Goal: Task Accomplishment & Management: Use online tool/utility

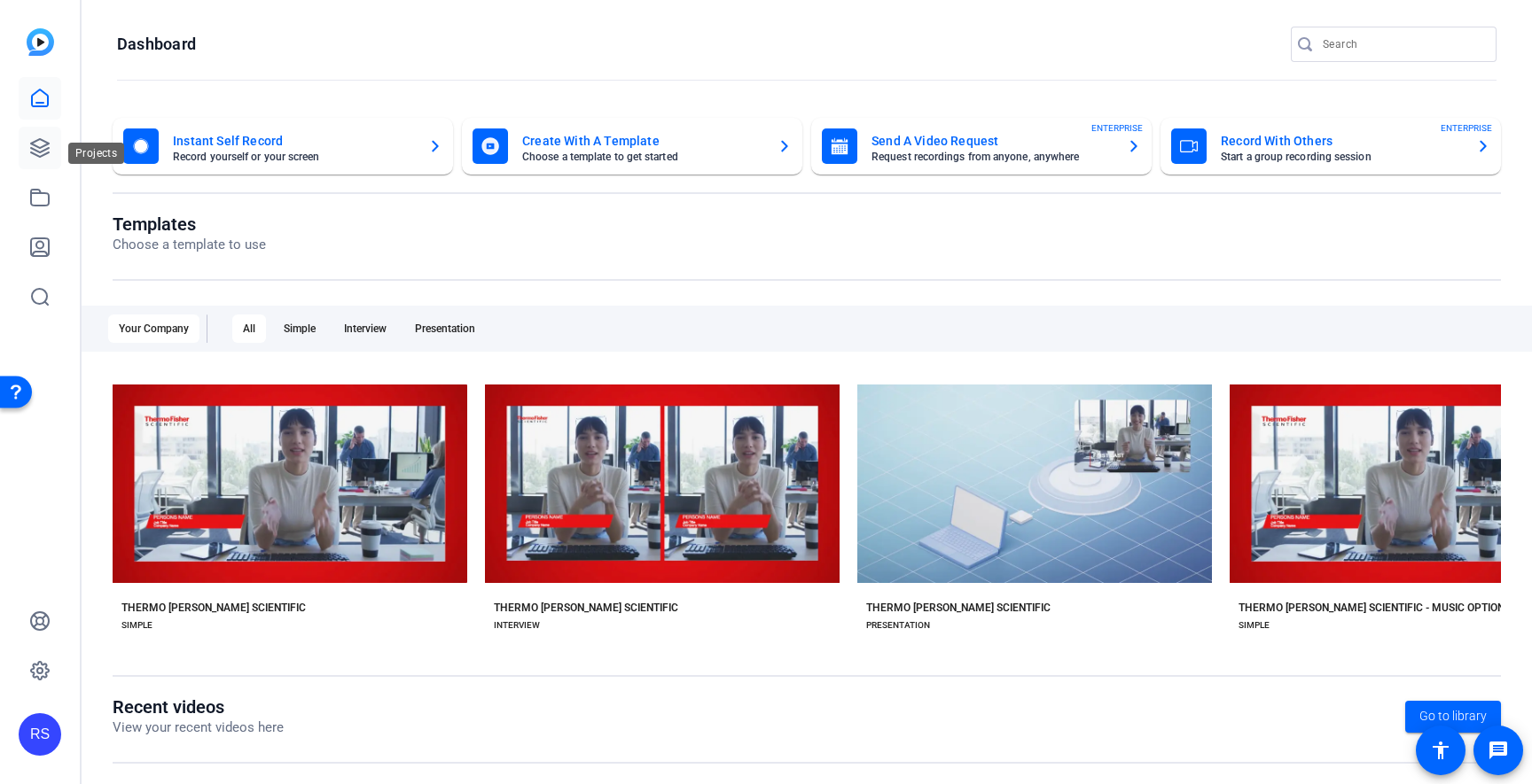
click at [36, 161] on link at bounding box center [40, 148] width 43 height 43
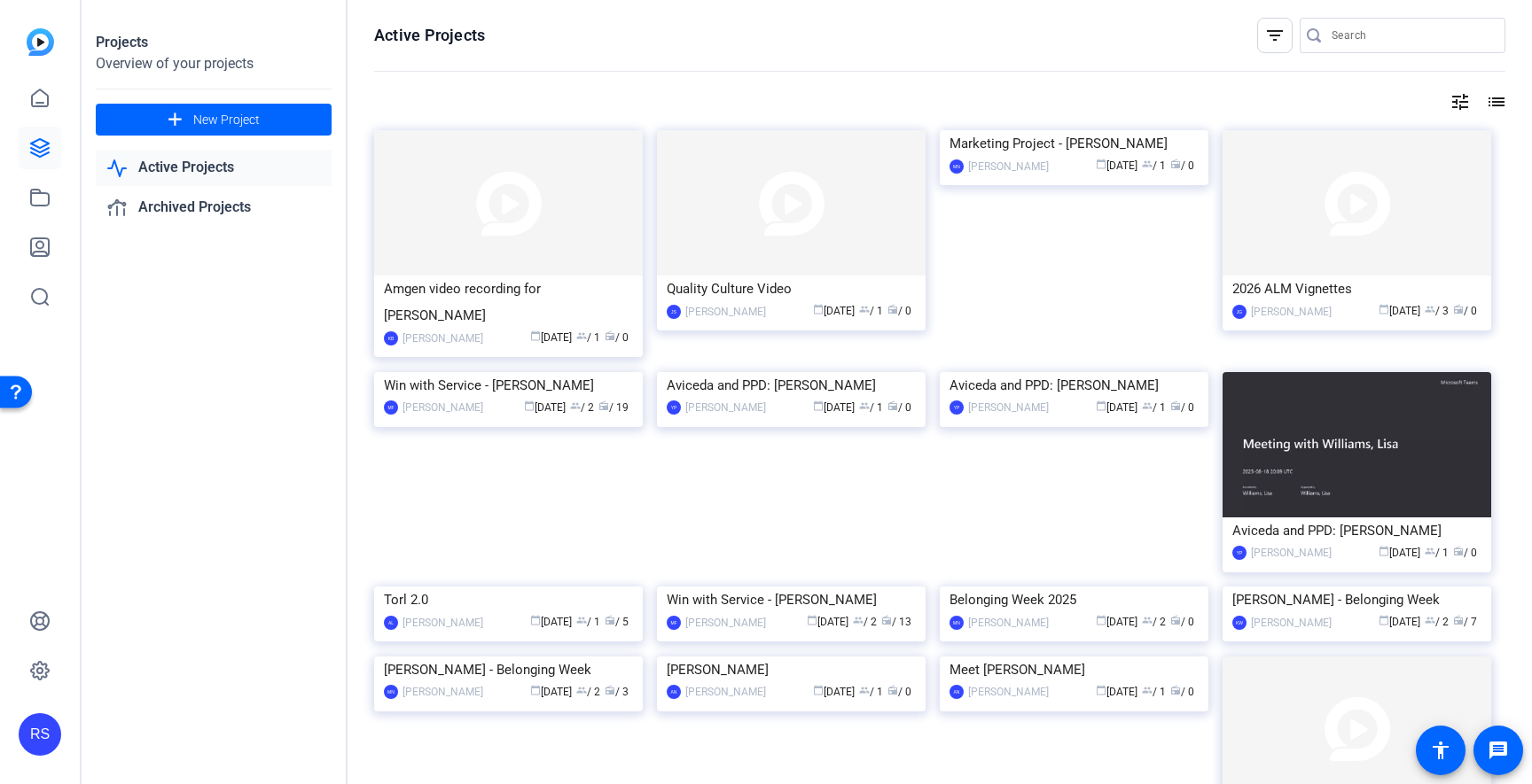
click at [1330, 32] on div at bounding box center [1315, 35] width 32 height 18
type input "compliance week"
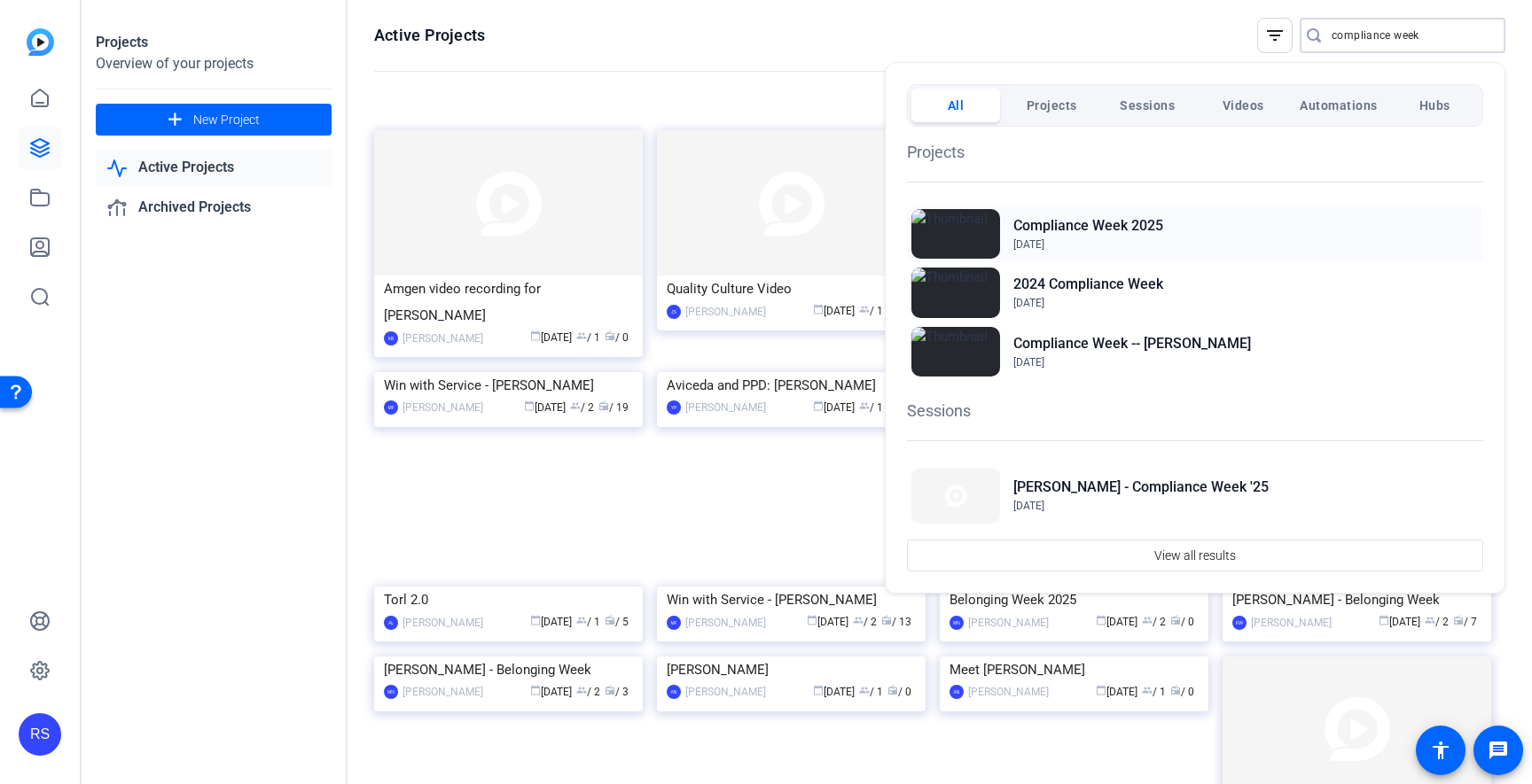
click at [1182, 223] on div "Compliance Week [DATE], 2025" at bounding box center [1195, 233] width 576 height 58
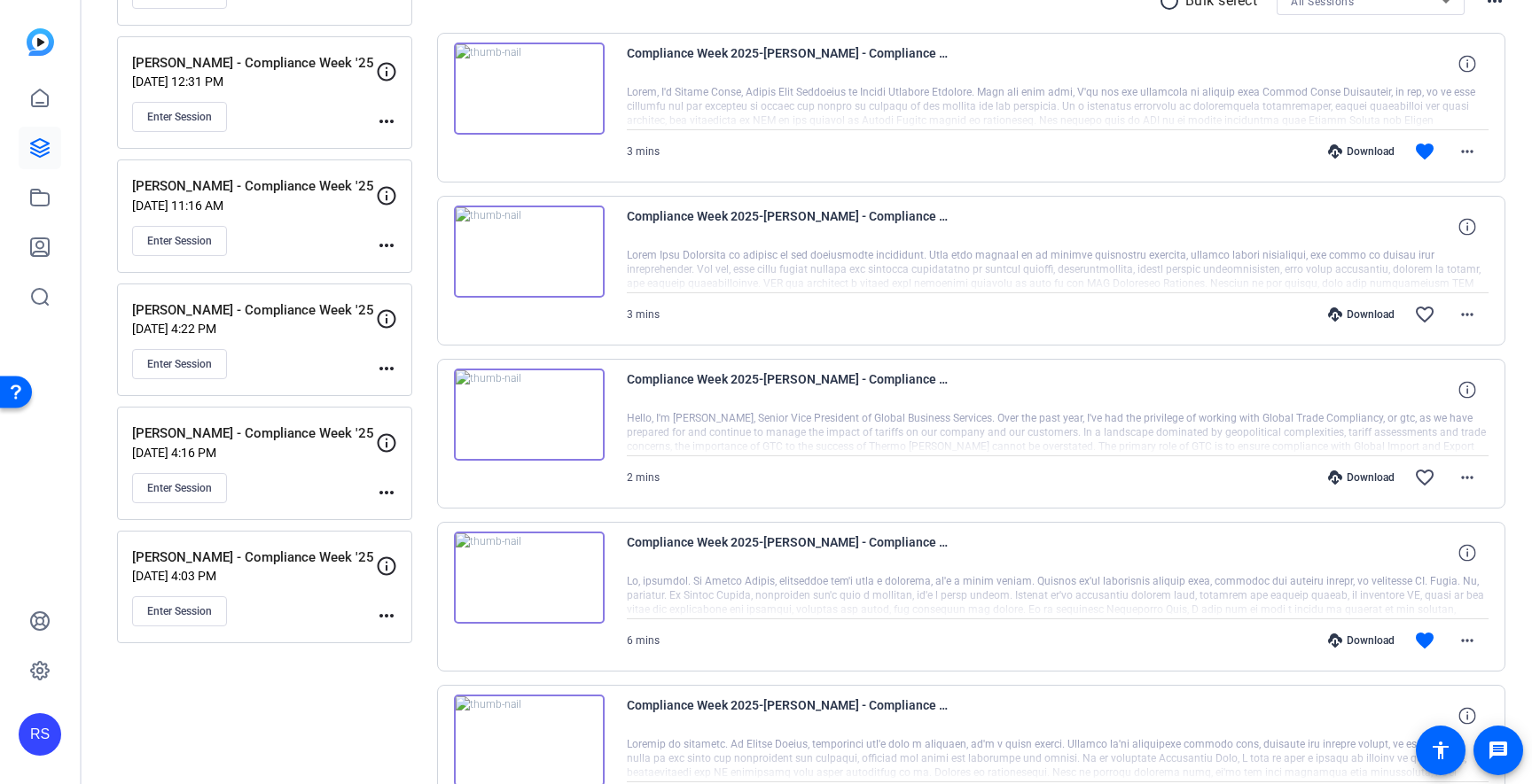
scroll to position [360, 0]
click at [175, 497] on button "Enter Session" at bounding box center [179, 485] width 95 height 31
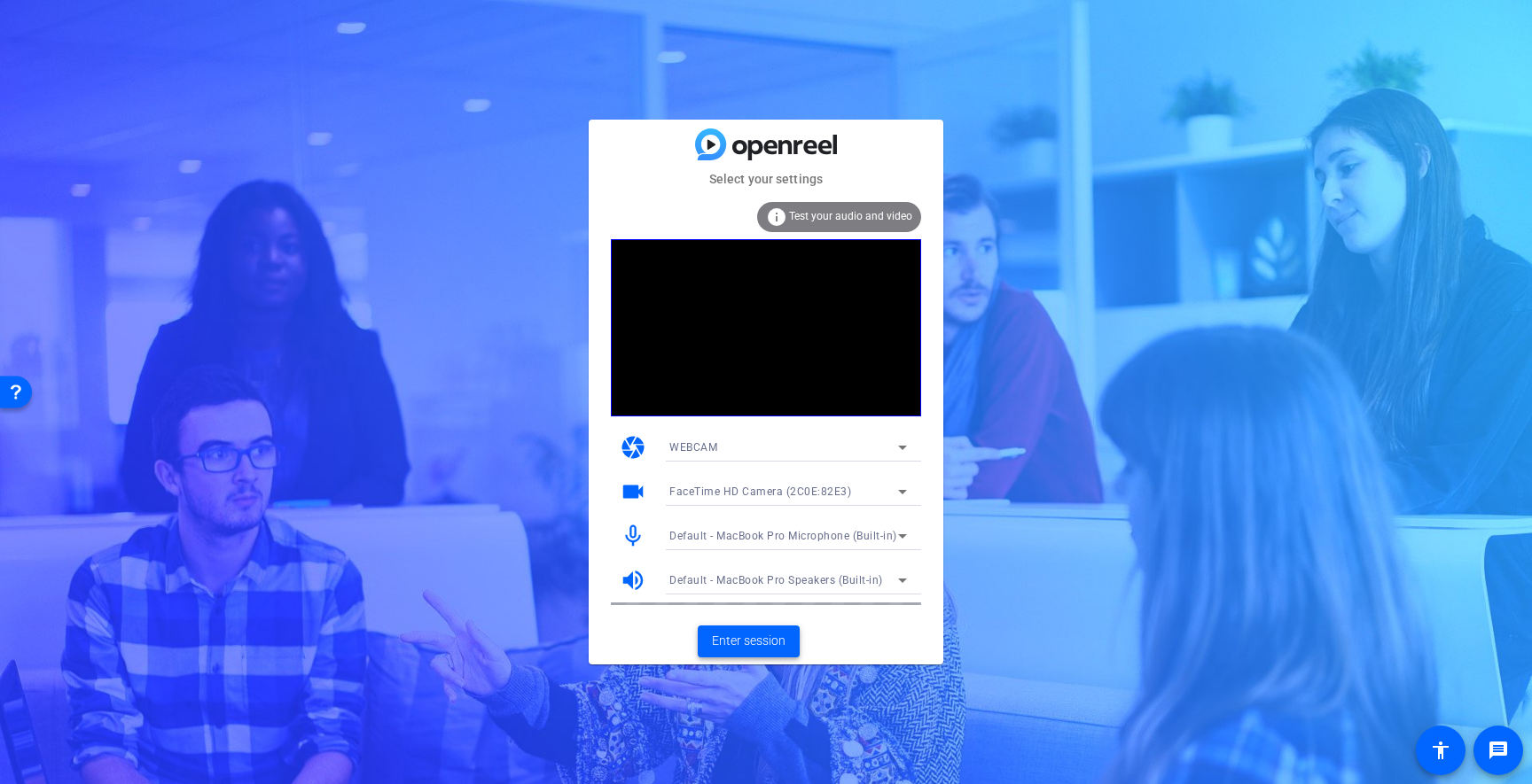
click at [759, 645] on span "Enter session" at bounding box center [749, 642] width 74 height 18
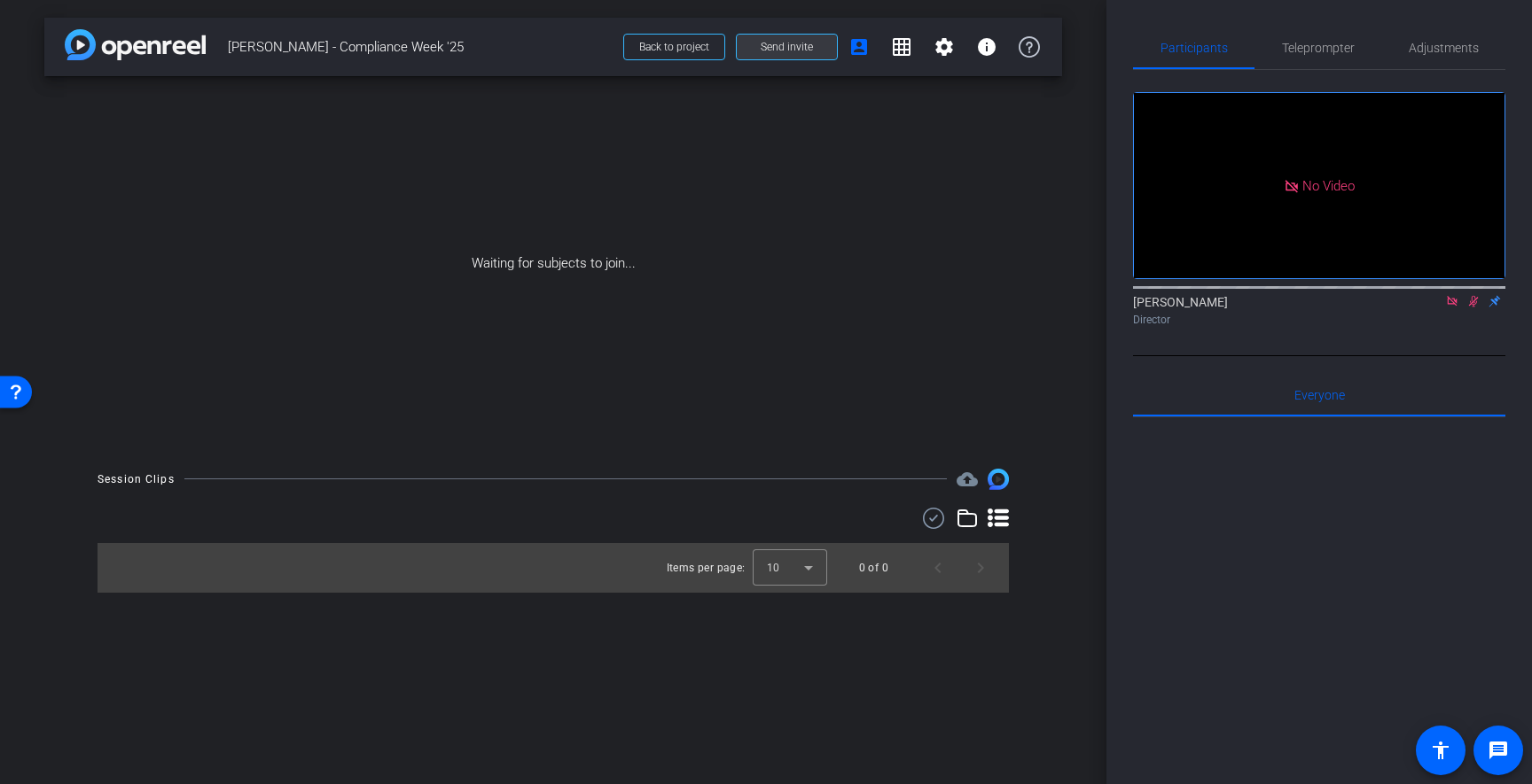
click at [791, 53] on span "Send invite" at bounding box center [787, 46] width 53 height 14
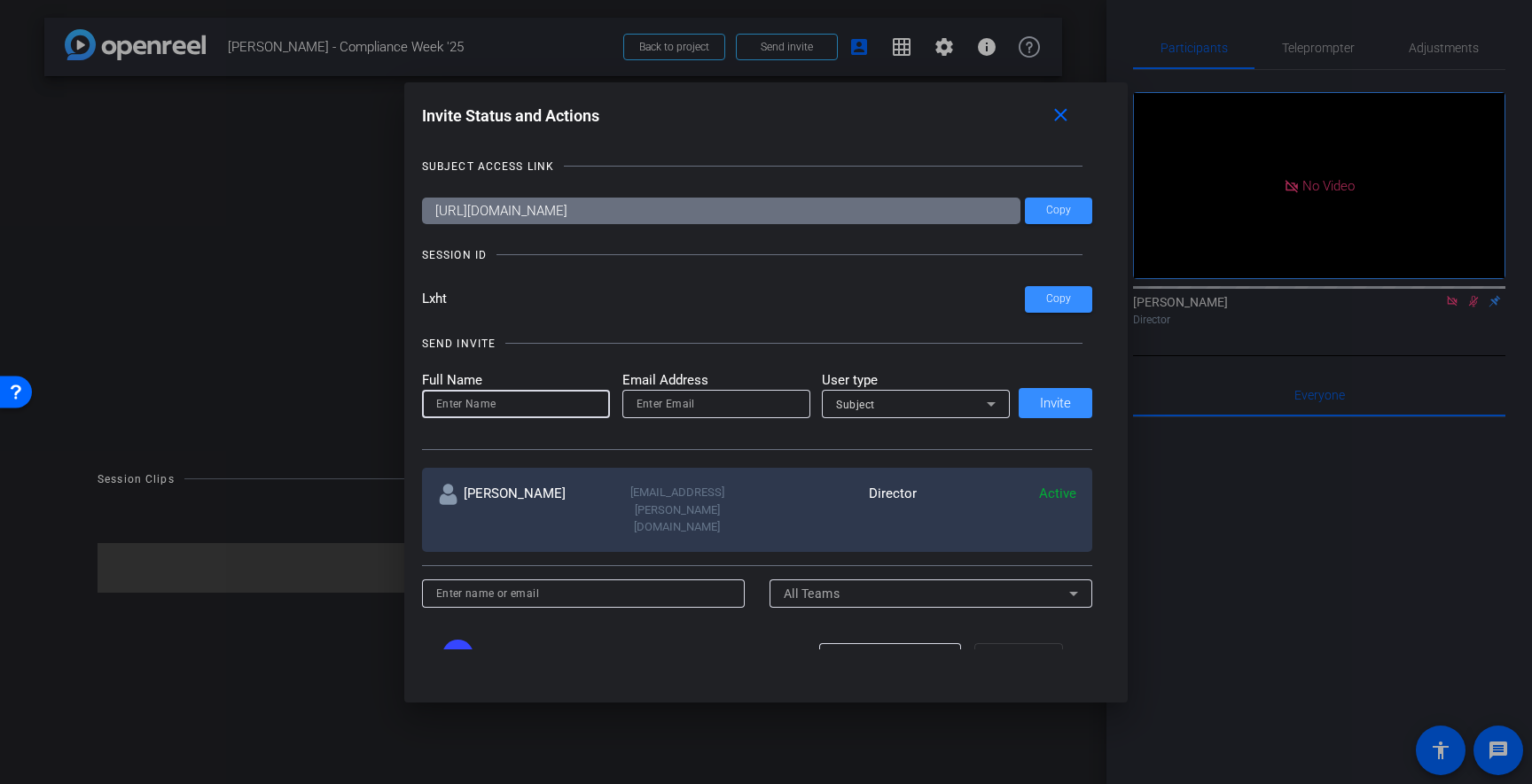
scroll to position [11, 0]
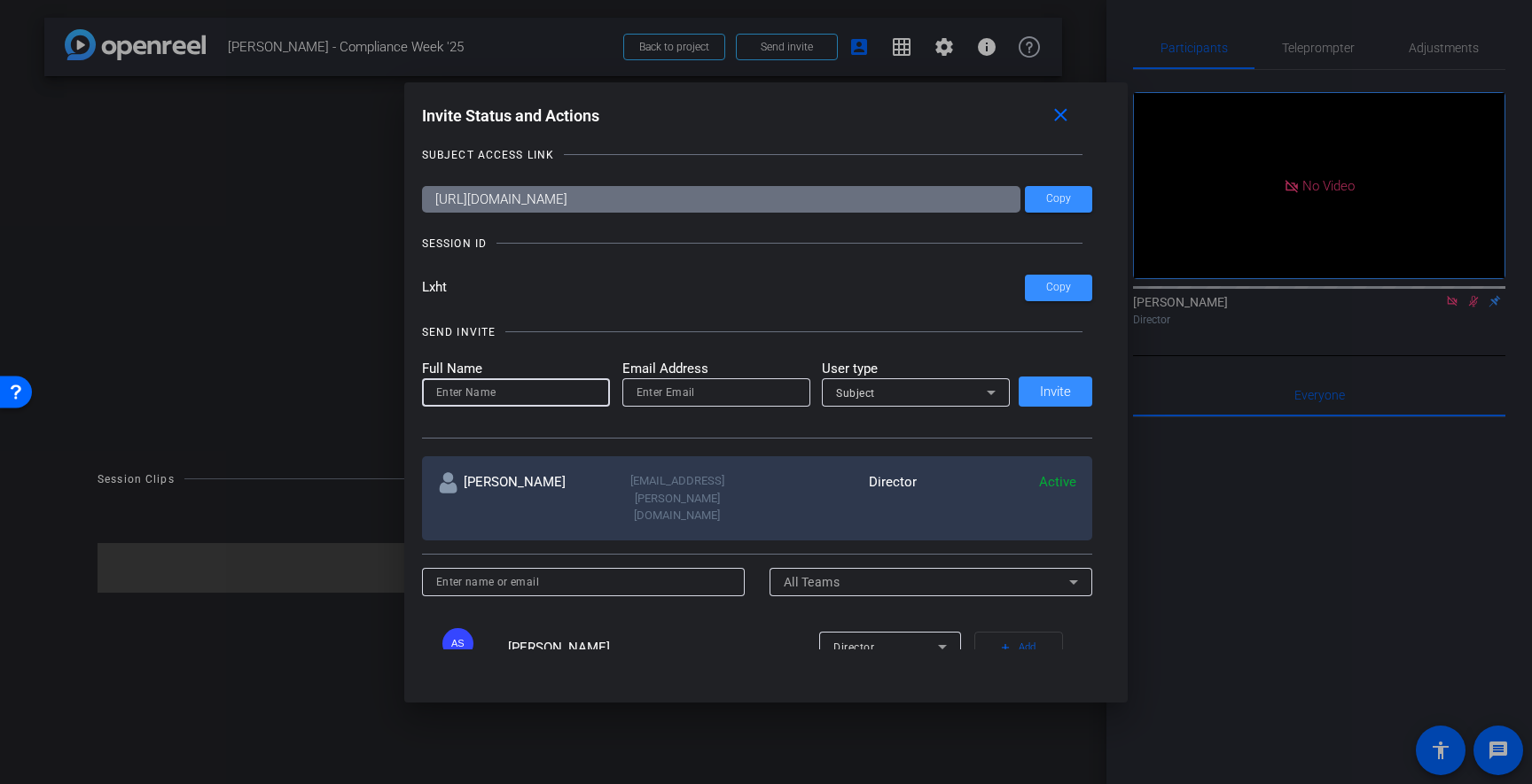
click at [551, 405] on div at bounding box center [516, 392] width 160 height 29
type input "M"
type input "[DEMOGRAPHIC_DATA][PERSON_NAME]"
type input "[PERSON_NAME][EMAIL_ADDRESS][DOMAIN_NAME]"
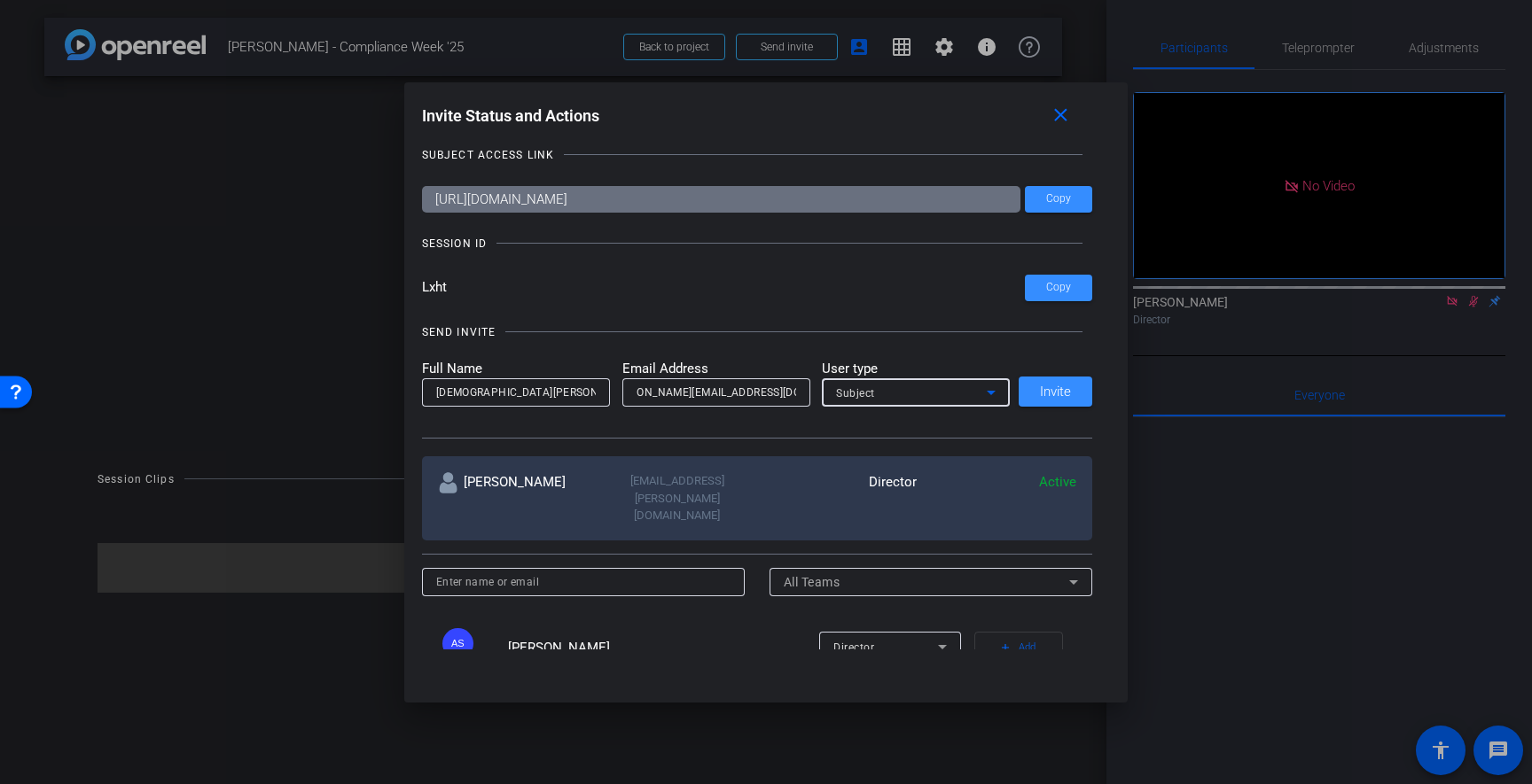
scroll to position [0, 0]
click at [884, 399] on div "Subject" at bounding box center [911, 393] width 151 height 22
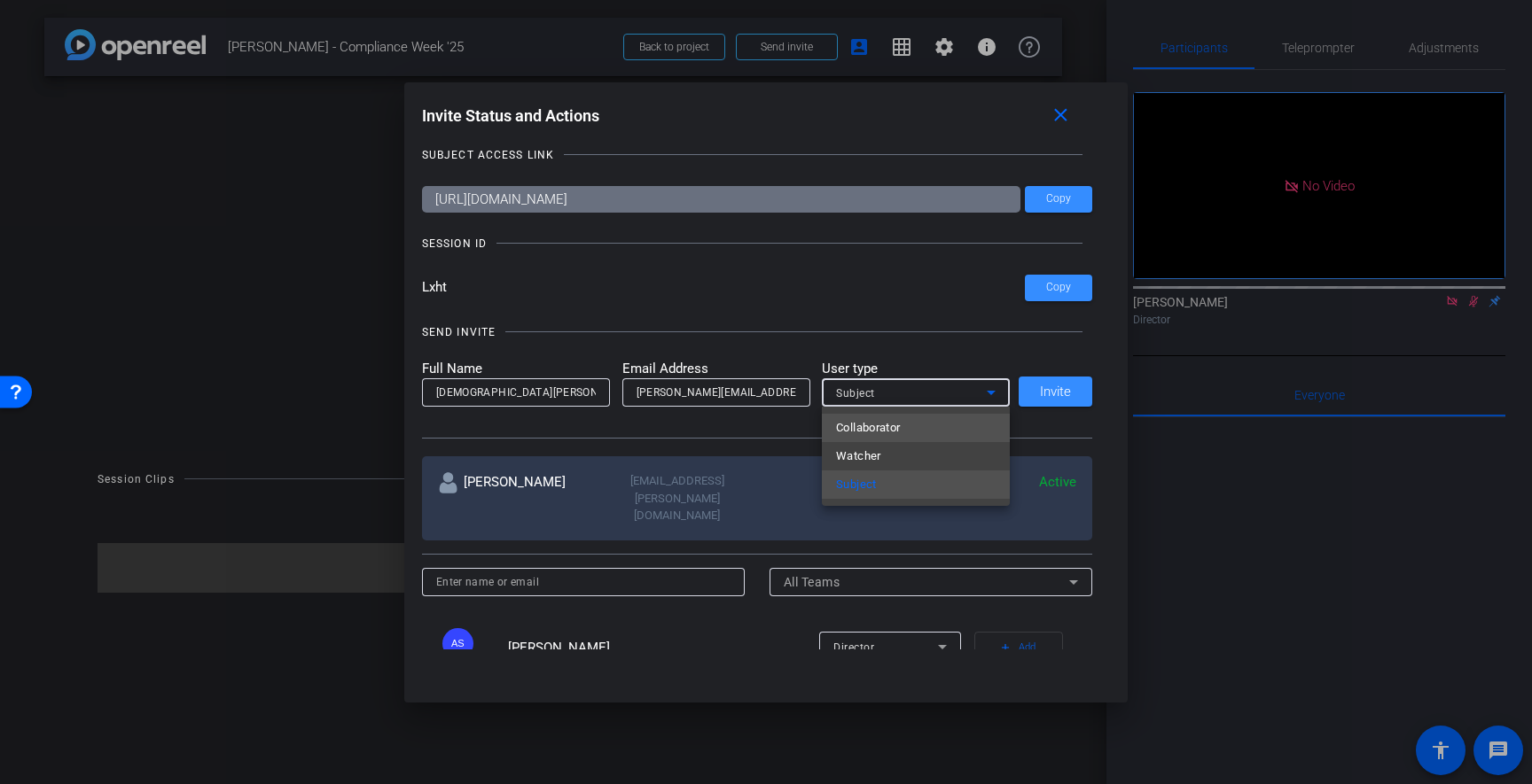
click at [887, 429] on span "Collaborator" at bounding box center [868, 428] width 65 height 21
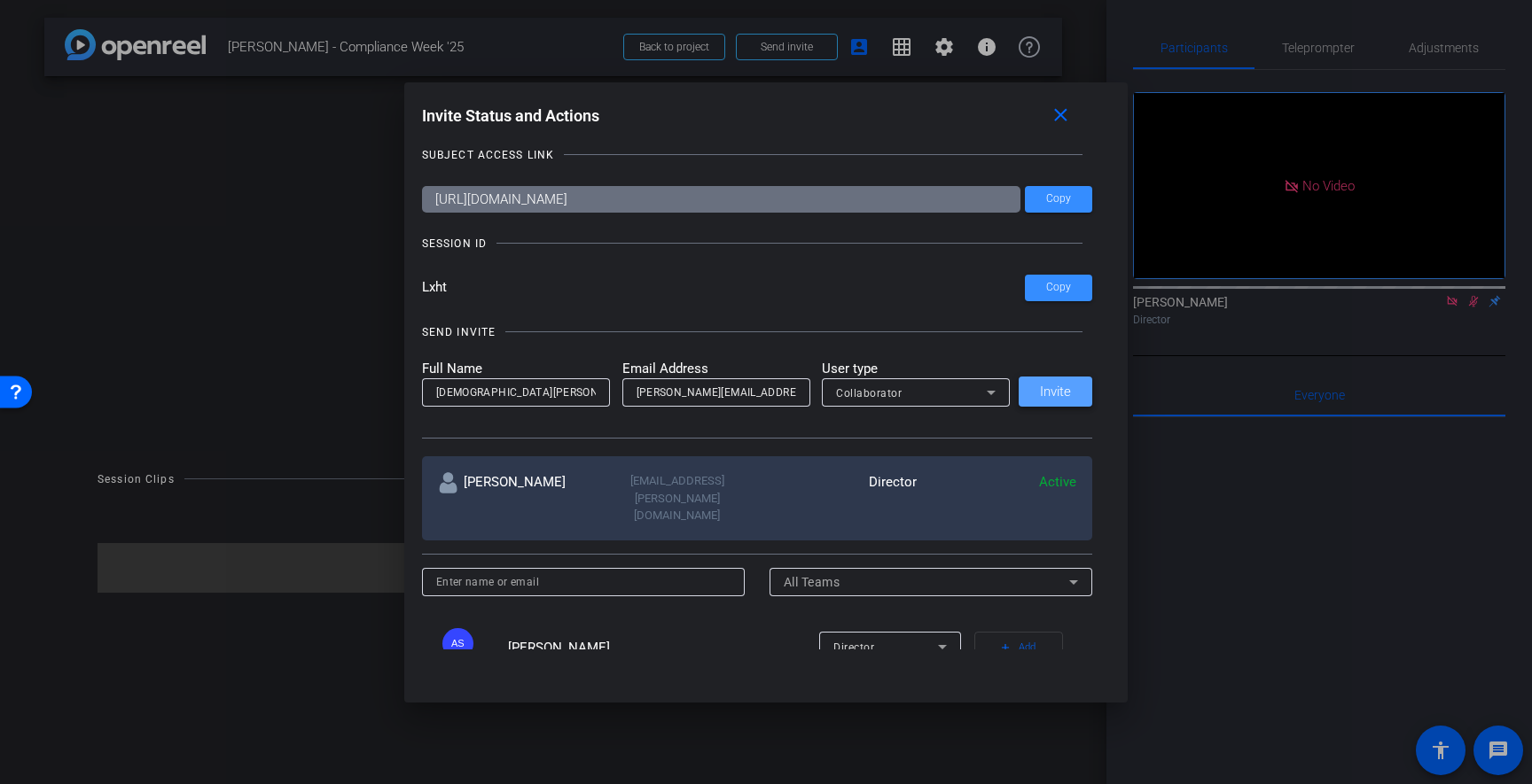
click at [1048, 394] on span "Invite" at bounding box center [1056, 392] width 31 height 13
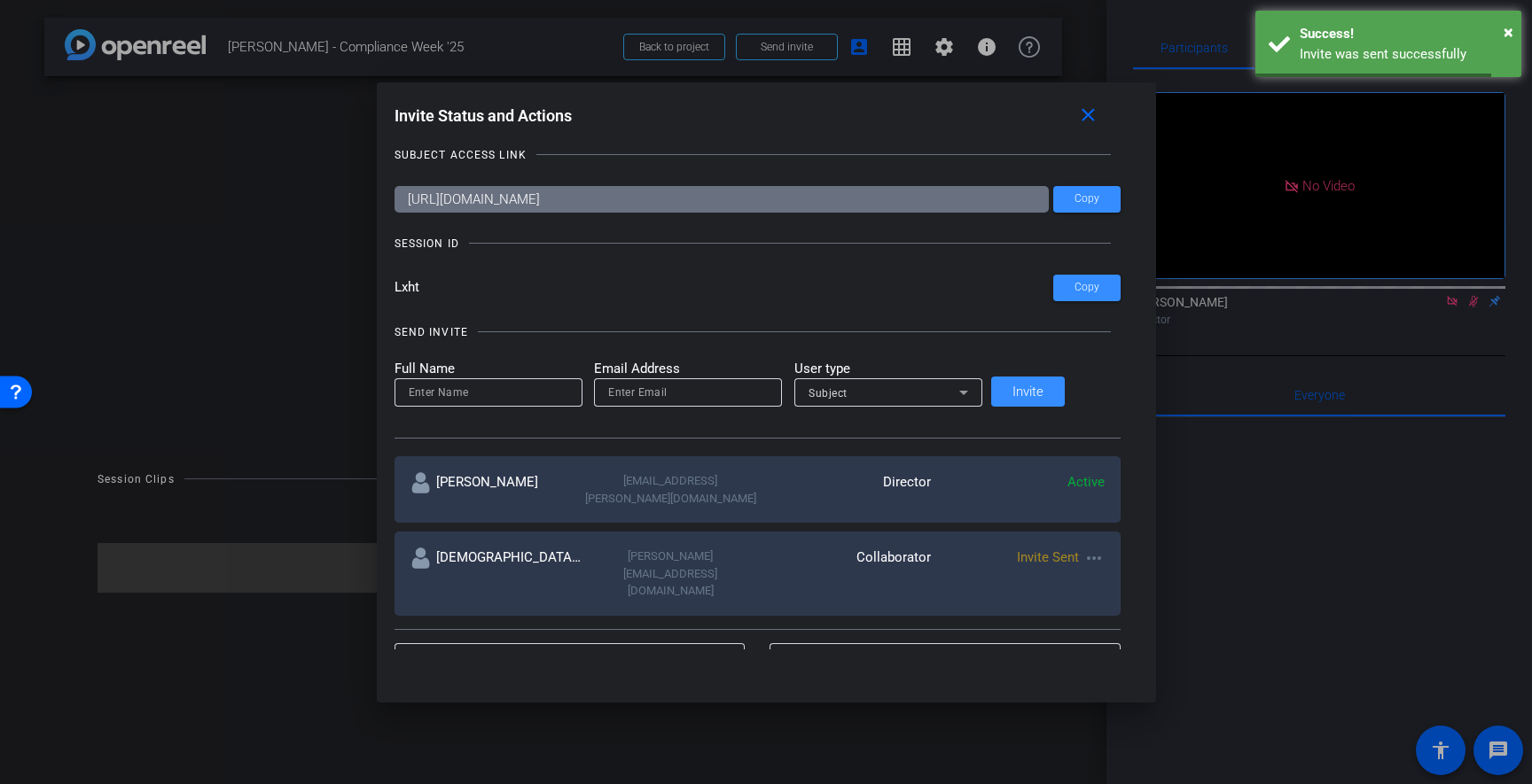
click at [522, 398] on input at bounding box center [488, 392] width 160 height 21
type input "[PERSON_NAME]"
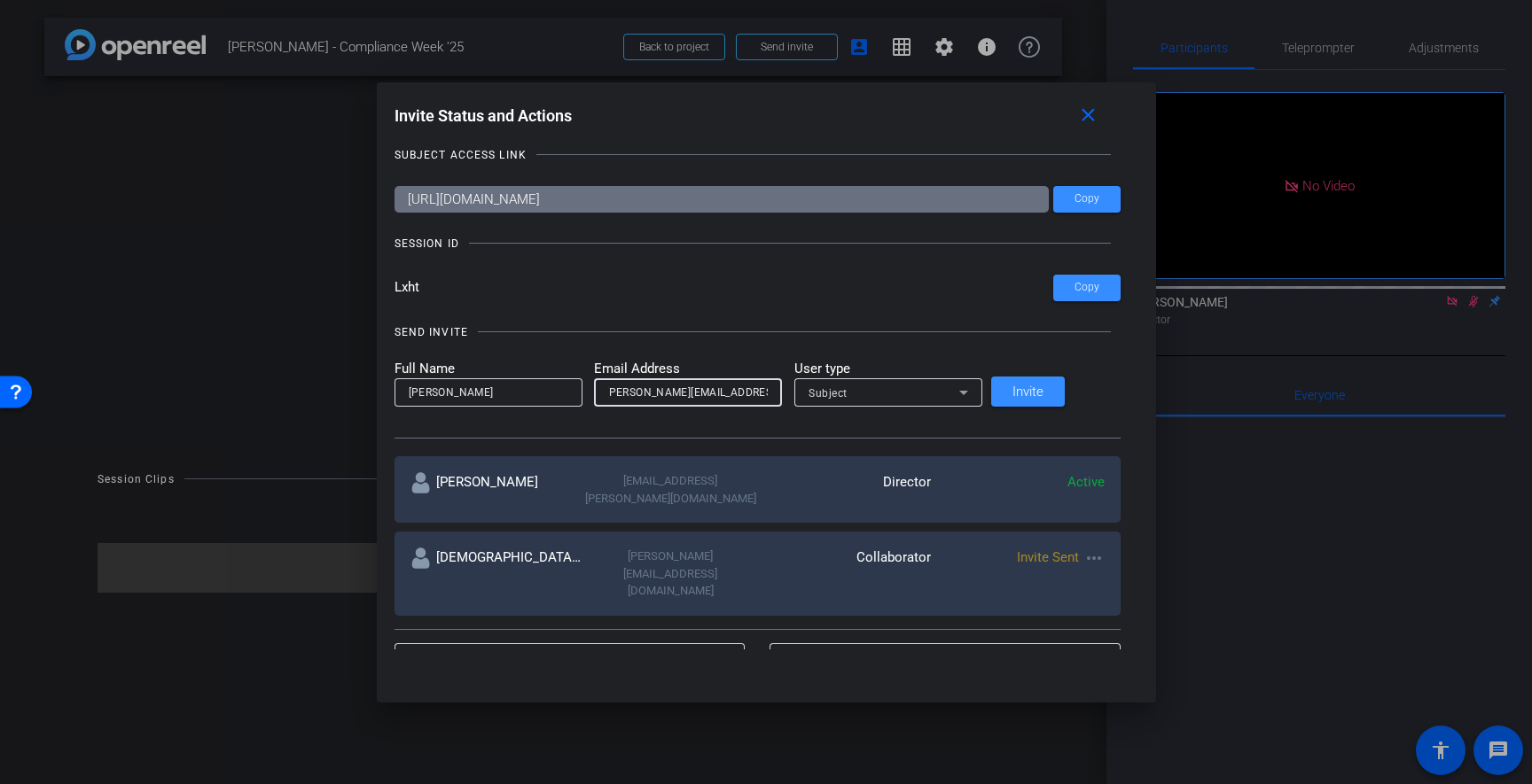
scroll to position [0, 25]
type input "[PERSON_NAME][EMAIL_ADDRESS][DOMAIN_NAME]"
click at [942, 391] on div "Subject" at bounding box center [883, 393] width 151 height 22
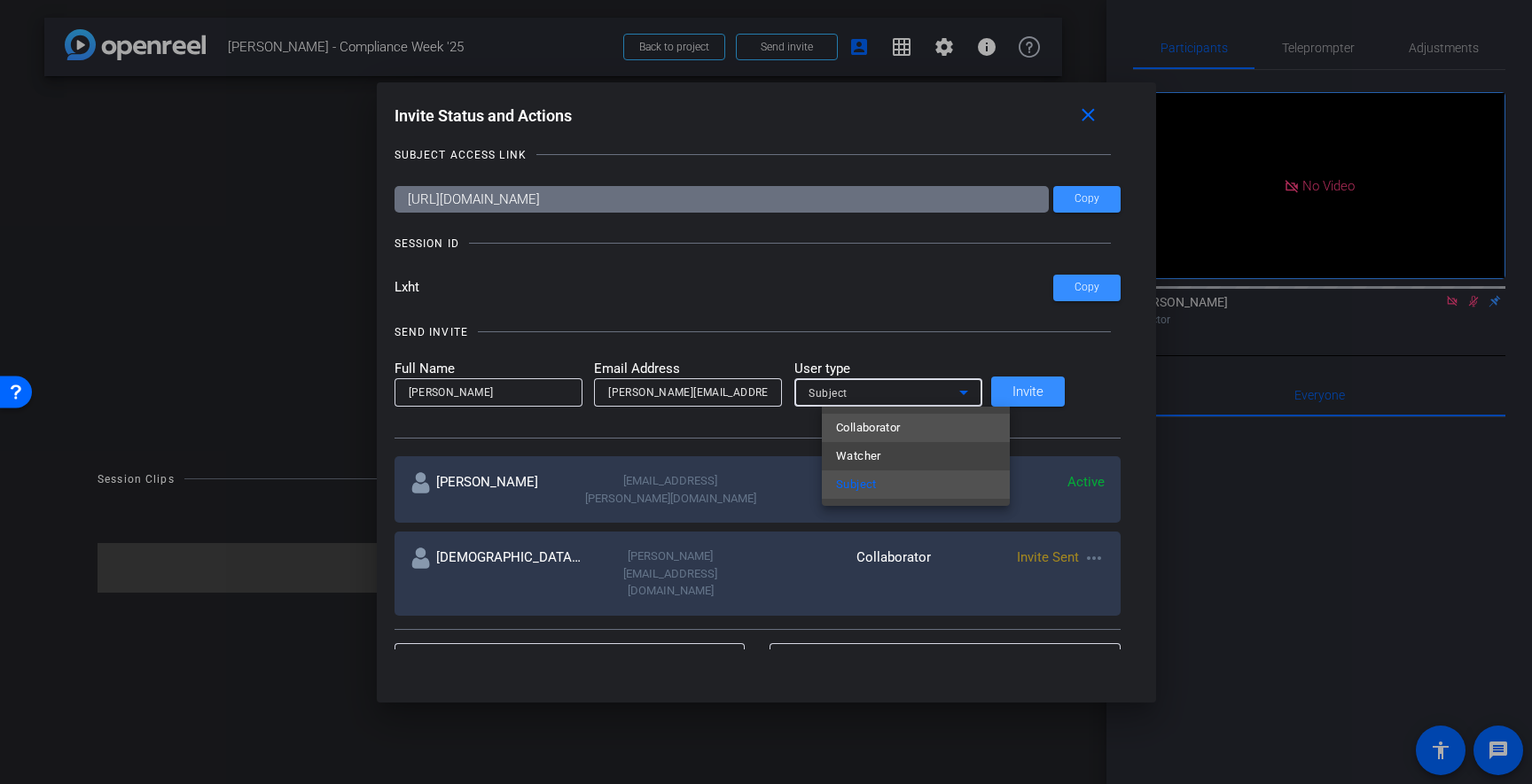
click at [926, 422] on mat-option "Collaborator" at bounding box center [915, 428] width 188 height 29
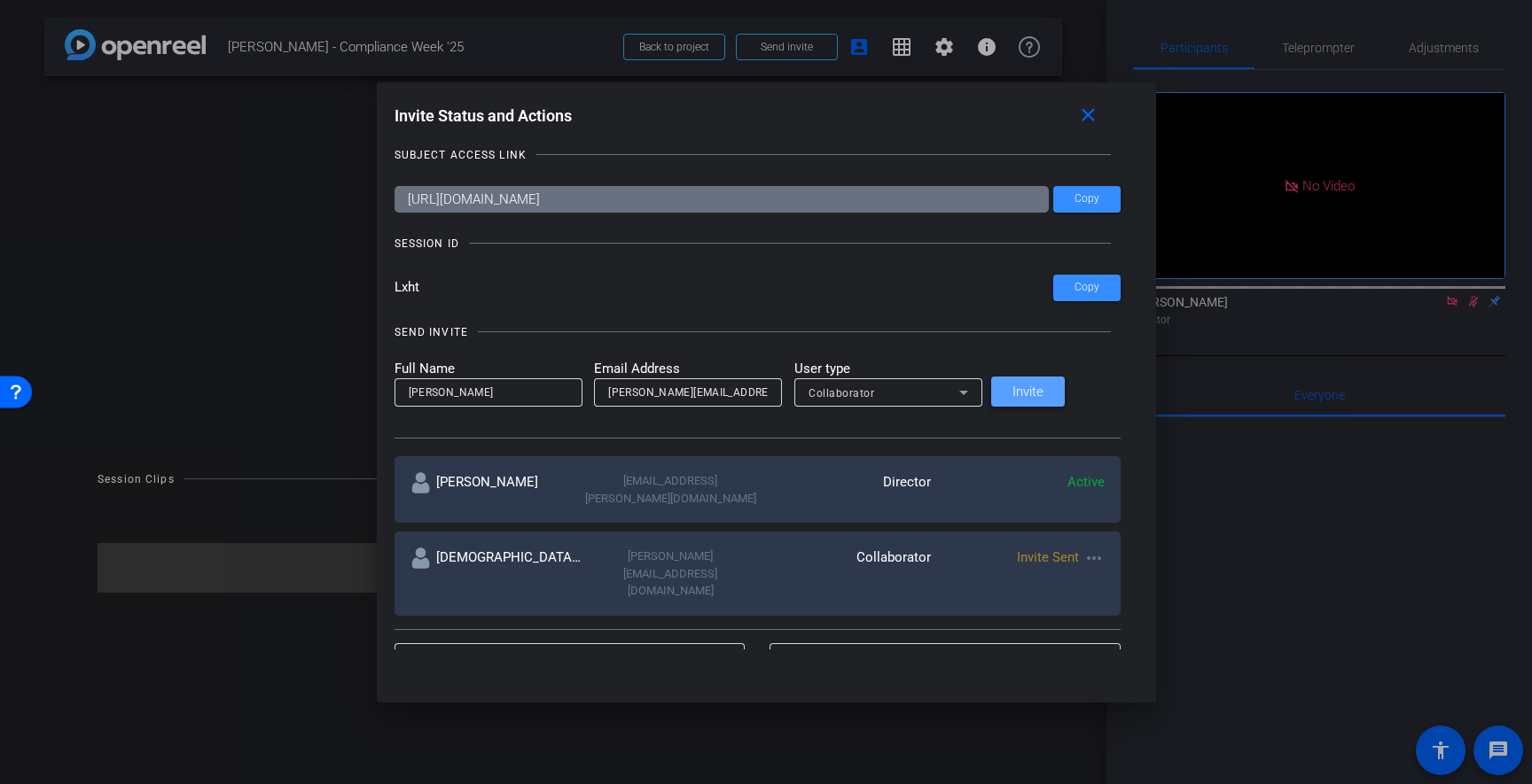
click at [1043, 397] on span "Invite" at bounding box center [1028, 392] width 31 height 13
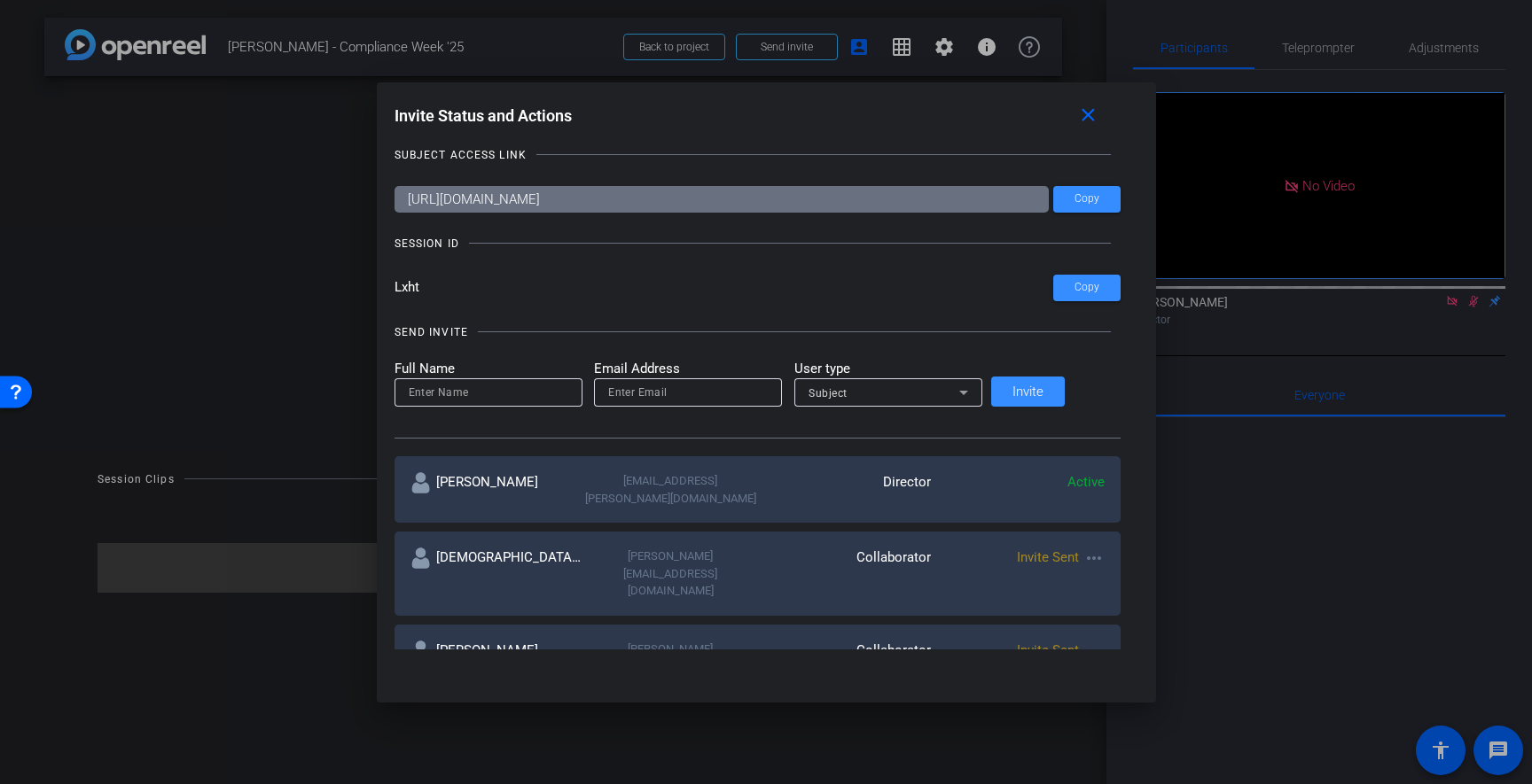
scroll to position [12, 0]
click at [0, 0] on span at bounding box center [0, 0] width 0 height 0
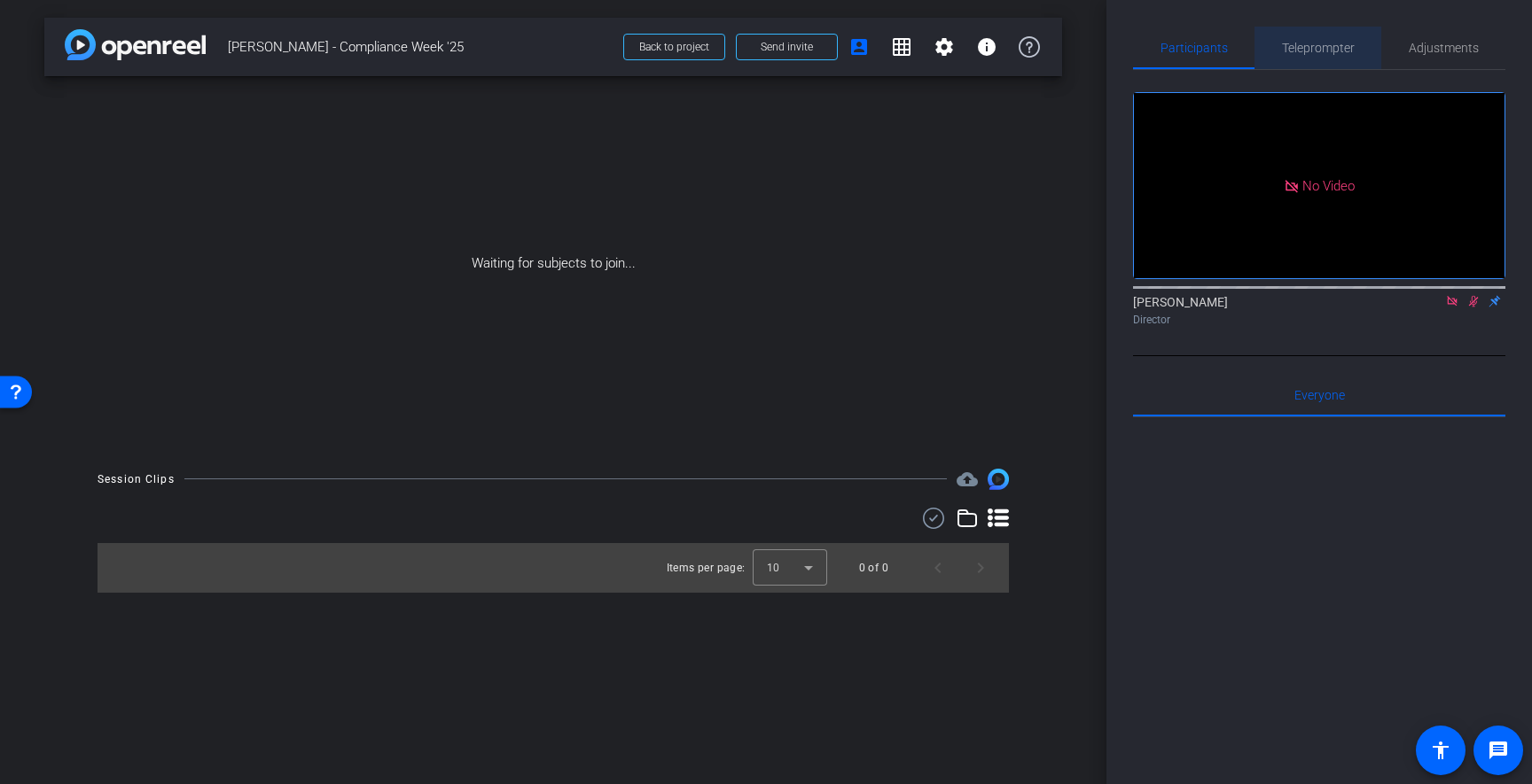
drag, startPoint x: 1342, startPoint y: 51, endPoint x: 1324, endPoint y: 124, distance: 75.2
click at [1338, 50] on span "Teleprompter" at bounding box center [1318, 47] width 73 height 12
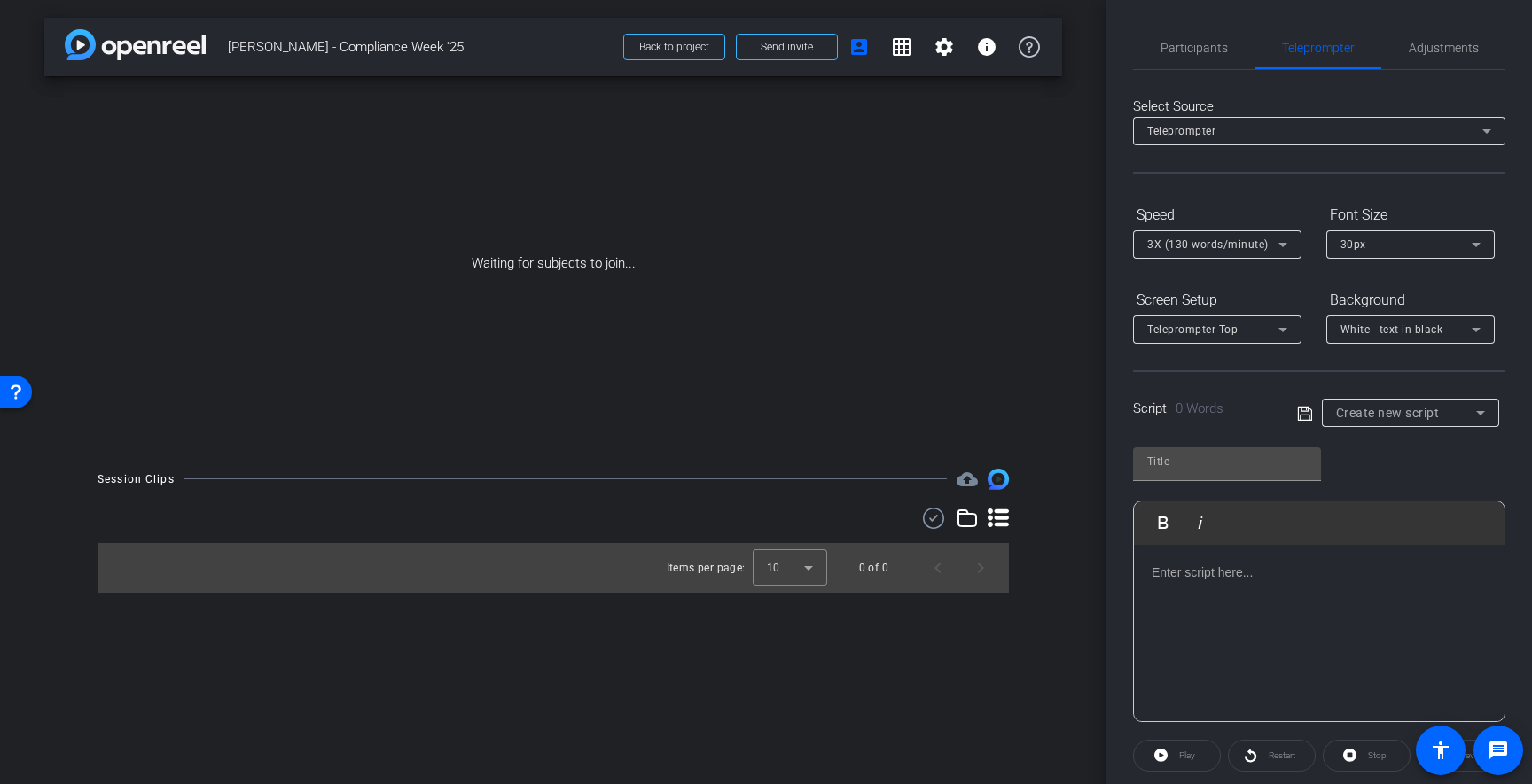
click at [1292, 600] on div at bounding box center [1318, 634] width 371 height 178
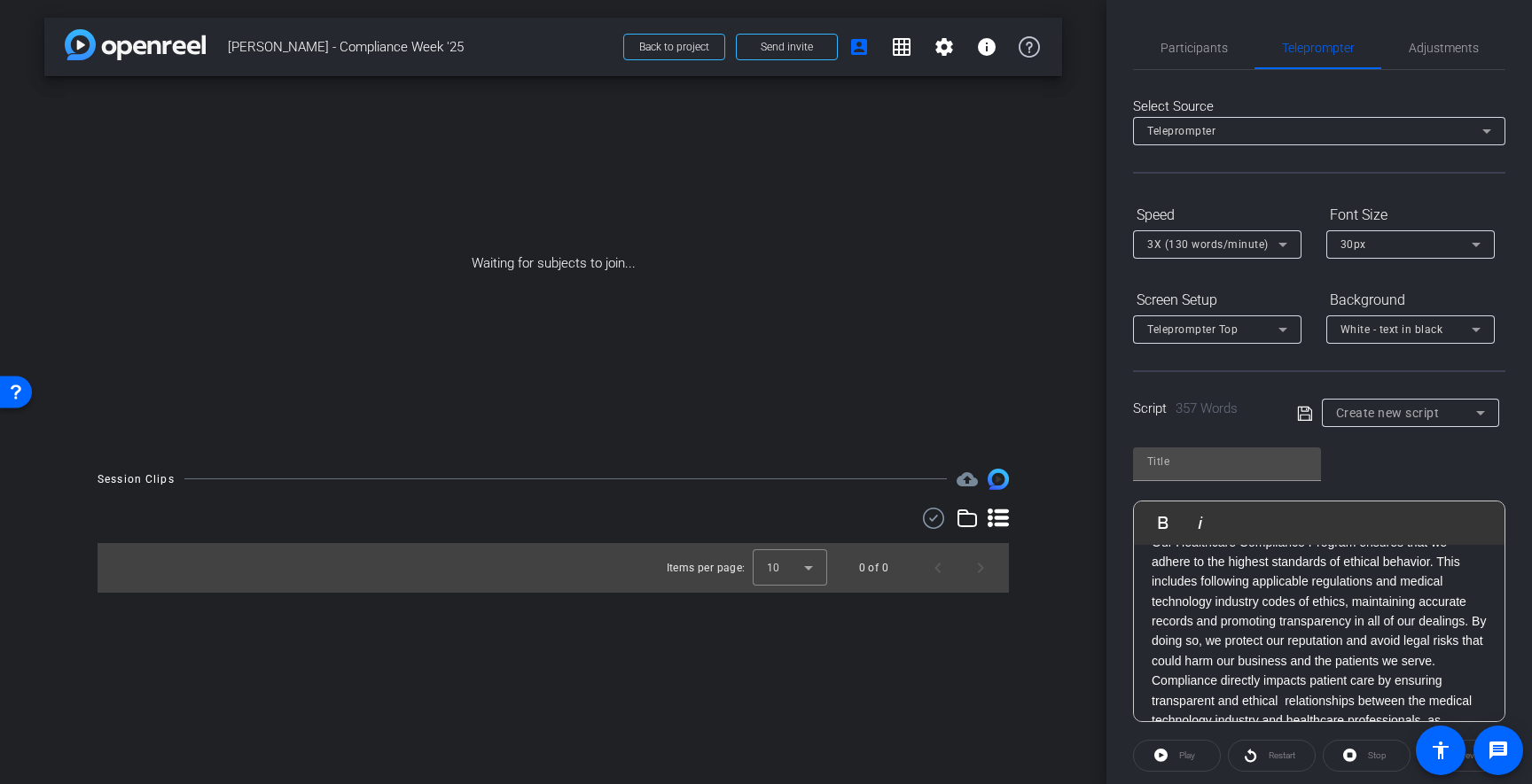
scroll to position [0, 0]
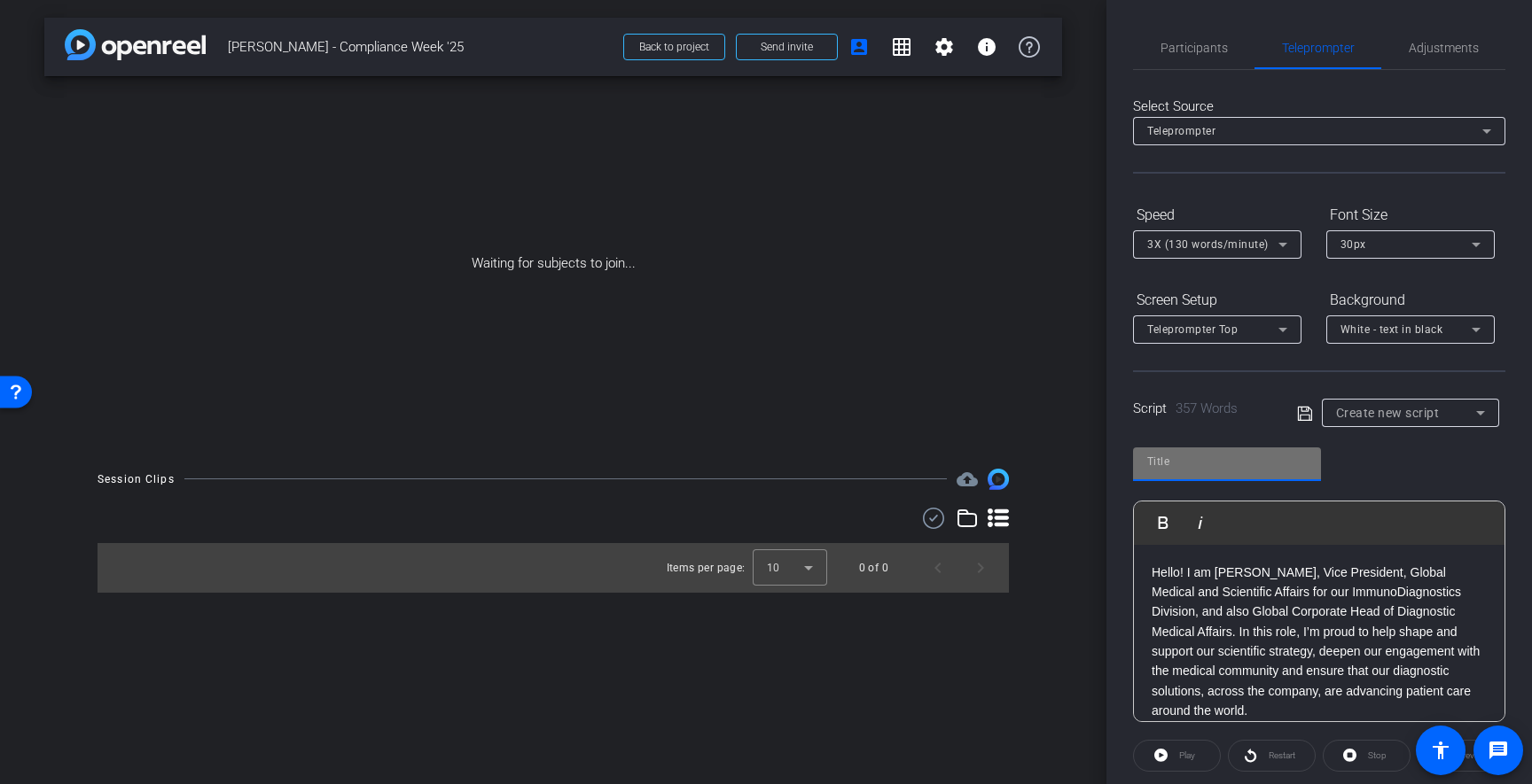
click at [1210, 462] on input "text" at bounding box center [1227, 461] width 160 height 21
type input "[PERSON_NAME]"
click at [1307, 418] on icon at bounding box center [1305, 413] width 16 height 21
drag, startPoint x: 1193, startPoint y: 633, endPoint x: 1230, endPoint y: 600, distance: 49.6
click at [1193, 633] on p "Hello! I am [PERSON_NAME], Vice President, Global Medical and Scientific Affair…" at bounding box center [1318, 643] width 335 height 159
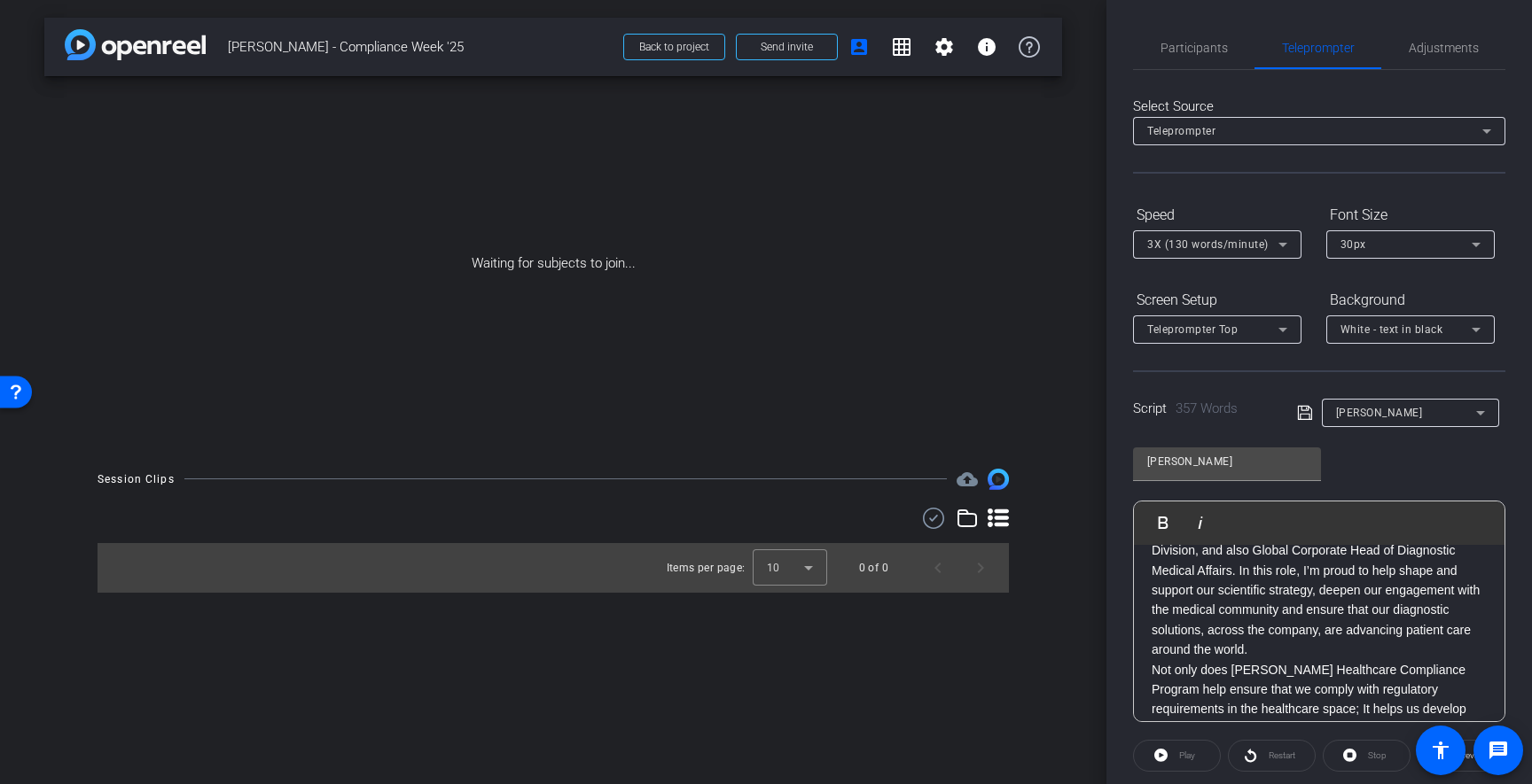
scroll to position [64, 0]
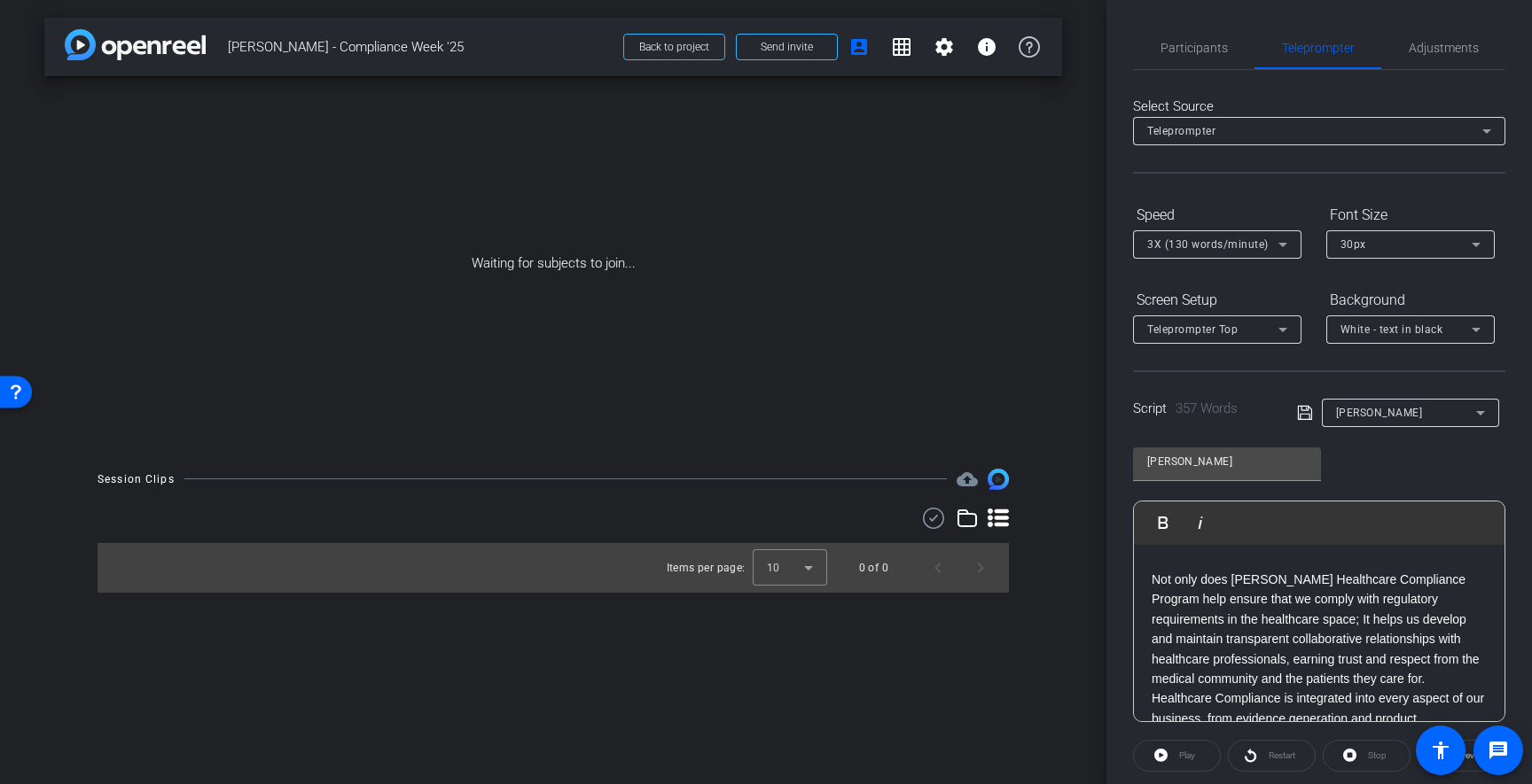
scroll to position [182, 0]
click at [1447, 652] on p "Not only does Thermo Fisher’s Healthcare Compliance Program help ensure that we…" at bounding box center [1318, 657] width 335 height 199
click at [1477, 658] on p "Our Healthcare Compliance Program ensures that we adhere to the highest standar…" at bounding box center [1318, 617] width 335 height 140
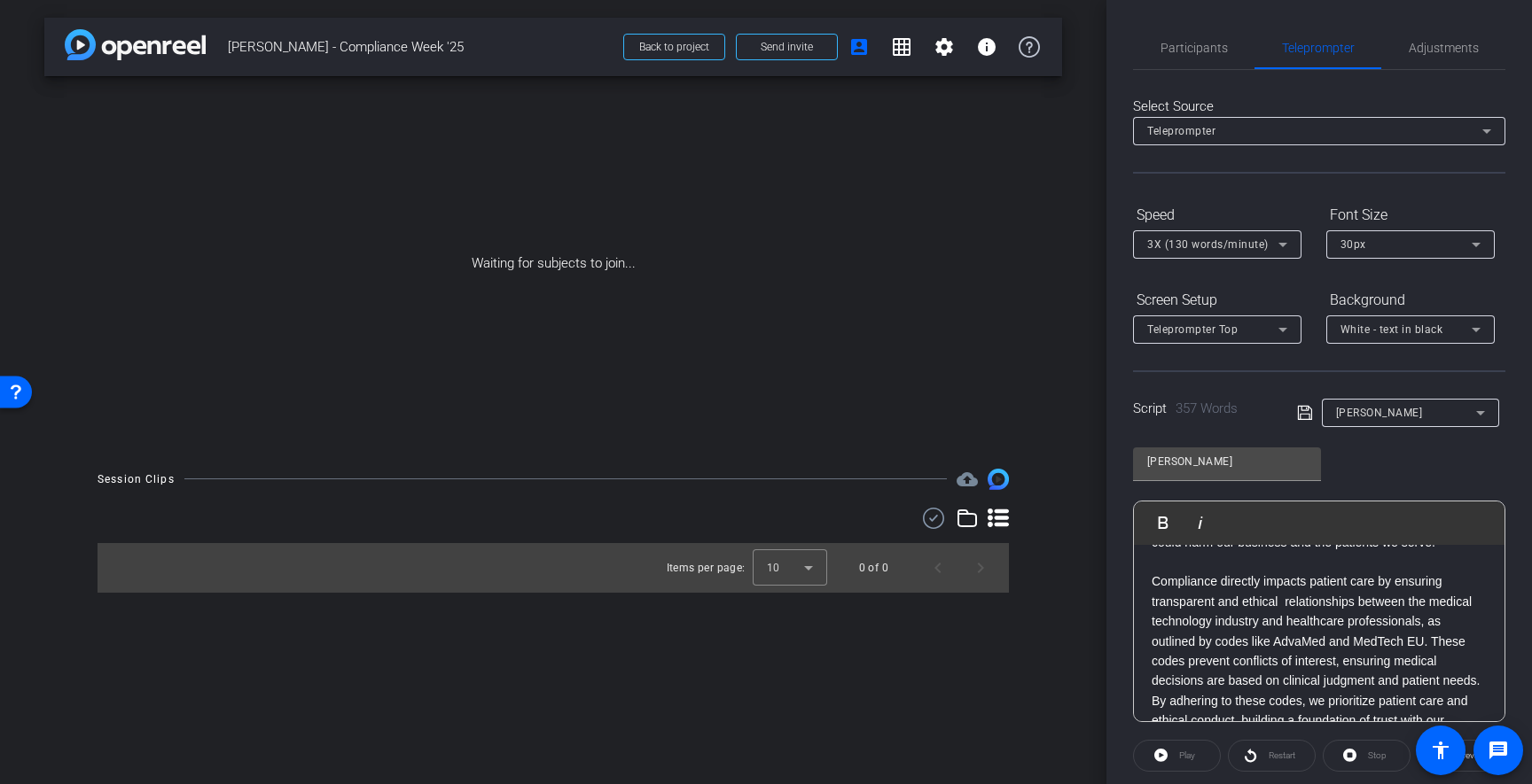
click at [1492, 664] on div "Hello! I am [PERSON_NAME], Vice President, Global Medical and Scientific Affair…" at bounding box center [1318, 522] width 371 height 1047
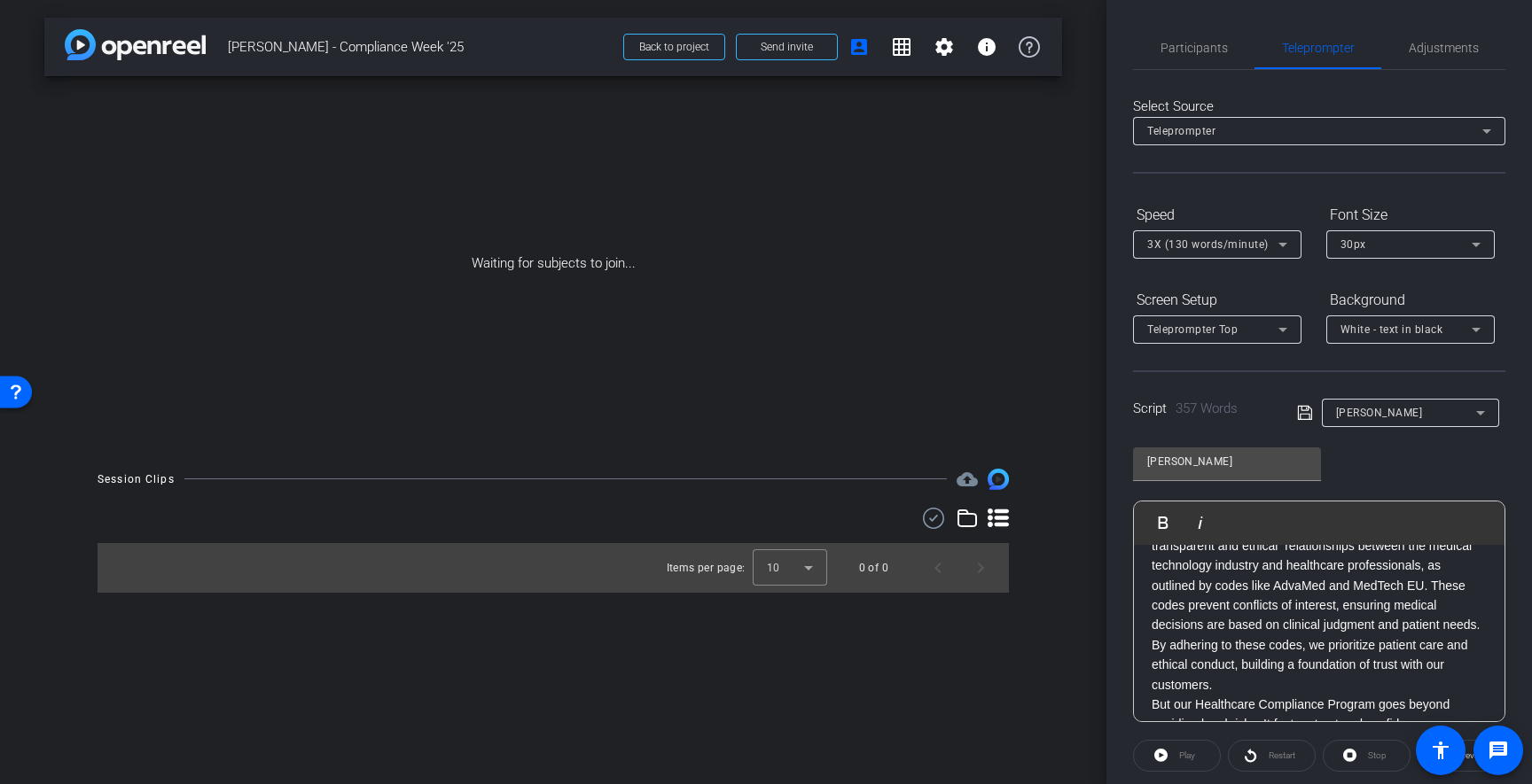
scroll to position [611, 0]
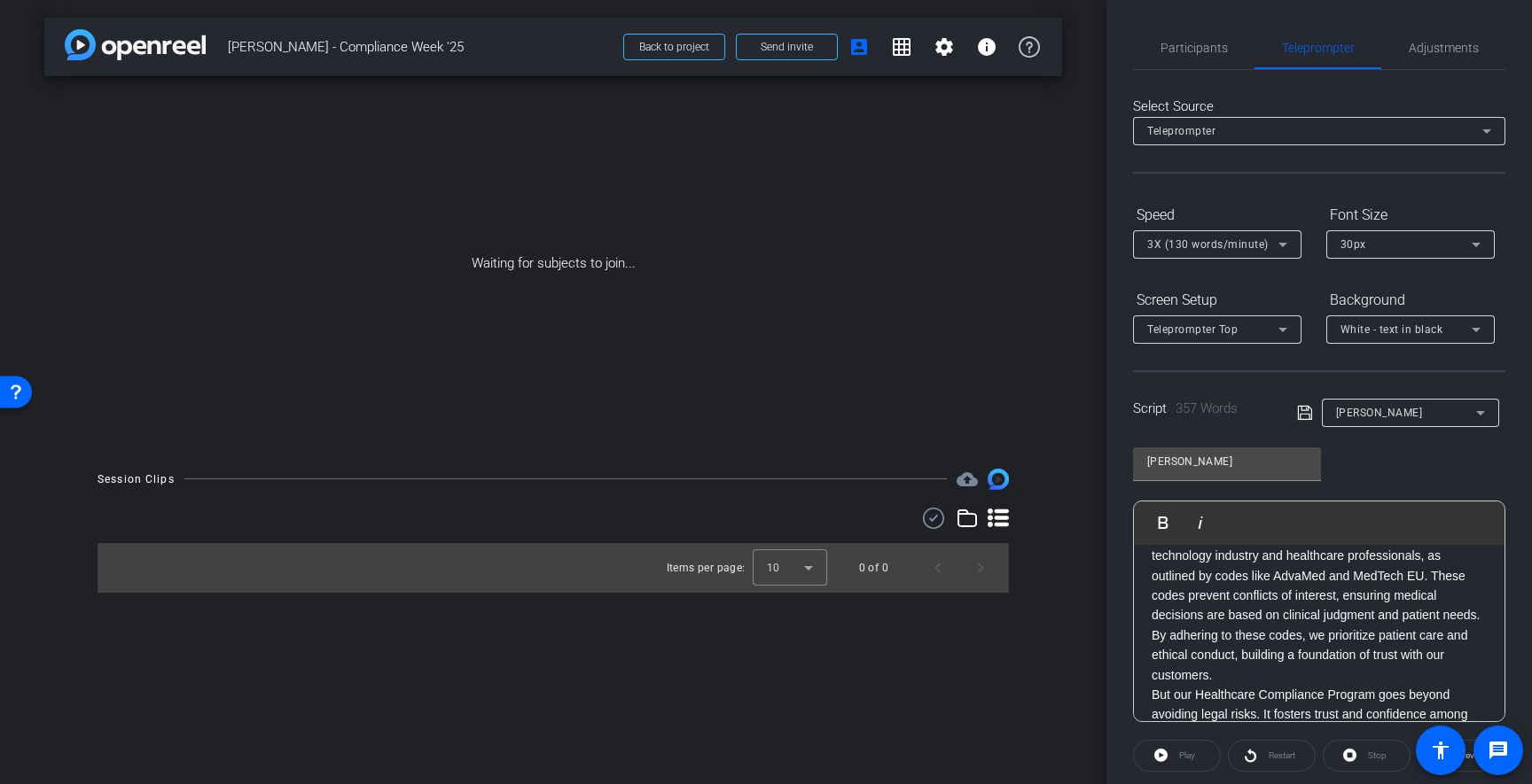
drag, startPoint x: 1152, startPoint y: 676, endPoint x: 1177, endPoint y: 653, distance: 34.0
click at [1152, 685] on p "But our Healthcare Compliance Program goes beyond avoiding legal risks. It fost…" at bounding box center [1318, 754] width 335 height 140
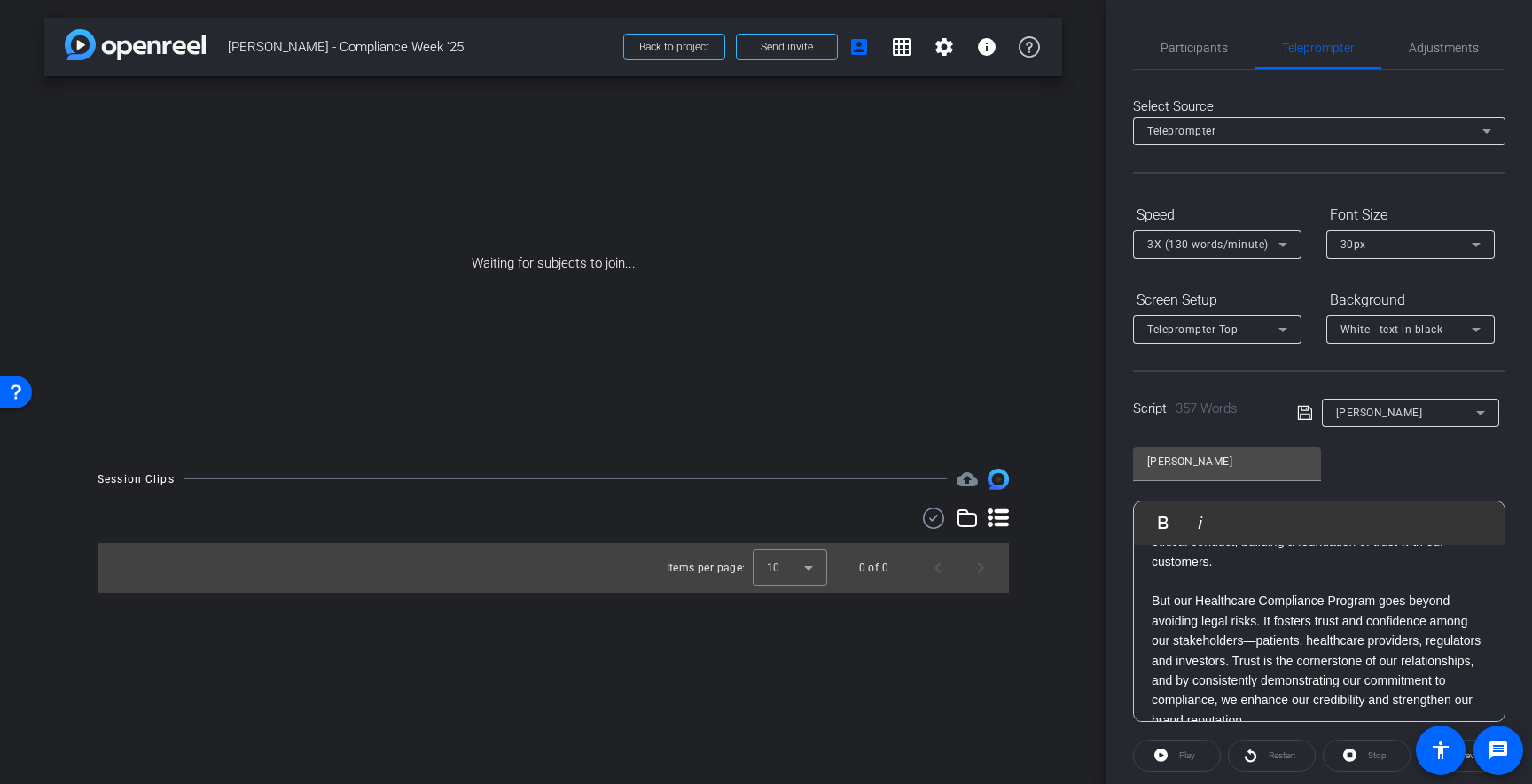
scroll to position [803, 0]
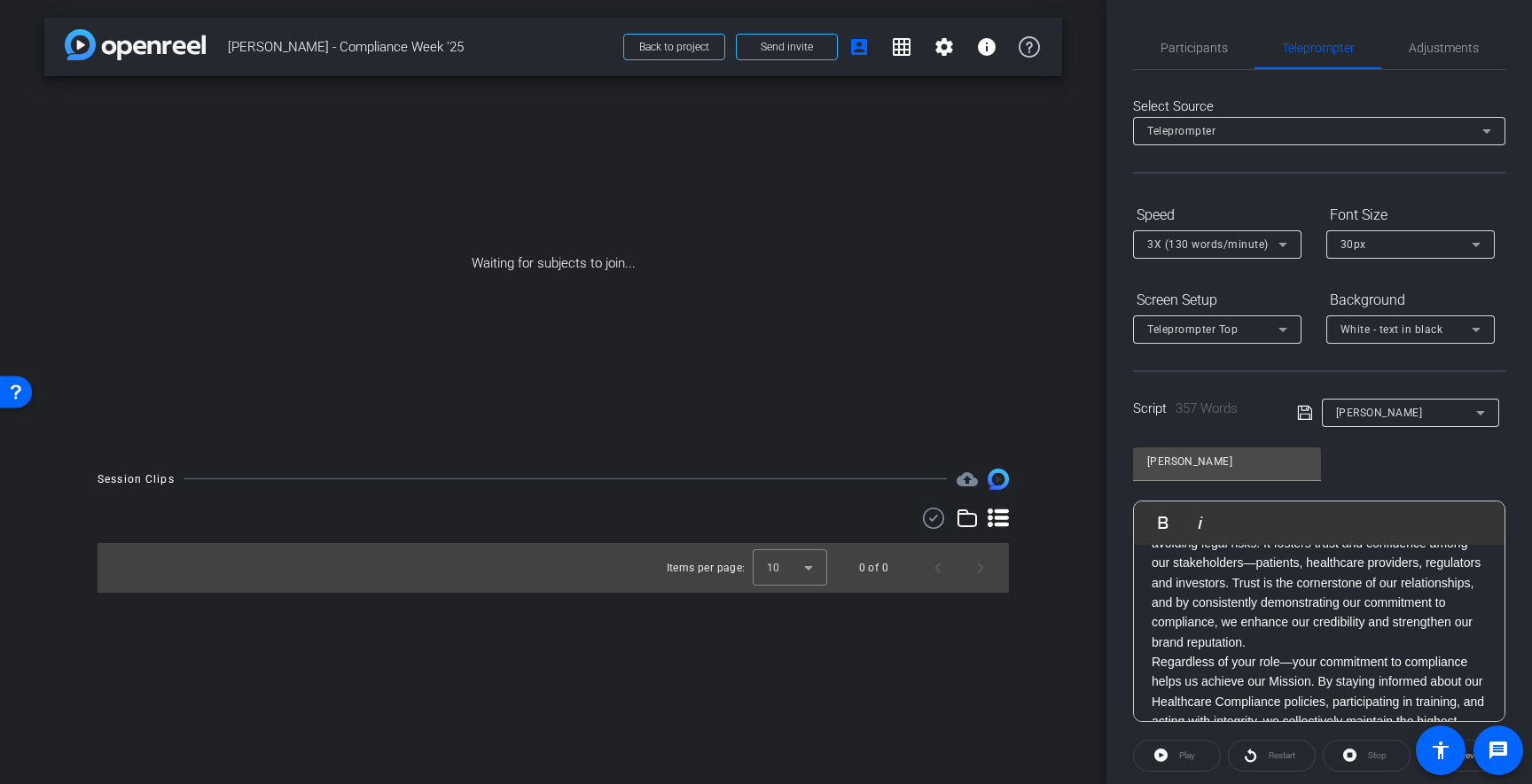
click at [1153, 653] on p "Regardless of your role—your commitment to compliance helps us achieve our Miss…" at bounding box center [1318, 702] width 335 height 99
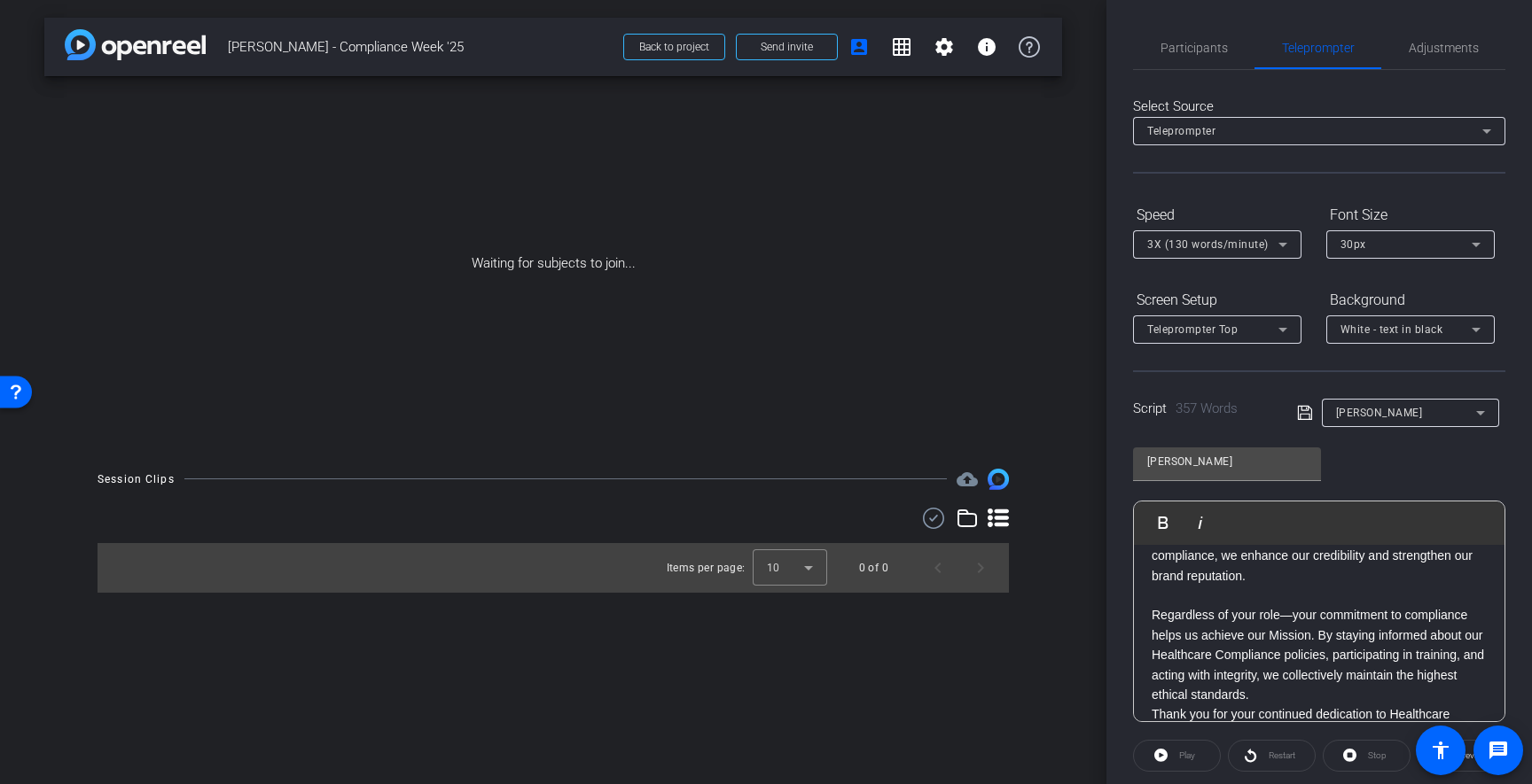
scroll to position [889, 0]
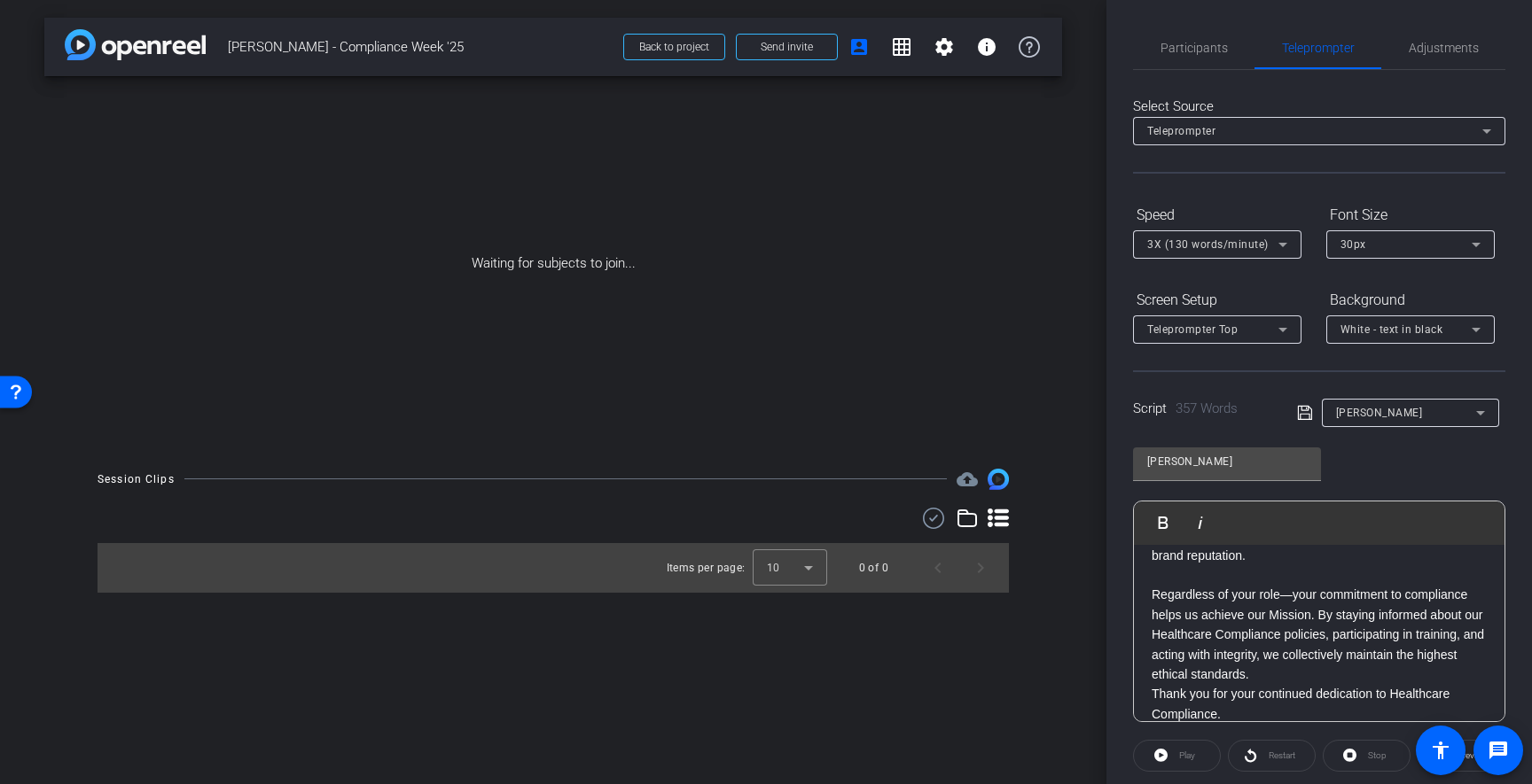
drag, startPoint x: 1148, startPoint y: 674, endPoint x: 1158, endPoint y: 665, distance: 13.5
click at [1149, 674] on div "Hello! I am [PERSON_NAME], Vice President, Global Medical and Scientific Affair…" at bounding box center [1318, 199] width 371 height 1087
click at [1303, 417] on icon at bounding box center [1305, 412] width 16 height 21
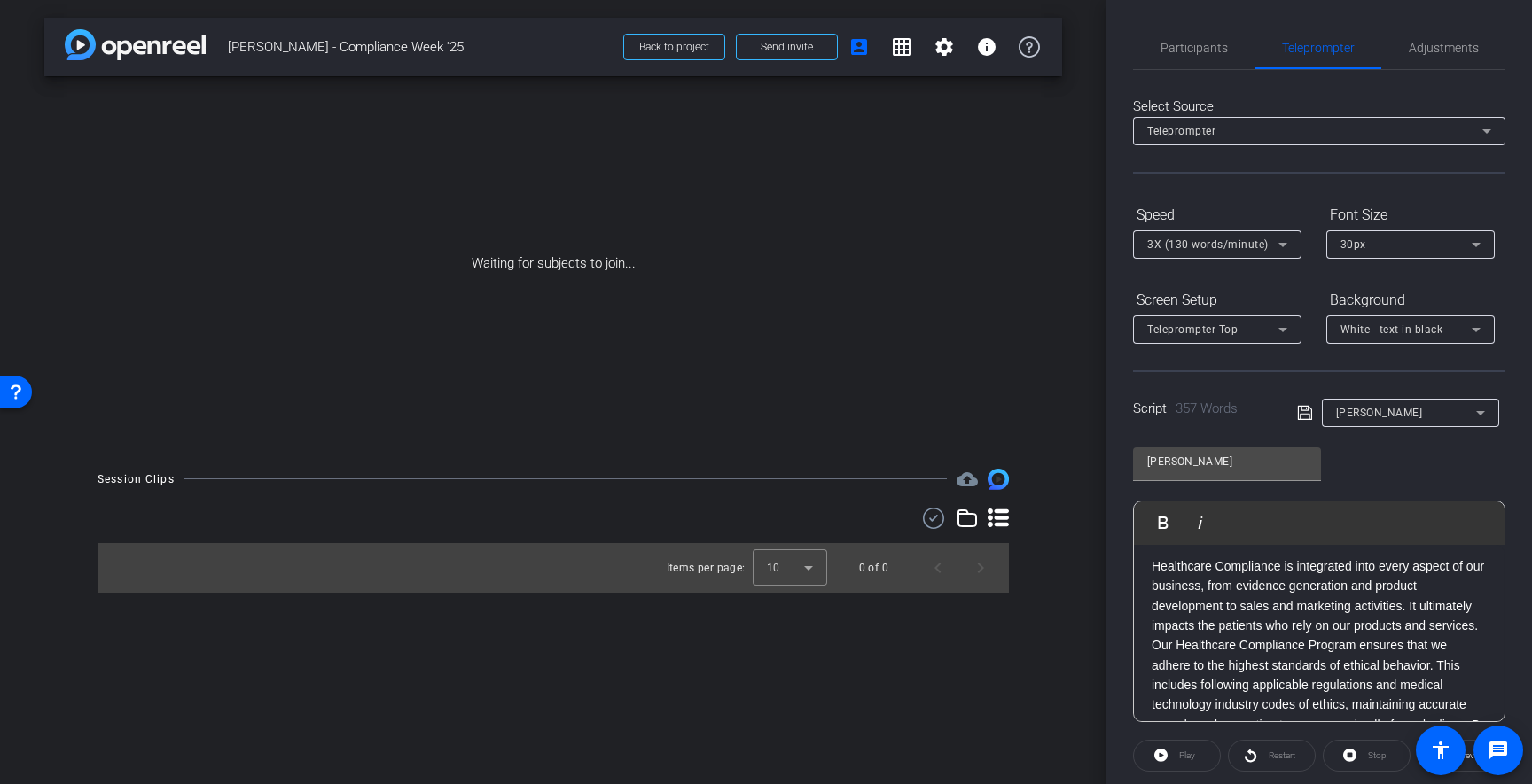
scroll to position [0, 0]
click at [1418, 331] on span "White - text in black" at bounding box center [1391, 329] width 103 height 12
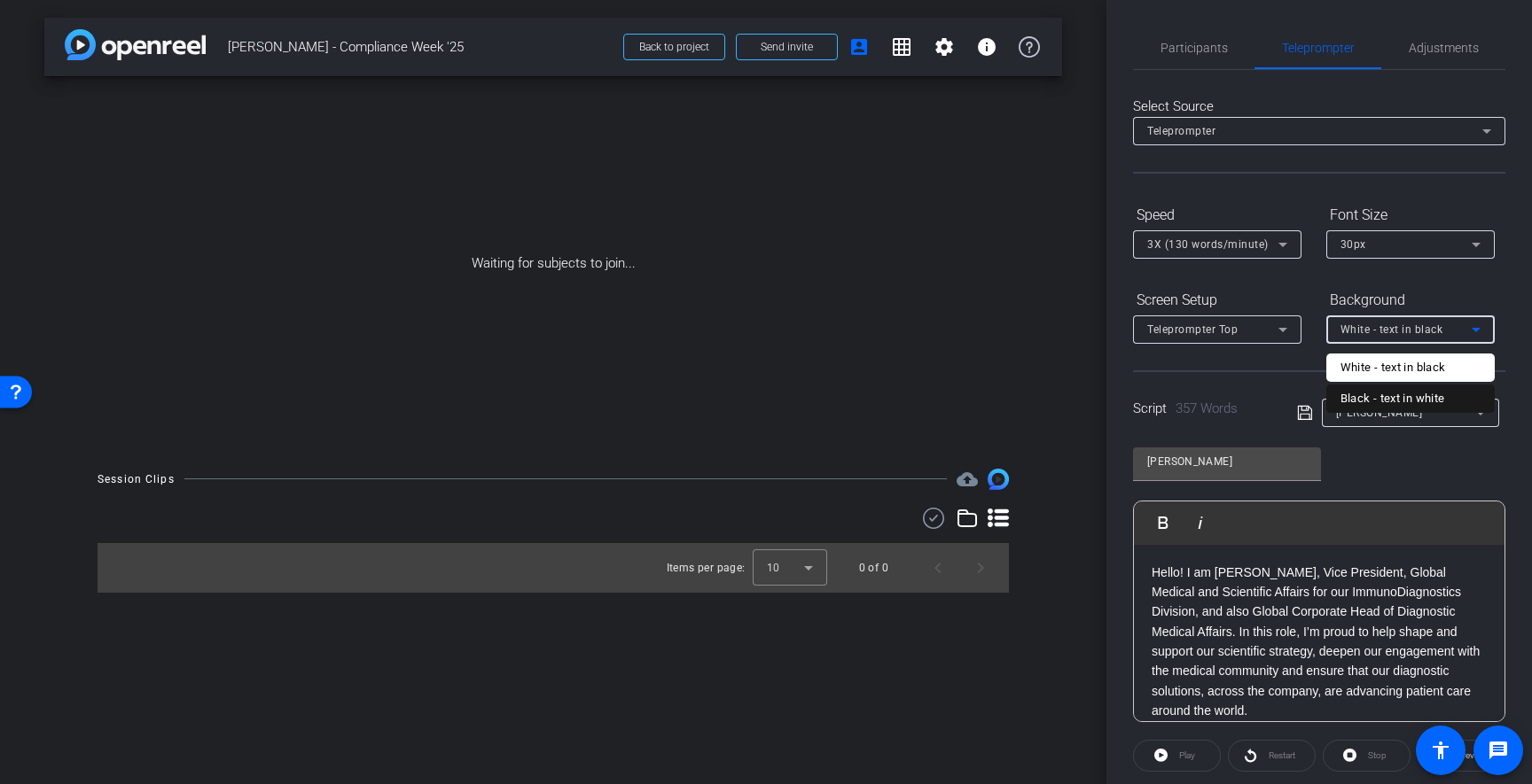
click at [1426, 392] on div "Black - text in white" at bounding box center [1391, 398] width 104 height 21
click at [1234, 326] on span "Teleprompter Top" at bounding box center [1193, 329] width 91 height 12
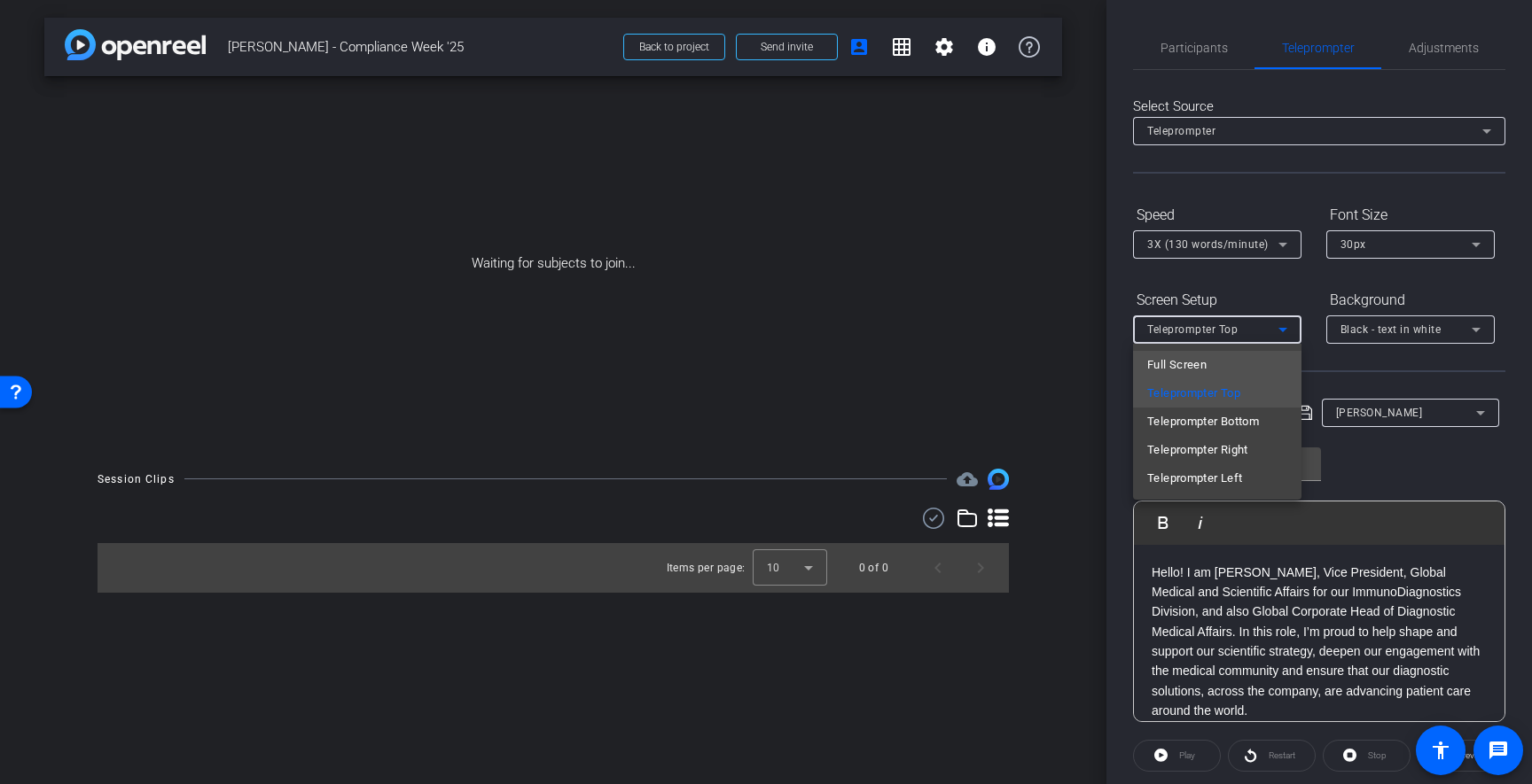
click at [1232, 369] on mat-option "Full Screen" at bounding box center [1217, 365] width 168 height 29
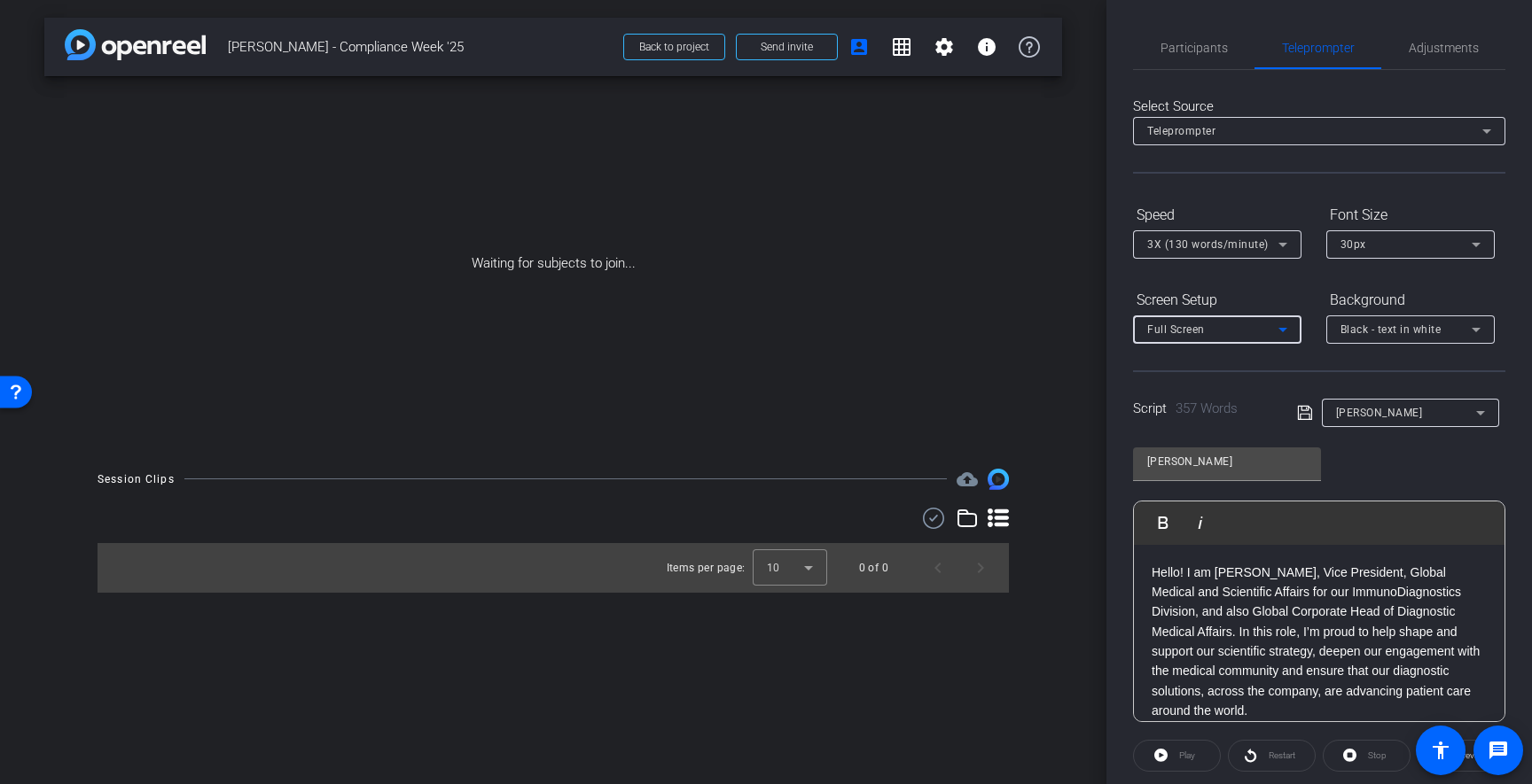
click at [1243, 241] on span "3X (130 words/minute)" at bounding box center [1207, 244] width 121 height 12
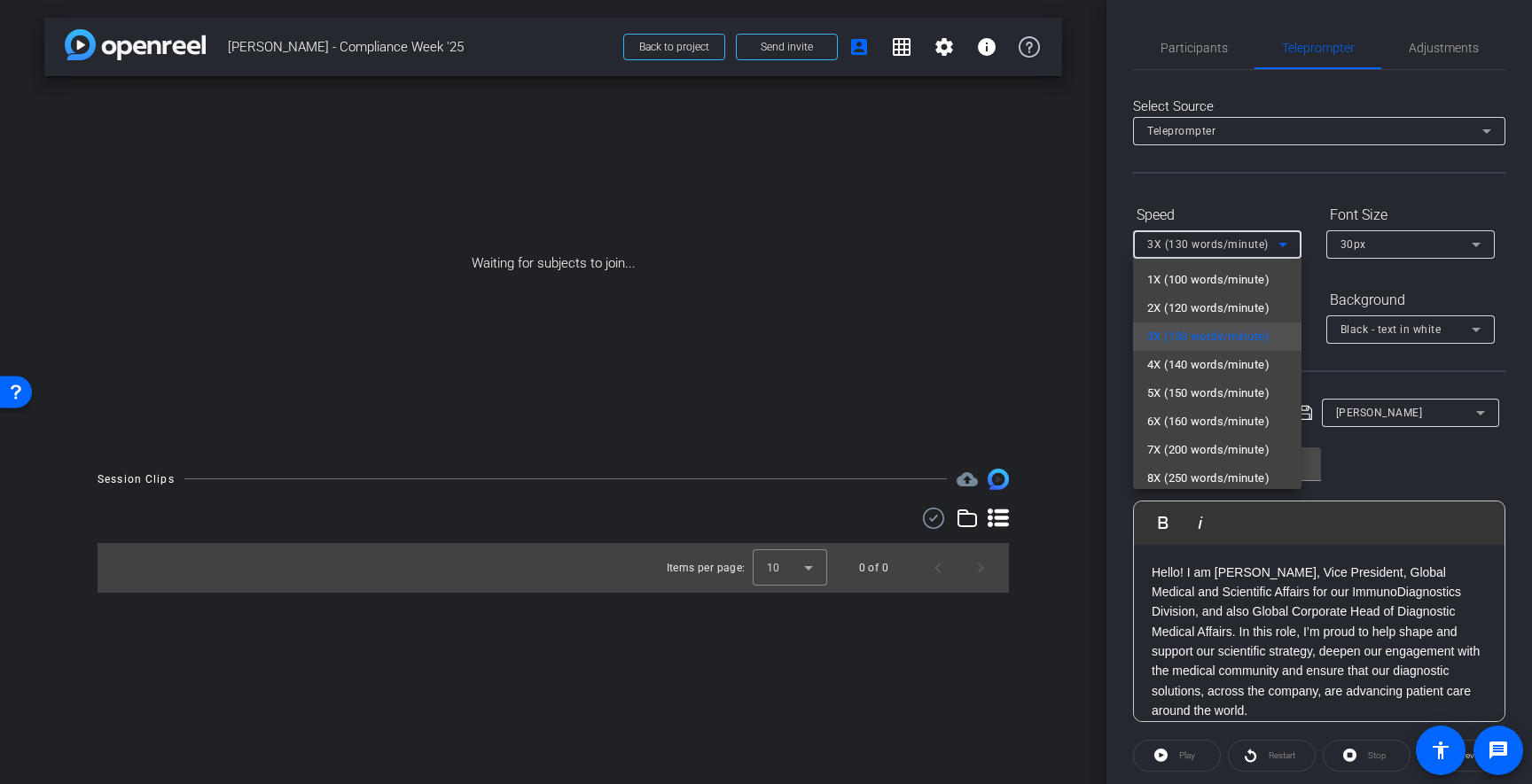
click at [1210, 360] on span "4X (140 words/minute)" at bounding box center [1208, 364] width 122 height 21
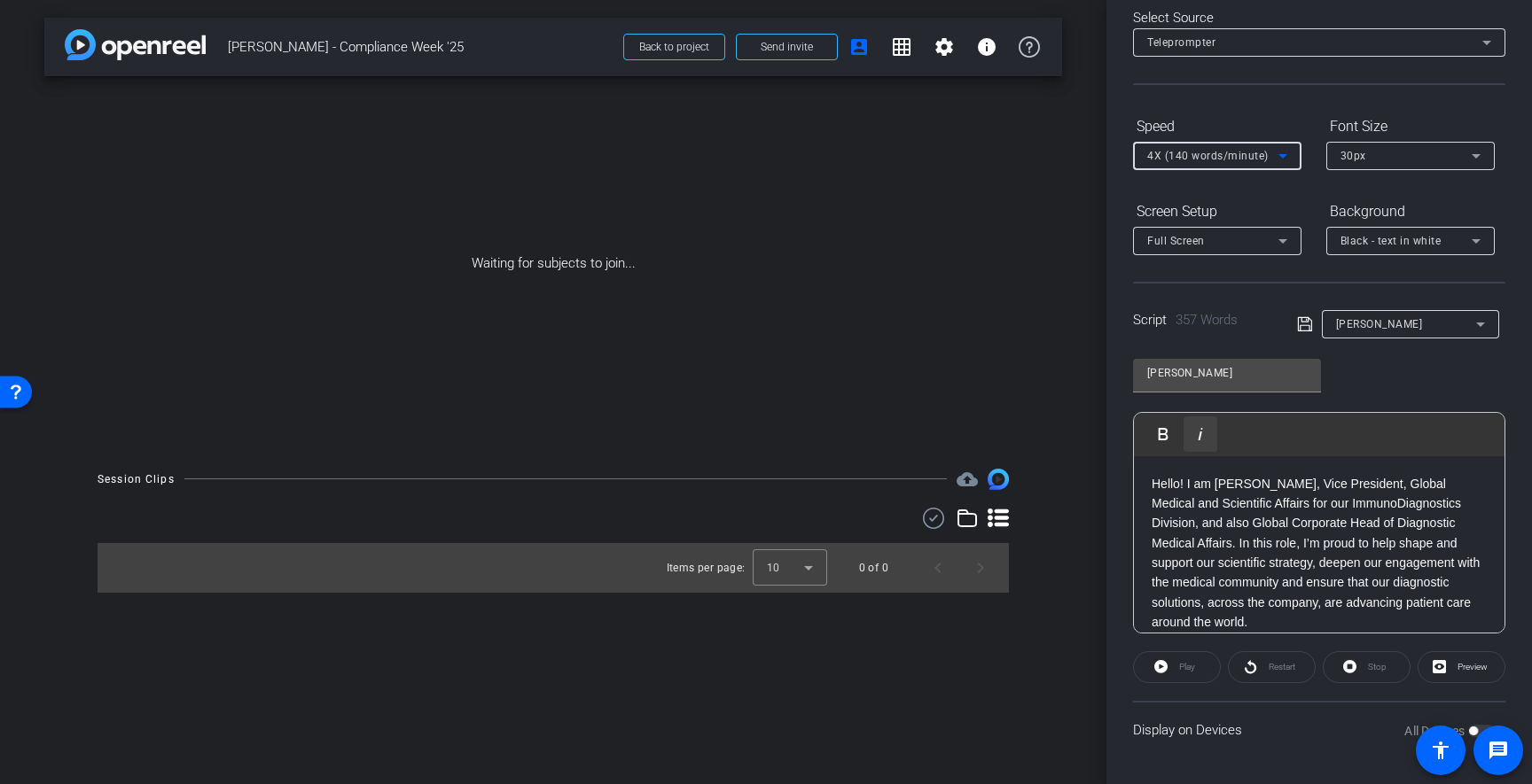
scroll to position [84, 0]
click at [1308, 332] on icon at bounding box center [1304, 328] width 14 height 14
click at [1247, 386] on input "[PERSON_NAME]" at bounding box center [1227, 377] width 160 height 21
type input "Steven Drury - Compliance Week"
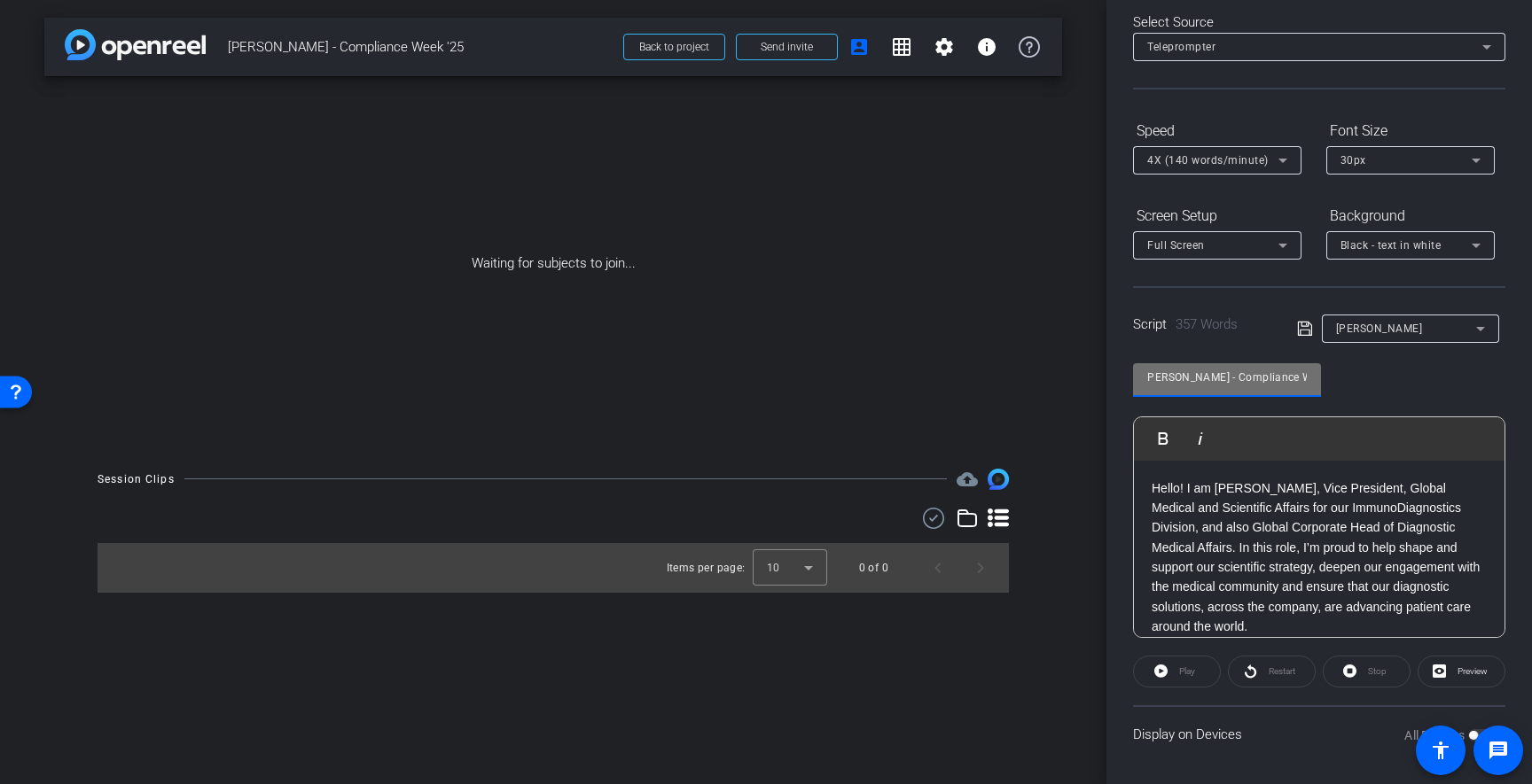
click at [1302, 328] on icon at bounding box center [1305, 328] width 16 height 21
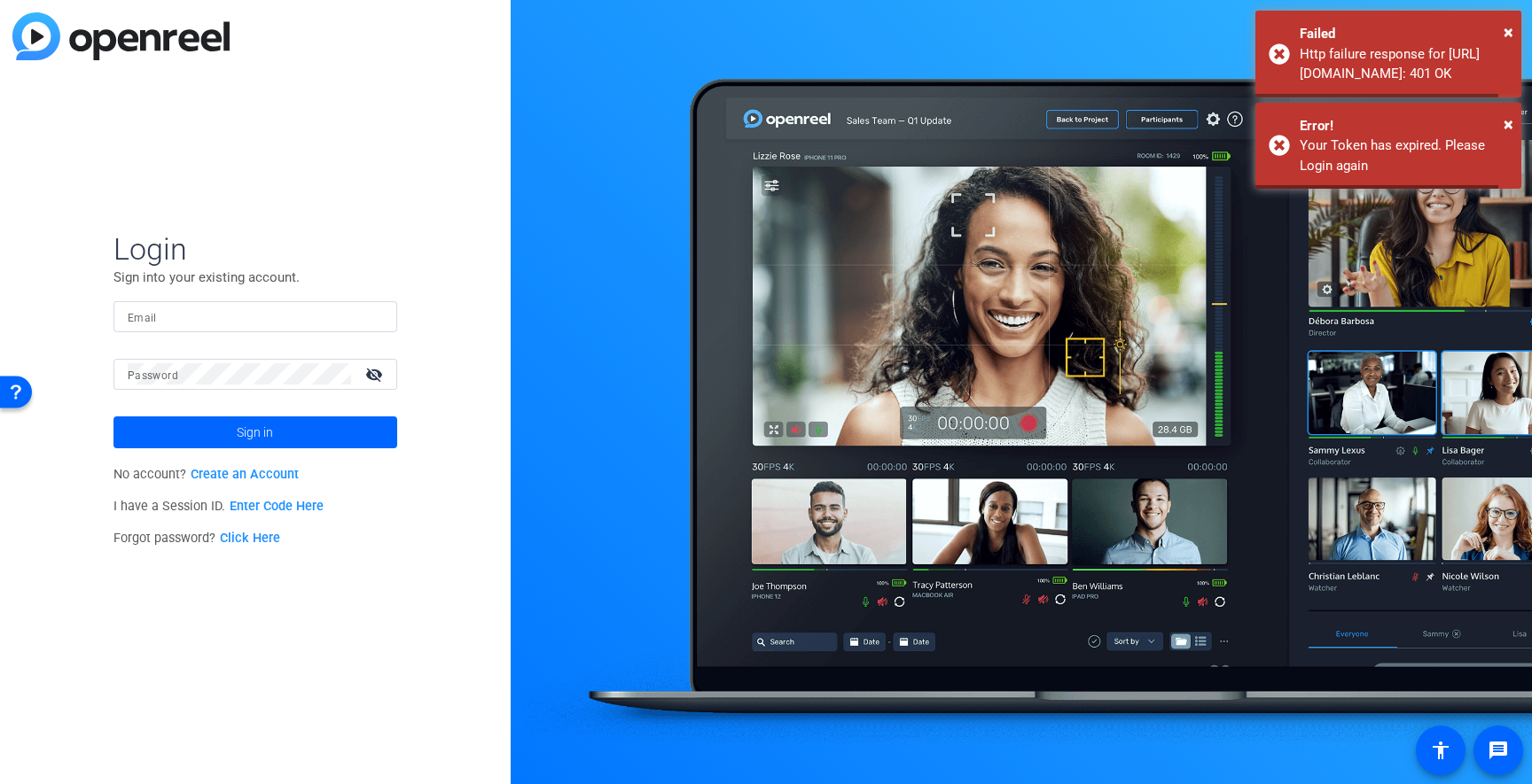
type input "rachael.silberman@thermofisher.com"
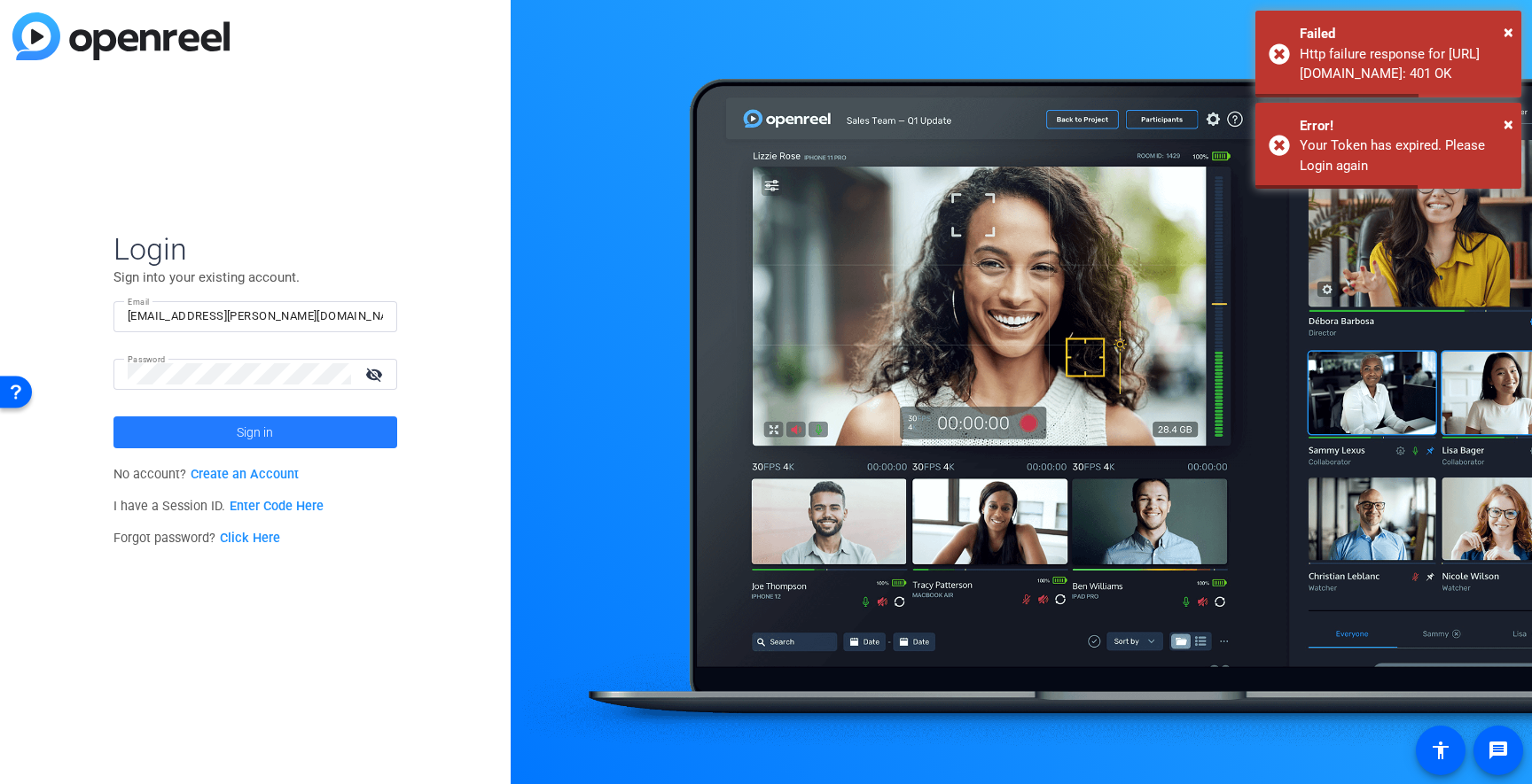
click at [259, 428] on span "Sign in" at bounding box center [254, 433] width 36 height 44
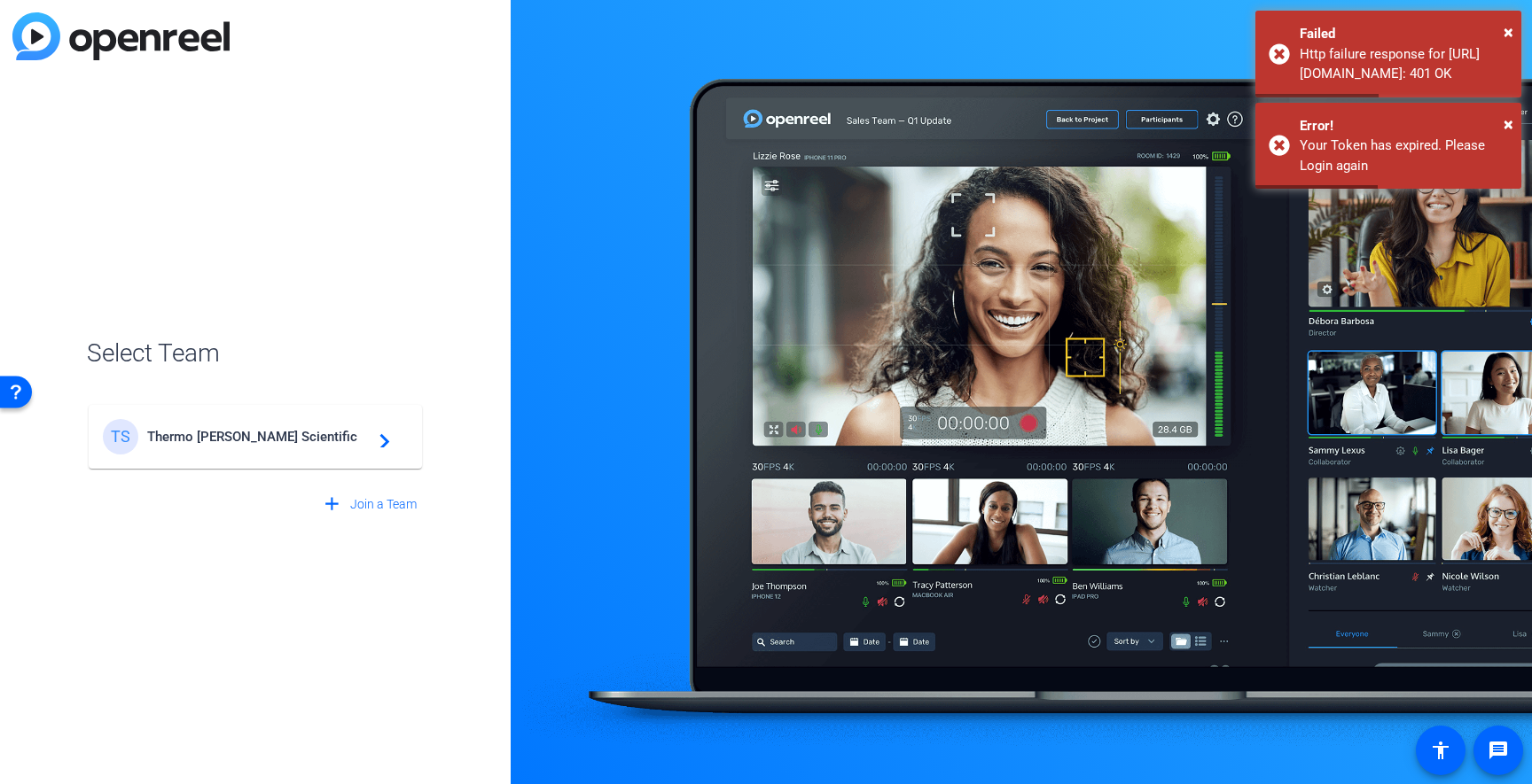
click at [264, 429] on span "Thermo Fisher Scientific" at bounding box center [258, 436] width 222 height 16
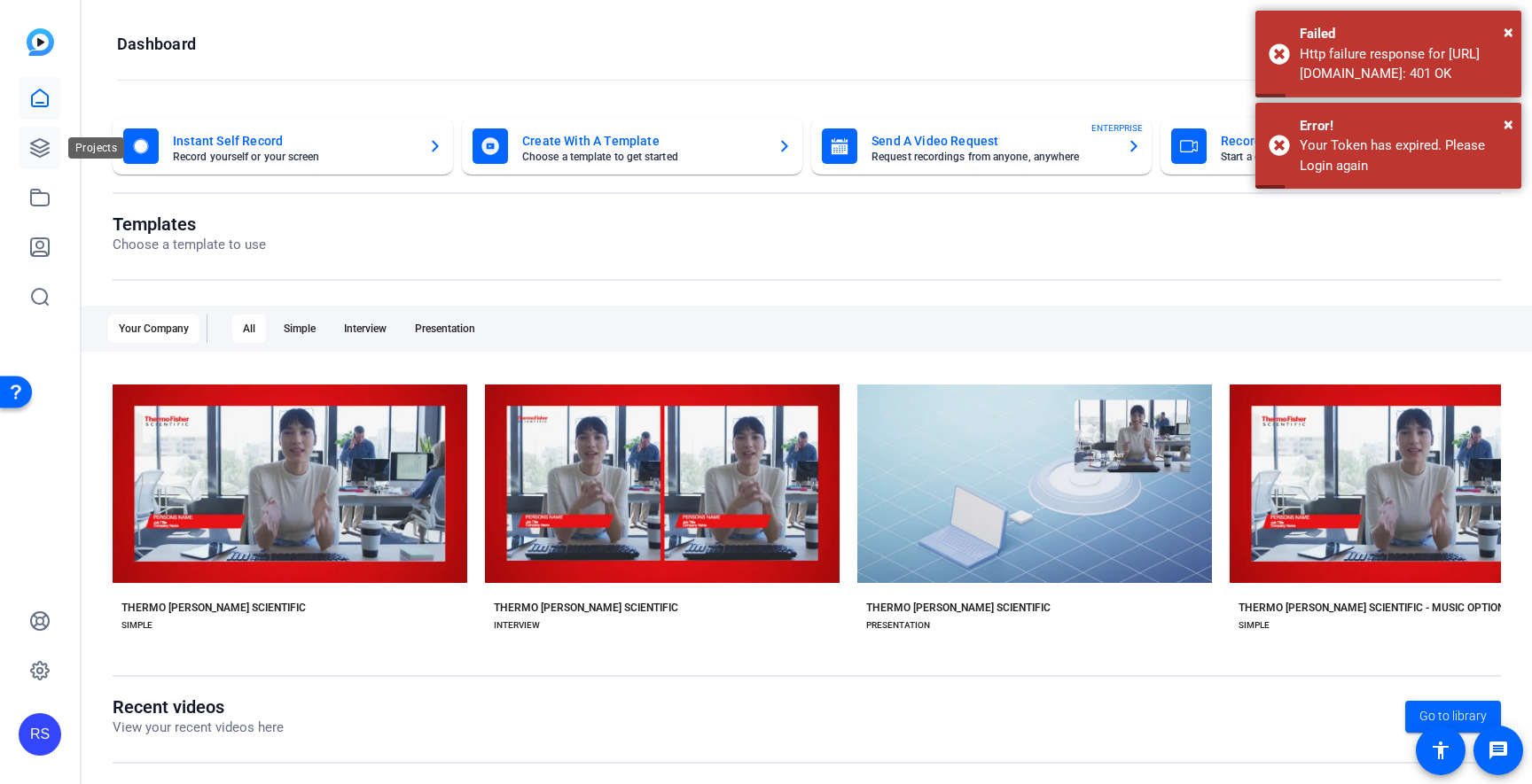
click at [43, 142] on icon at bounding box center [40, 148] width 21 height 21
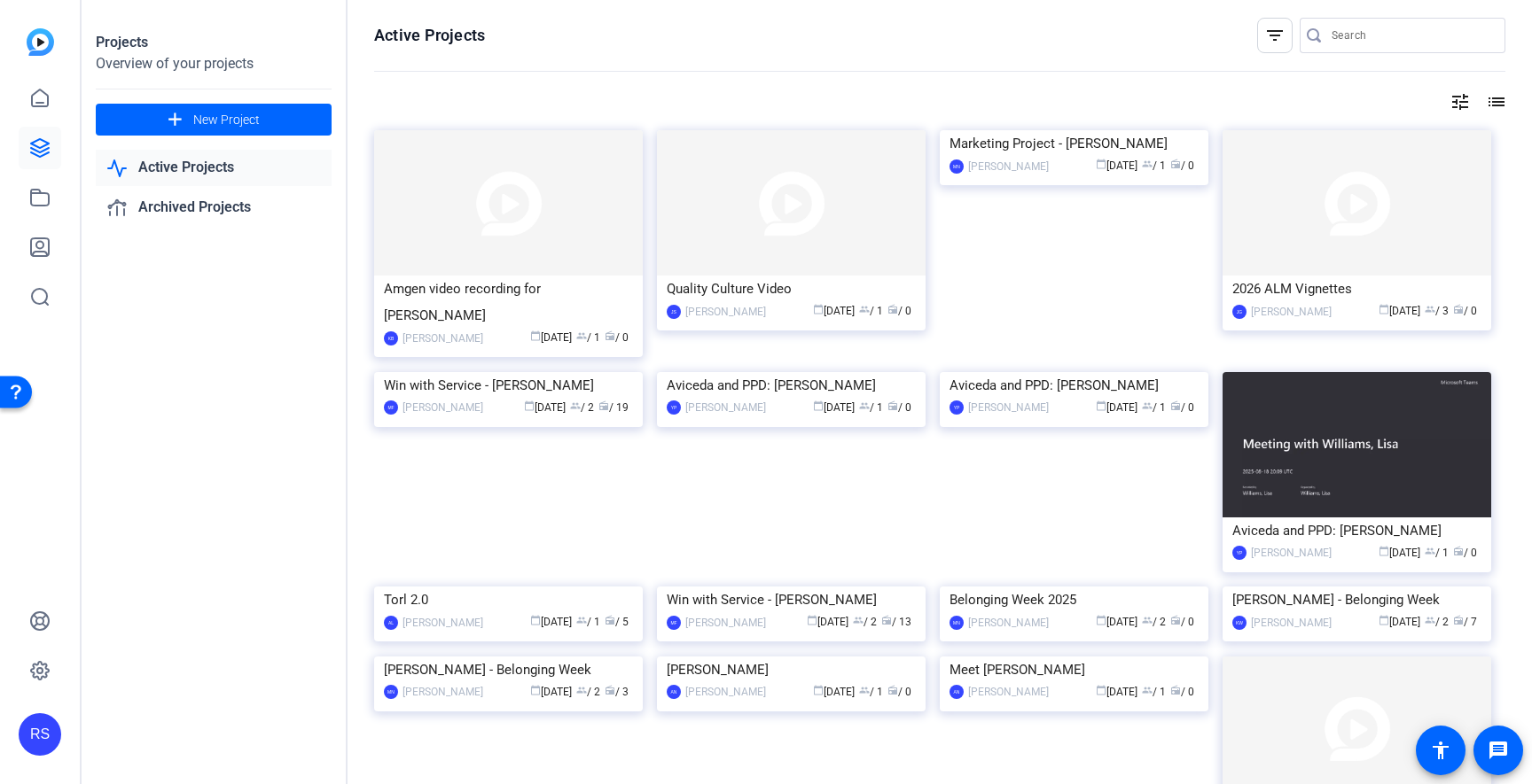
click at [1371, 37] on input "Search" at bounding box center [1411, 35] width 160 height 21
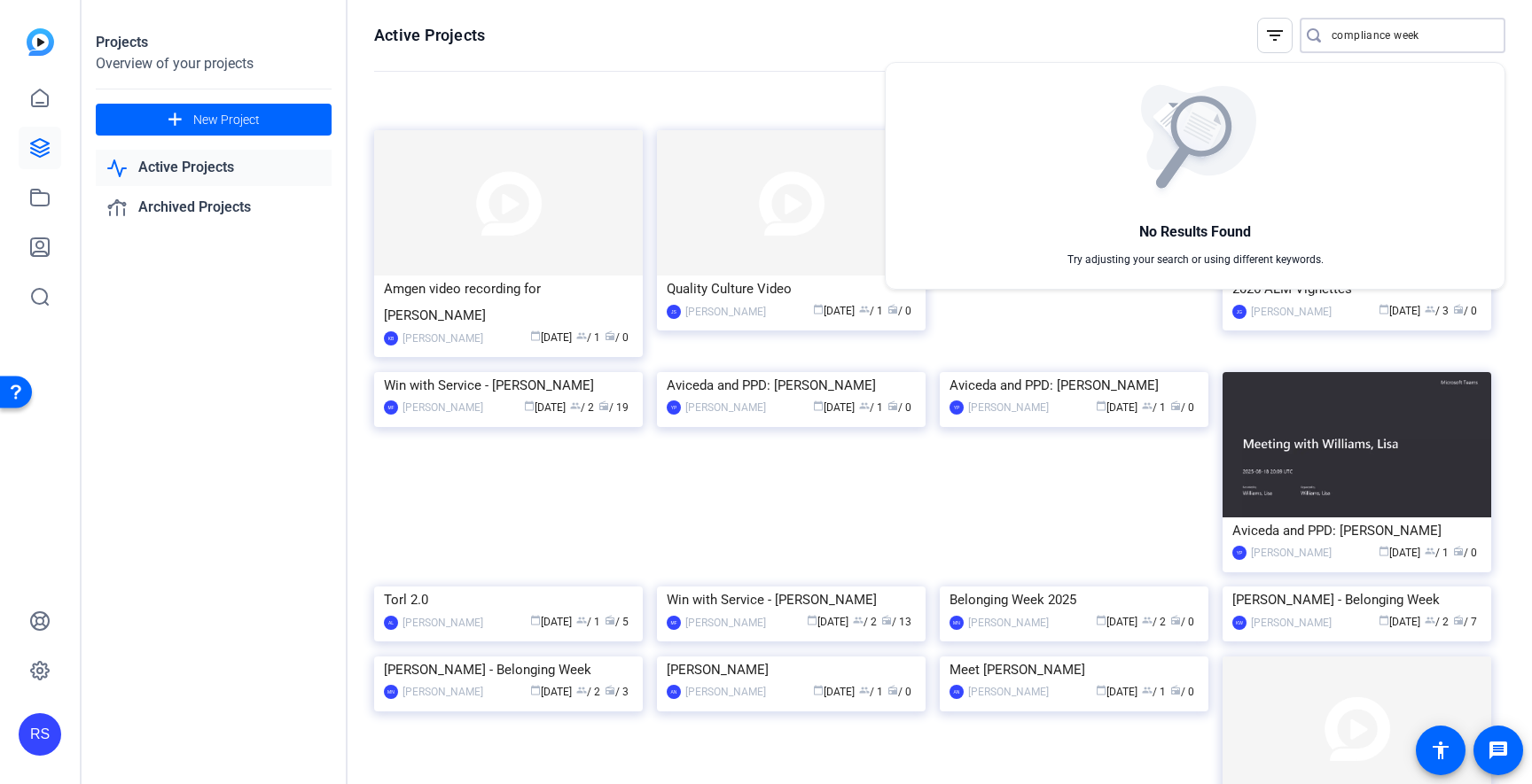
type input "compliance week"
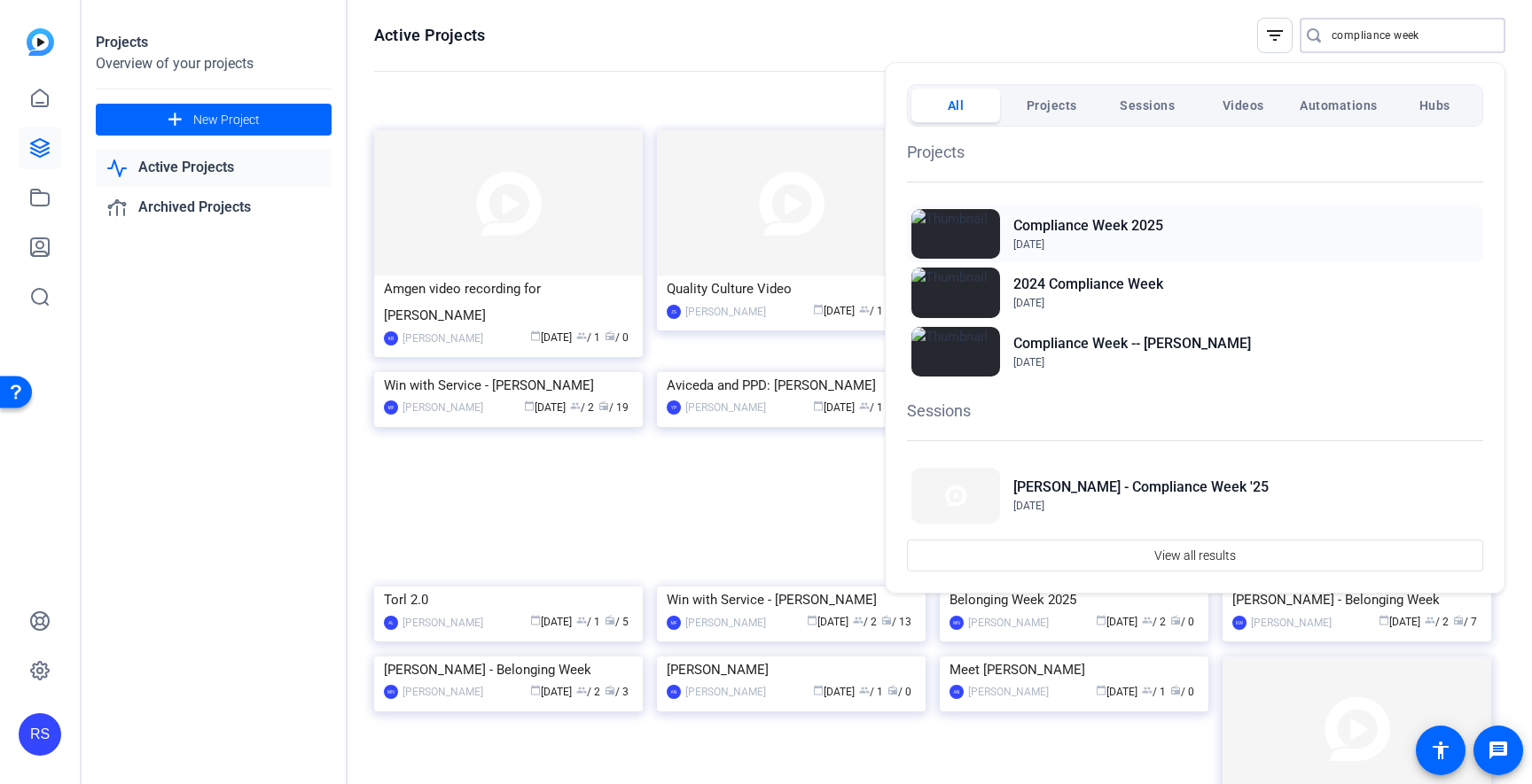
click at [1189, 227] on div "Compliance Week 2025 Jul 30, 2025" at bounding box center [1195, 233] width 576 height 58
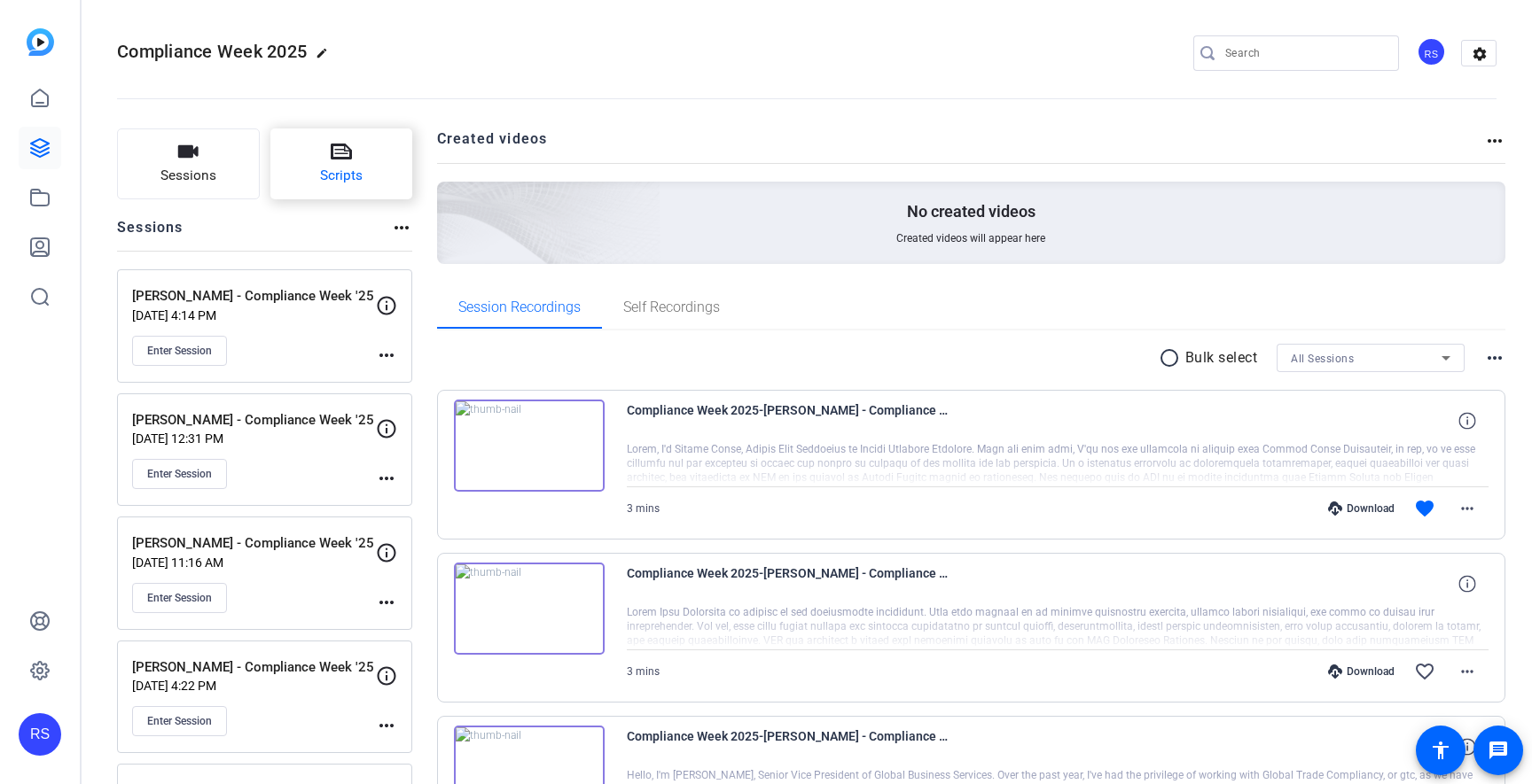
click at [379, 178] on button "Scripts" at bounding box center [341, 164] width 142 height 71
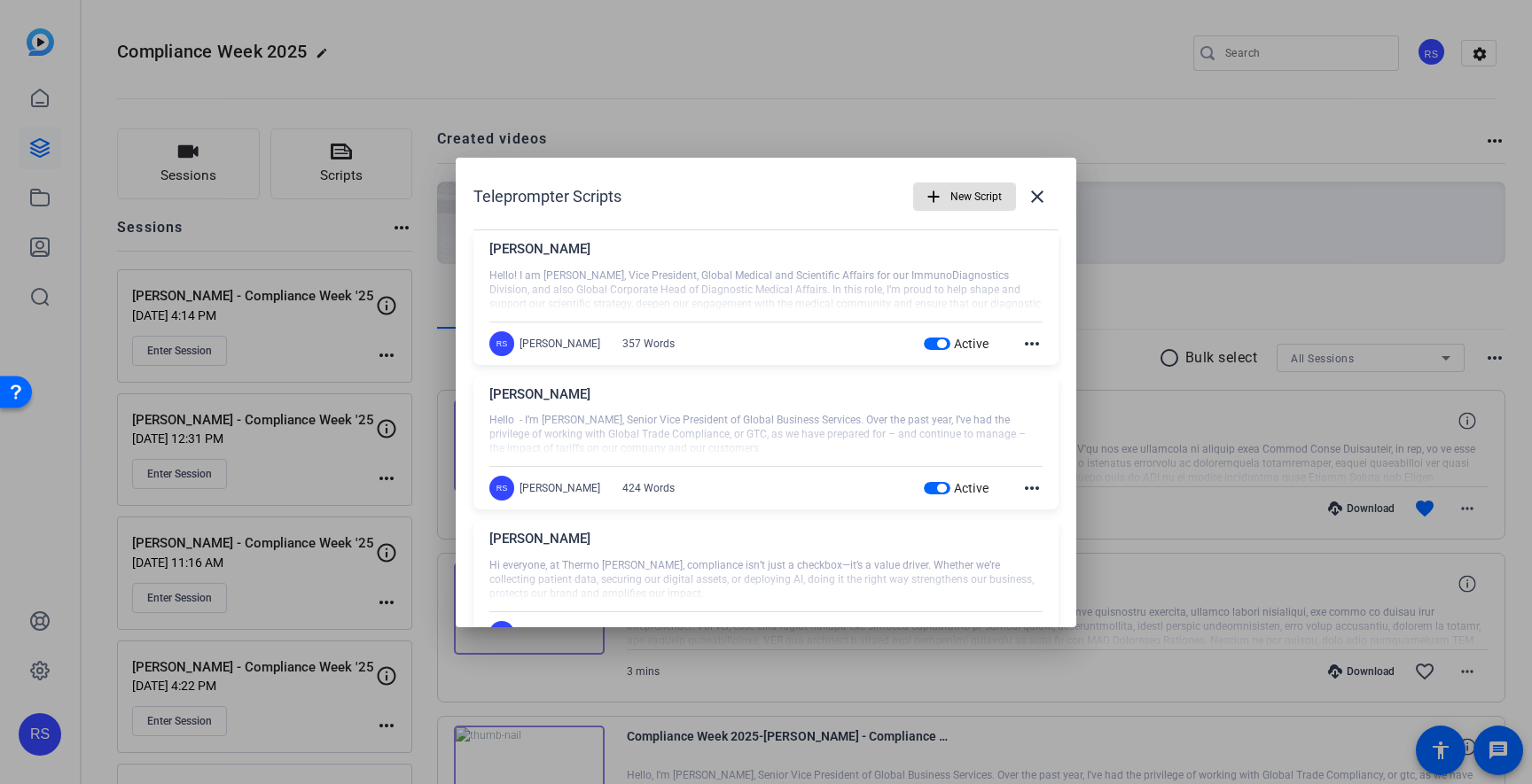
drag, startPoint x: 942, startPoint y: 486, endPoint x: 977, endPoint y: 438, distance: 59.4
click at [942, 486] on span "button" at bounding box center [941, 488] width 9 height 9
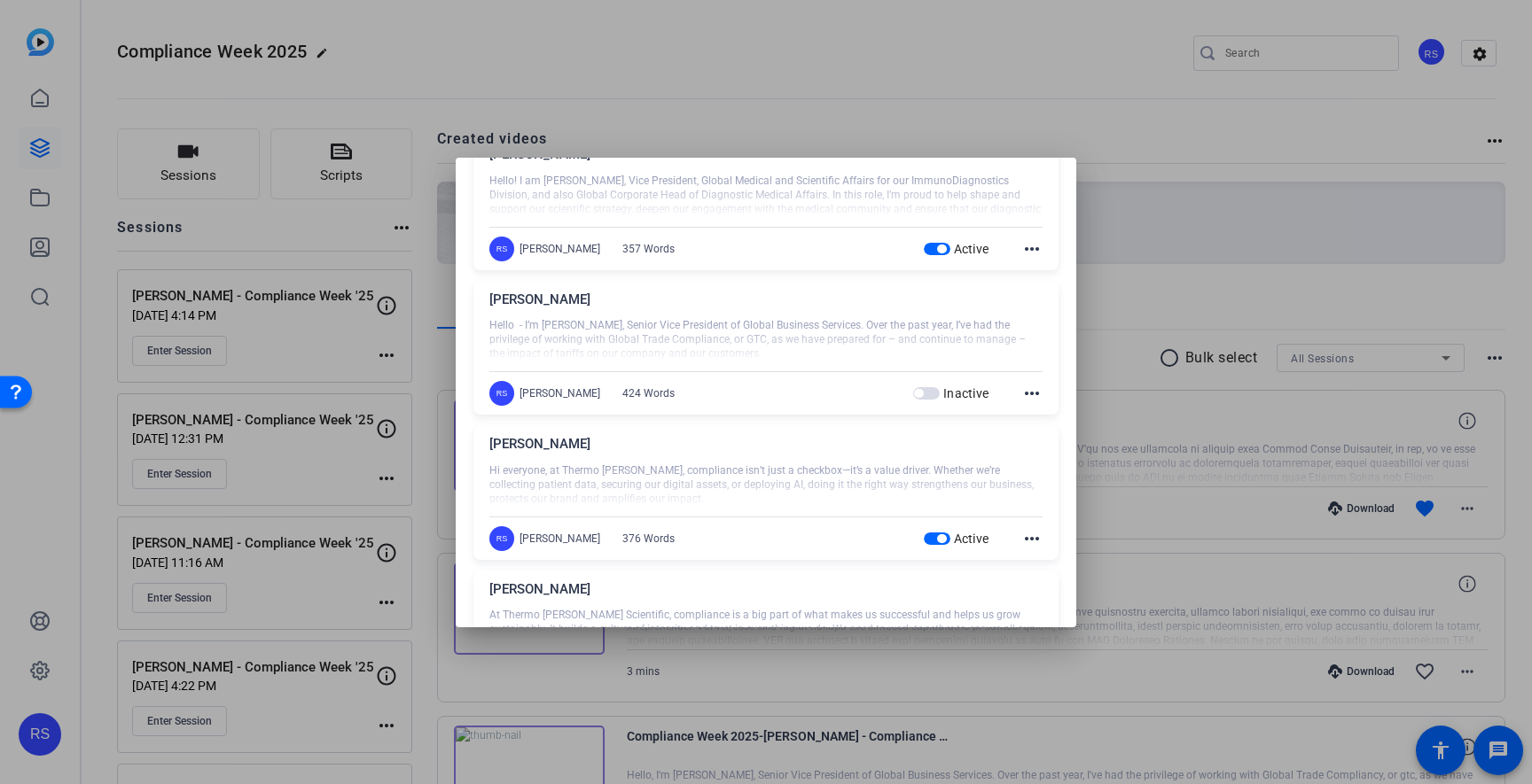
scroll to position [112, 0]
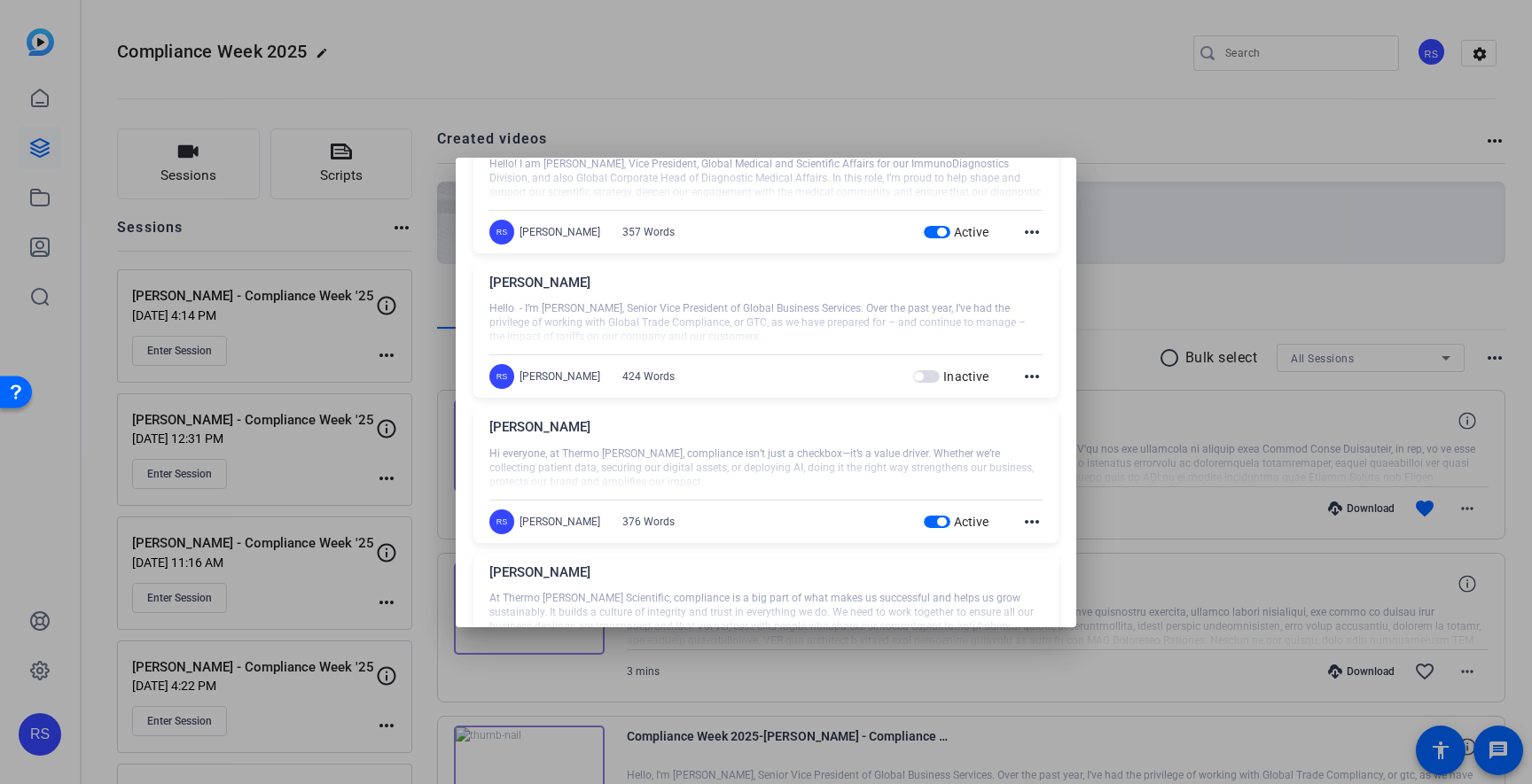
click at [948, 513] on div "Active" at bounding box center [956, 521] width 66 height 18
drag, startPoint x: 941, startPoint y: 519, endPoint x: 959, endPoint y: 508, distance: 21.1
click at [941, 520] on span "button" at bounding box center [941, 522] width 9 height 9
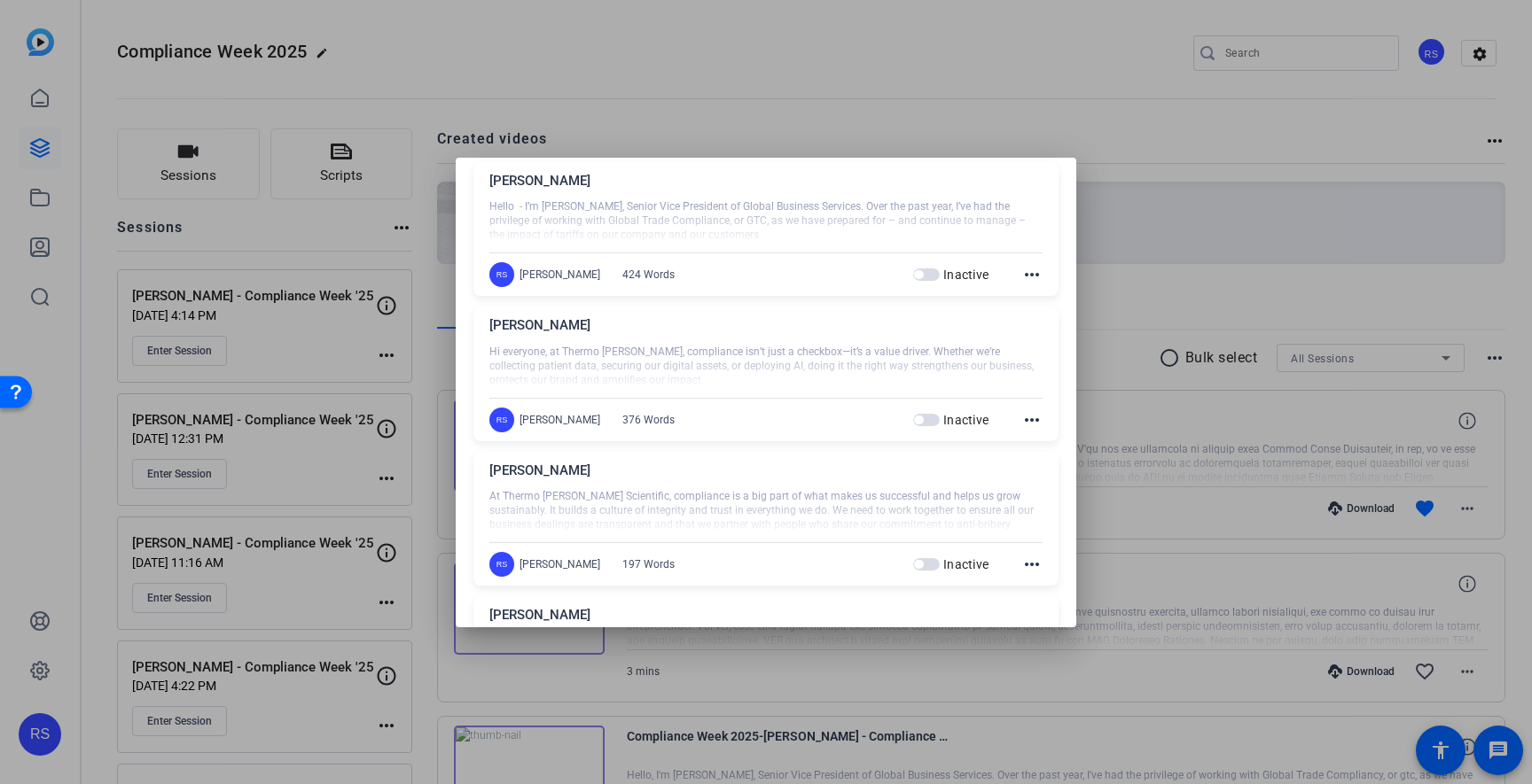
scroll to position [0, 0]
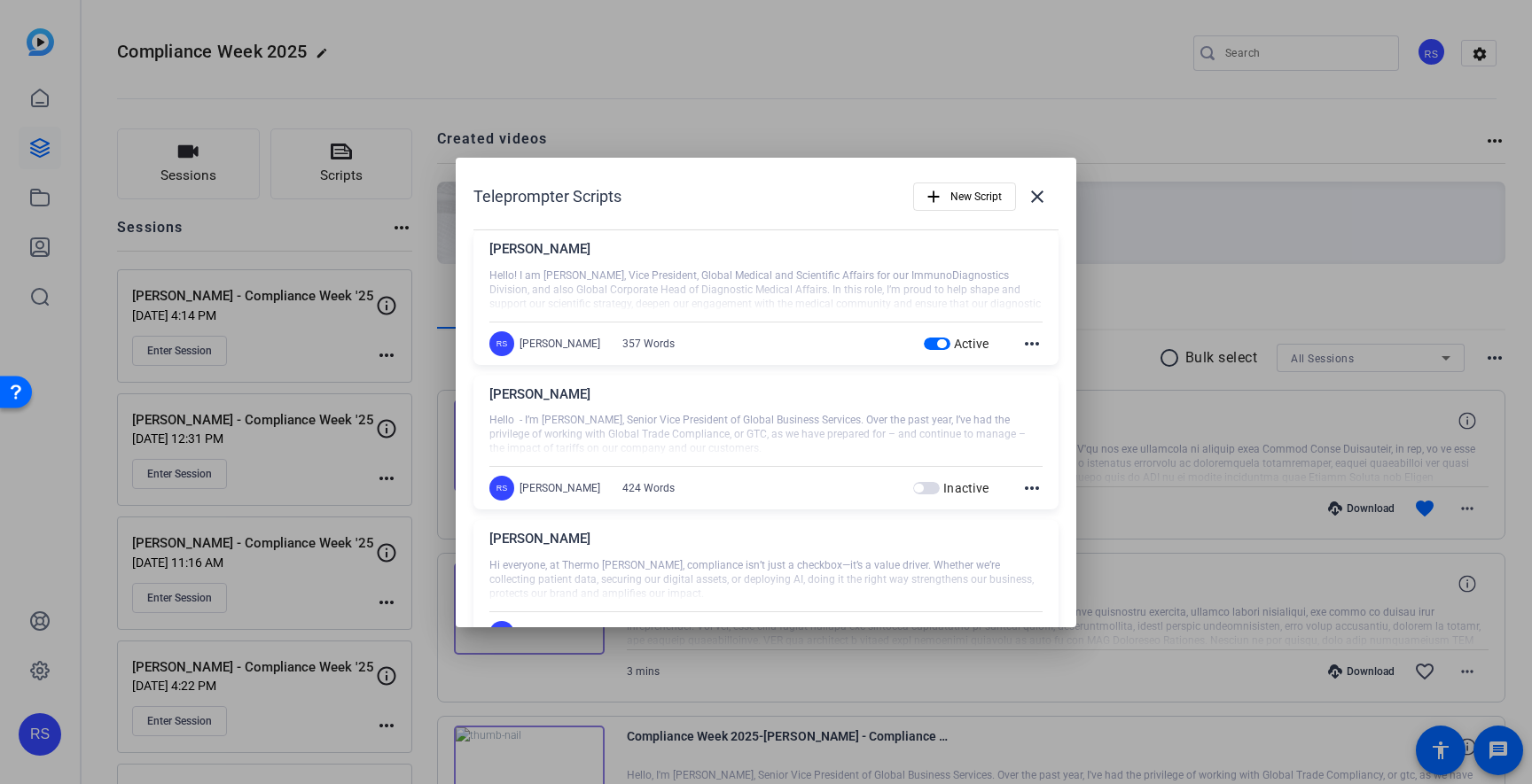
click at [594, 271] on div at bounding box center [766, 290] width 553 height 44
click at [1048, 206] on span at bounding box center [1037, 197] width 43 height 43
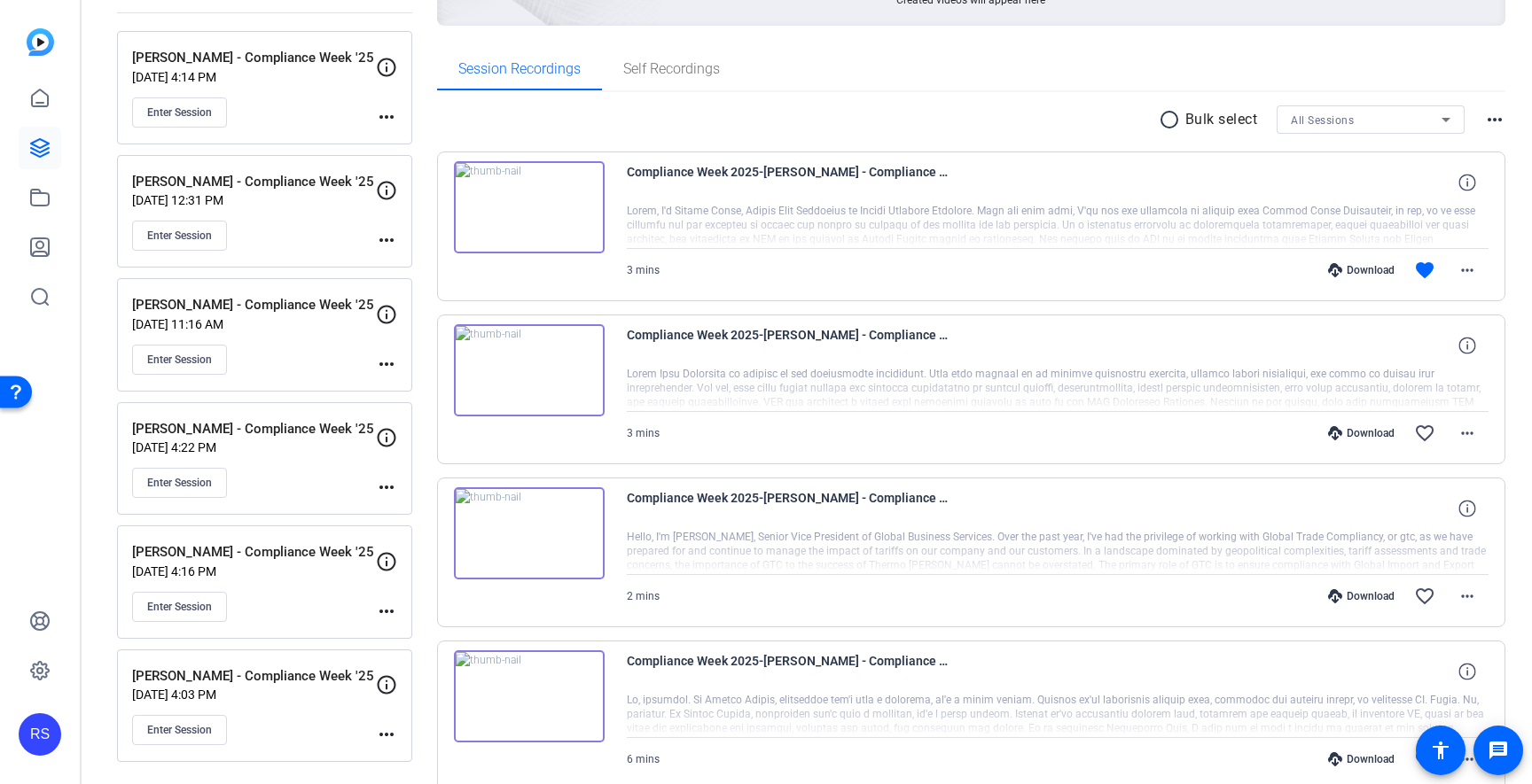
scroll to position [247, 0]
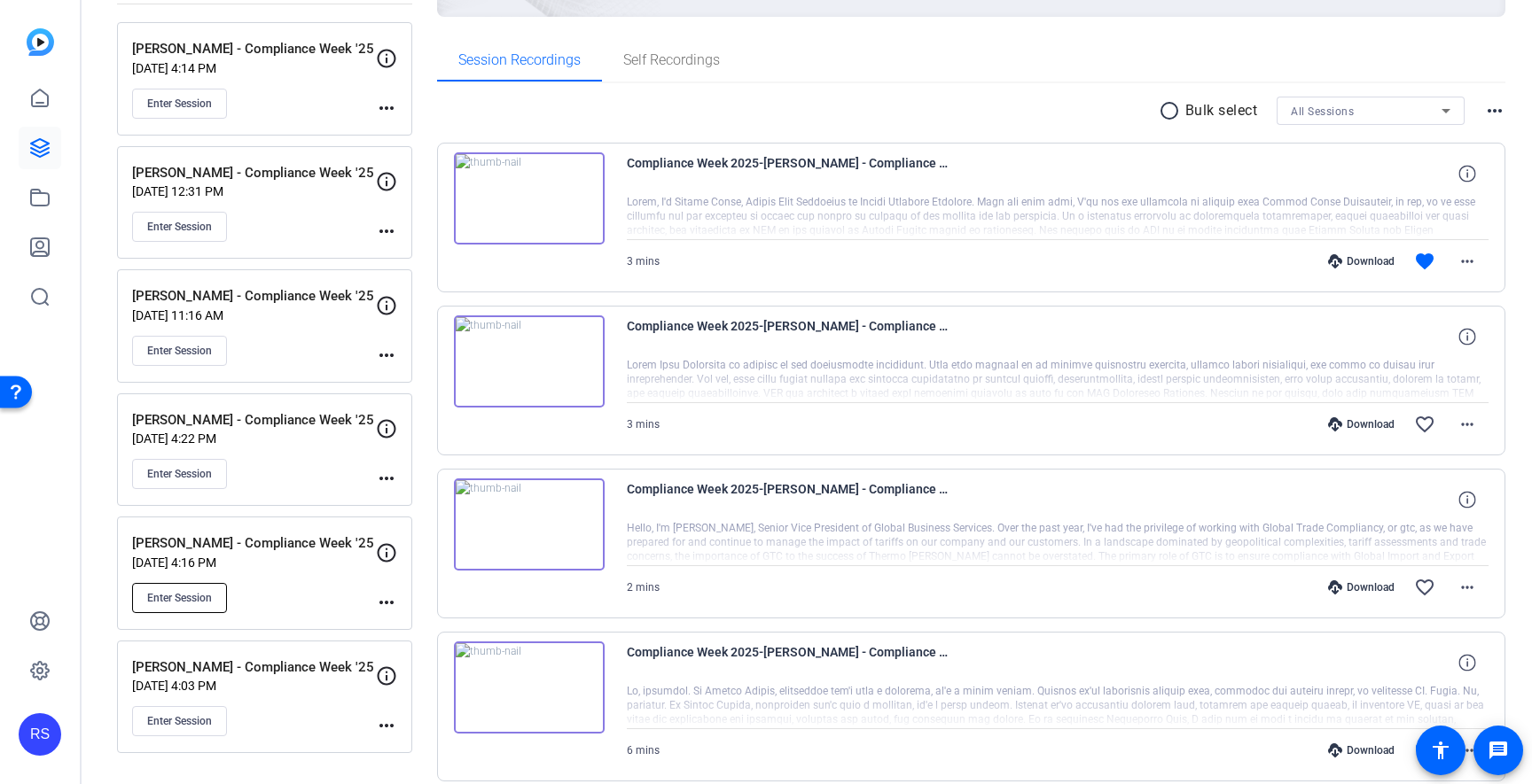
click at [205, 595] on span "Enter Session" at bounding box center [179, 597] width 65 height 14
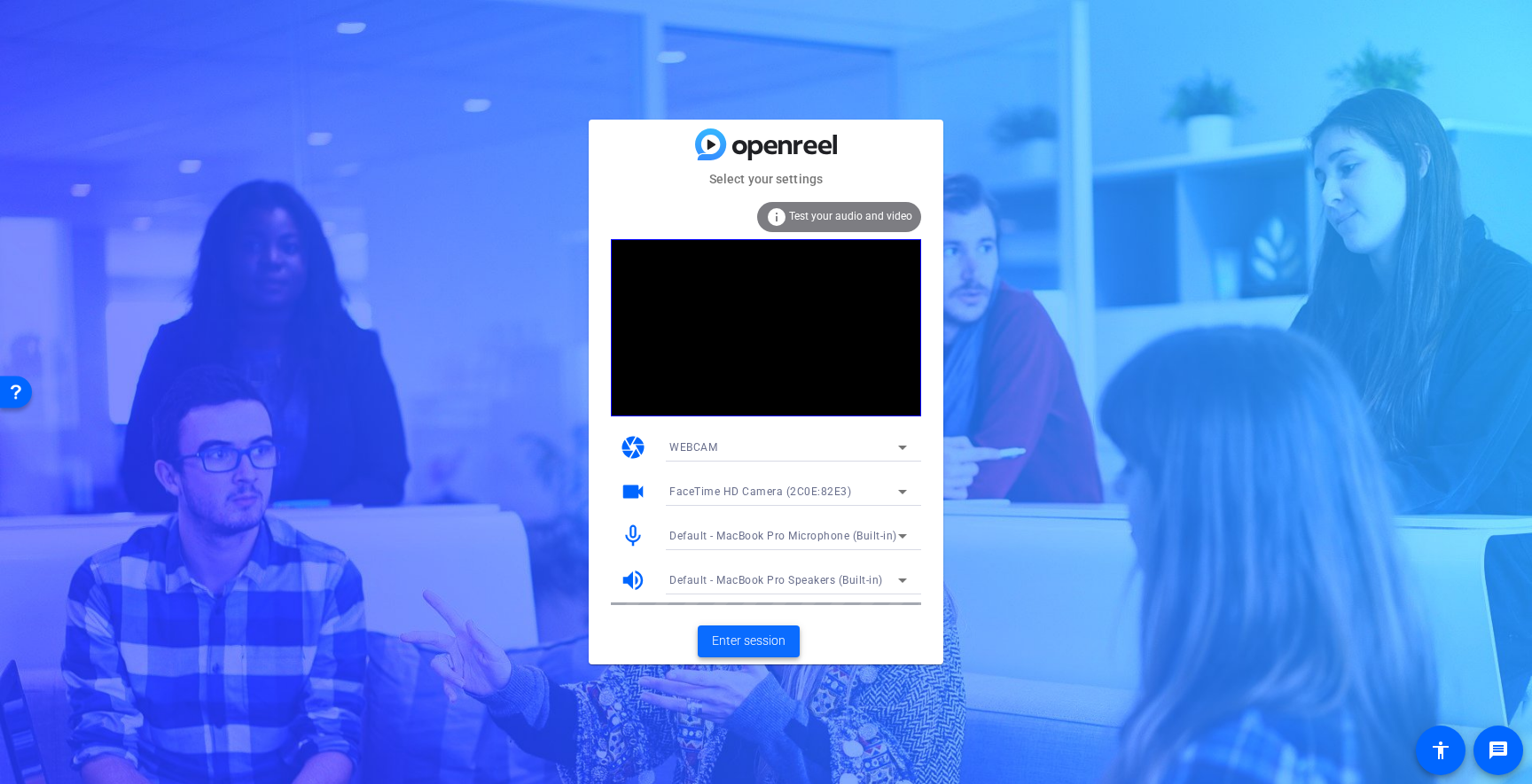
click at [762, 641] on span "Enter session" at bounding box center [749, 642] width 74 height 18
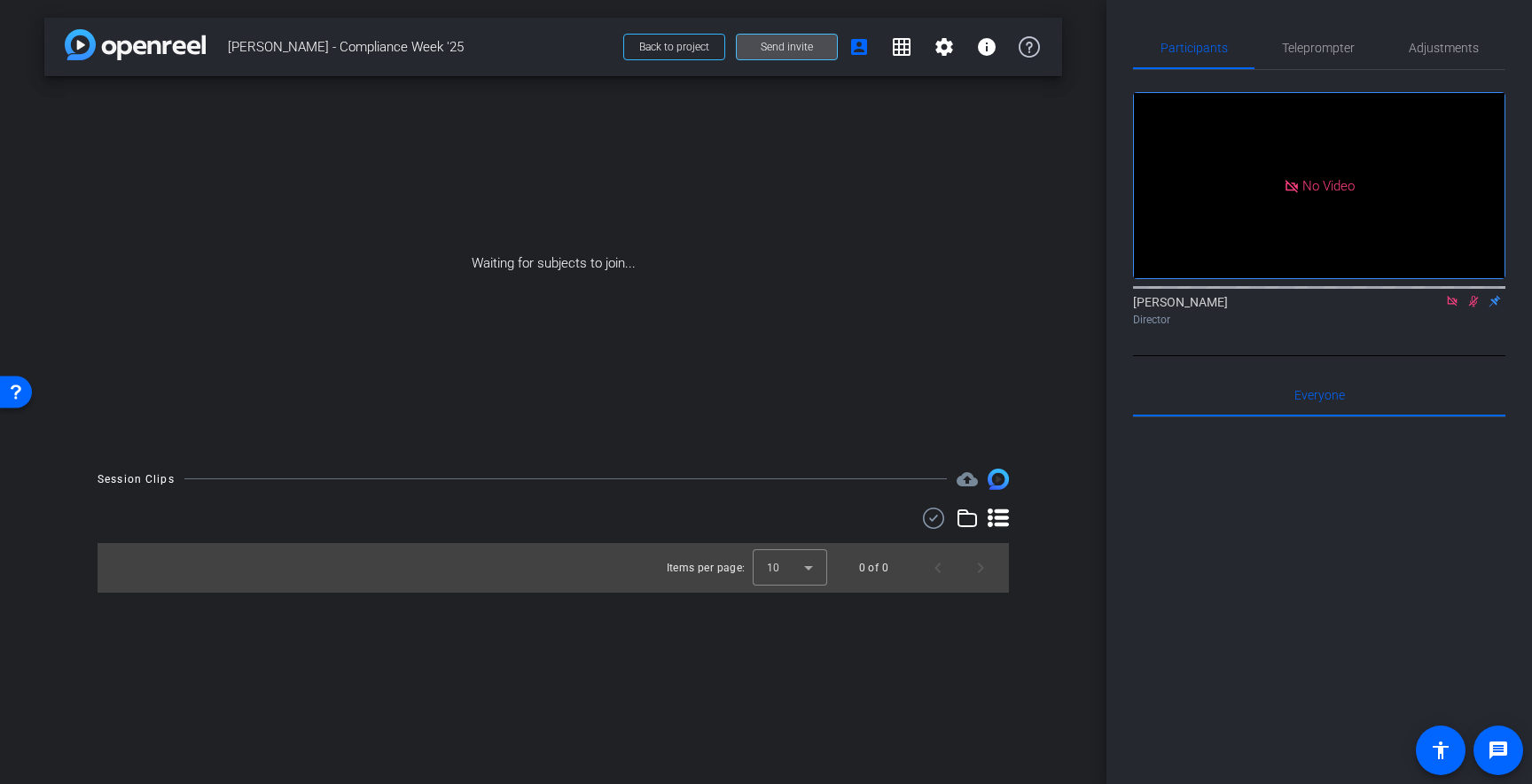
click at [783, 51] on span "Send invite" at bounding box center [787, 46] width 53 height 14
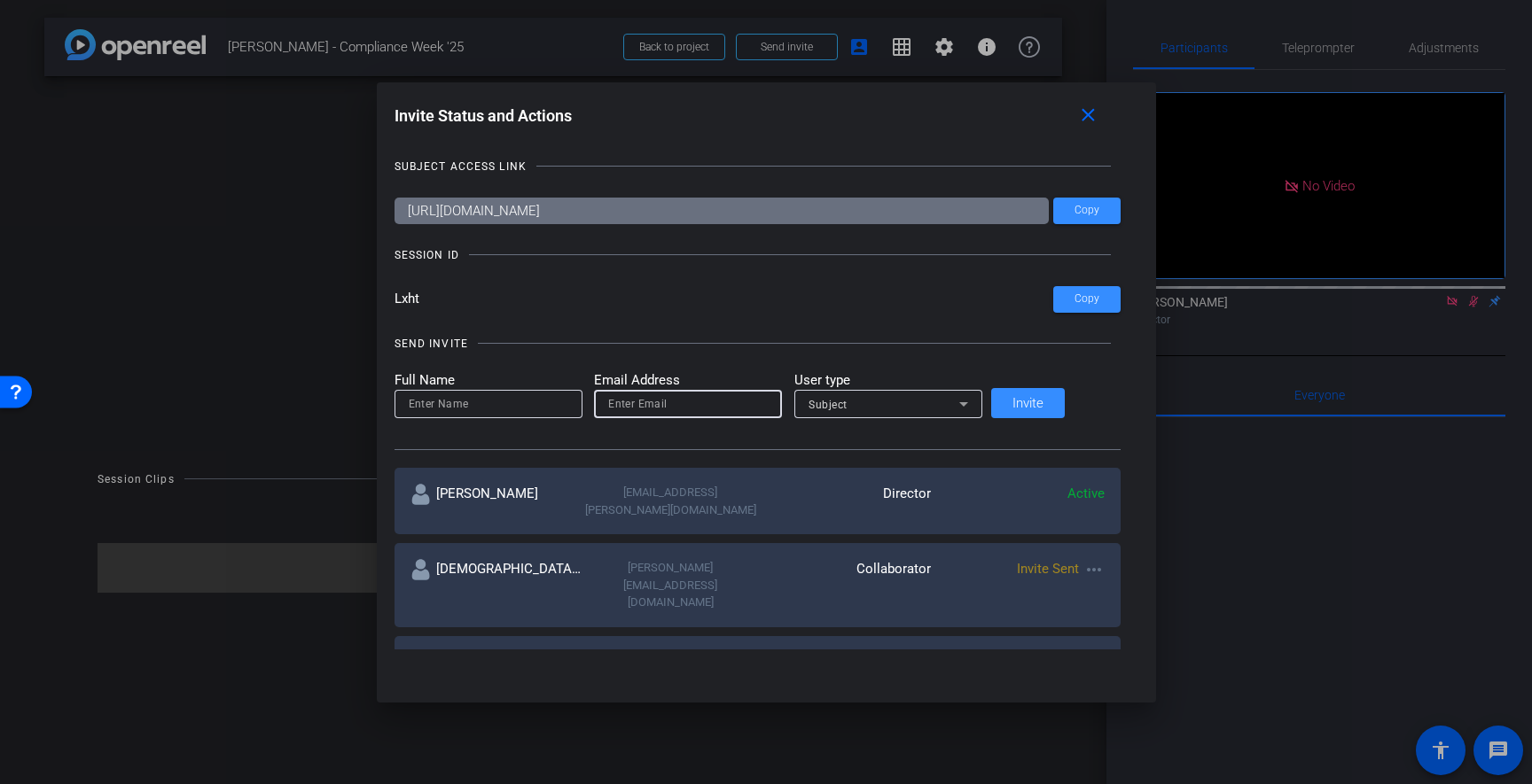
click at [717, 402] on input "email" at bounding box center [688, 404] width 160 height 21
paste input "[PERSON_NAME][EMAIL_ADDRESS][PERSON_NAME][DOMAIN_NAME]"
type input "[PERSON_NAME][EMAIL_ADDRESS][PERSON_NAME][DOMAIN_NAME]"
click at [494, 400] on input at bounding box center [488, 404] width 160 height 21
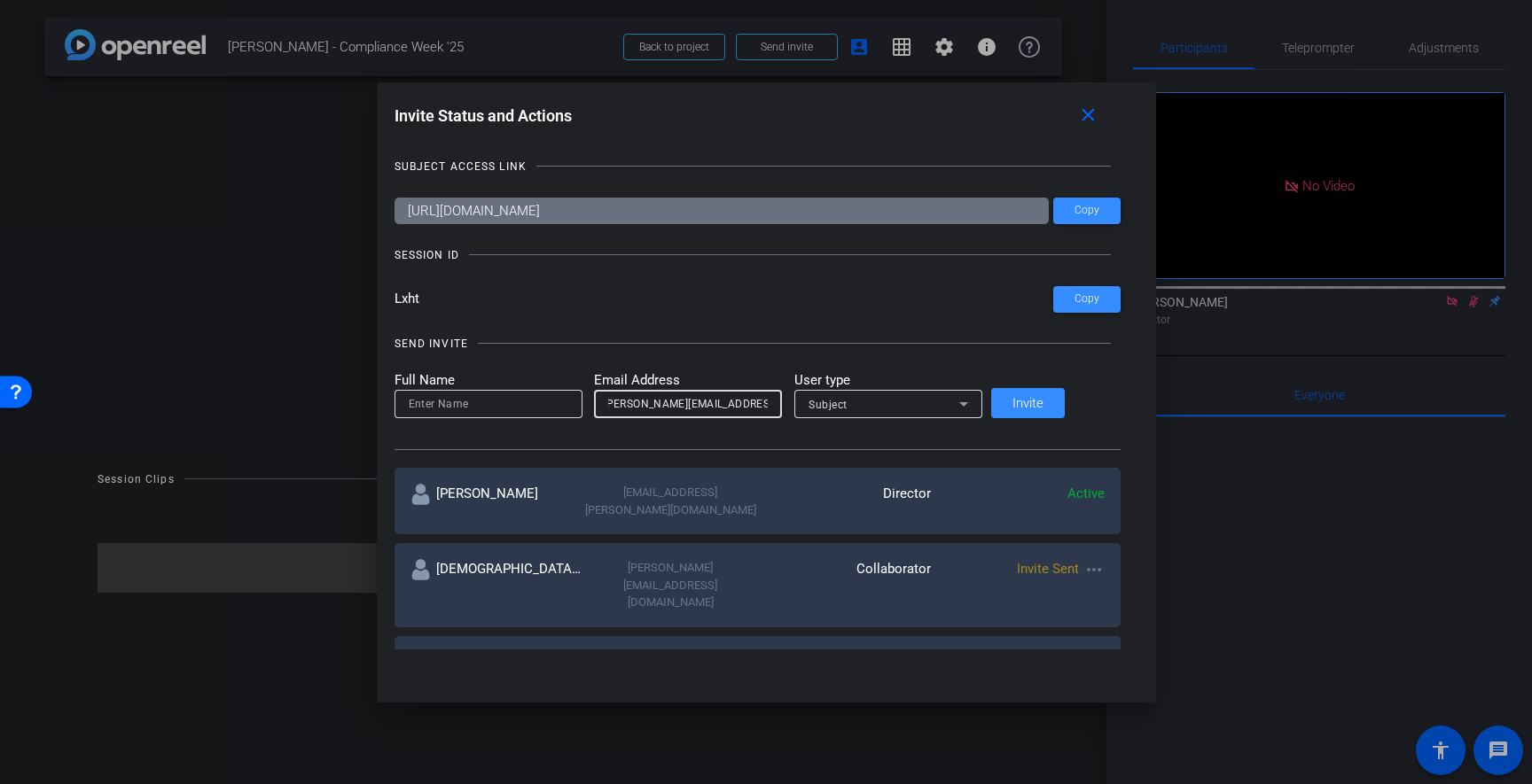
scroll to position [0, 0]
type input "[PERSON_NAME]"
click at [895, 394] on div "Subject" at bounding box center [888, 404] width 160 height 29
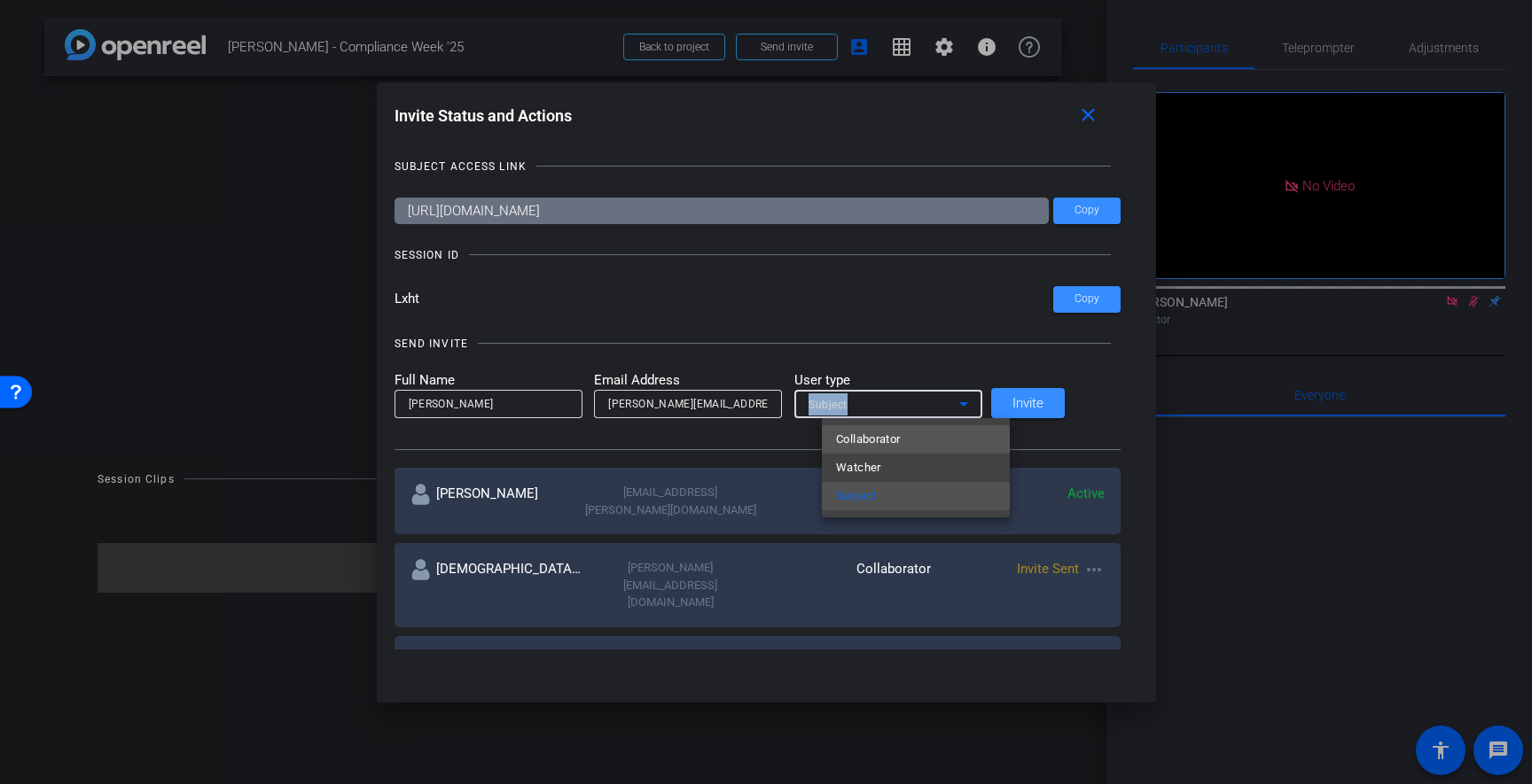
click at [895, 433] on span "Collaborator" at bounding box center [868, 439] width 65 height 21
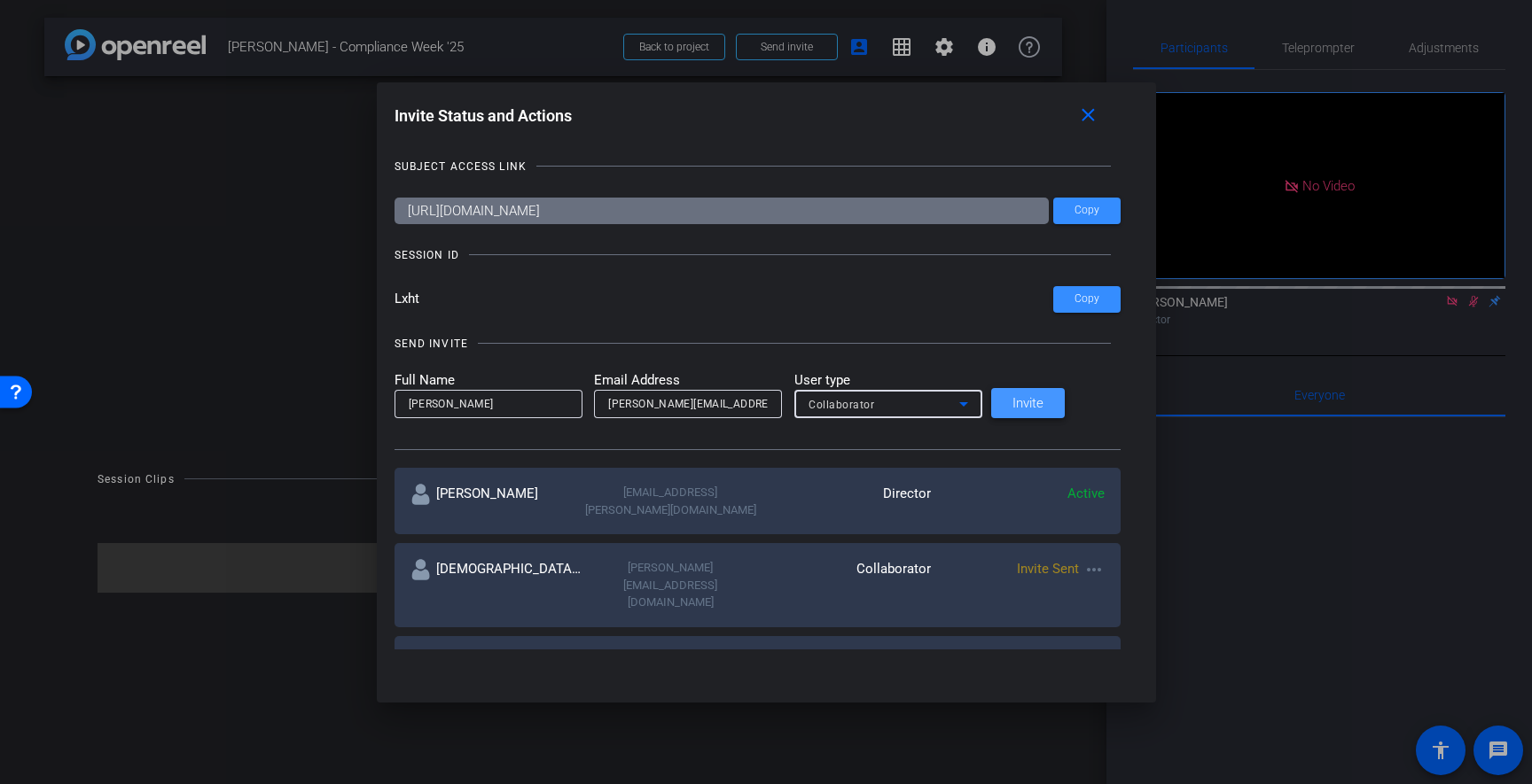
click at [1043, 398] on span "Invite" at bounding box center [1028, 403] width 31 height 13
click at [1077, 112] on mat-icon "close" at bounding box center [1088, 116] width 22 height 22
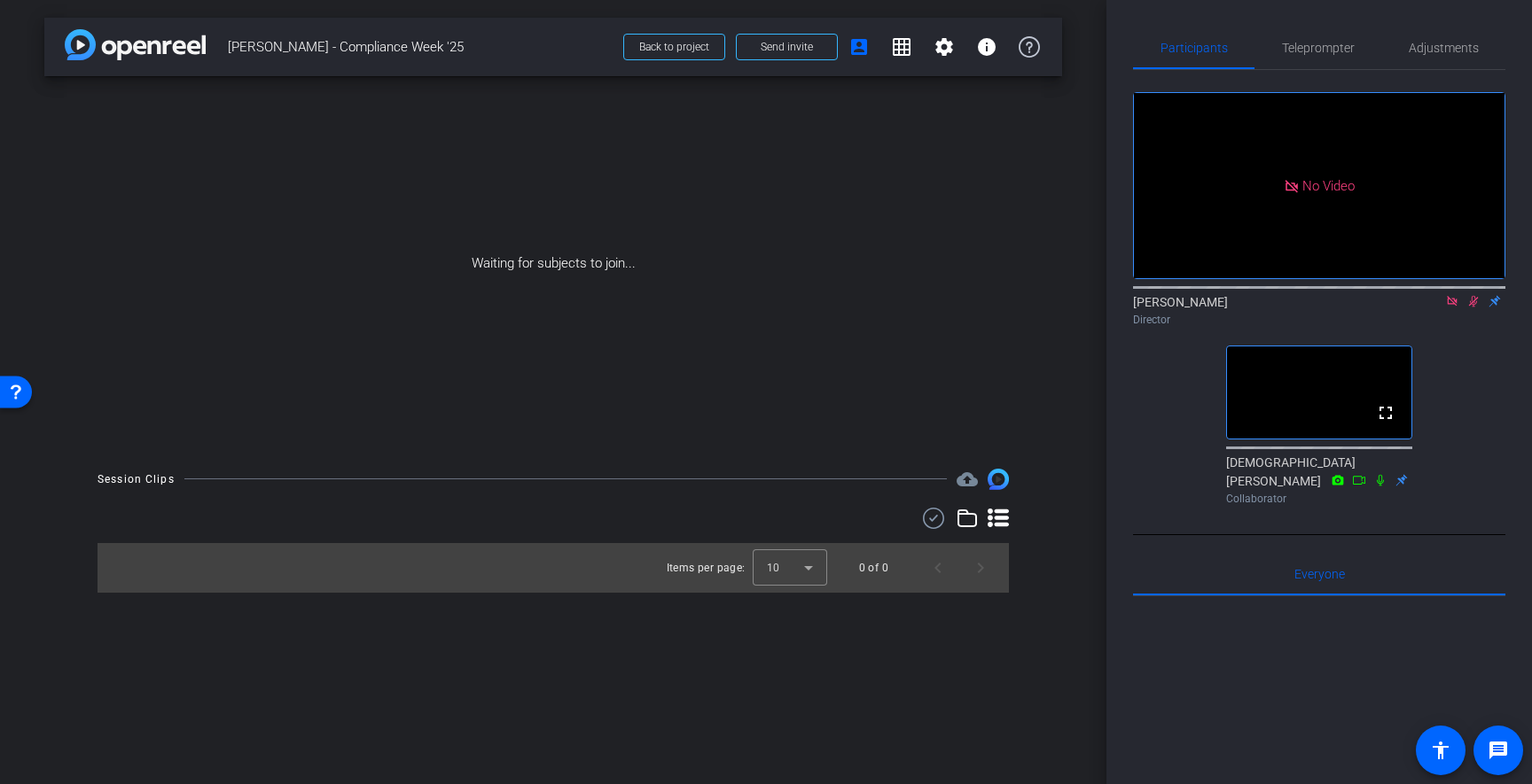
click at [1450, 306] on icon at bounding box center [1452, 300] width 10 height 10
click at [1450, 308] on icon at bounding box center [1452, 301] width 10 height 11
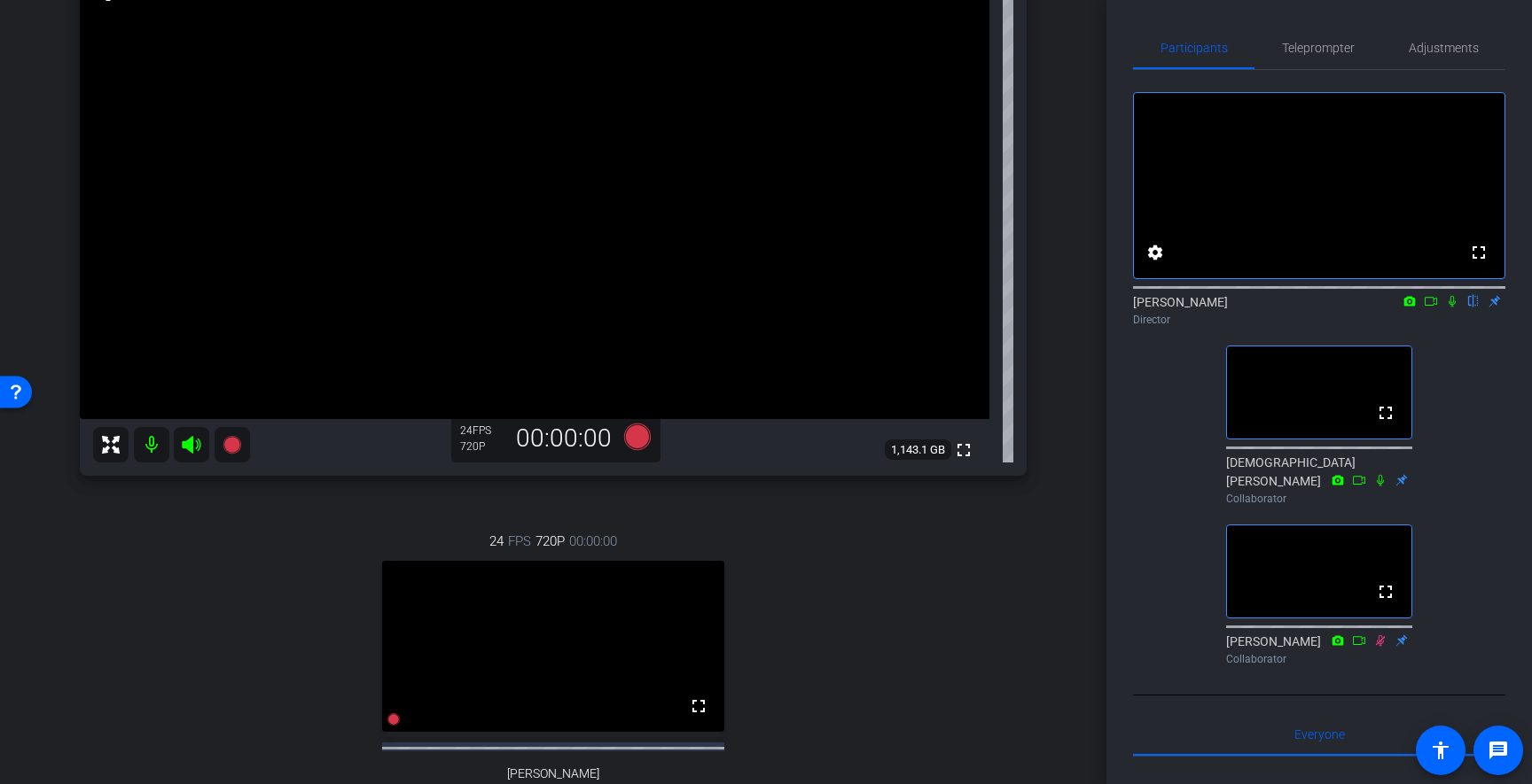
scroll to position [224, 0]
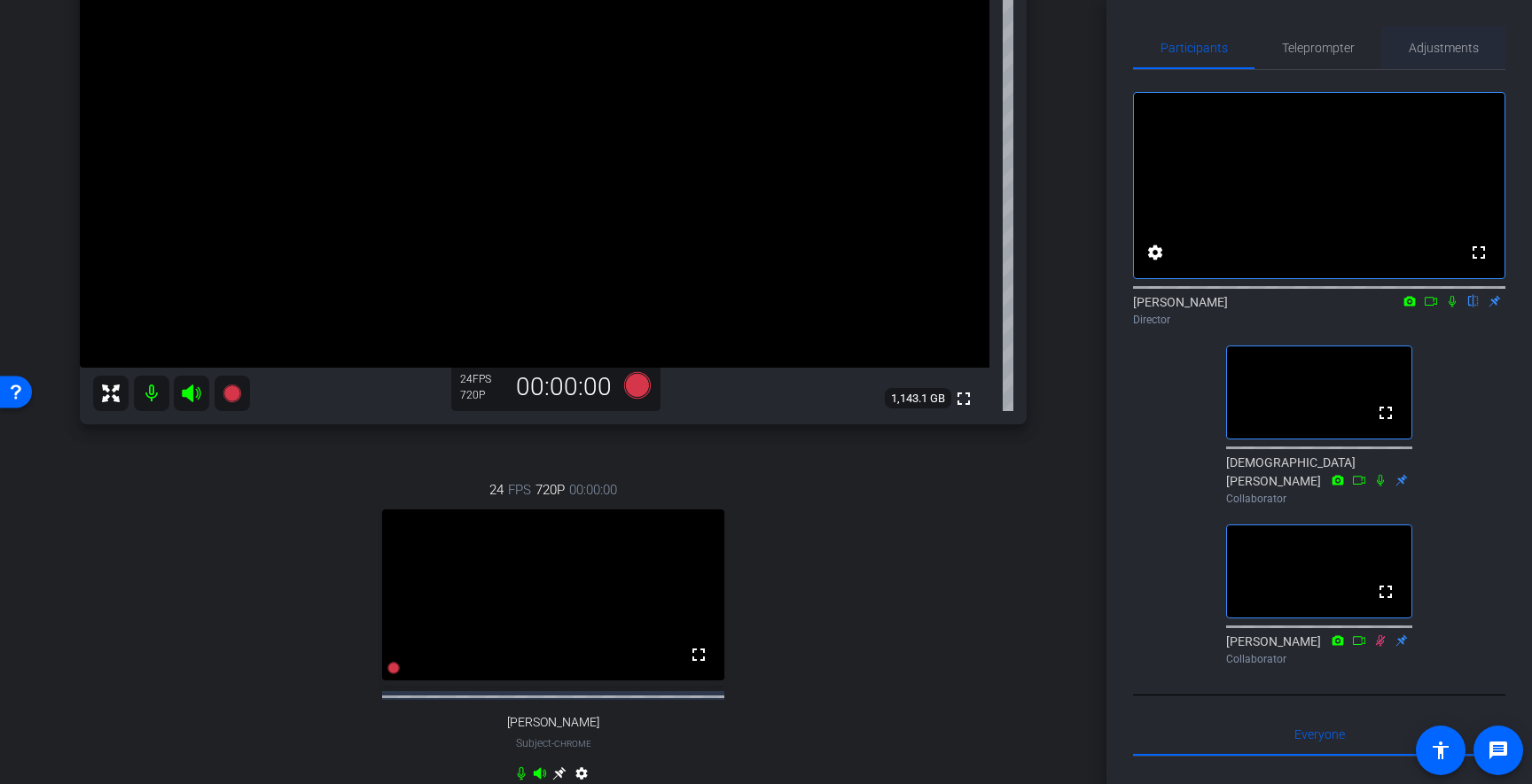
click at [1461, 61] on span "Adjustments" at bounding box center [1443, 48] width 70 height 43
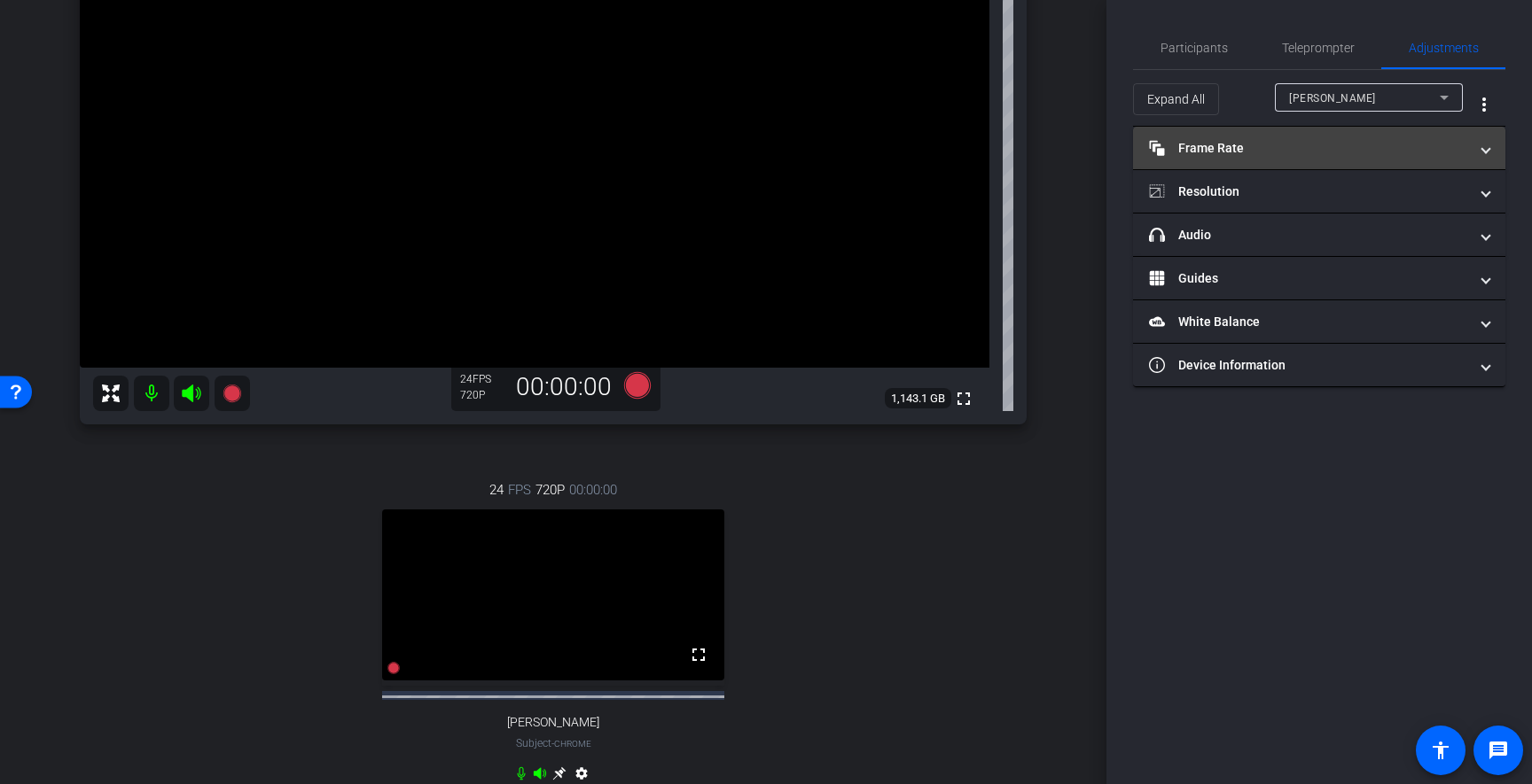
click at [1319, 155] on mat-panel-title "Frame Rate Frame Rate" at bounding box center [1307, 149] width 319 height 18
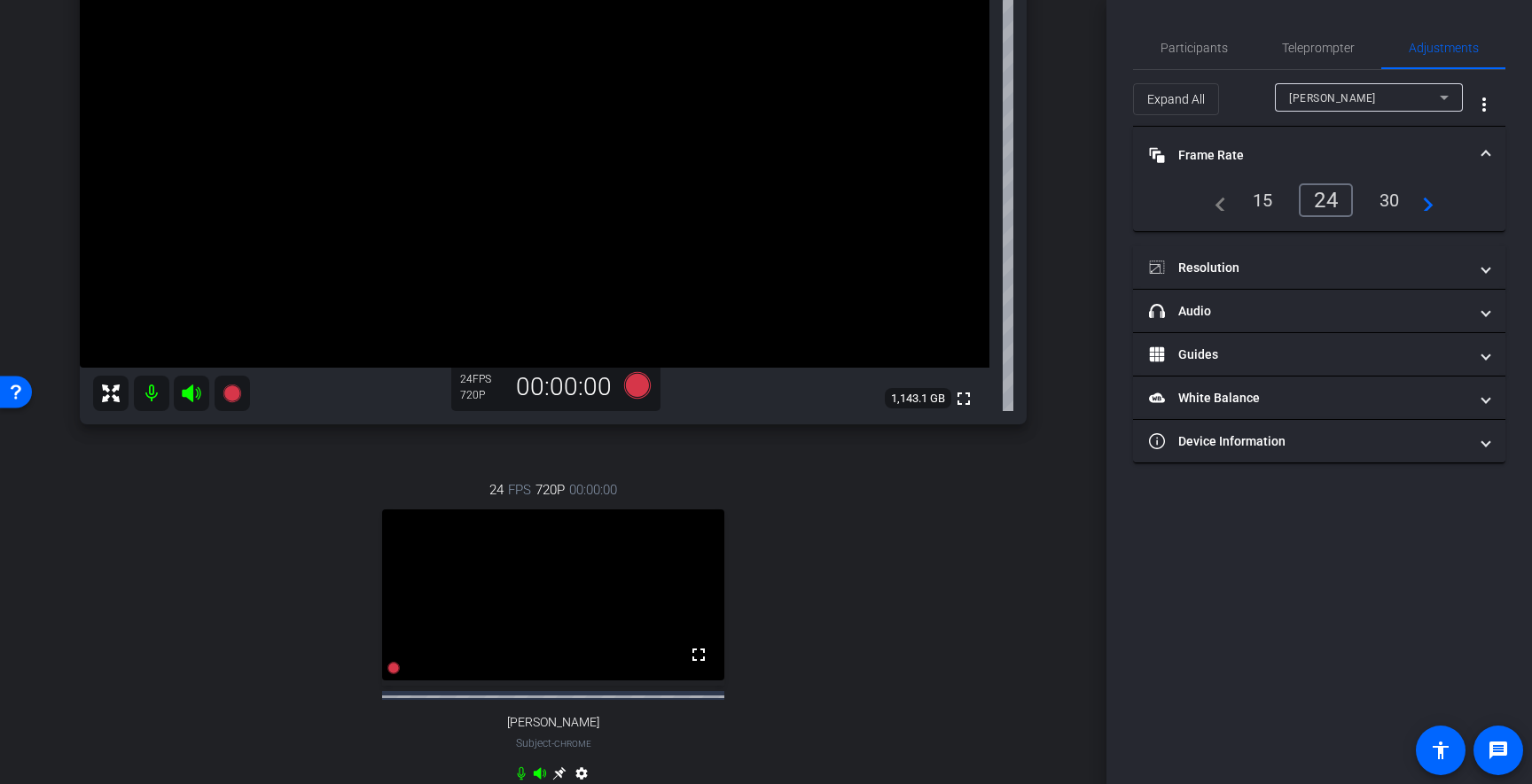
click at [1313, 158] on mat-panel-title "Frame Rate Frame Rate" at bounding box center [1307, 155] width 319 height 18
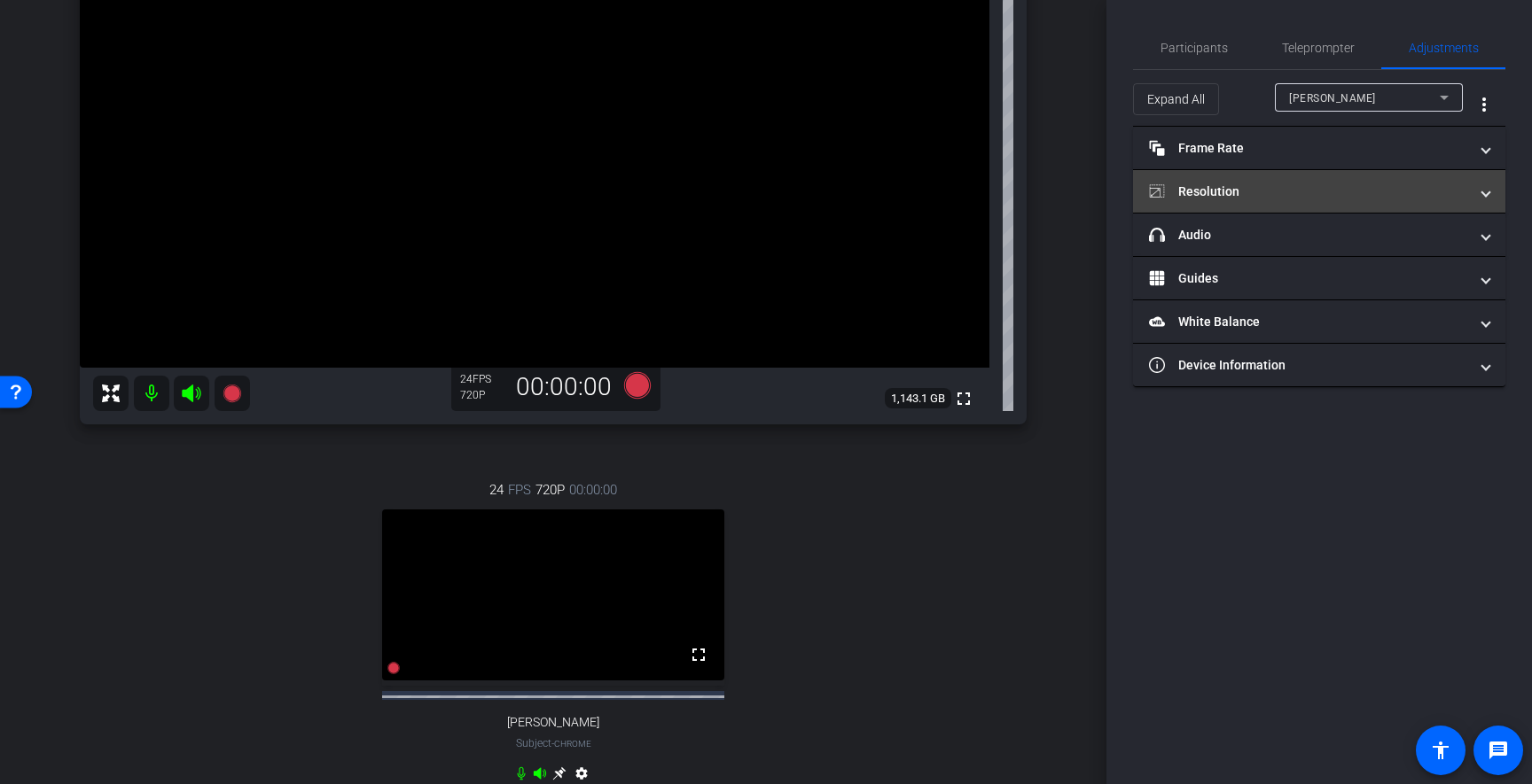
click at [1305, 193] on mat-panel-title "Resolution" at bounding box center [1307, 191] width 319 height 18
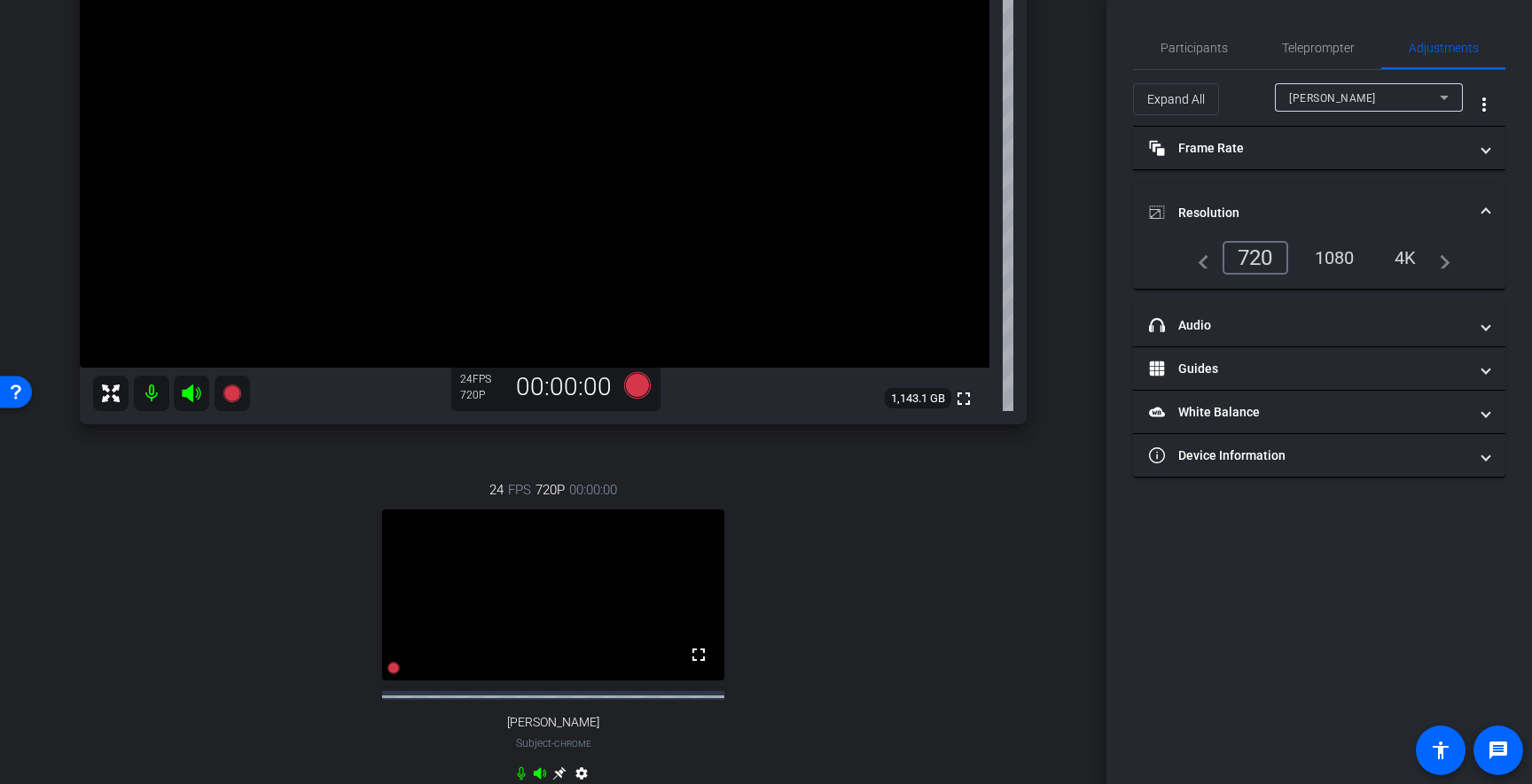
click at [1338, 255] on div "1080" at bounding box center [1334, 258] width 67 height 31
click at [1206, 47] on span "Participants" at bounding box center [1194, 47] width 67 height 12
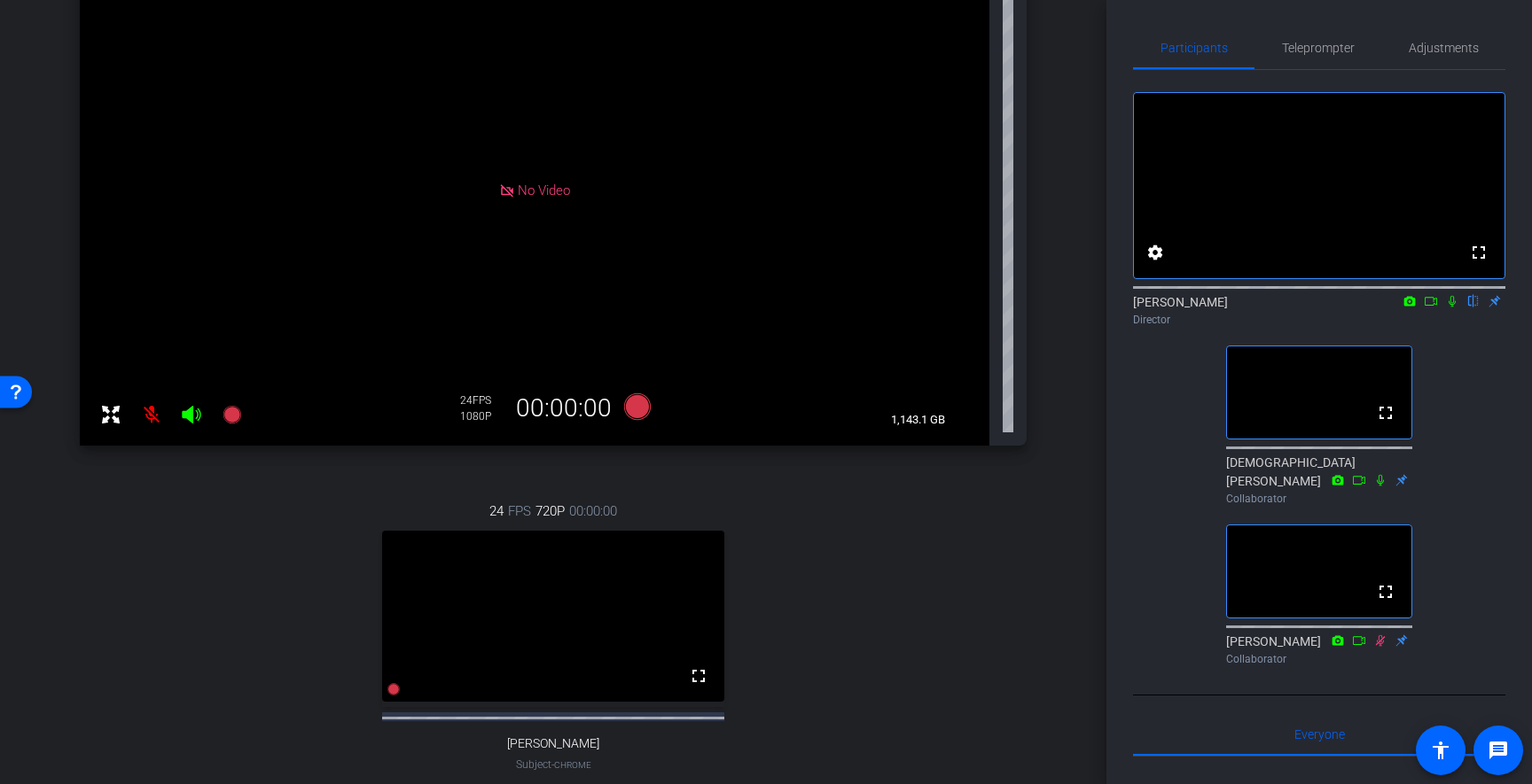
scroll to position [210, 0]
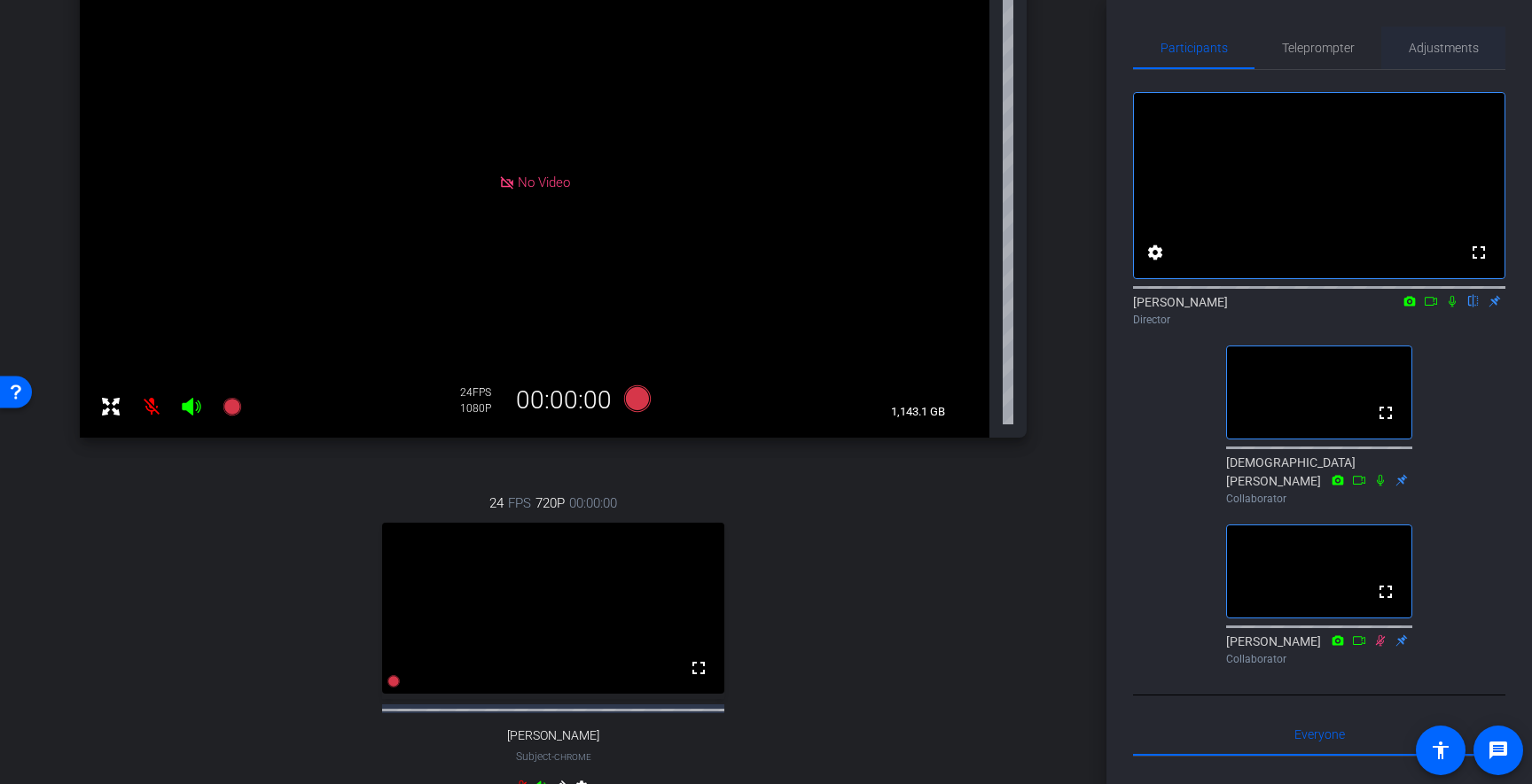
click at [1465, 42] on span "Adjustments" at bounding box center [1443, 47] width 70 height 12
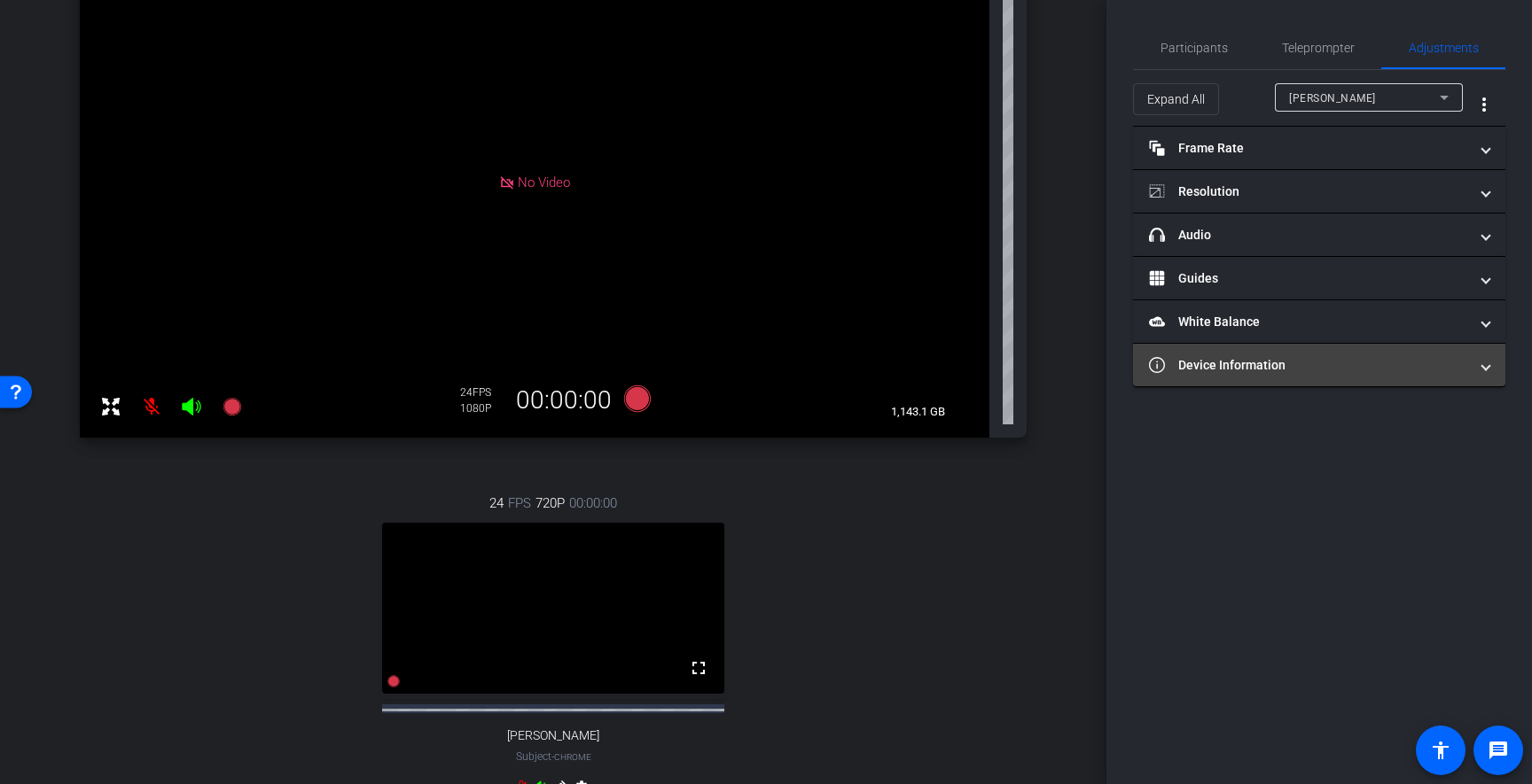
click at [1256, 352] on mat-expansion-panel-header "Device Information" at bounding box center [1318, 365] width 373 height 43
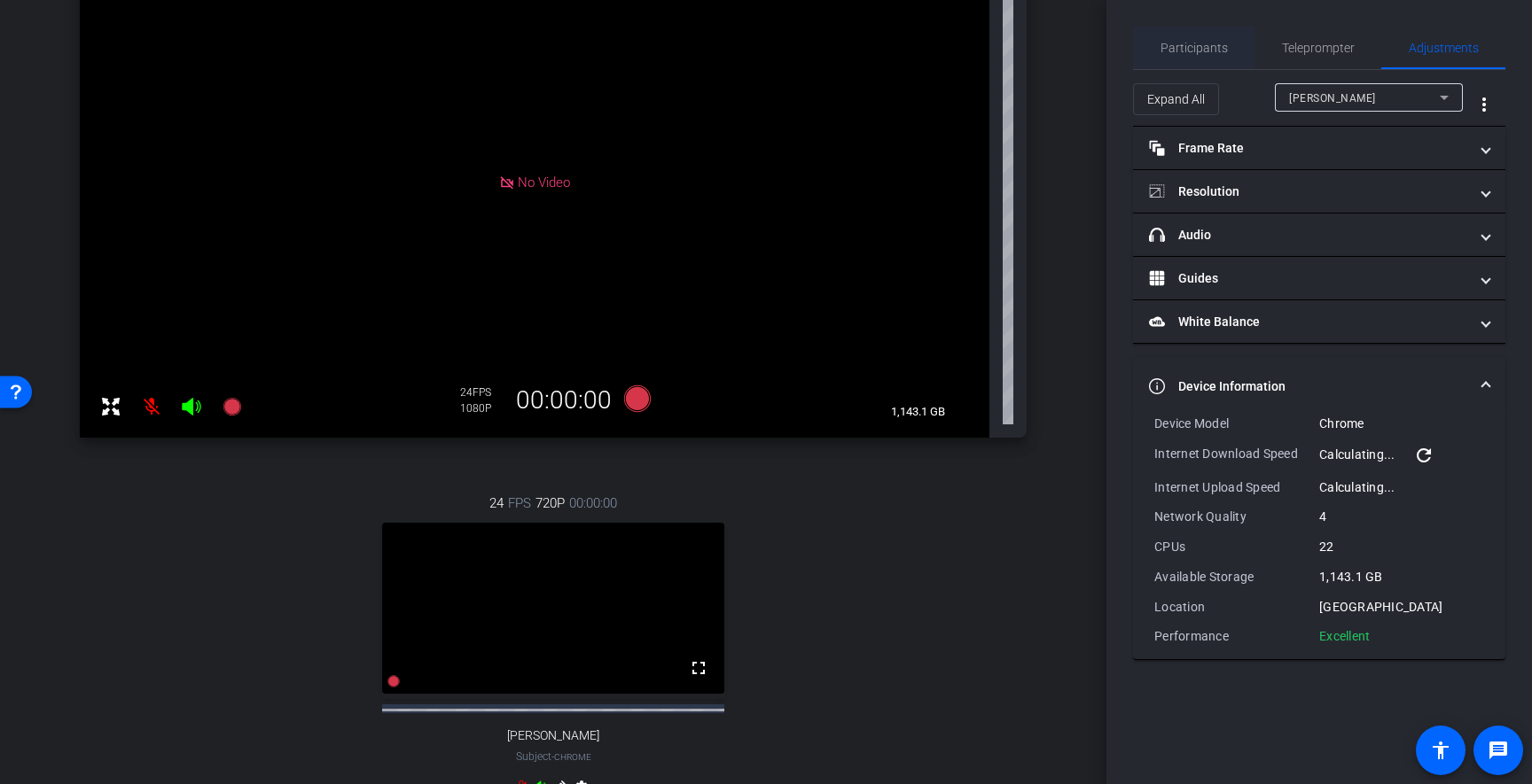
click at [1217, 57] on span "Participants" at bounding box center [1194, 48] width 67 height 43
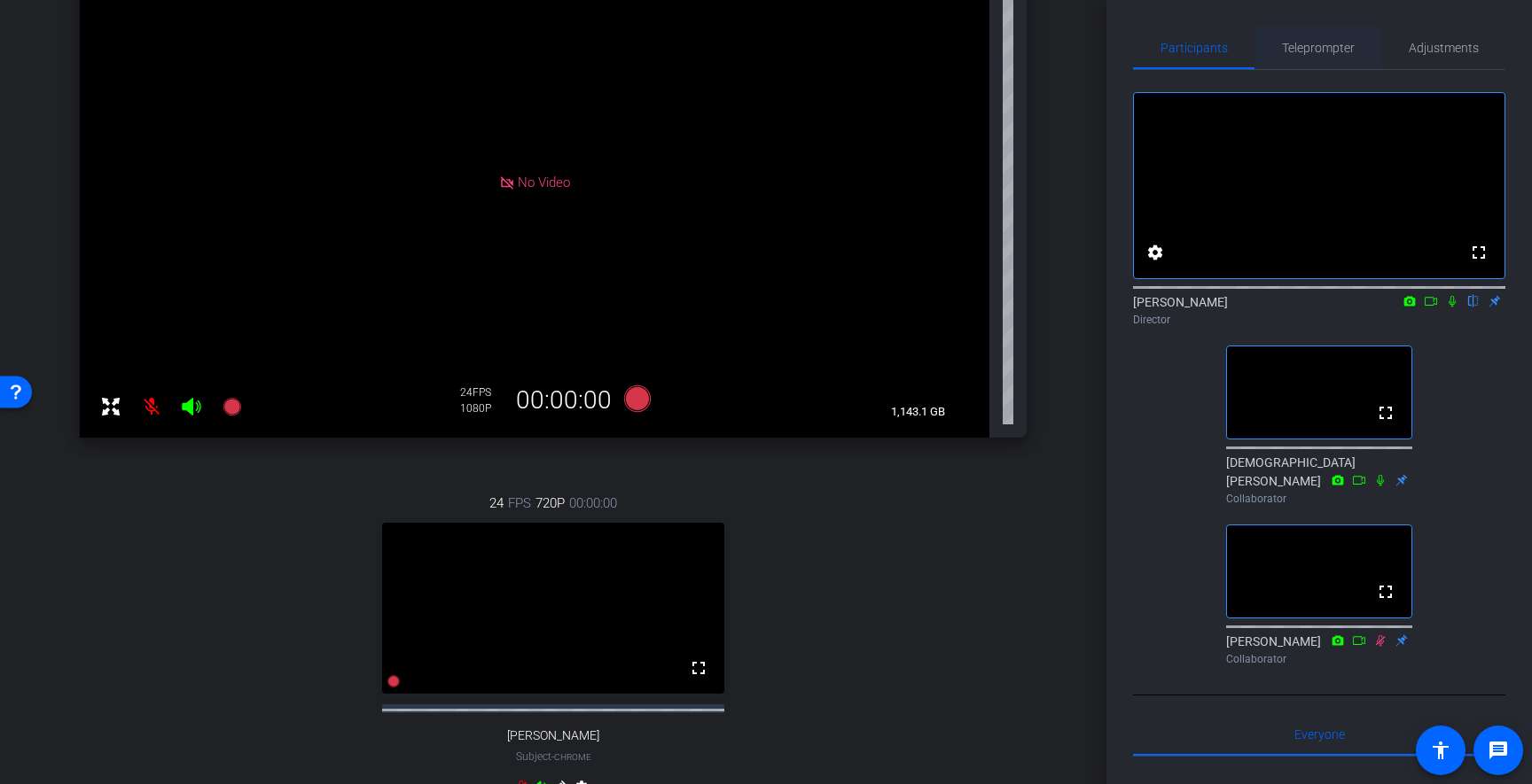
click at [1313, 55] on span "Teleprompter" at bounding box center [1318, 48] width 73 height 43
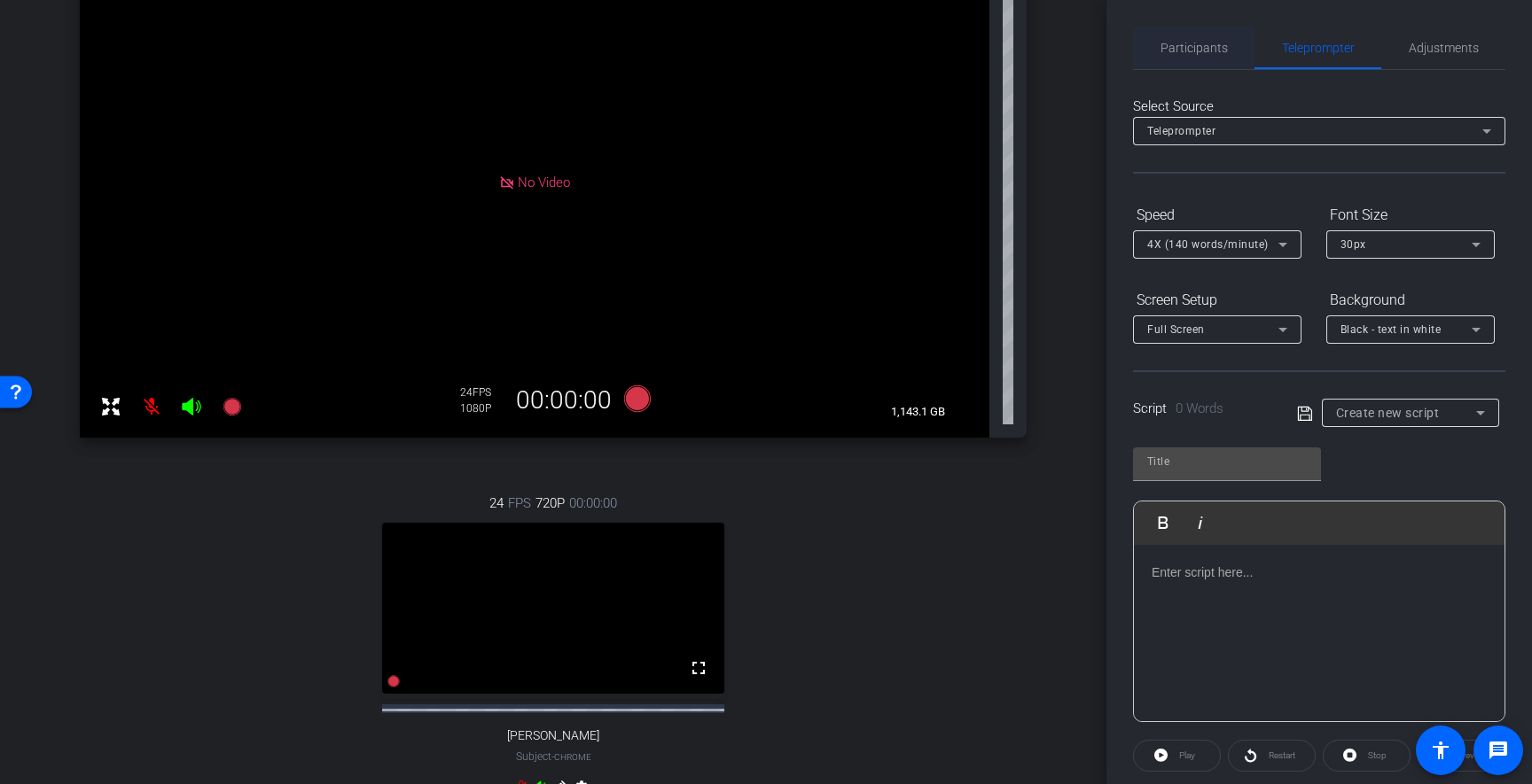
click at [1216, 54] on span "Participants" at bounding box center [1194, 47] width 67 height 12
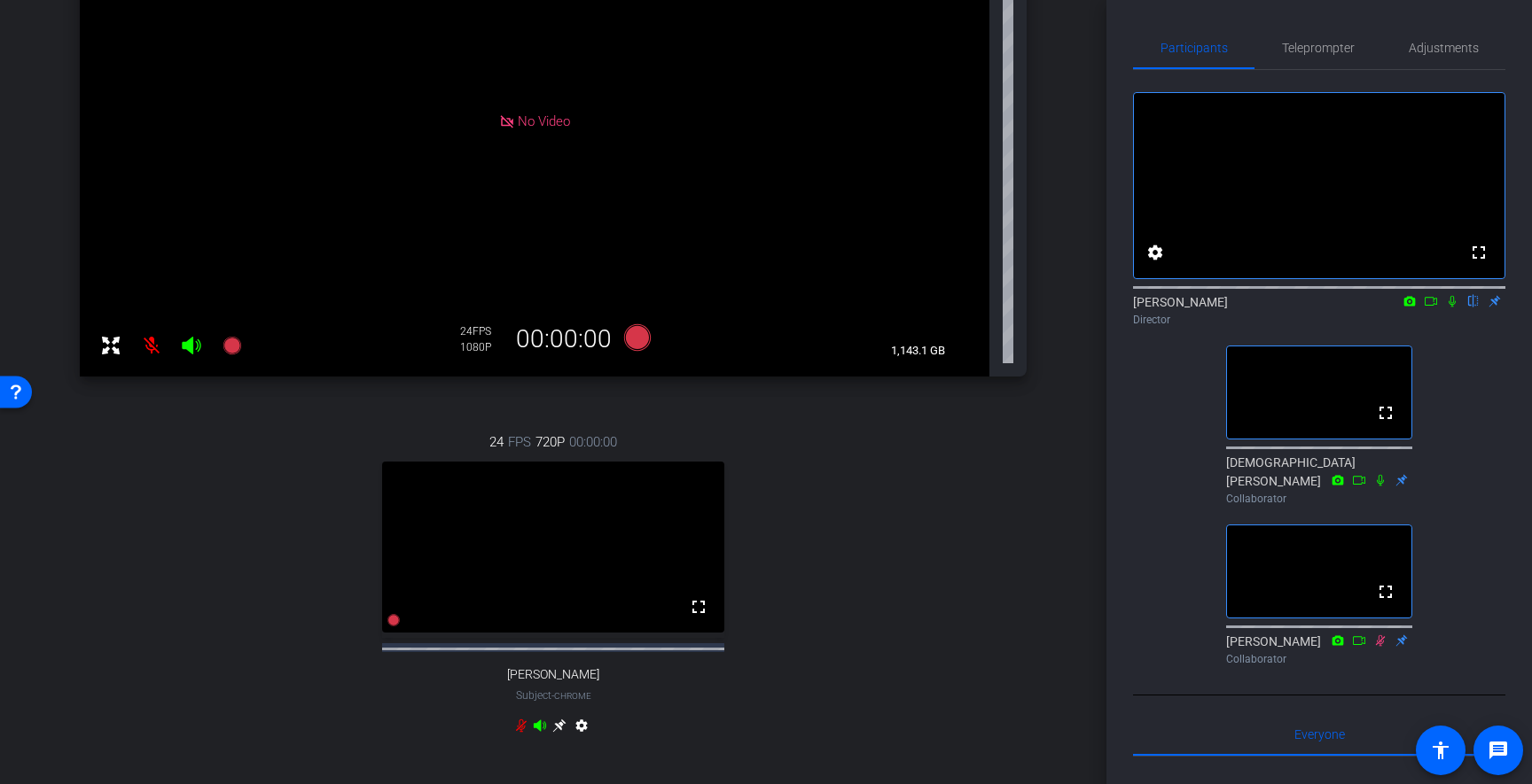
scroll to position [273, 0]
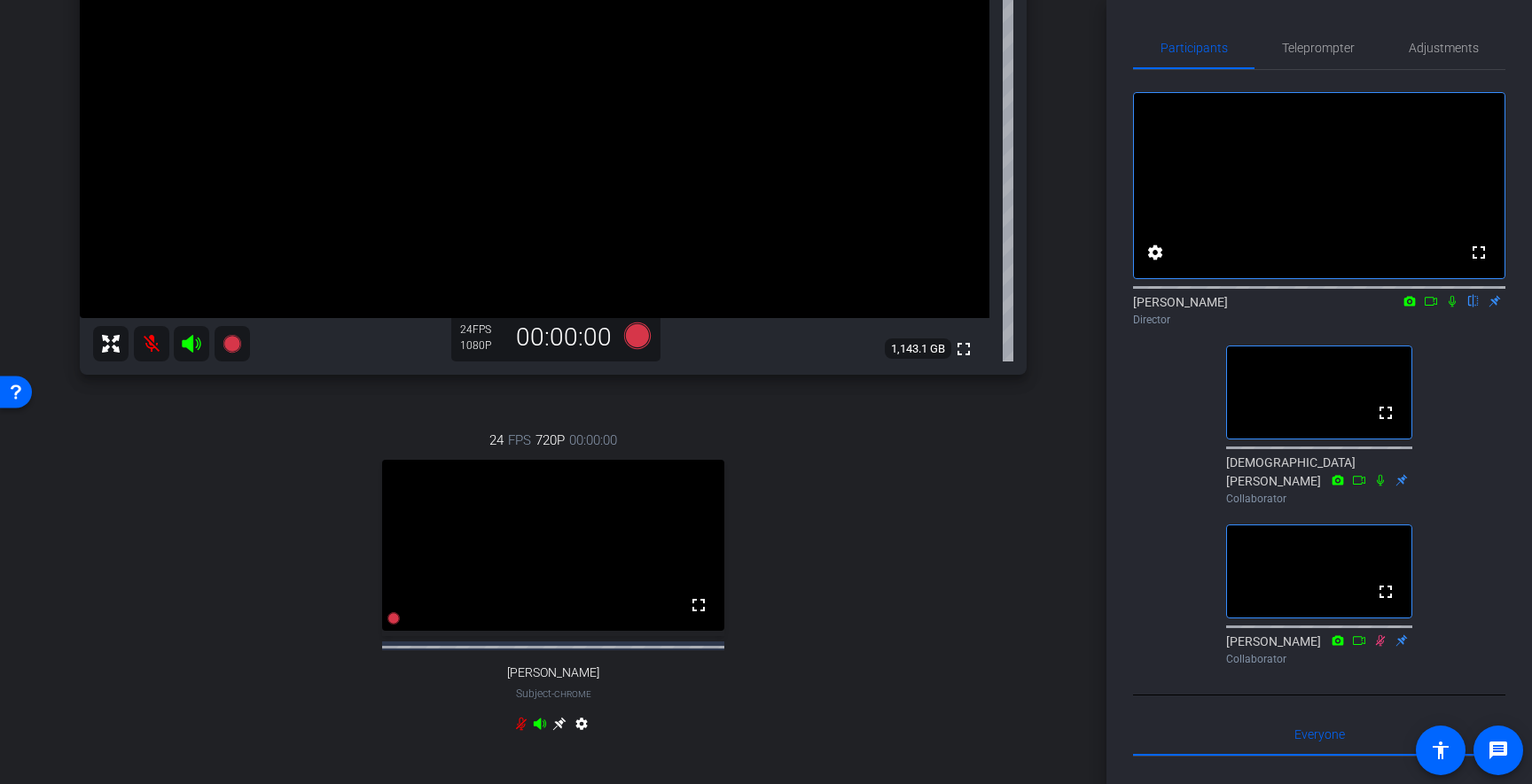
click at [151, 338] on mat-icon at bounding box center [152, 344] width 35 height 35
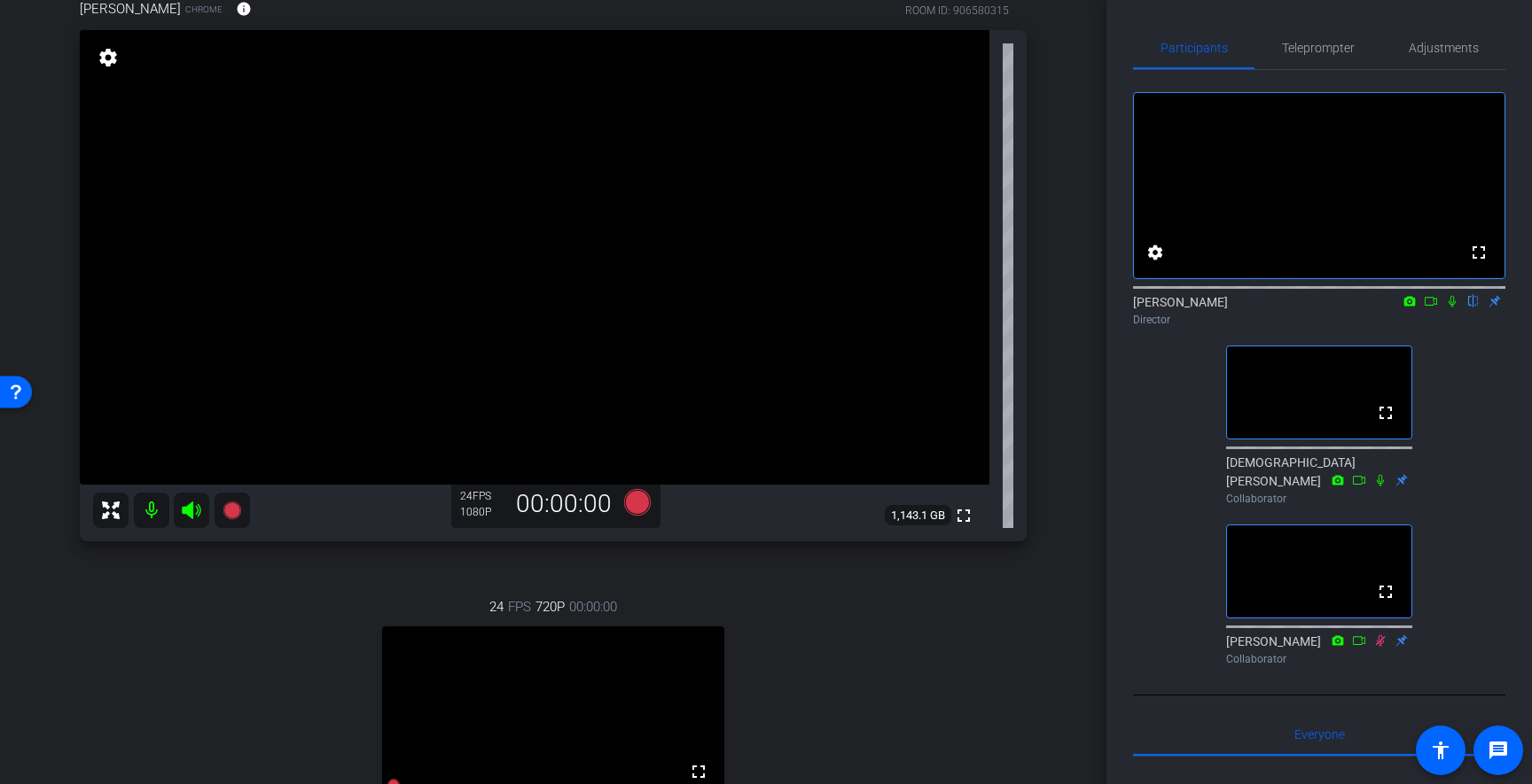
scroll to position [107, 0]
click at [1342, 57] on span "Teleprompter" at bounding box center [1318, 48] width 73 height 43
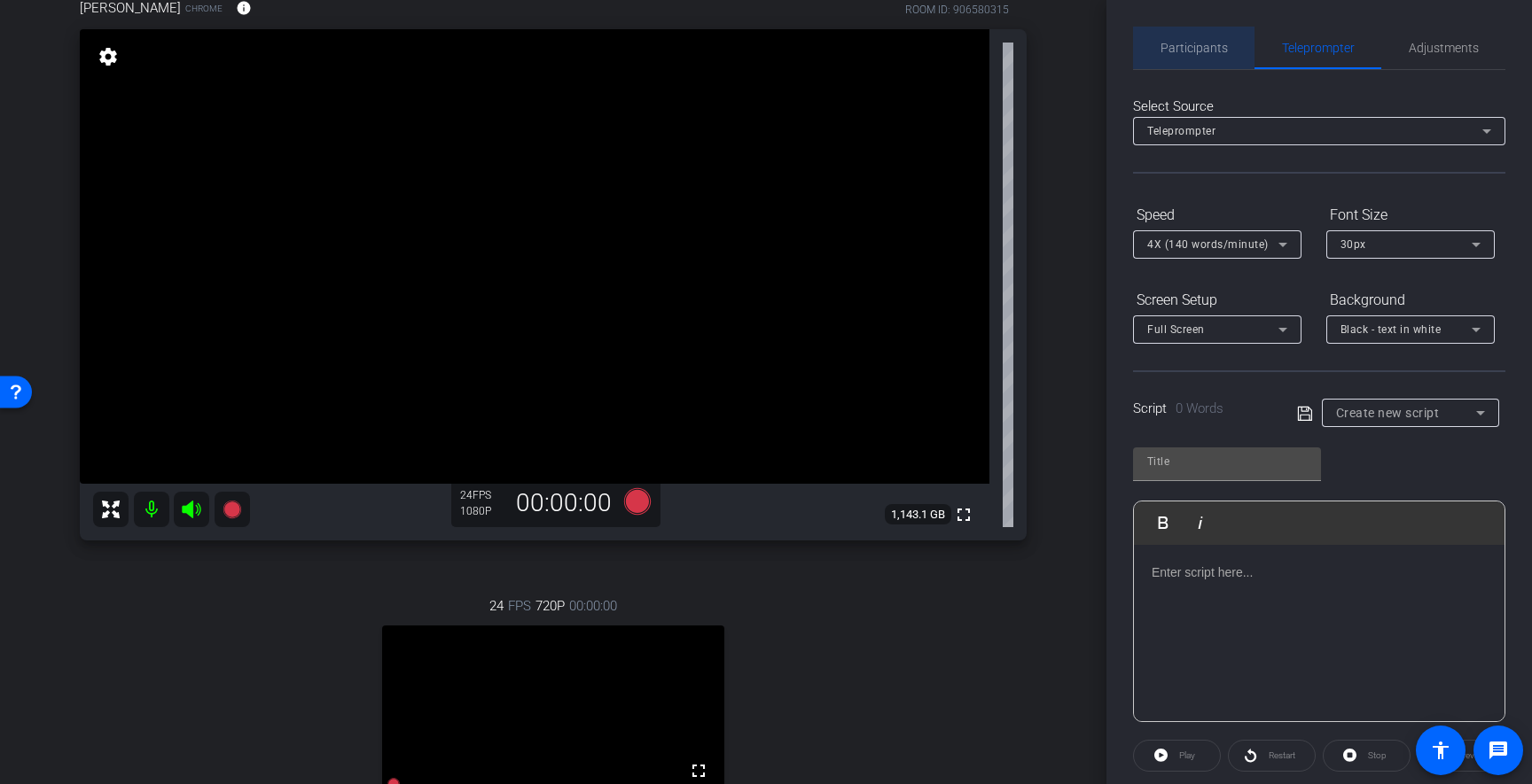
click at [1217, 42] on span "Participants" at bounding box center [1194, 47] width 67 height 12
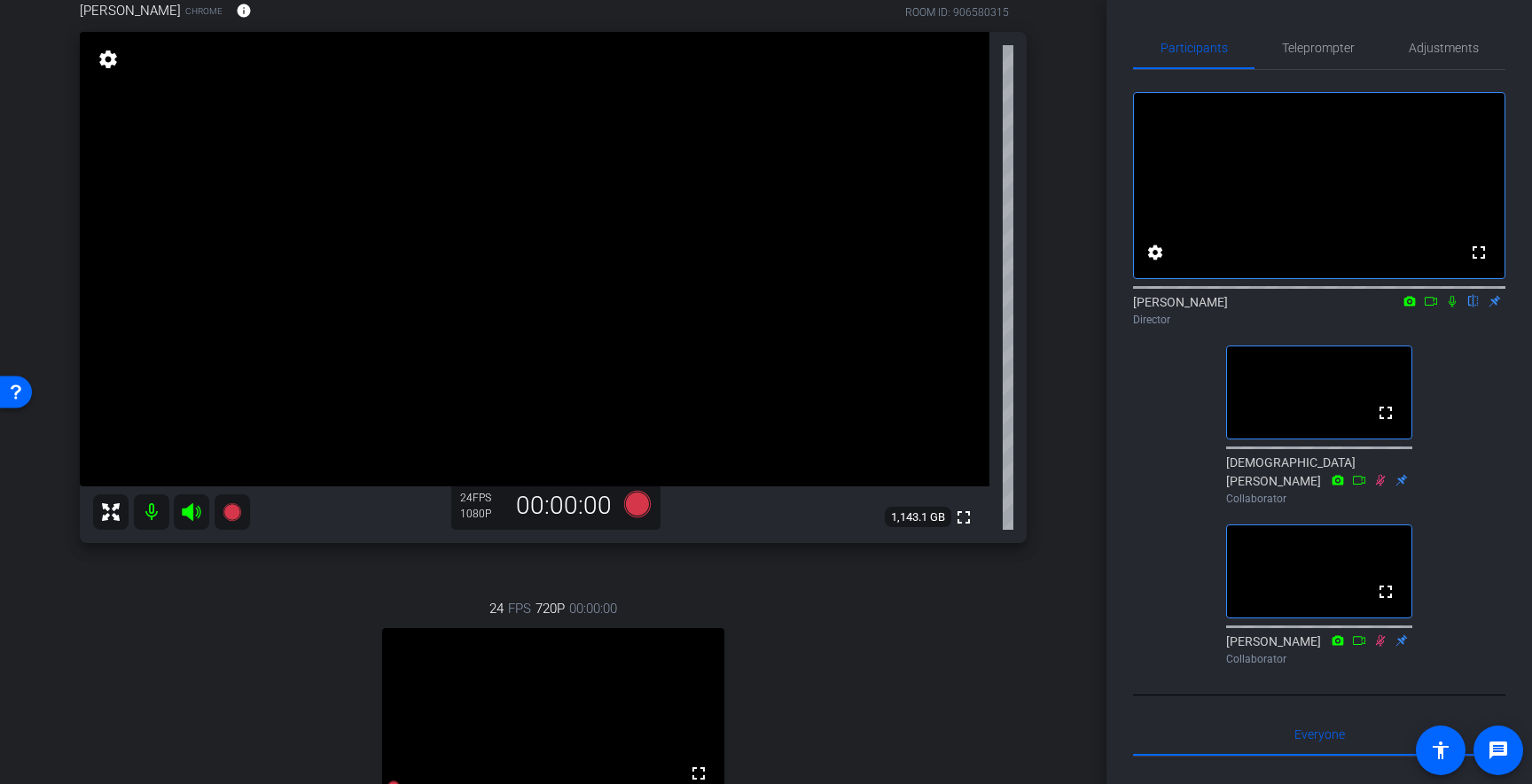
scroll to position [59, 0]
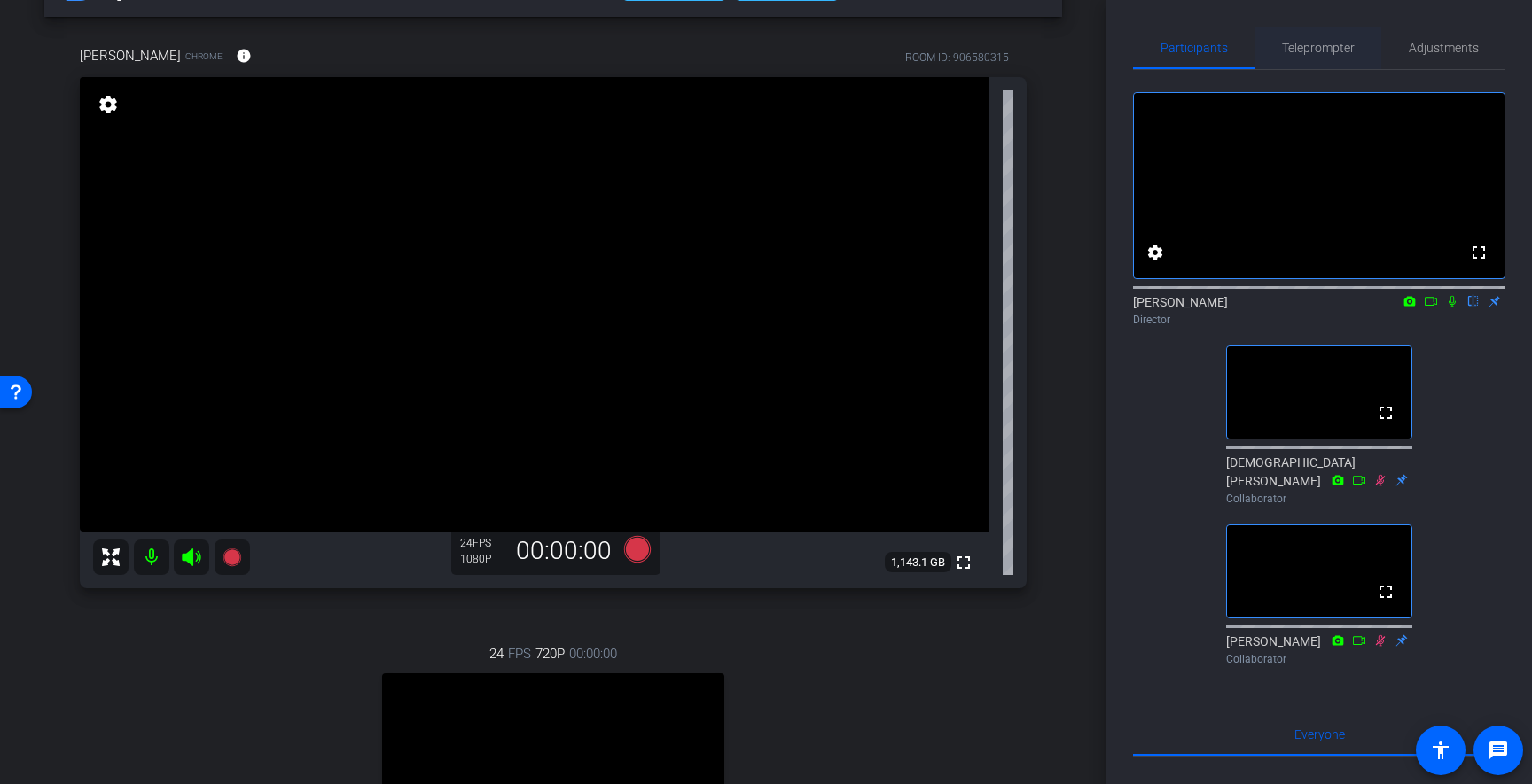
click at [1335, 48] on span "Teleprompter" at bounding box center [1318, 47] width 73 height 12
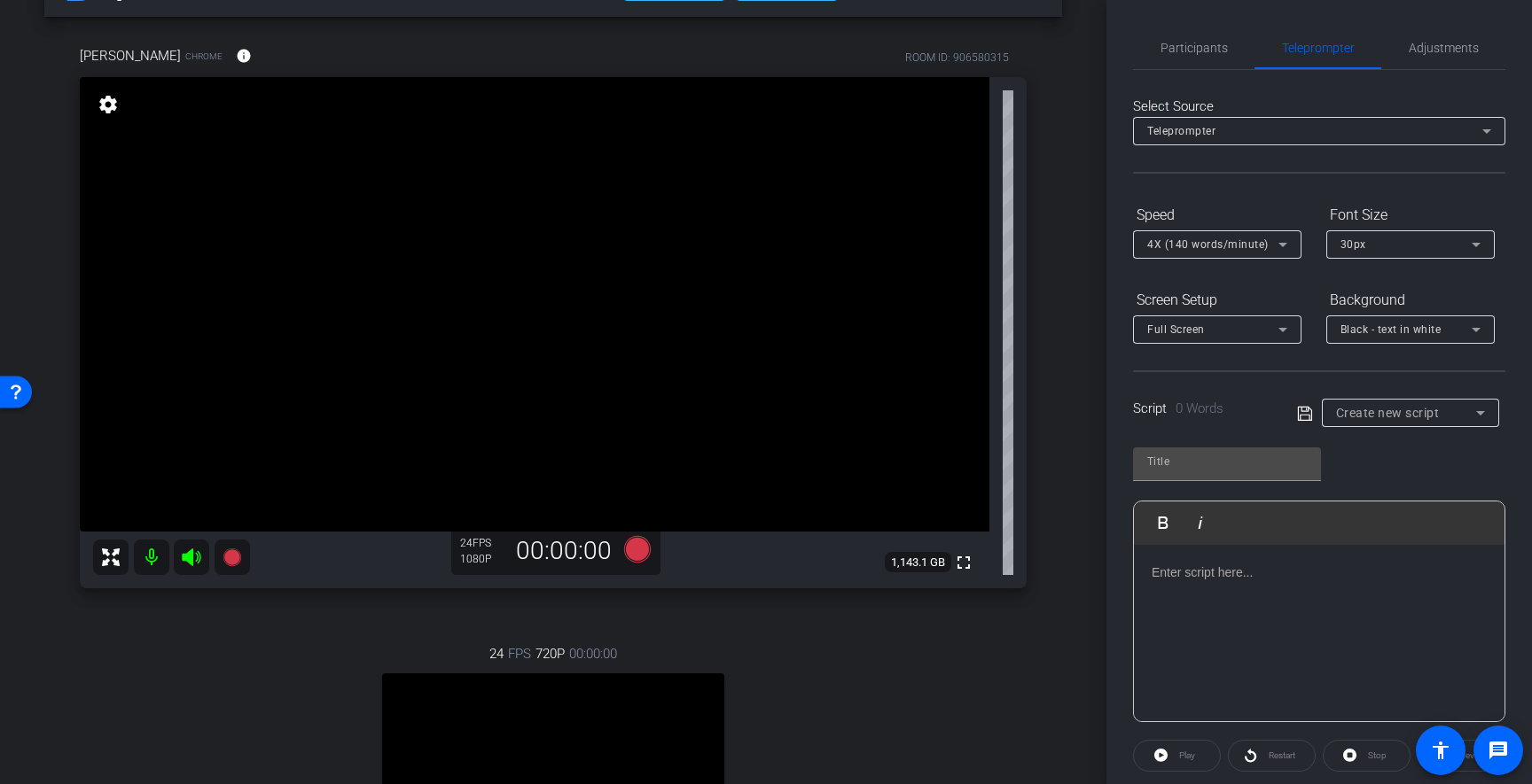
click at [1426, 402] on div "Create new script" at bounding box center [1405, 412] width 140 height 21
click at [1411, 481] on mat-option "[PERSON_NAME]" at bounding box center [1410, 476] width 178 height 29
type input "[PERSON_NAME]"
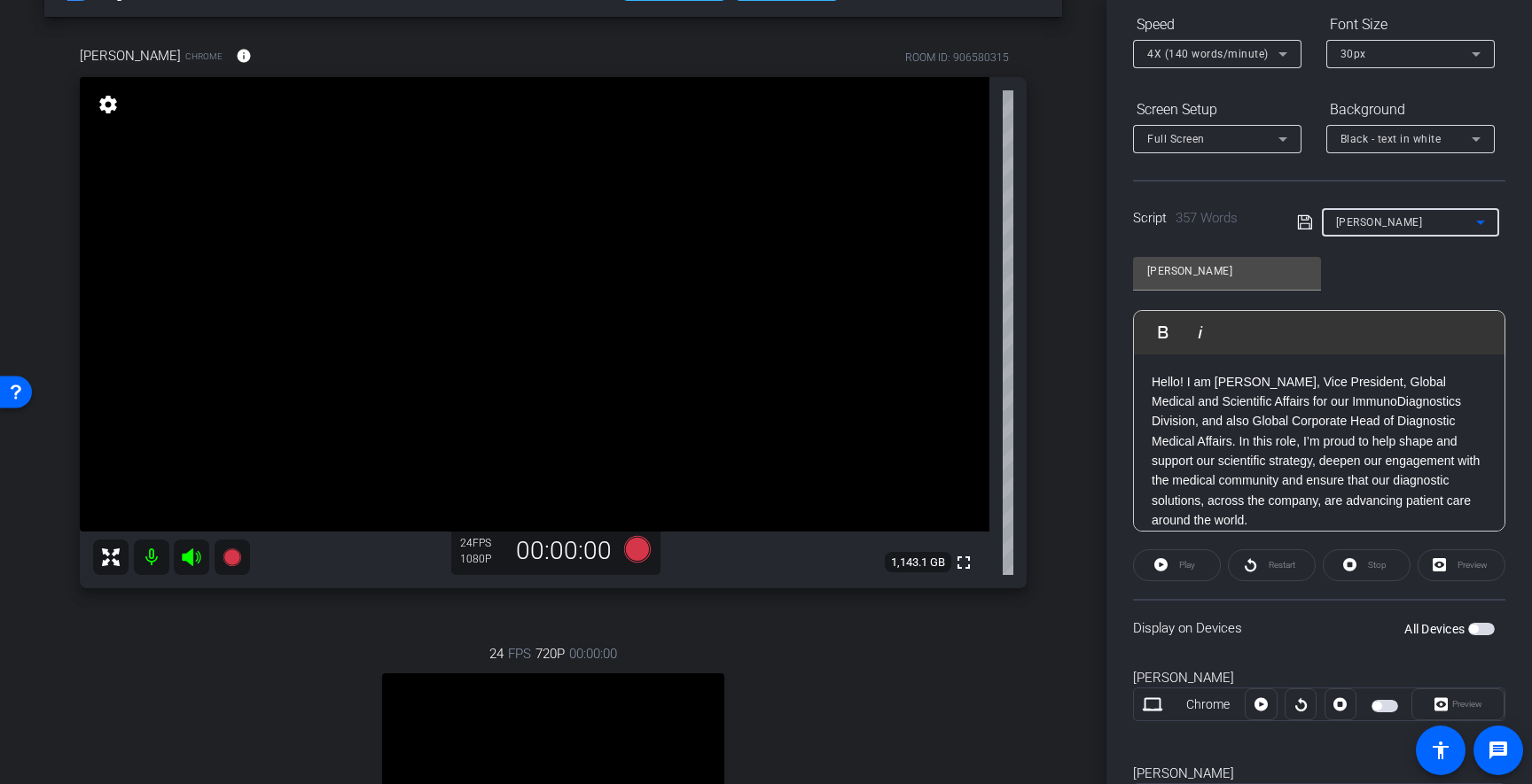
scroll to position [280, 0]
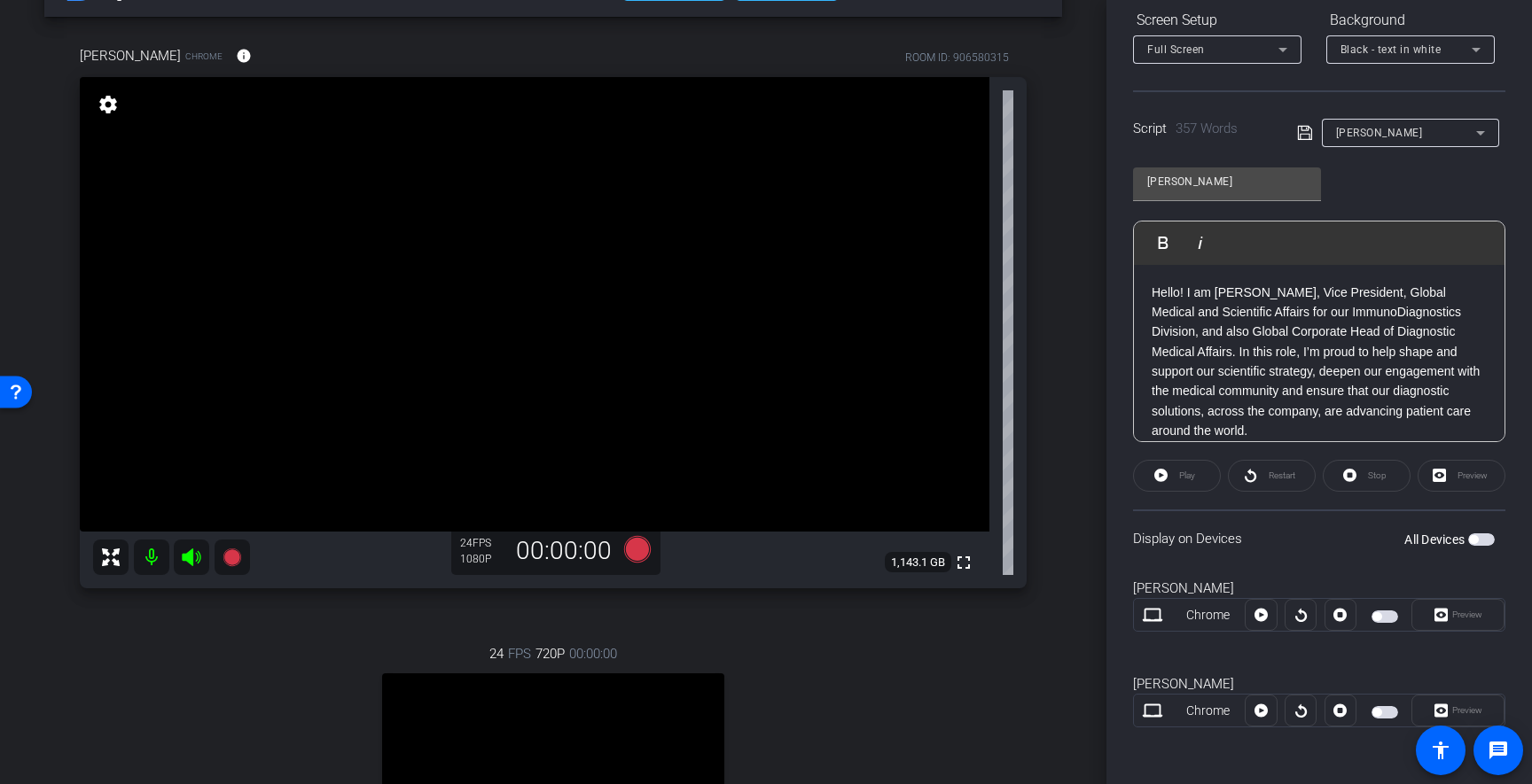
click at [1481, 538] on span "button" at bounding box center [1481, 539] width 27 height 12
click at [1385, 710] on span "button" at bounding box center [1389, 713] width 9 height 9
click at [1467, 624] on span "Preview" at bounding box center [1464, 615] width 34 height 25
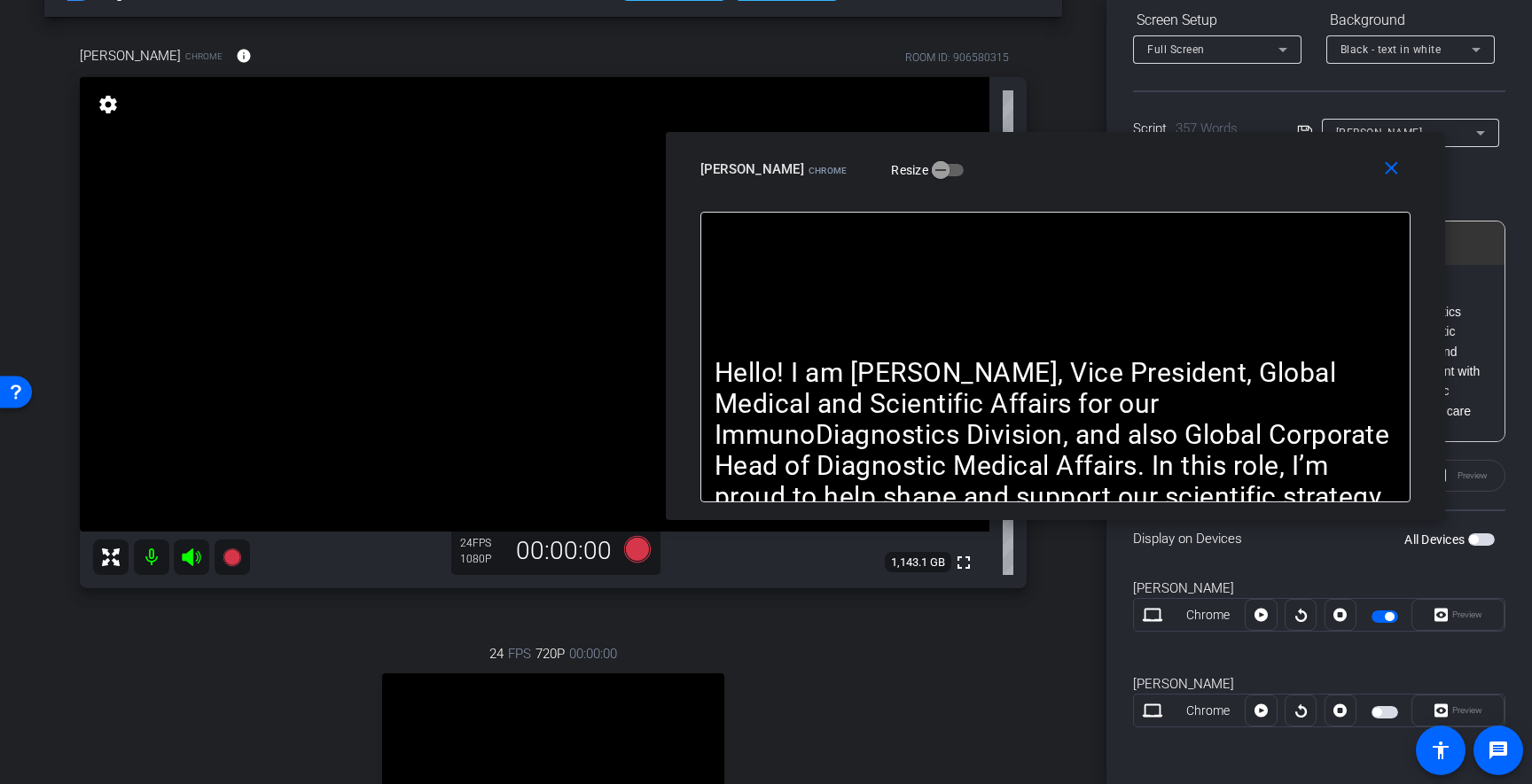
drag, startPoint x: 915, startPoint y: 254, endPoint x: 1205, endPoint y: 190, distance: 297.0
click at [1205, 190] on div "close [PERSON_NAME] Chrome Resize" at bounding box center [1055, 172] width 779 height 80
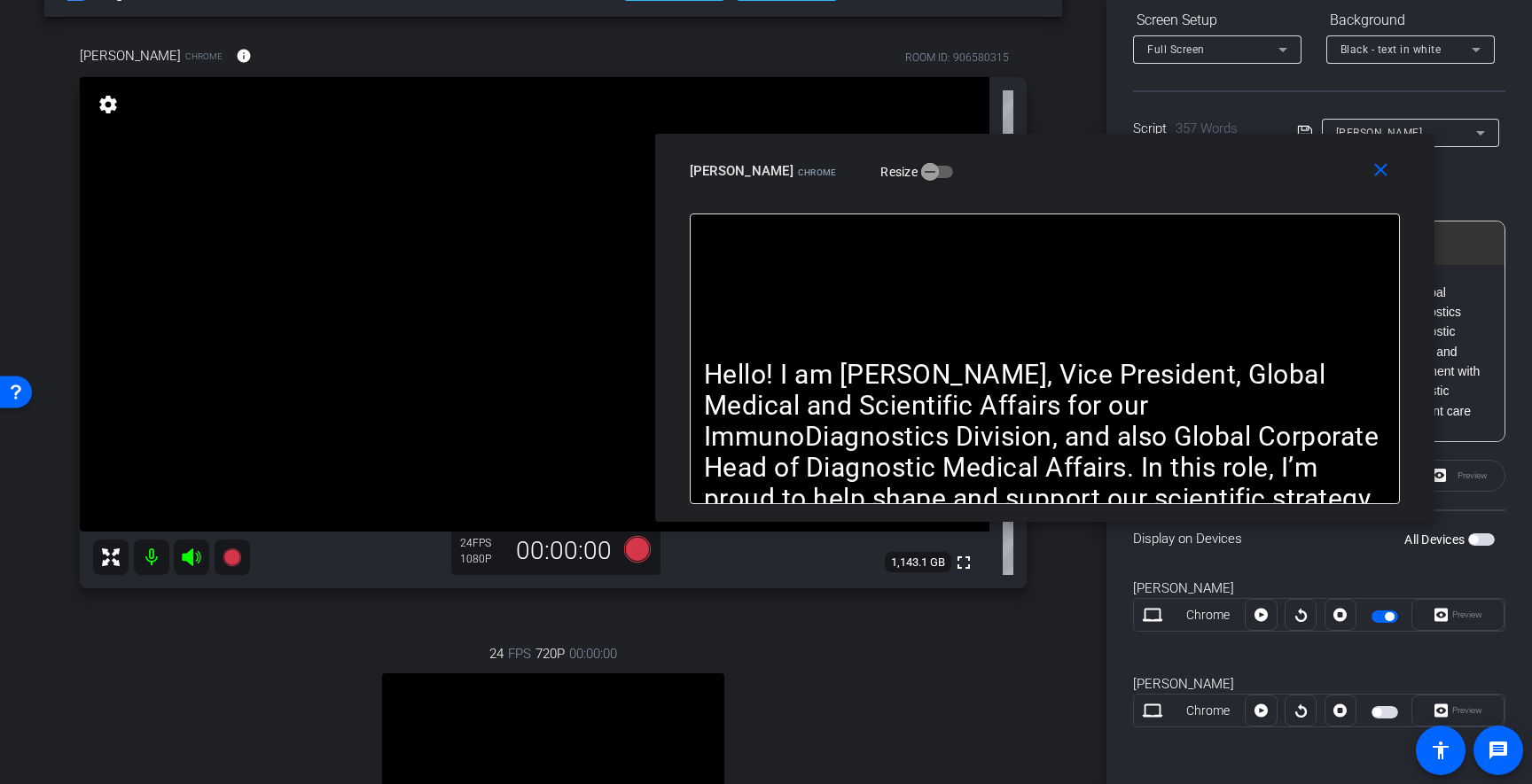
drag, startPoint x: 1205, startPoint y: 190, endPoint x: 1194, endPoint y: 190, distance: 11.0
click at [1194, 190] on div "close [PERSON_NAME] Chrome Resize" at bounding box center [1044, 174] width 779 height 80
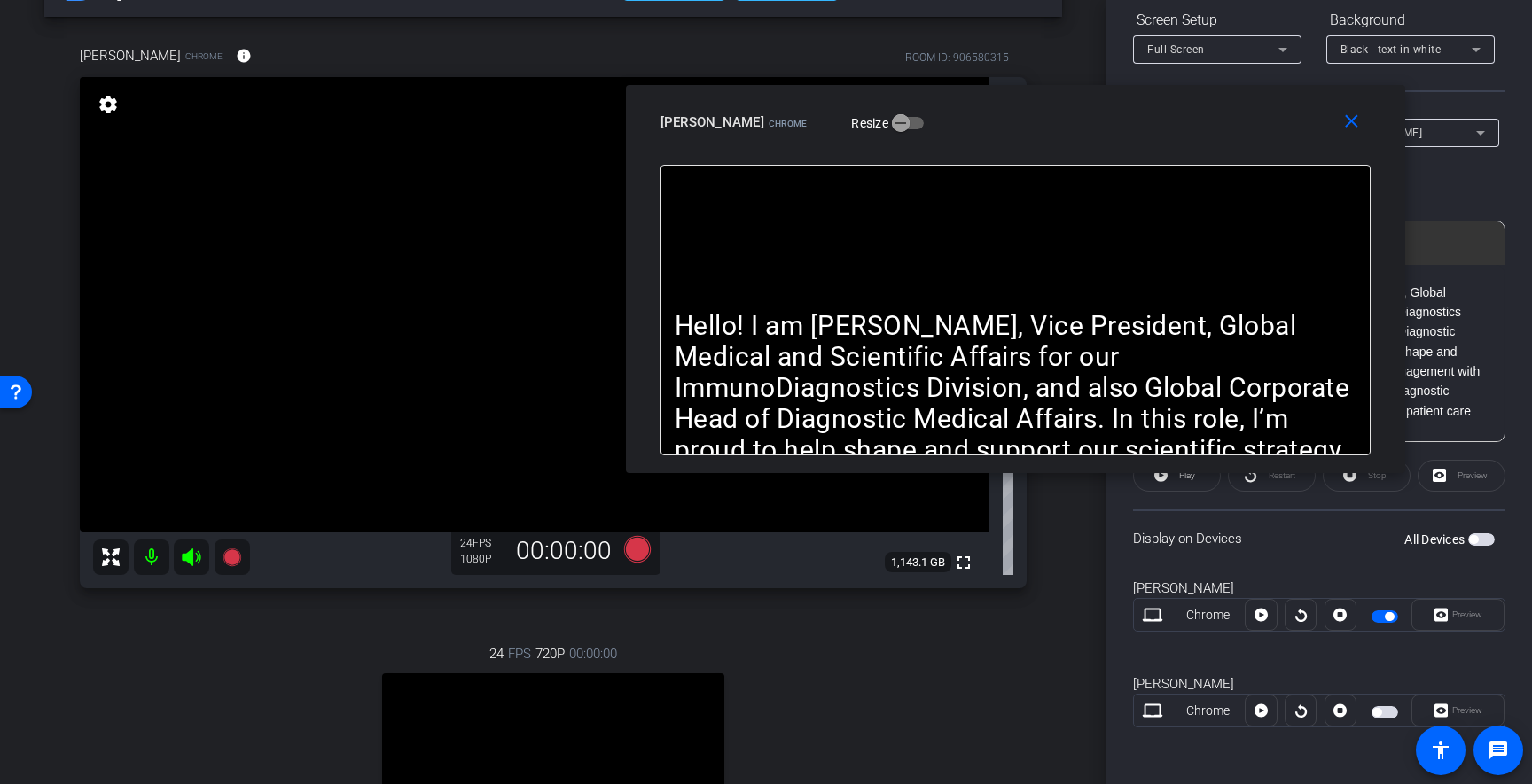
drag, startPoint x: 1175, startPoint y: 178, endPoint x: 1147, endPoint y: 128, distance: 57.3
click at [1148, 128] on div "[PERSON_NAME] Chrome Resize" at bounding box center [1022, 122] width 723 height 32
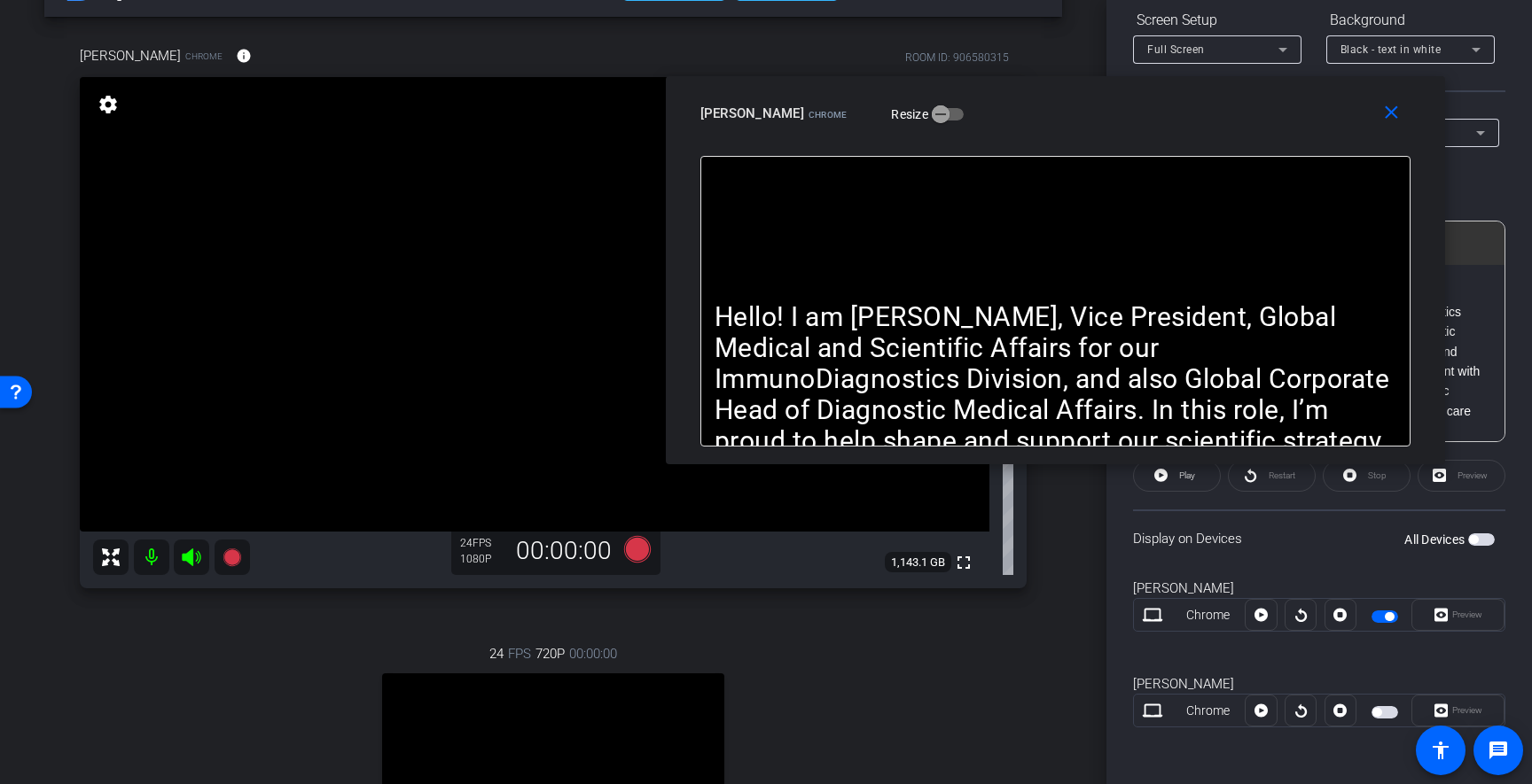
drag, startPoint x: 1105, startPoint y: 130, endPoint x: 1143, endPoint y: 123, distance: 38.6
click at [1143, 123] on div "[PERSON_NAME] Chrome Resize" at bounding box center [1061, 113] width 723 height 32
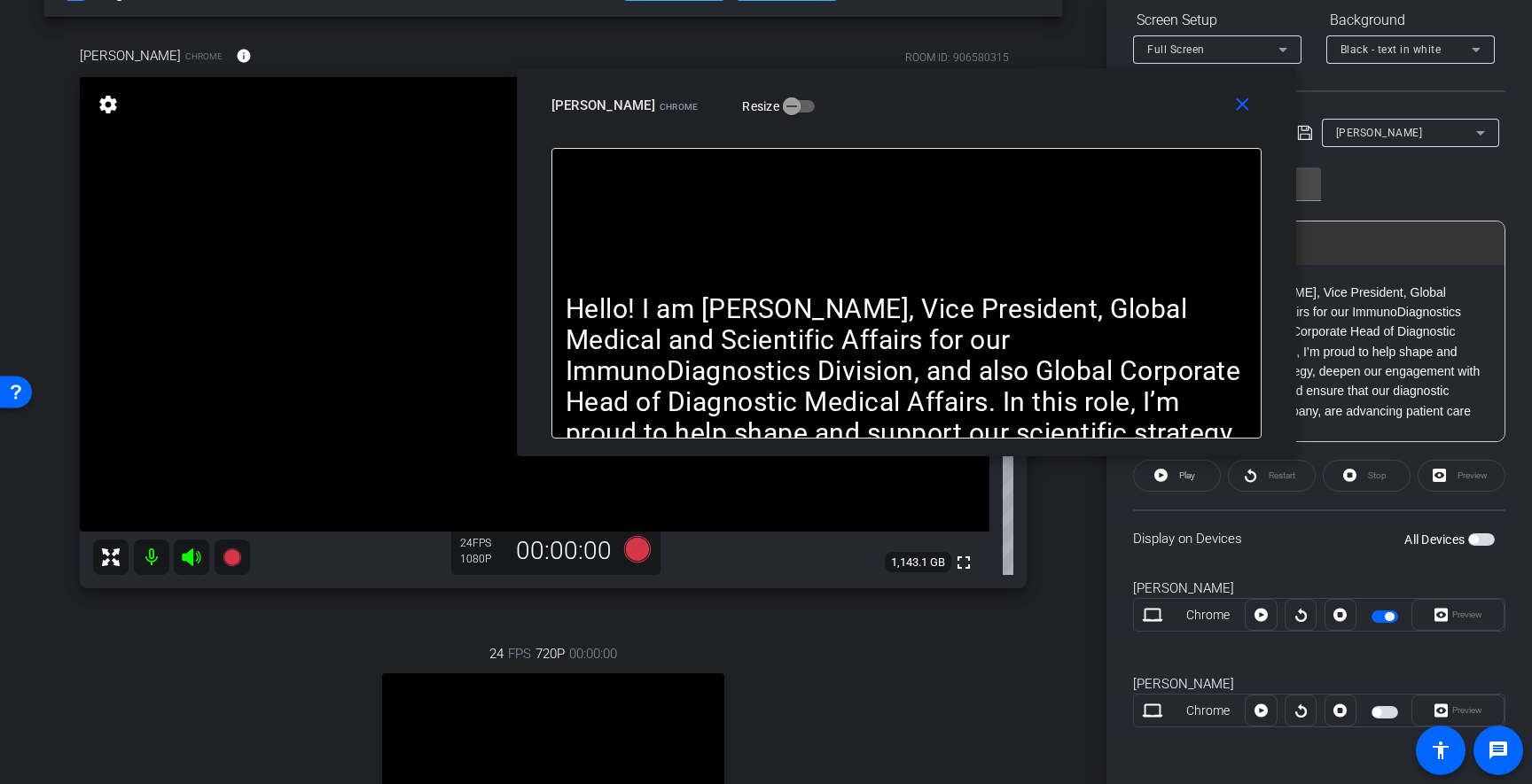
drag, startPoint x: 1167, startPoint y: 116, endPoint x: 1018, endPoint y: 108, distance: 149.2
click at [1018, 108] on div "[PERSON_NAME] Chrome Resize" at bounding box center [913, 105] width 723 height 32
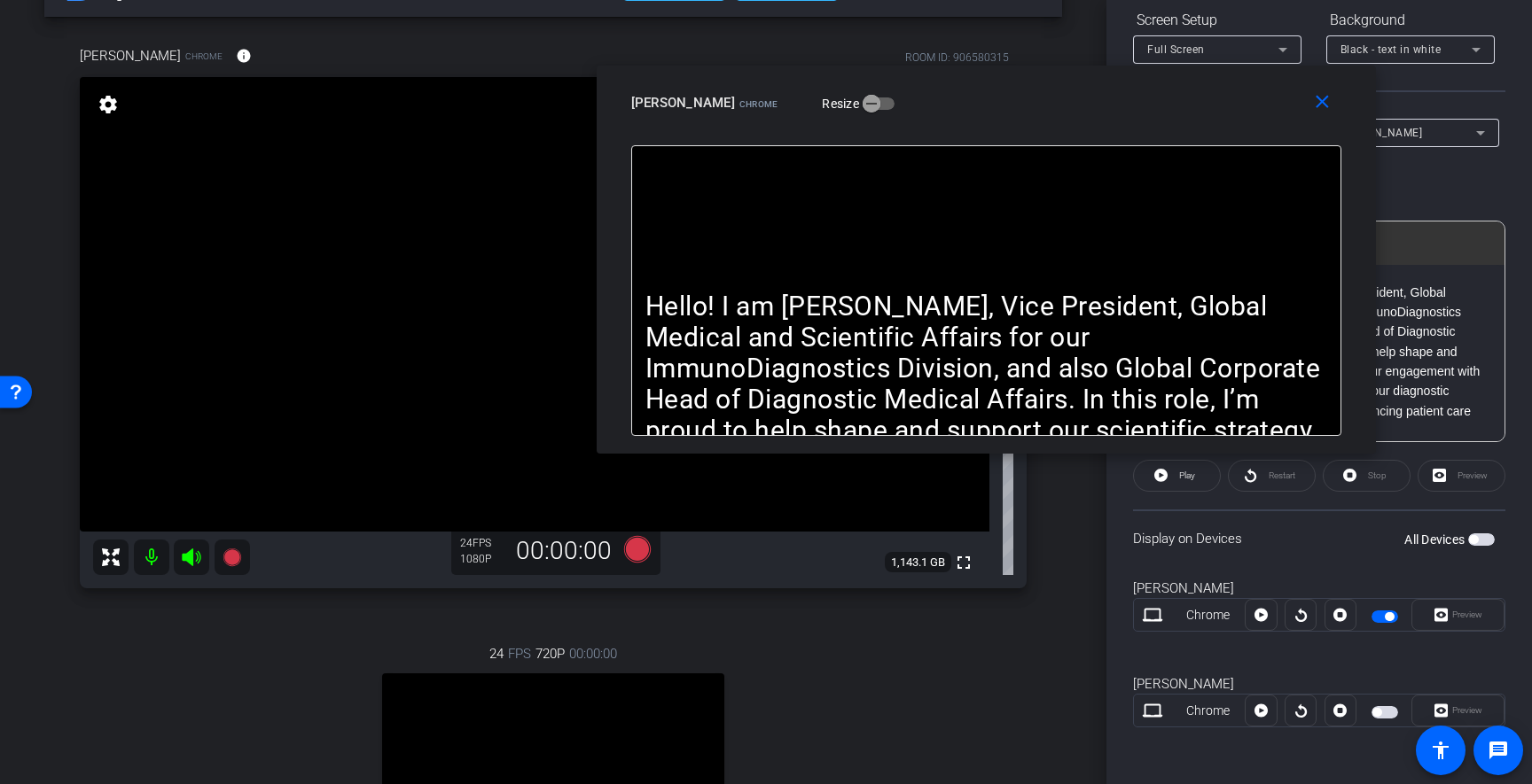
drag, startPoint x: 1051, startPoint y: 114, endPoint x: 1143, endPoint y: 112, distance: 92.0
click at [1143, 112] on div "[PERSON_NAME] Chrome Resize" at bounding box center [993, 103] width 723 height 32
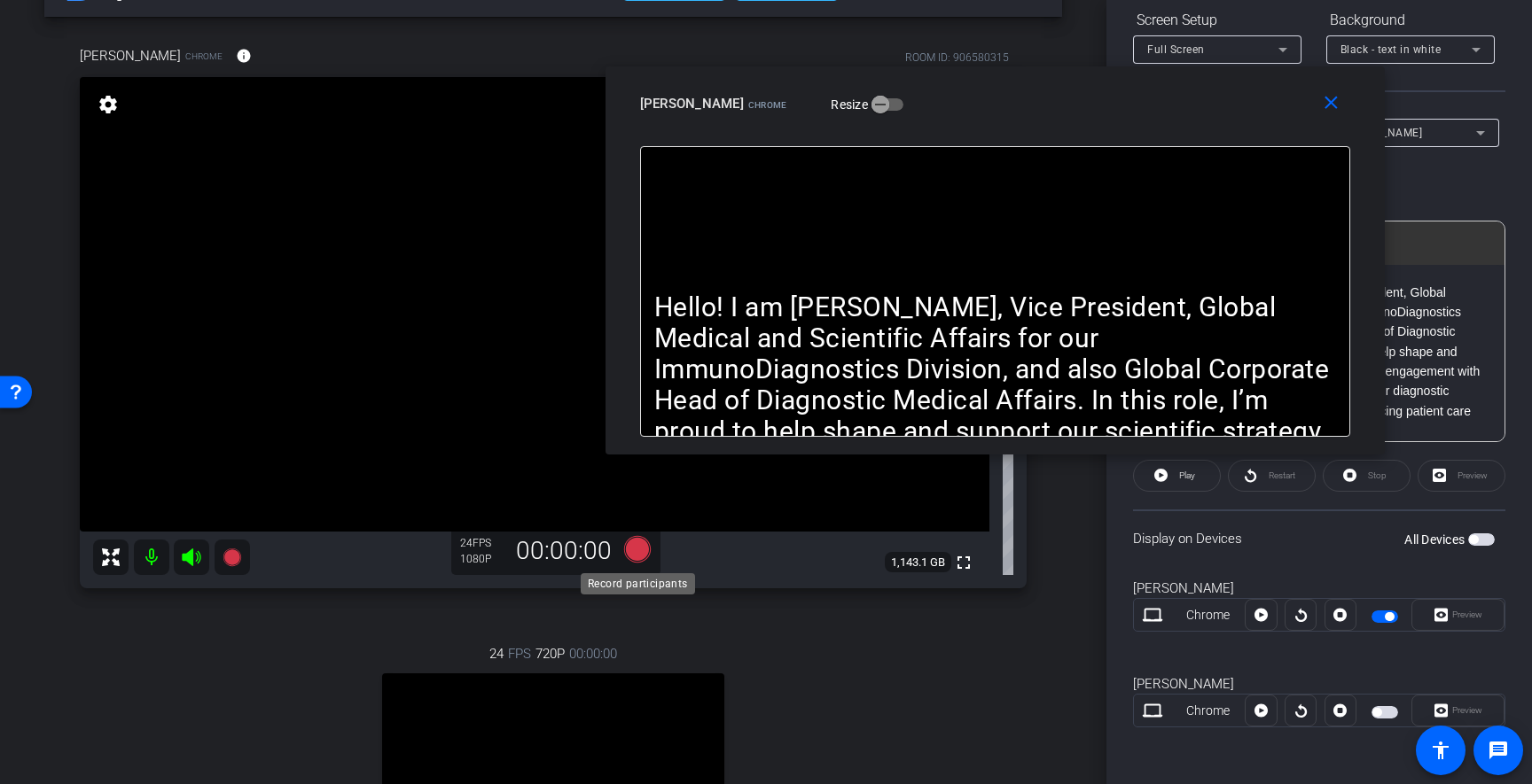
click at [638, 546] on icon at bounding box center [637, 549] width 27 height 27
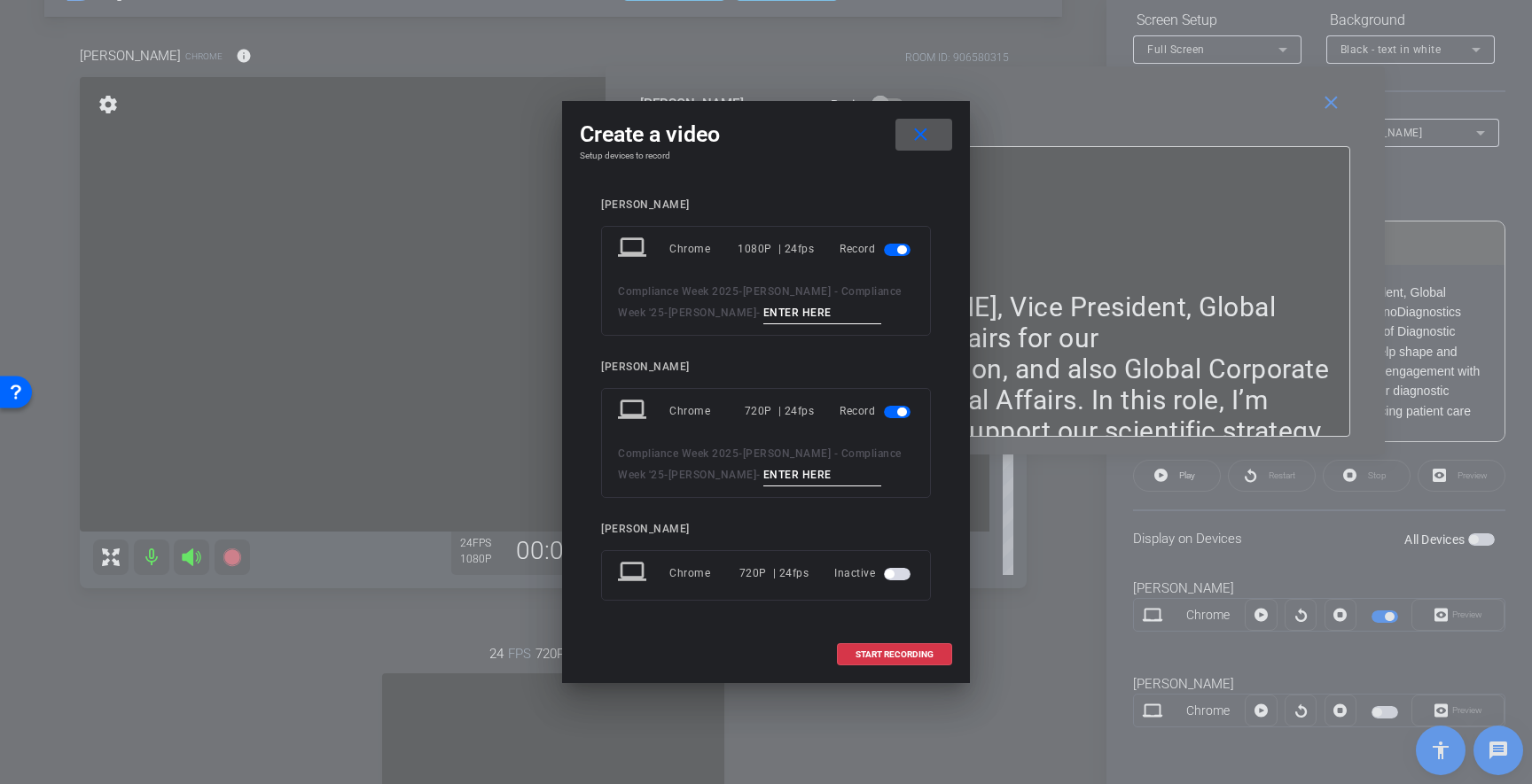
click at [890, 413] on span "button" at bounding box center [897, 411] width 27 height 12
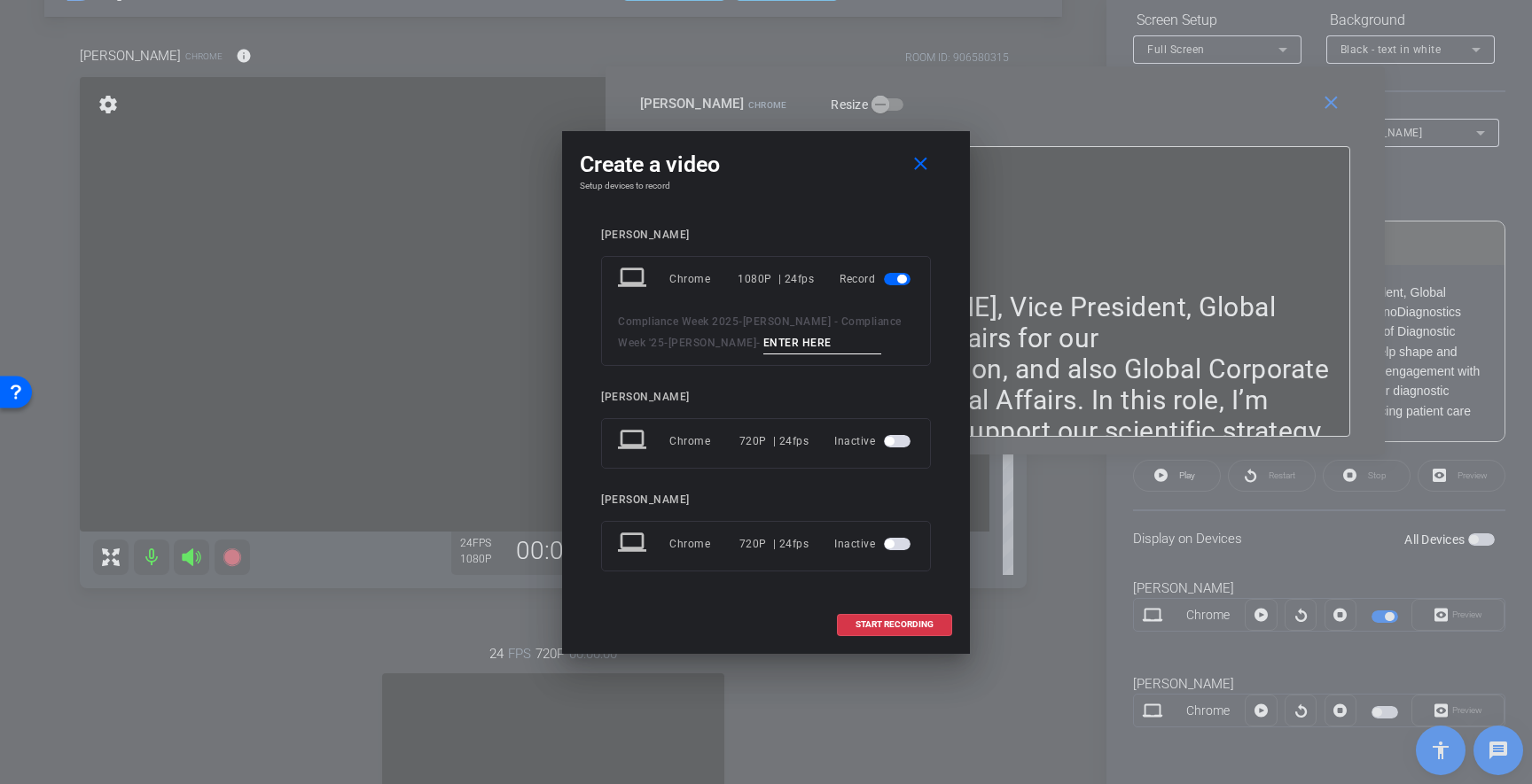
click at [827, 345] on input at bounding box center [822, 343] width 118 height 22
type input "1"
click at [920, 625] on span "START RECORDING" at bounding box center [894, 625] width 78 height 9
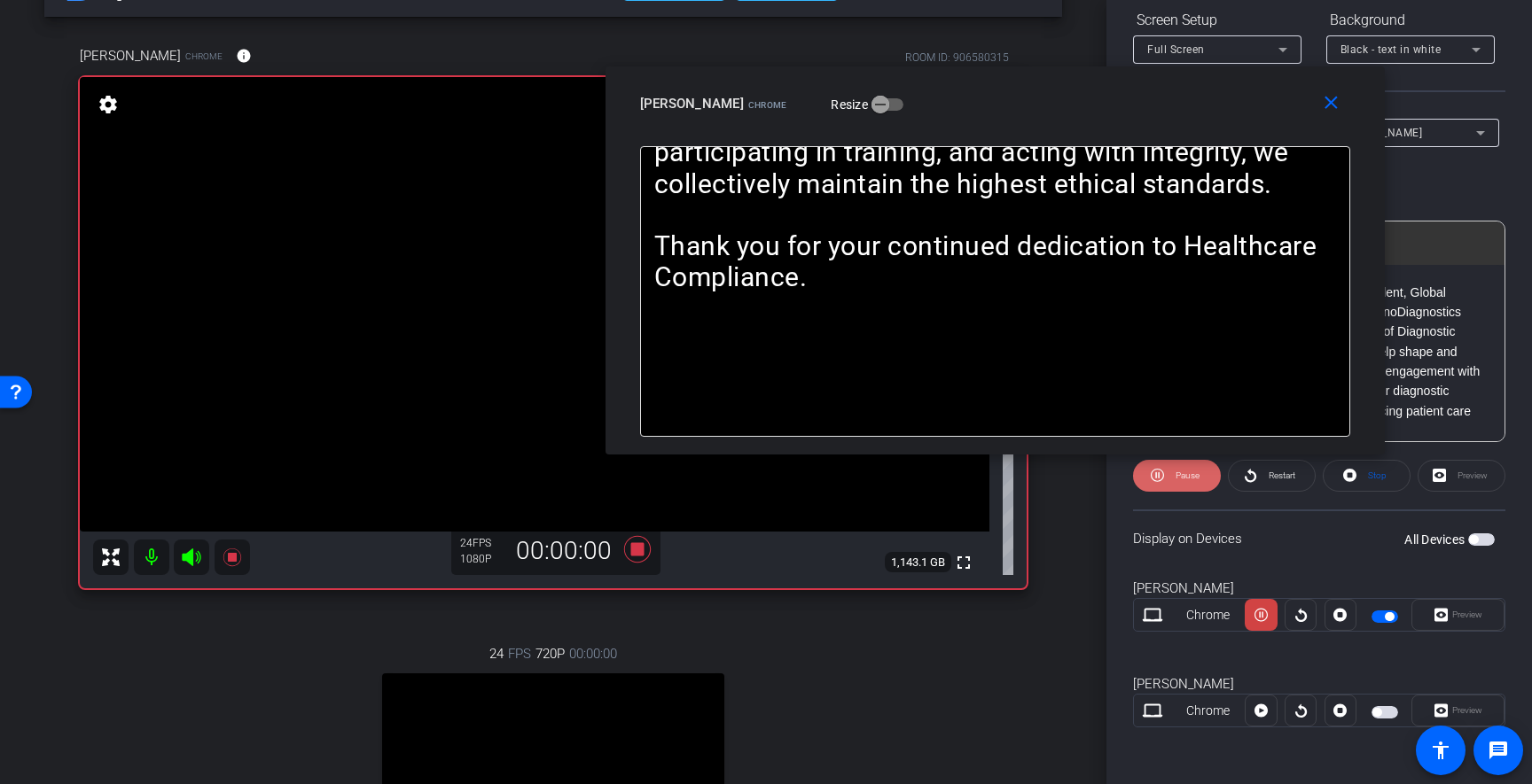
click at [1185, 480] on span "Pause" at bounding box center [1187, 475] width 24 height 10
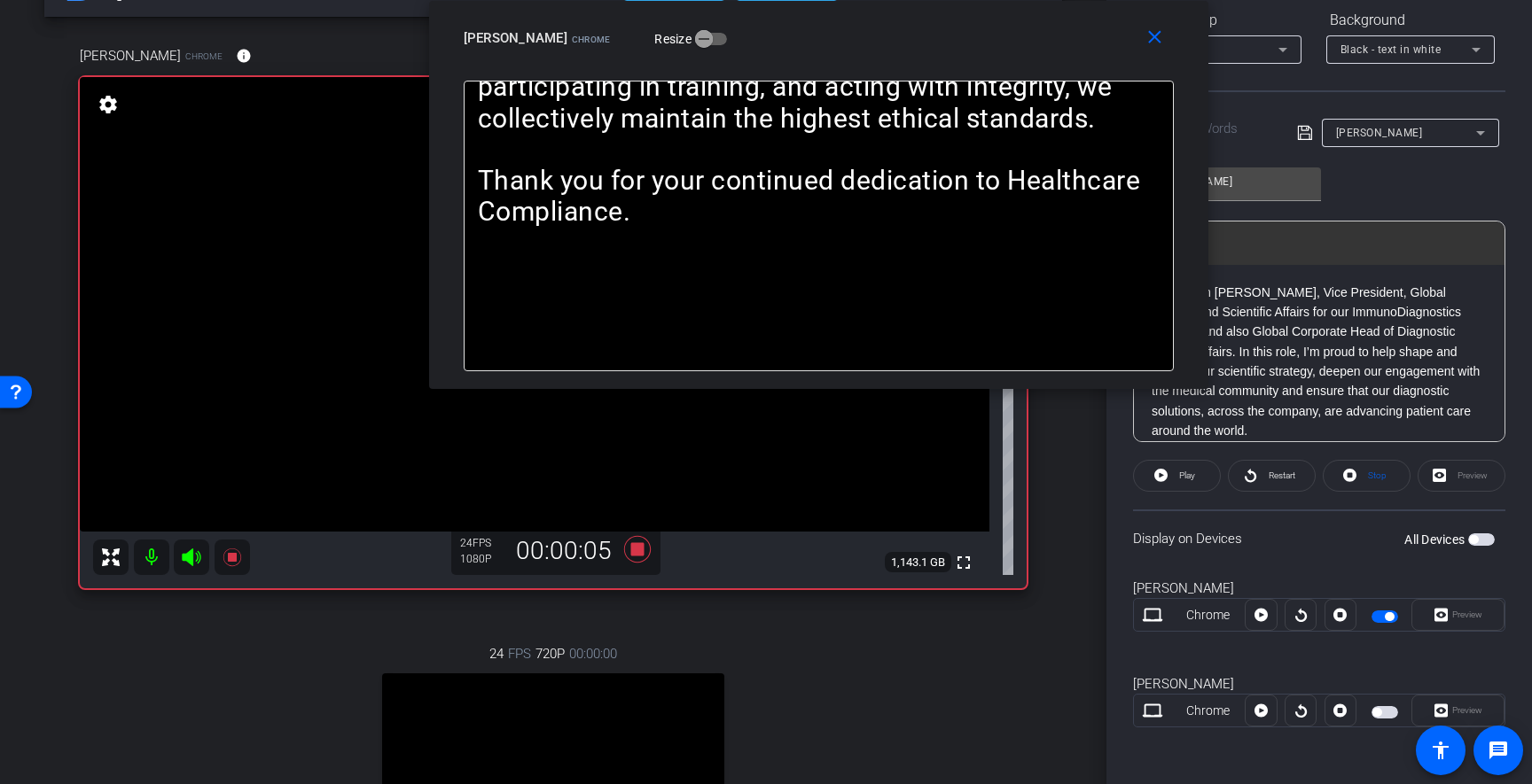
drag, startPoint x: 1167, startPoint y: 119, endPoint x: 989, endPoint y: 48, distance: 191.6
click at [989, 48] on div "close [PERSON_NAME] Chrome Resize" at bounding box center [818, 41] width 779 height 80
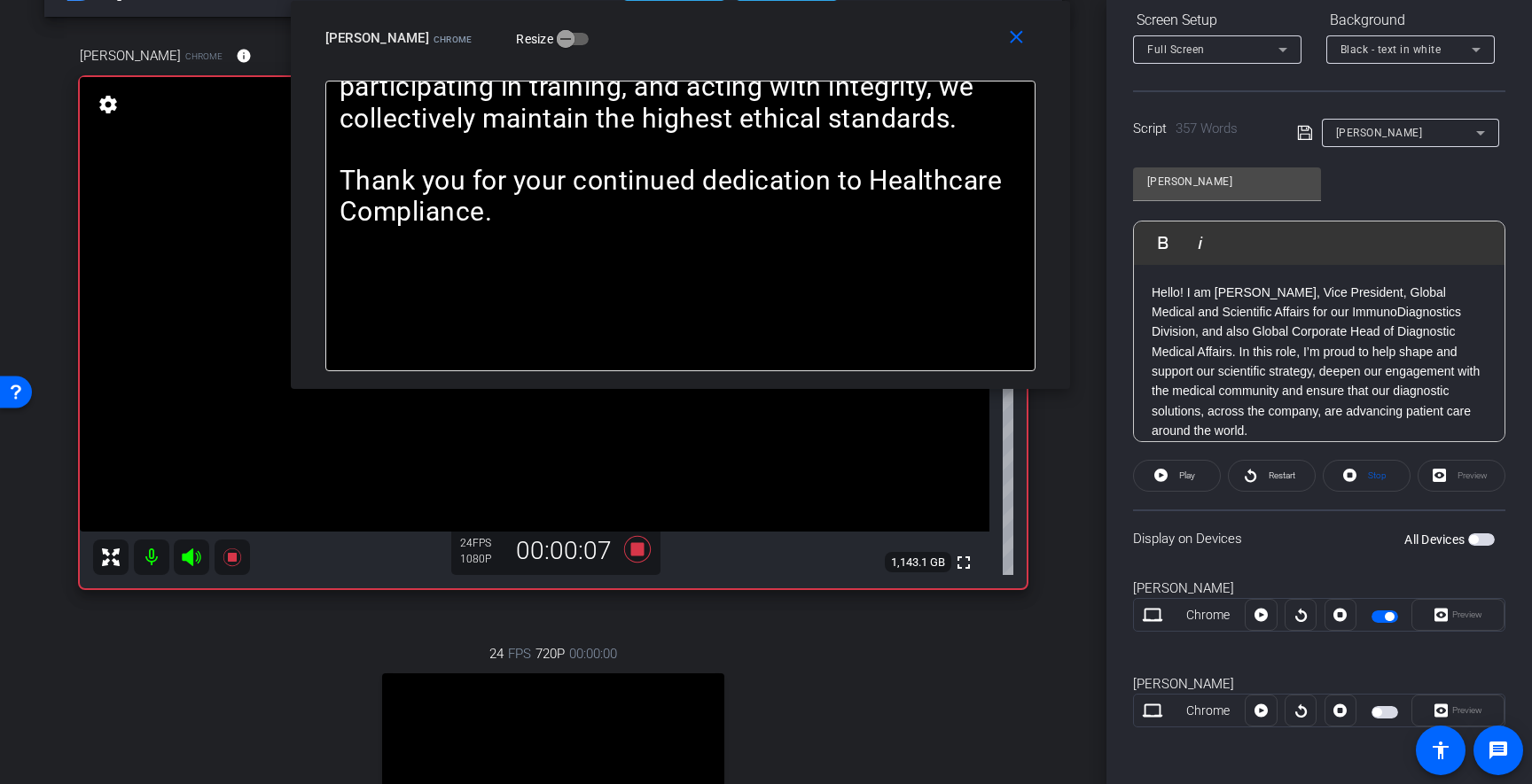
drag, startPoint x: 1028, startPoint y: 49, endPoint x: 890, endPoint y: 41, distance: 138.2
click at [890, 41] on div "[PERSON_NAME] Chrome Resize" at bounding box center [687, 38] width 723 height 32
click at [1180, 483] on span "Play" at bounding box center [1184, 475] width 20 height 25
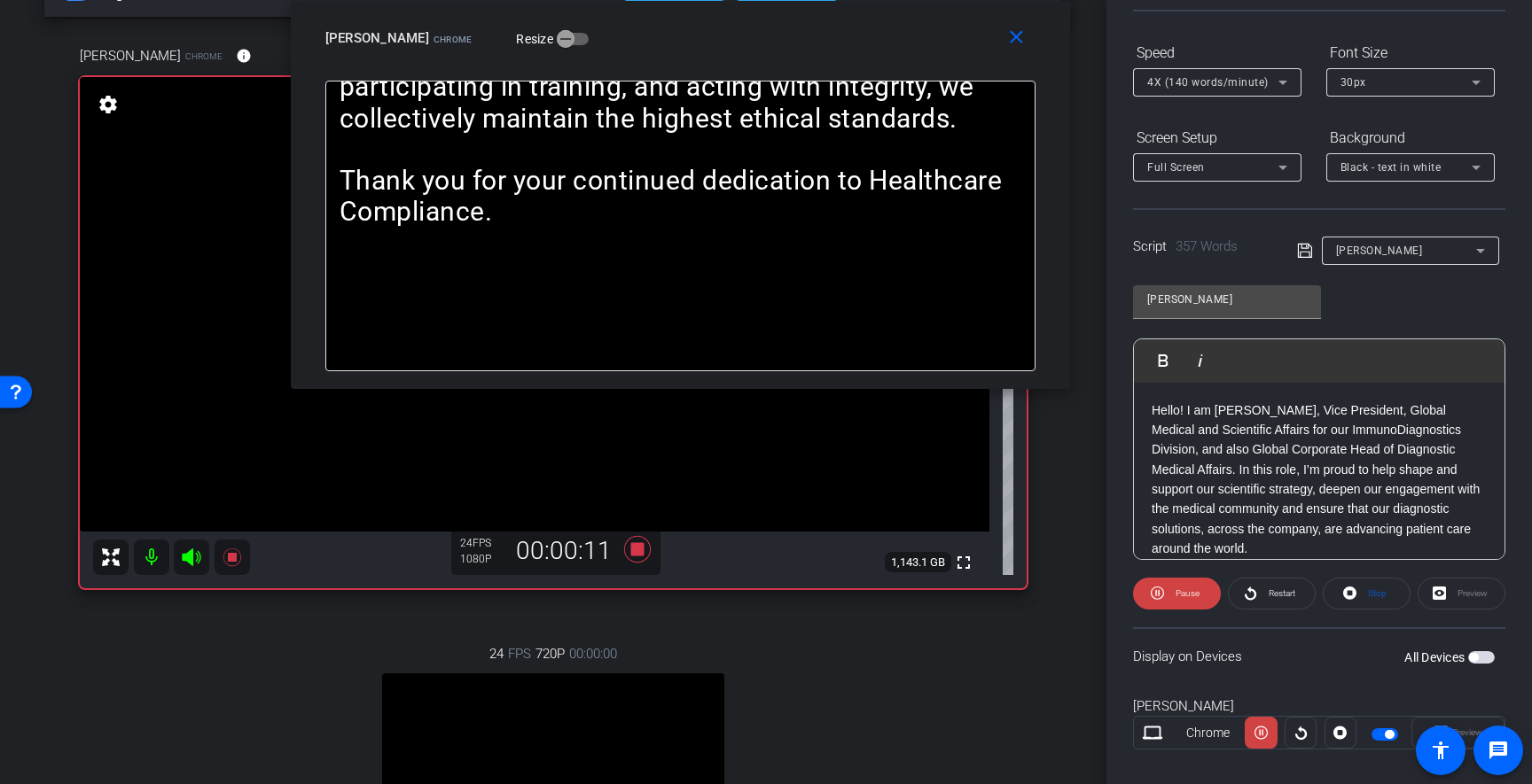
scroll to position [149, 0]
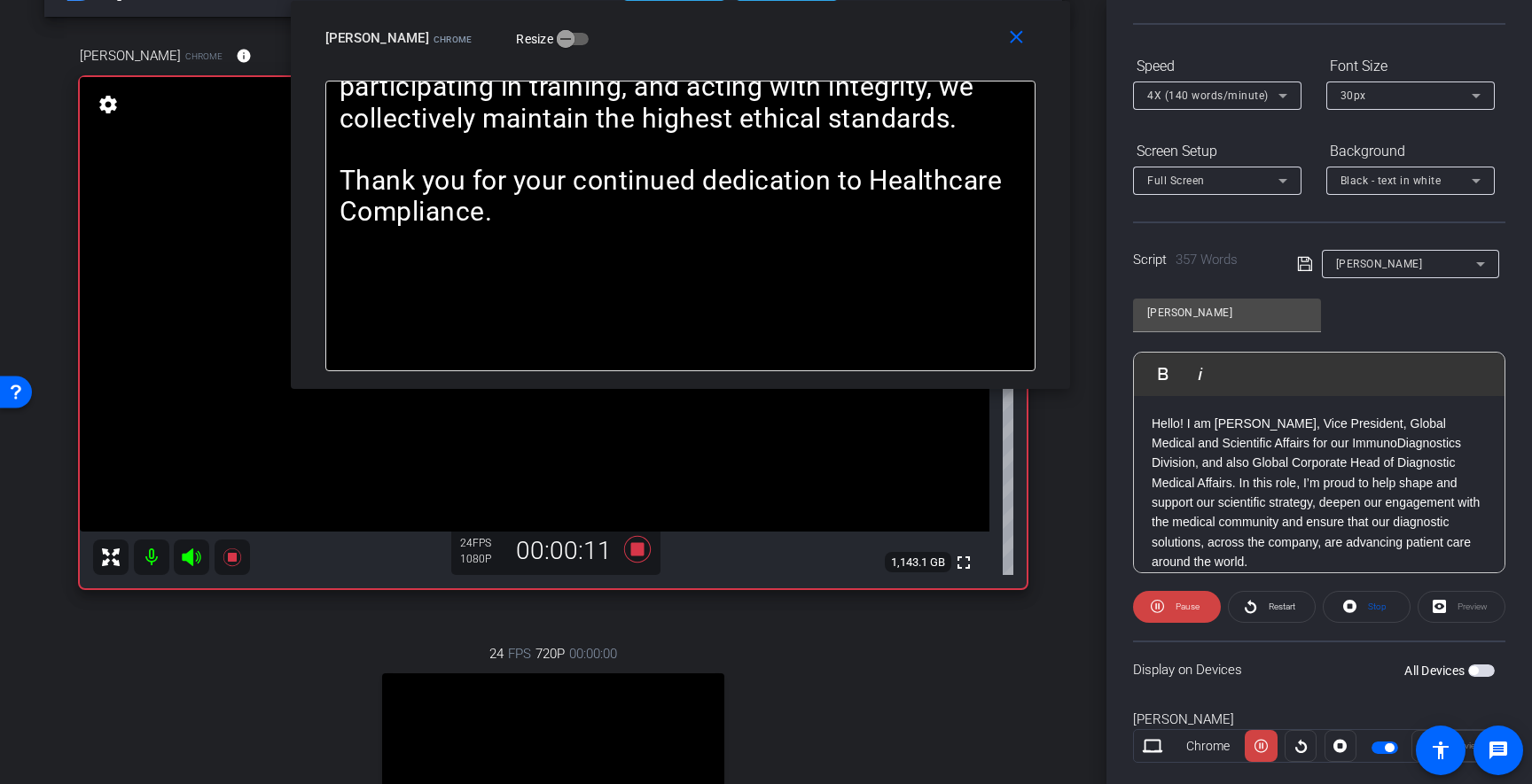
click at [1224, 93] on span "4X (140 words/minute)" at bounding box center [1207, 95] width 121 height 12
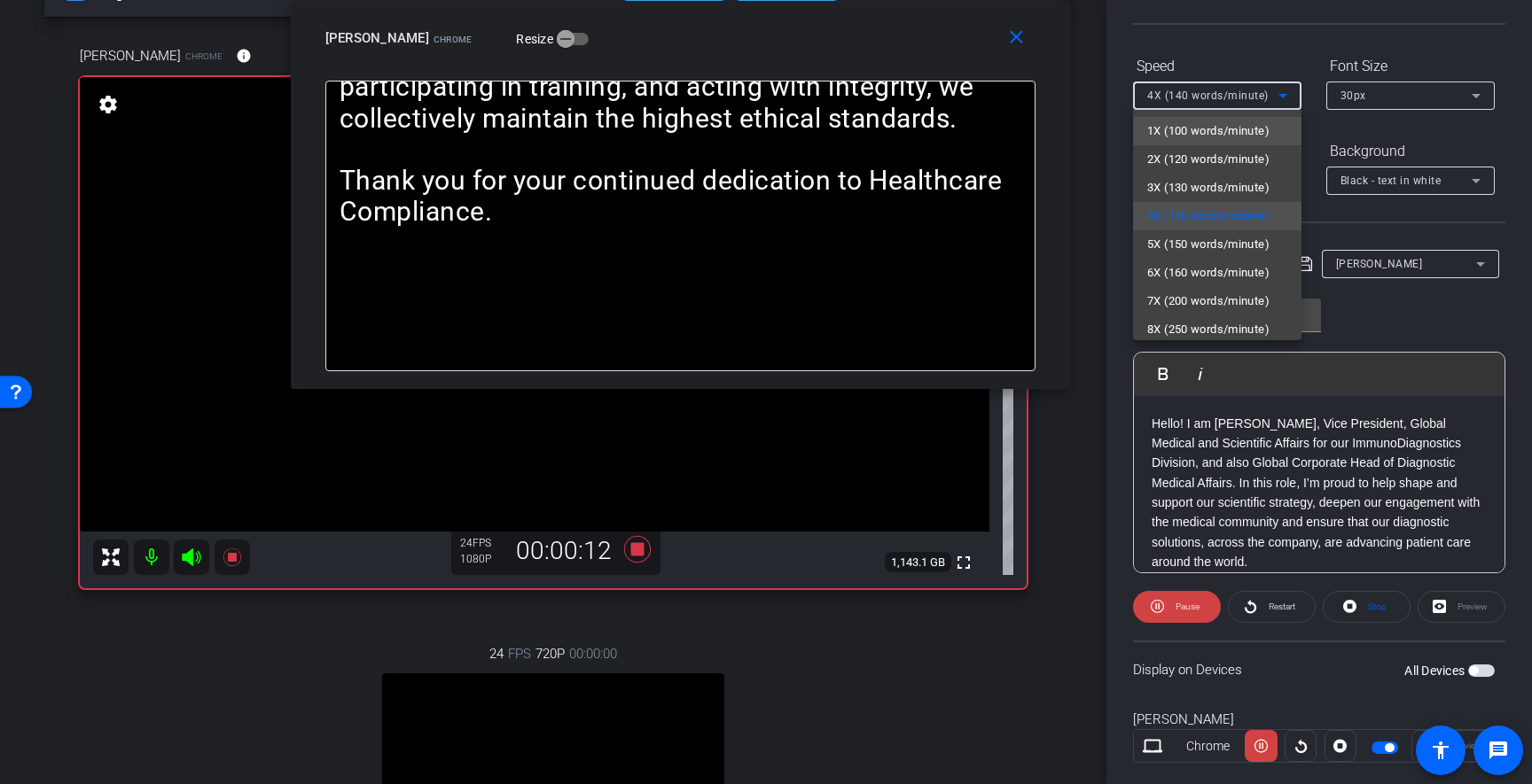
click at [1196, 129] on span "1X (100 words/minute)" at bounding box center [1208, 130] width 122 height 21
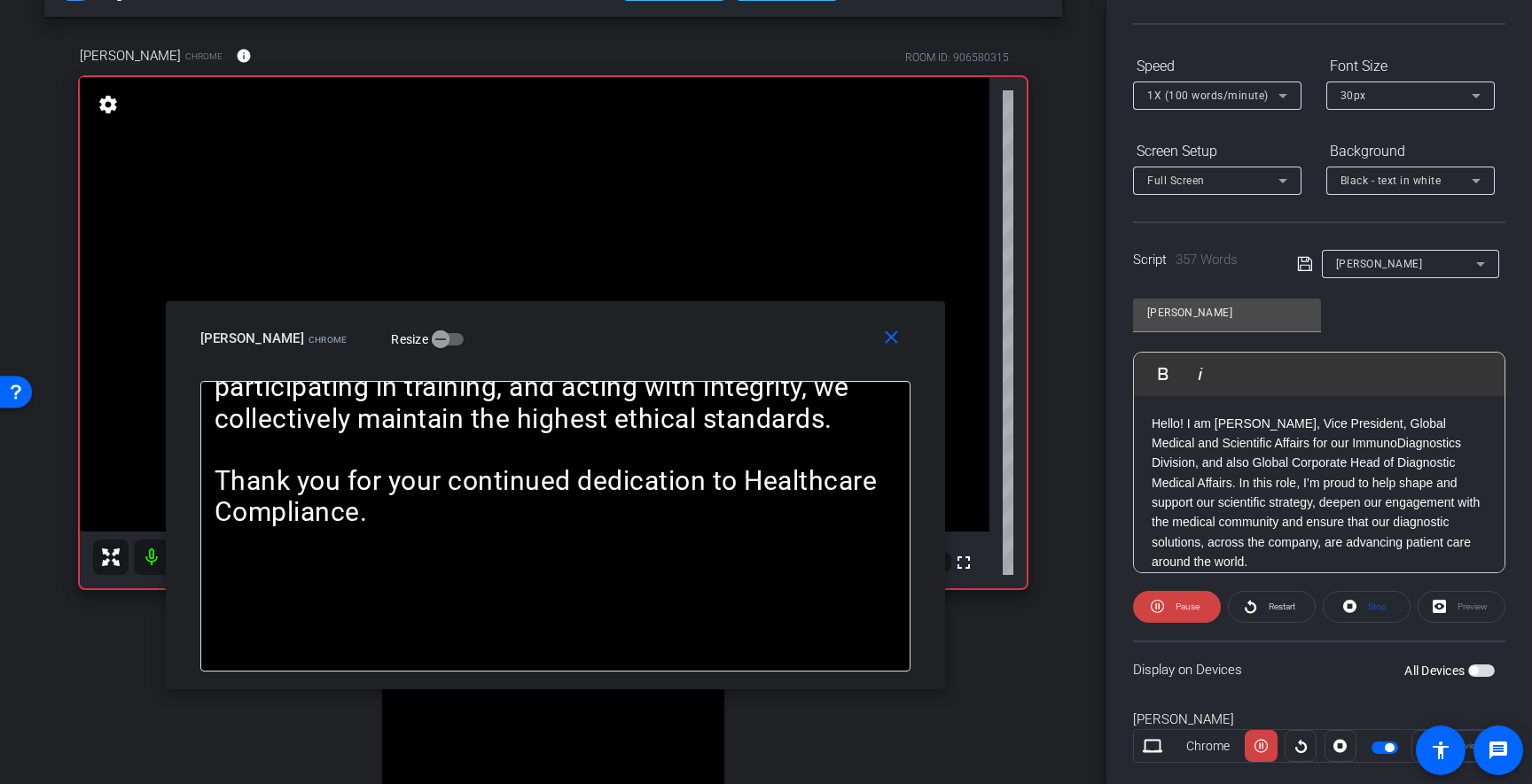
drag, startPoint x: 782, startPoint y: 63, endPoint x: 658, endPoint y: 363, distance: 324.6
click at [658, 363] on div "close [PERSON_NAME] Chrome Resize" at bounding box center [555, 341] width 779 height 80
click at [1254, 101] on span "1X (100 words/minute)" at bounding box center [1207, 95] width 121 height 12
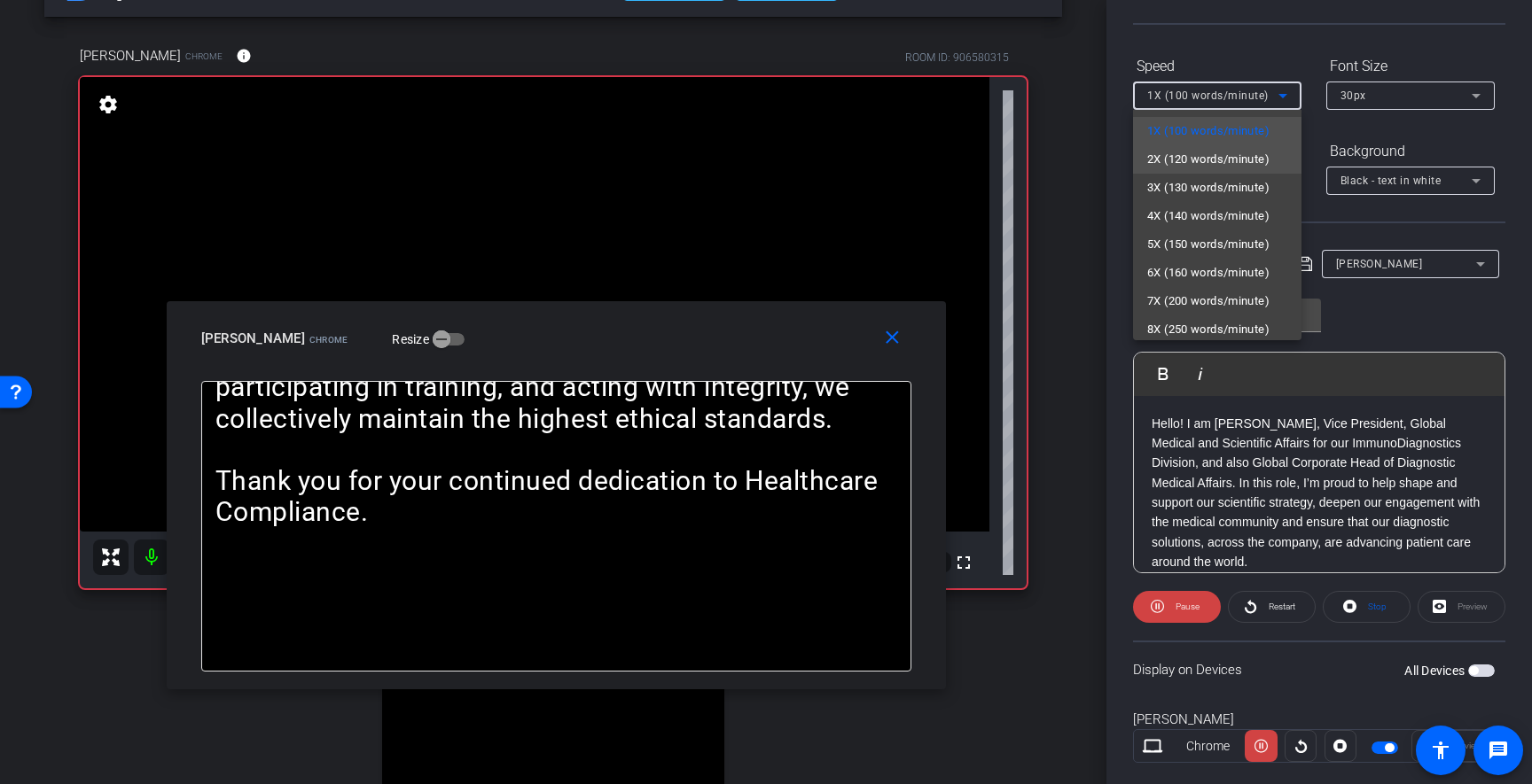
click at [1239, 166] on span "2X (120 words/minute)" at bounding box center [1208, 159] width 122 height 21
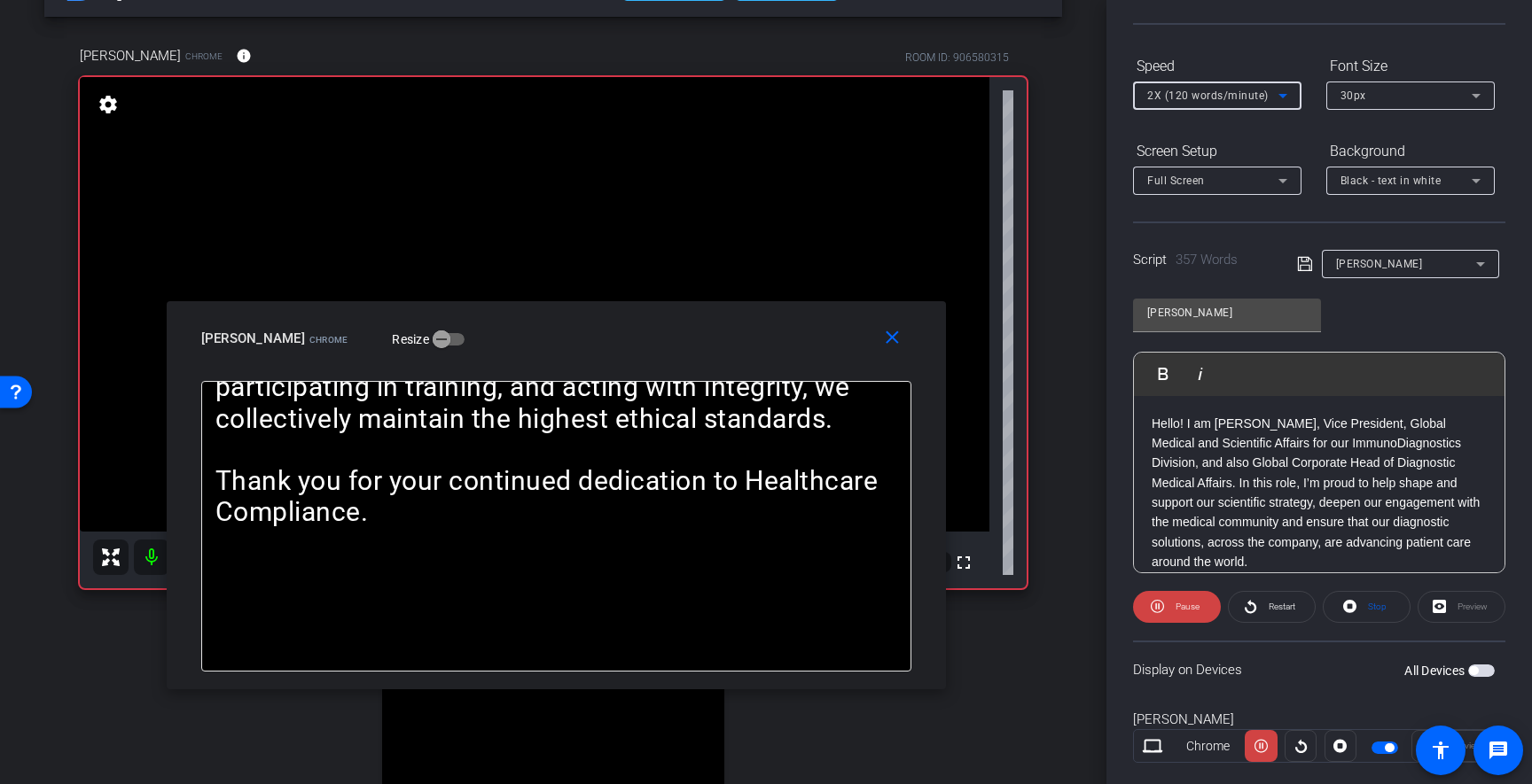
click at [1231, 103] on div "2X (120 words/minute)" at bounding box center [1213, 95] width 131 height 22
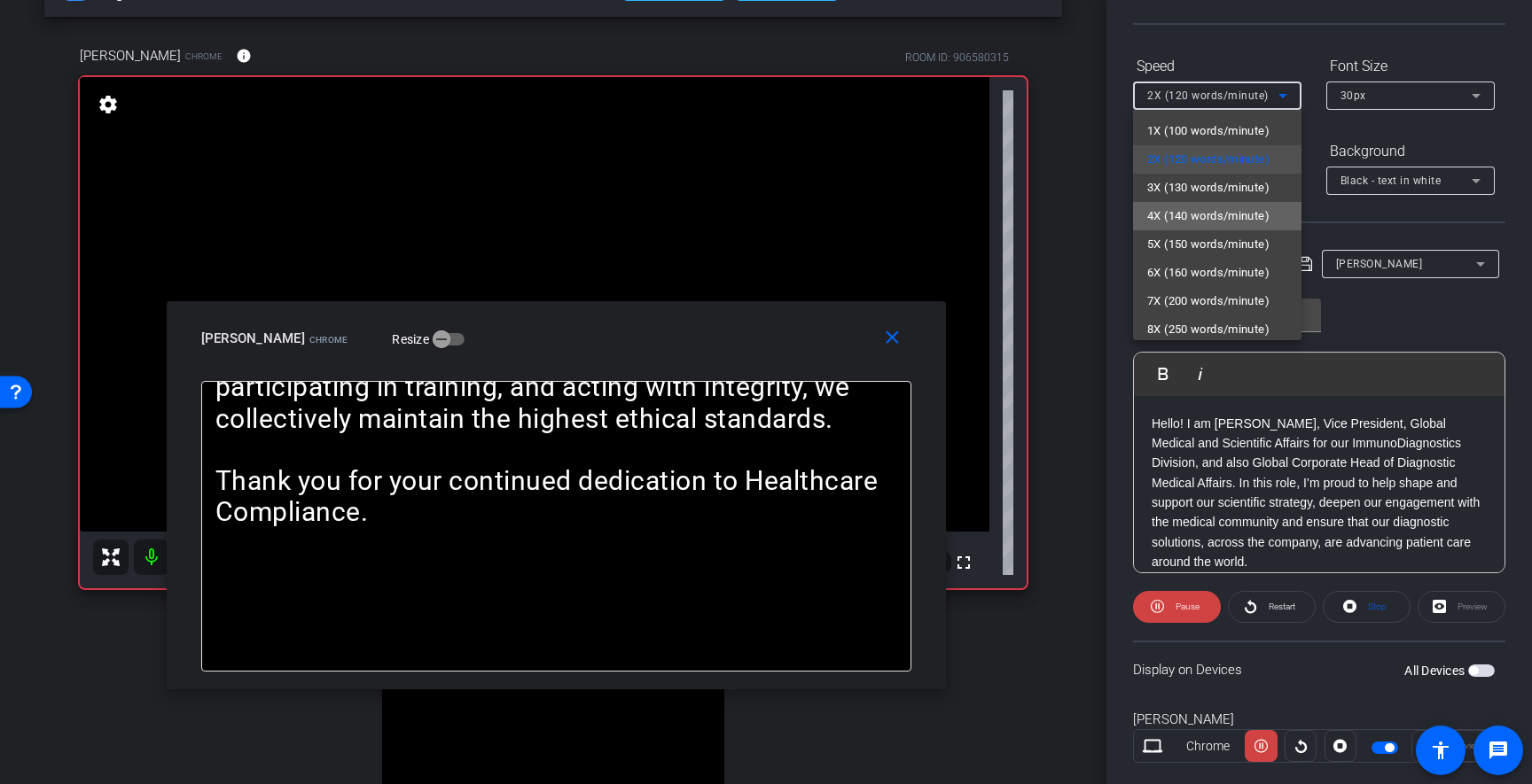
click at [1208, 211] on span "4X (140 words/minute)" at bounding box center [1208, 215] width 122 height 21
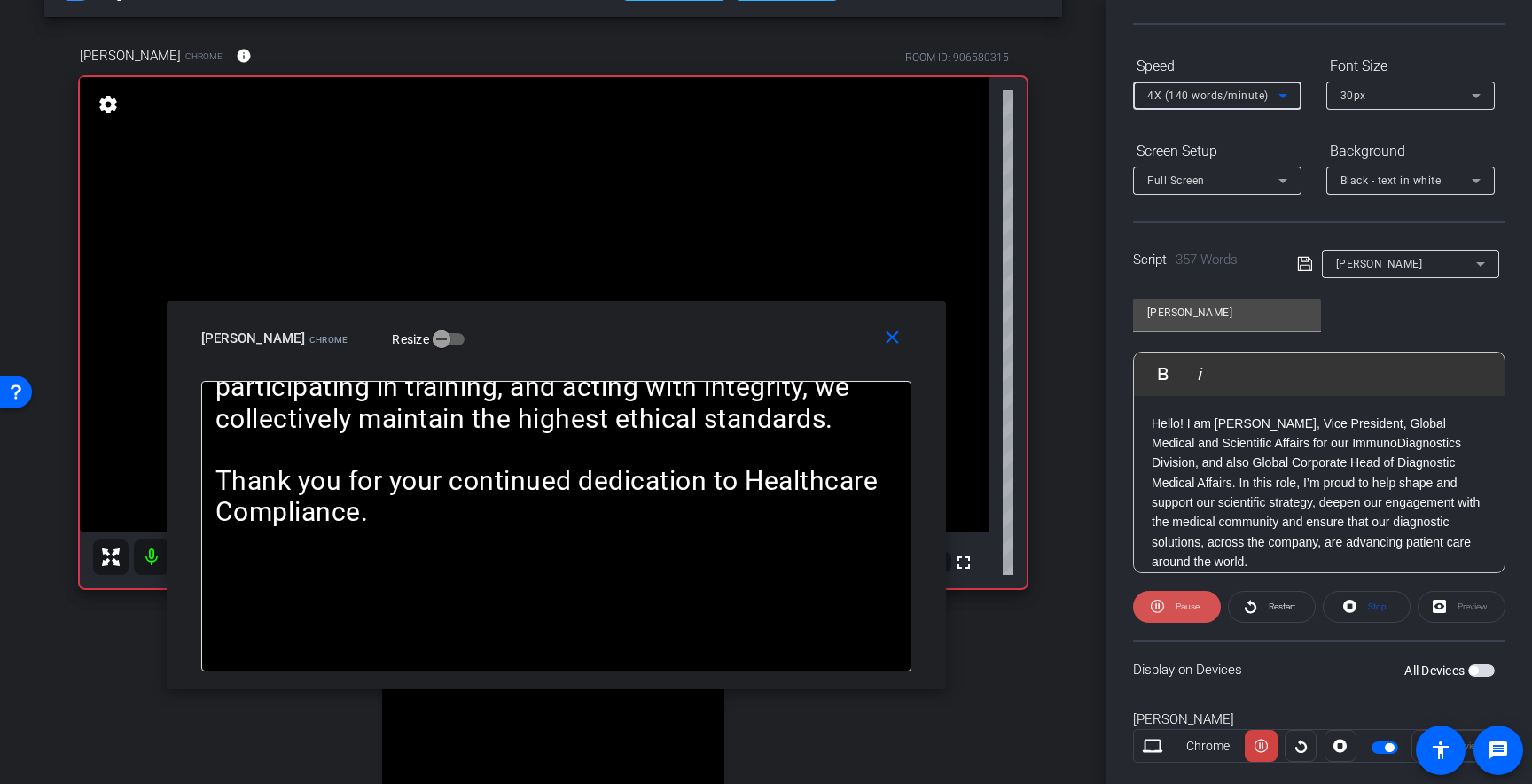
click at [1178, 606] on span "Pause" at bounding box center [1187, 606] width 24 height 10
click at [1178, 606] on span "Play" at bounding box center [1184, 606] width 20 height 25
click at [1196, 101] on span "4X (140 words/minute)" at bounding box center [1207, 95] width 121 height 12
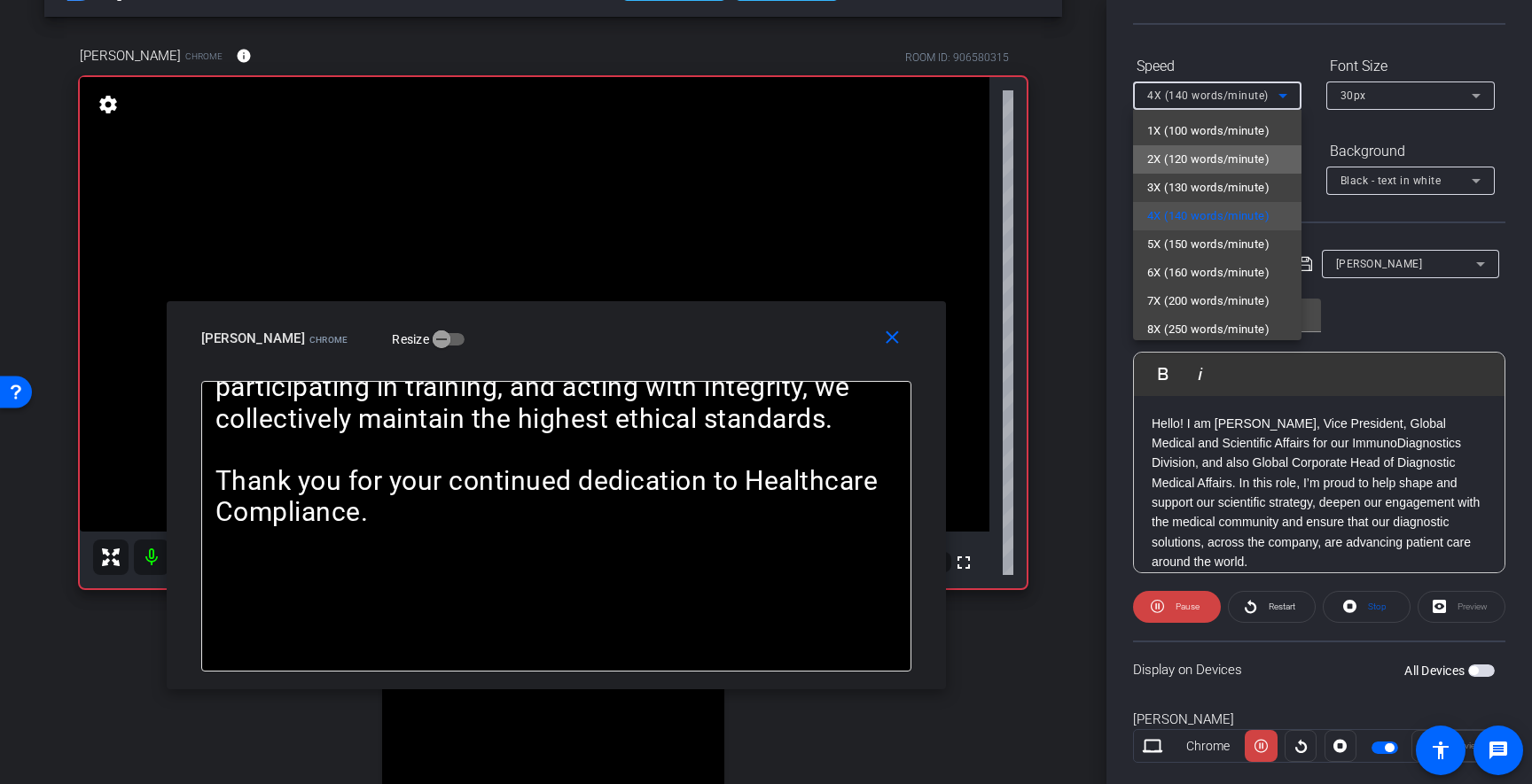
click at [1192, 160] on span "2X (120 words/minute)" at bounding box center [1208, 159] width 122 height 21
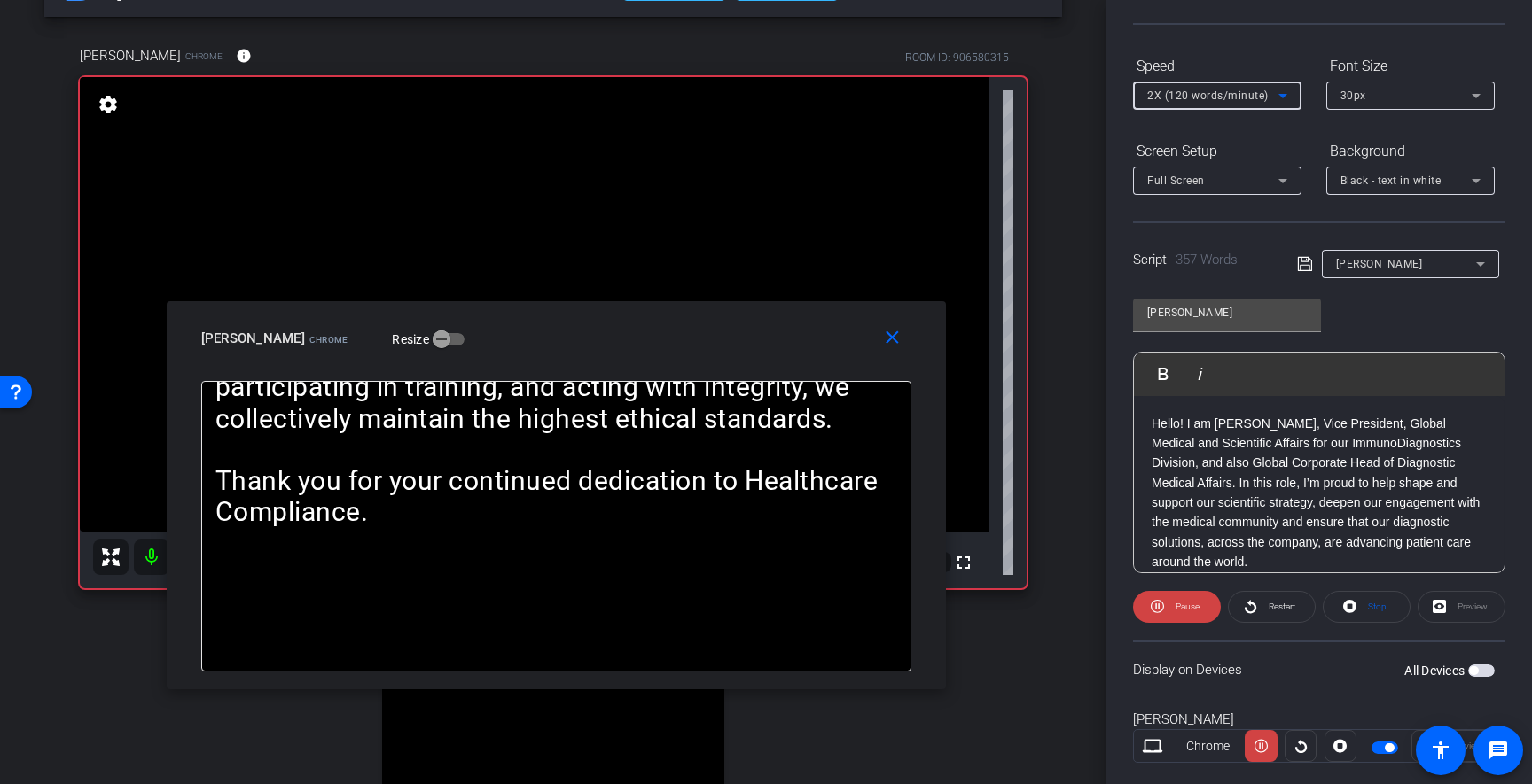
click at [1224, 103] on div "2X (120 words/minute)" at bounding box center [1213, 95] width 131 height 22
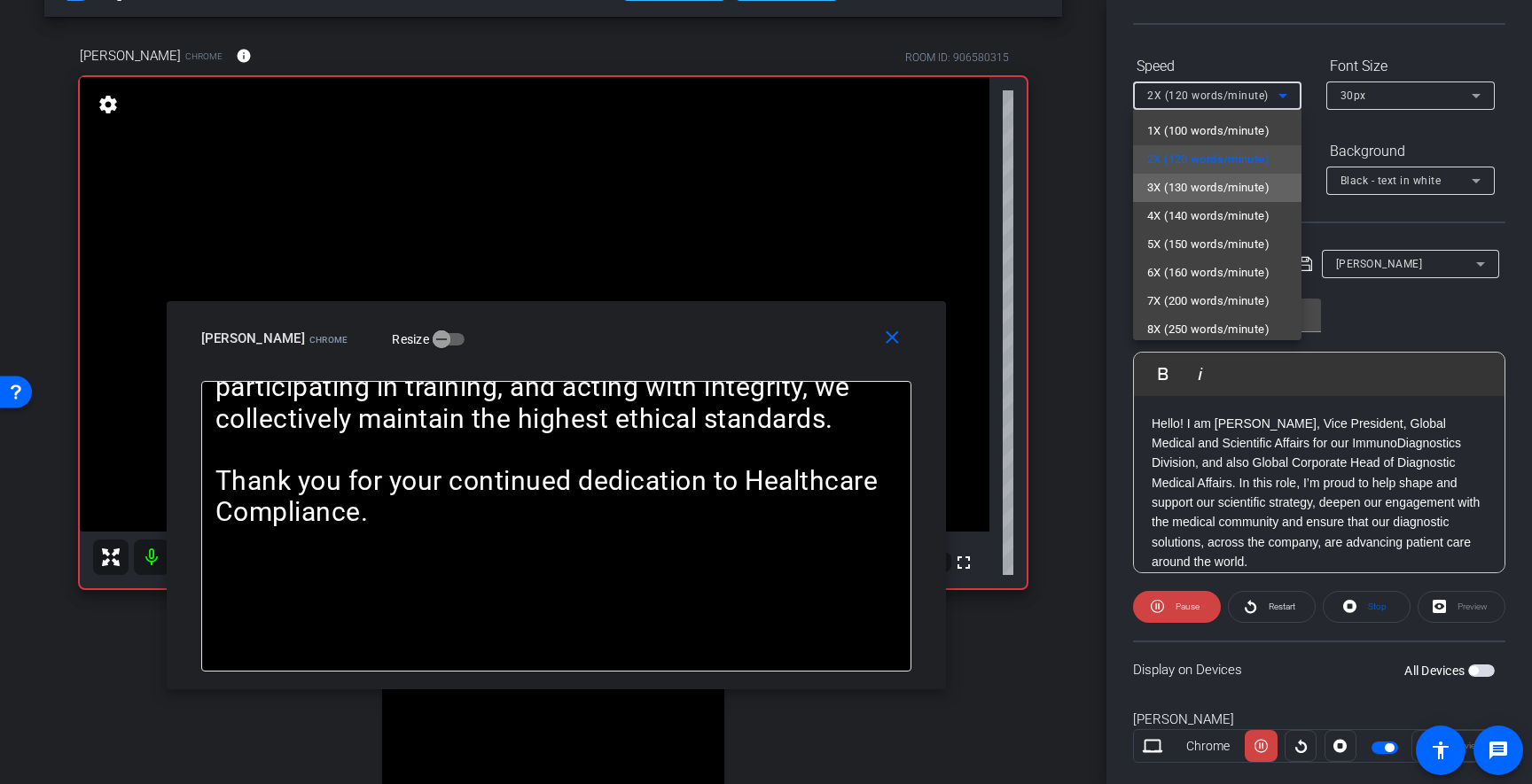
click at [1204, 184] on span "3X (130 words/minute)" at bounding box center [1208, 188] width 122 height 21
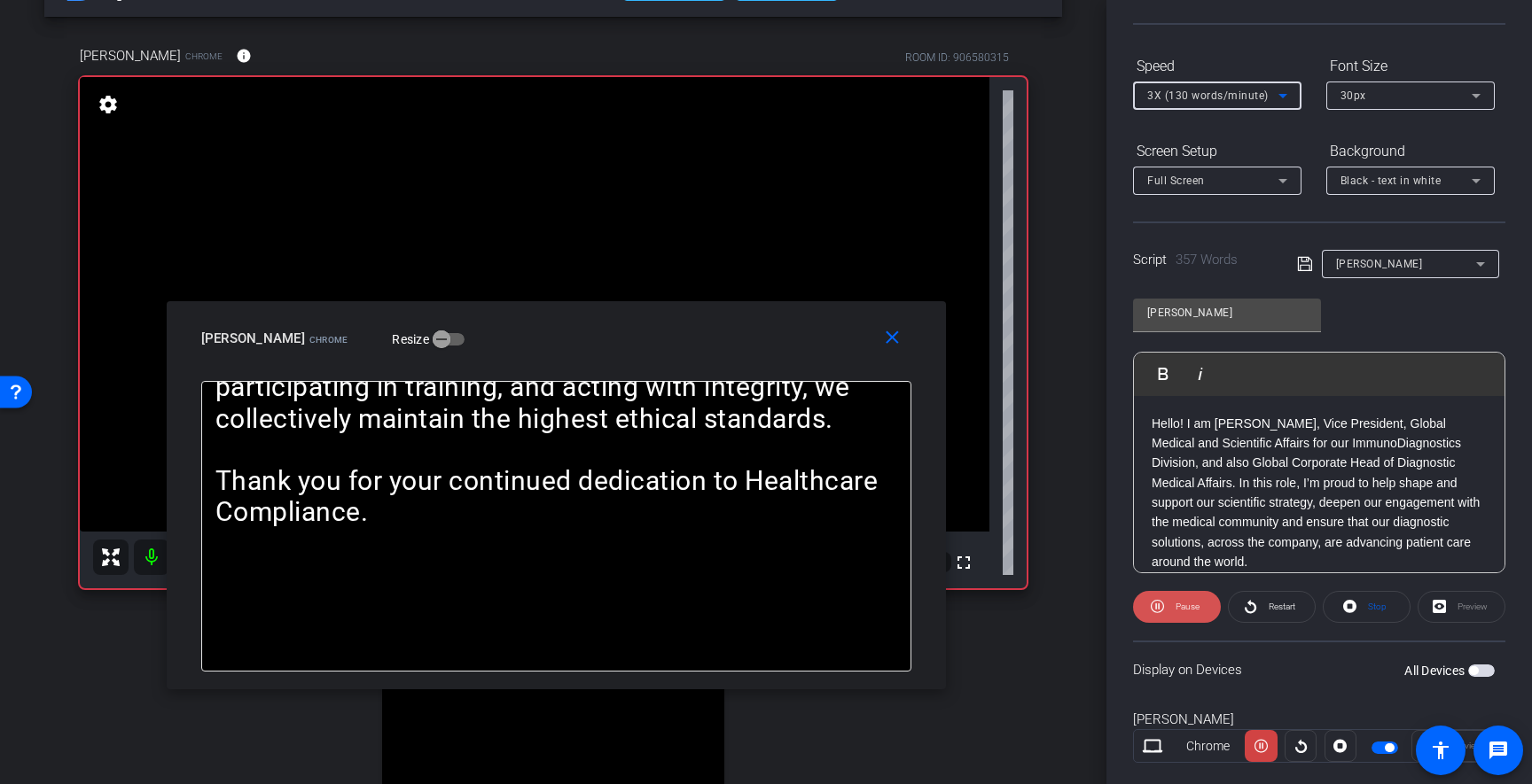
click at [1190, 611] on span "Pause" at bounding box center [1187, 606] width 24 height 10
click at [1228, 95] on span "3X (130 words/minute)" at bounding box center [1207, 95] width 121 height 12
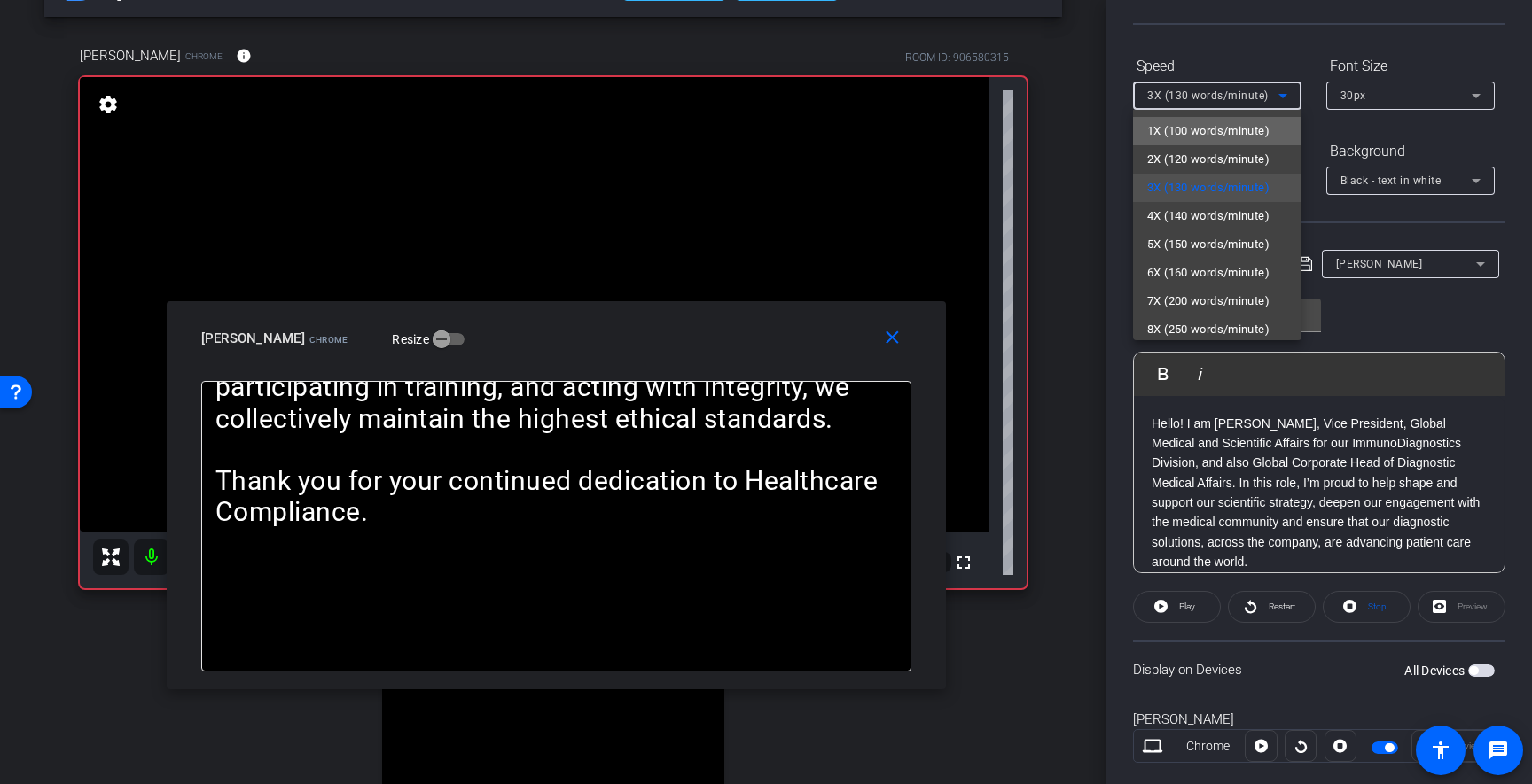
click at [1208, 134] on span "1X (100 words/minute)" at bounding box center [1208, 130] width 122 height 21
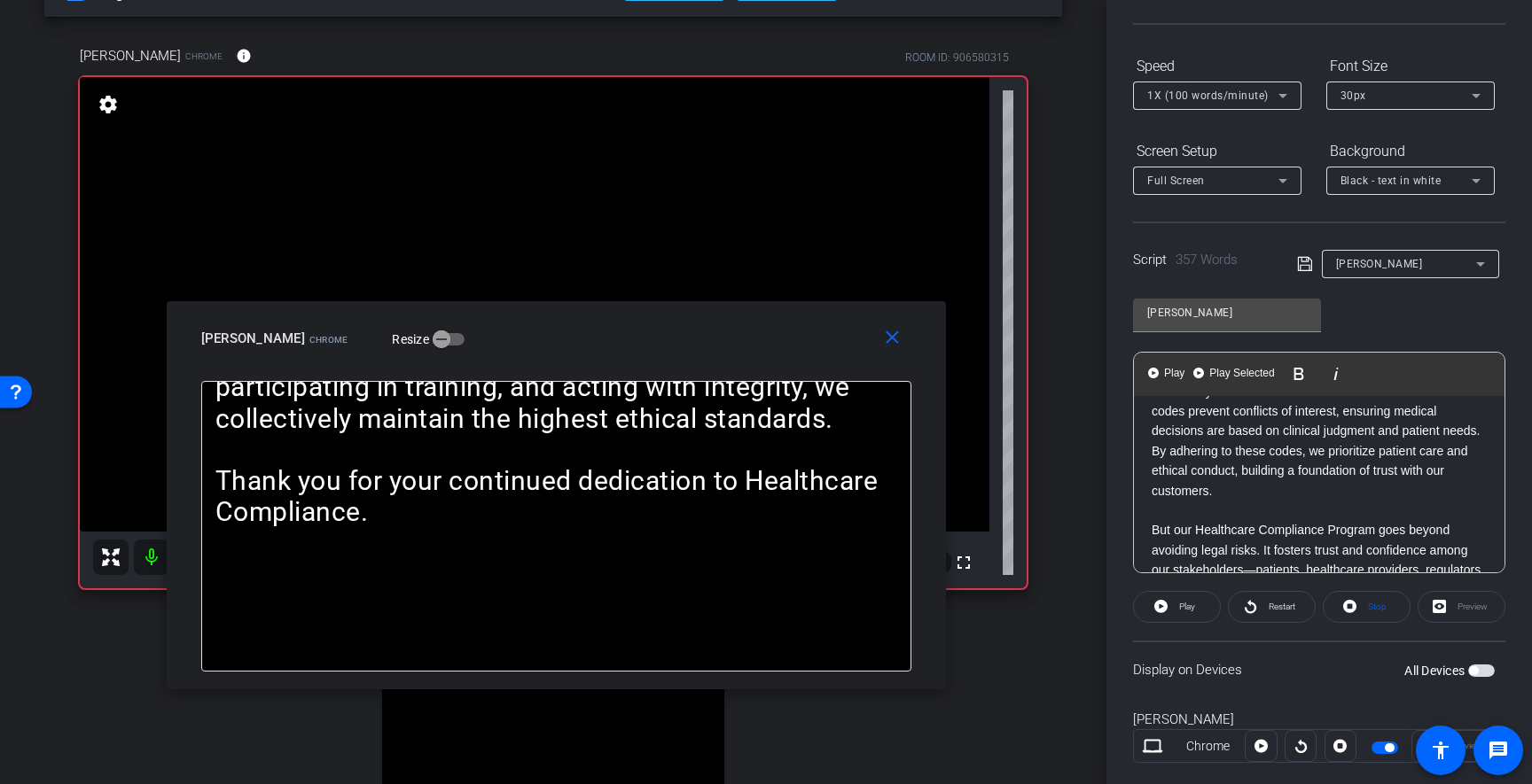
scroll to position [911, 0]
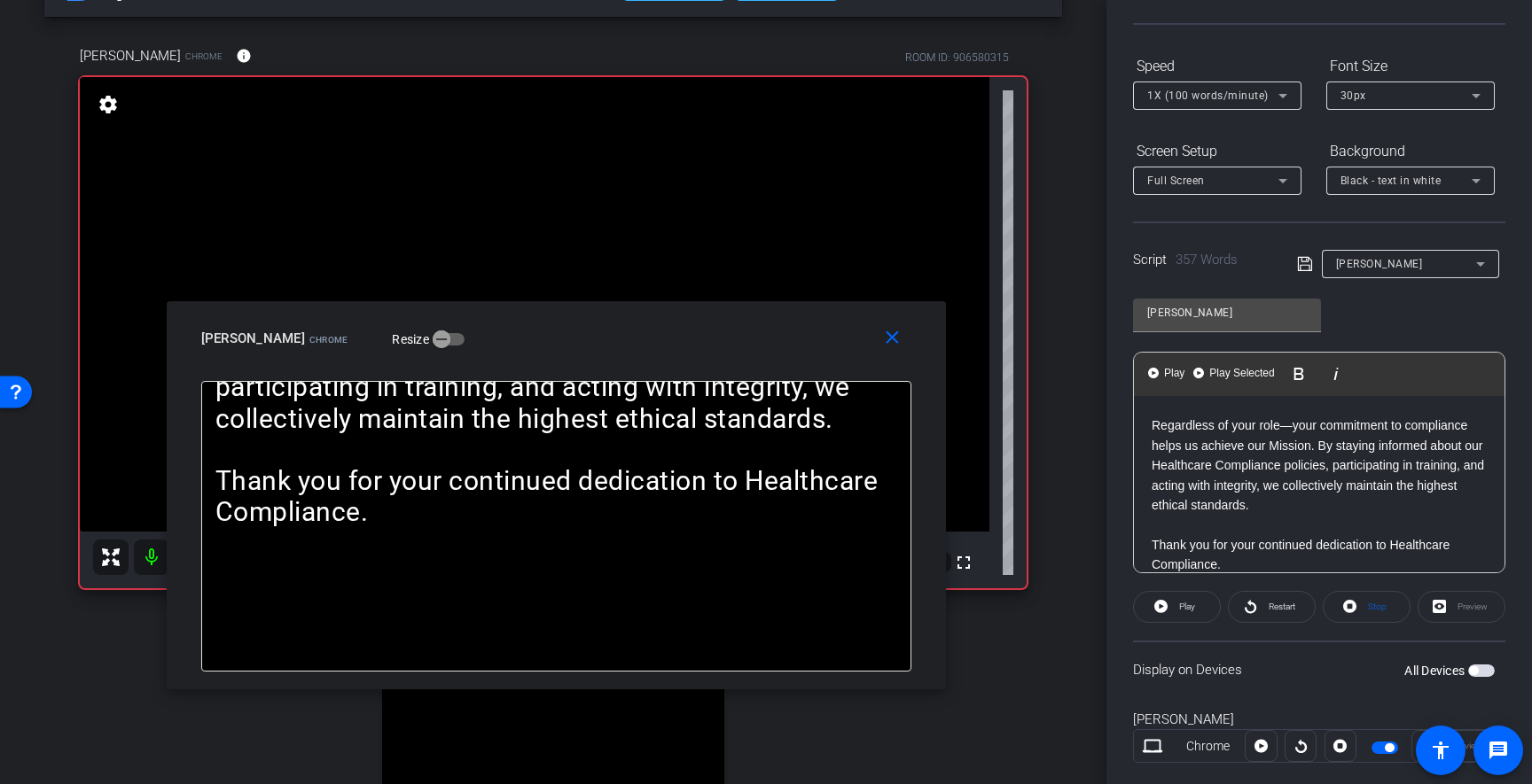
drag, startPoint x: 1151, startPoint y: 476, endPoint x: 1461, endPoint y: 542, distance: 316.9
click at [1461, 542] on div "Hello! I am [PERSON_NAME], Vice President, Global Medical and Scientific Affair…" at bounding box center [1318, 39] width 371 height 1107
click at [1238, 373] on span "Play Selected" at bounding box center [1242, 374] width 72 height 15
click at [1237, 374] on span "Play Selected" at bounding box center [1242, 374] width 72 height 15
click at [1219, 374] on span "Play Selected" at bounding box center [1242, 374] width 72 height 15
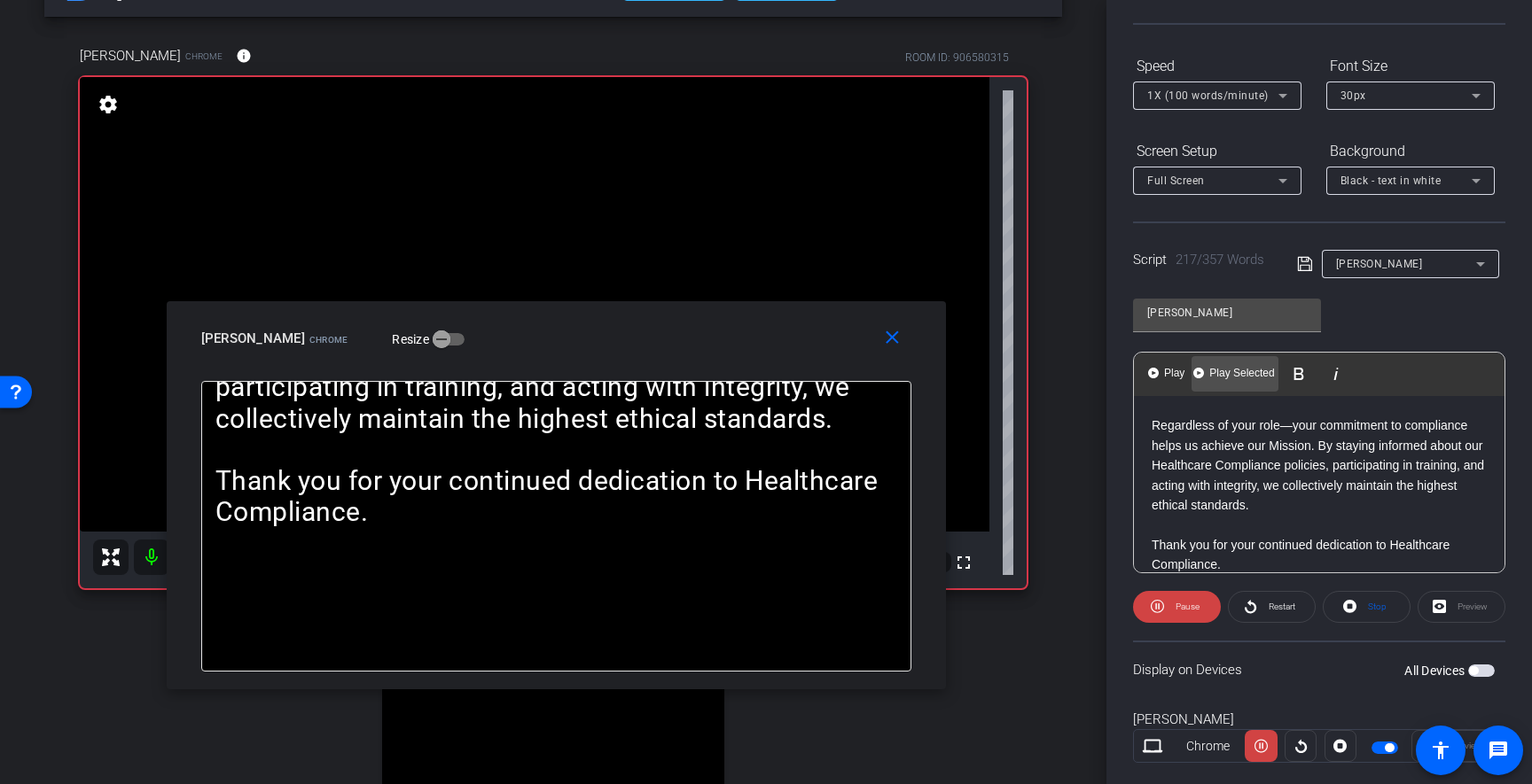
click at [1218, 374] on span "Play Selected" at bounding box center [1242, 374] width 72 height 15
click at [1163, 373] on span "Play" at bounding box center [1174, 374] width 28 height 15
click at [1209, 96] on span "1X (100 words/minute)" at bounding box center [1207, 95] width 121 height 12
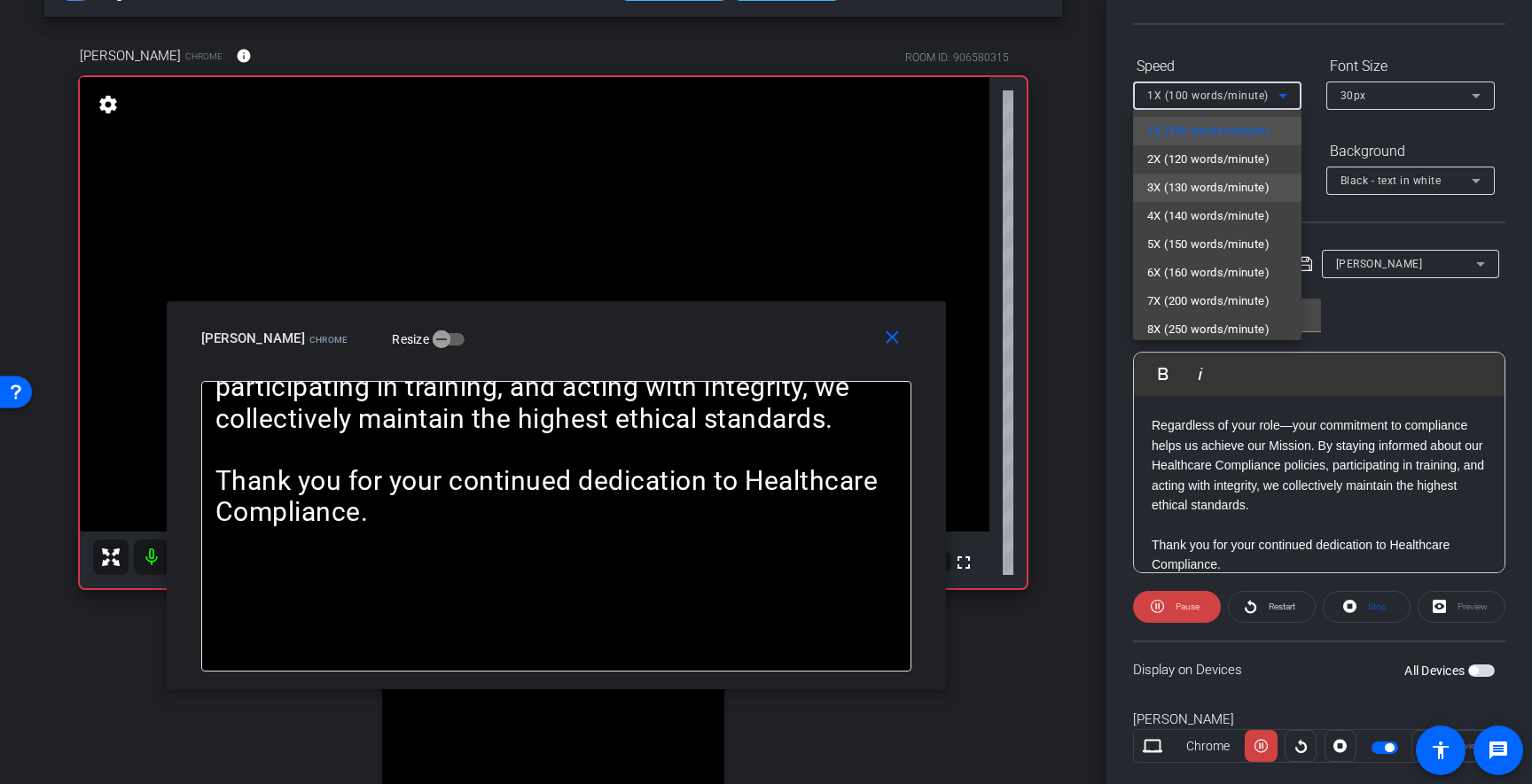
click at [1185, 185] on span "3X (130 words/minute)" at bounding box center [1208, 188] width 122 height 21
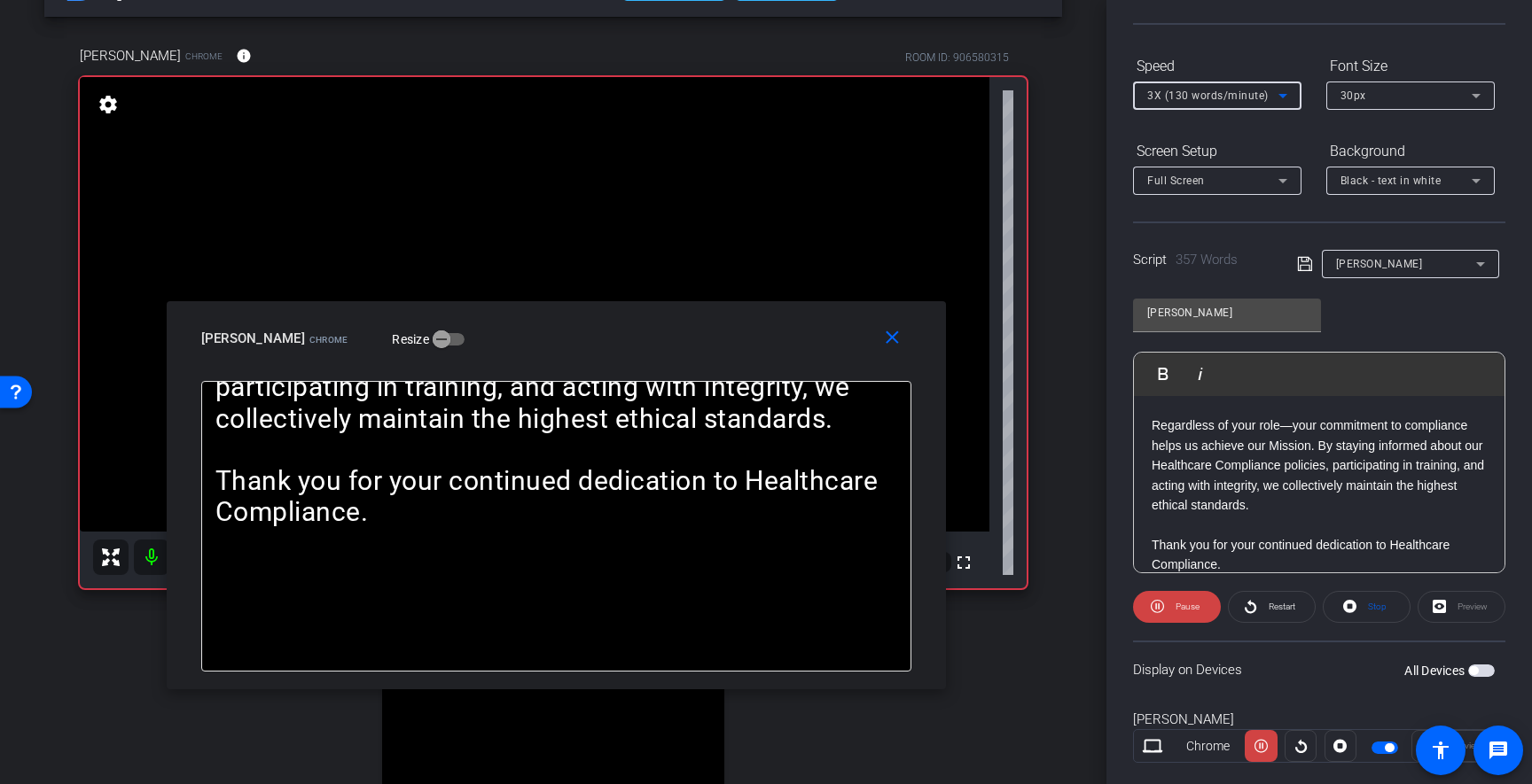
click at [1199, 96] on span "3X (130 words/minute)" at bounding box center [1207, 95] width 121 height 12
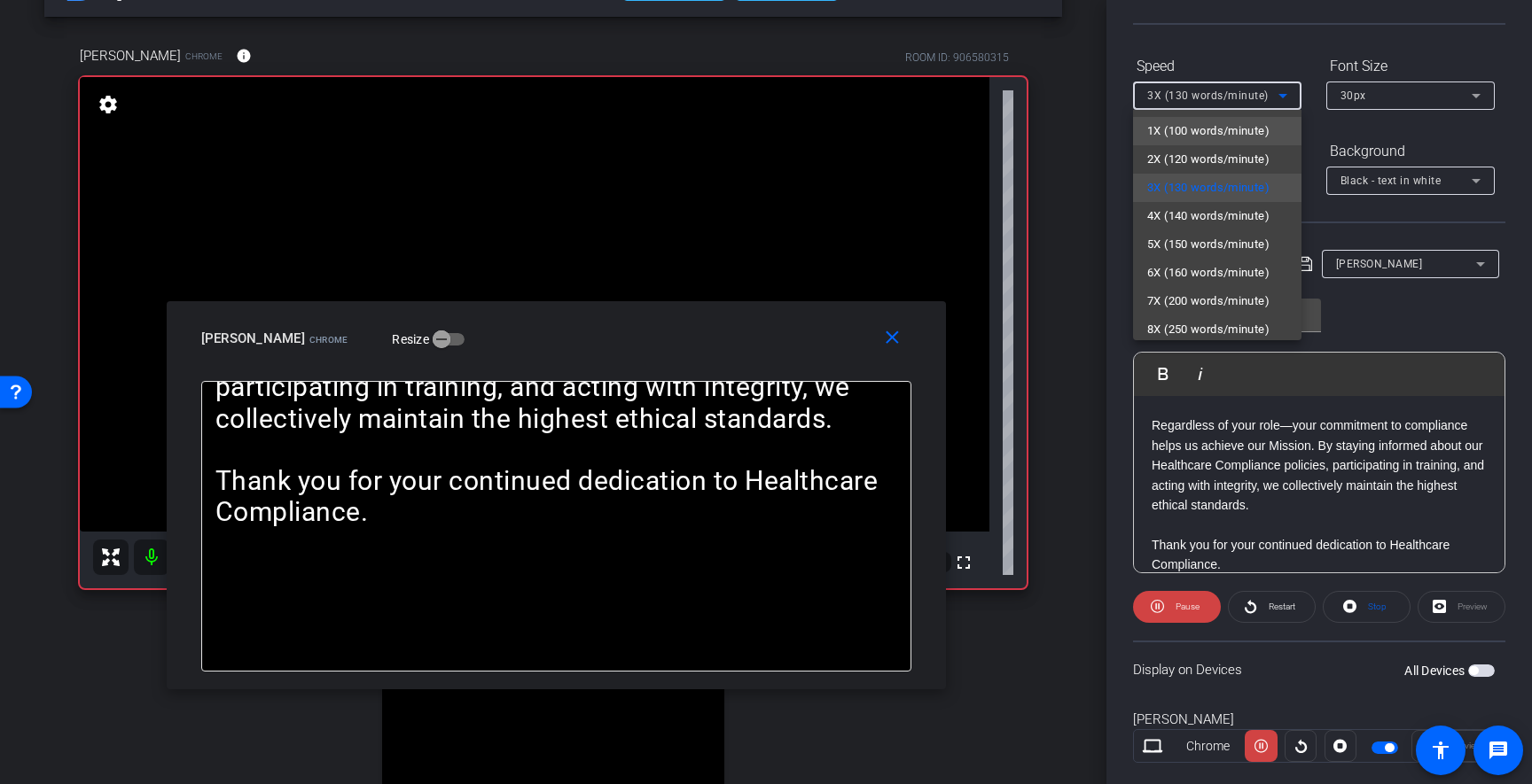
click at [1178, 139] on span "1X (100 words/minute)" at bounding box center [1208, 130] width 122 height 21
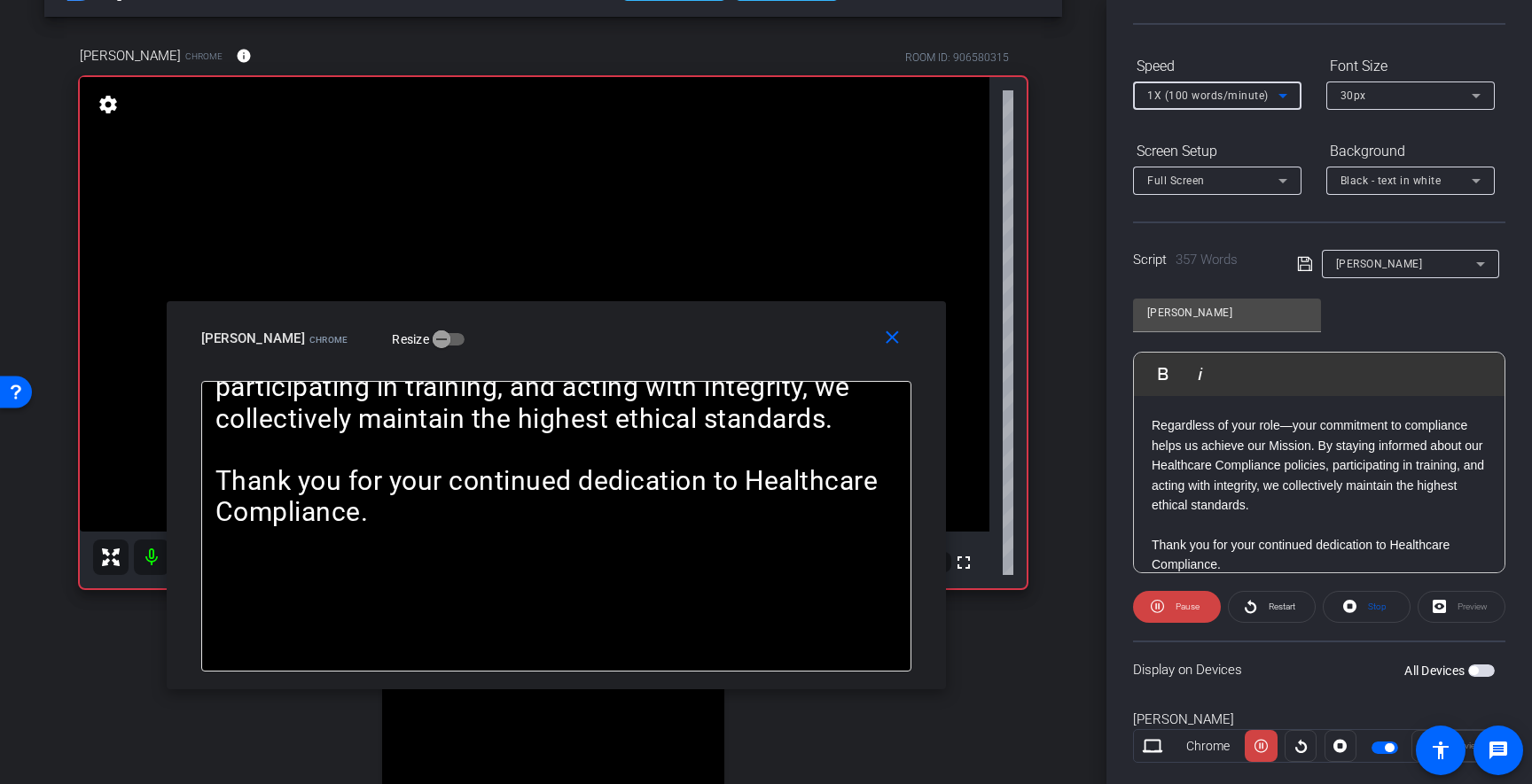
click at [1232, 103] on div "1X (100 words/minute)" at bounding box center [1213, 95] width 131 height 22
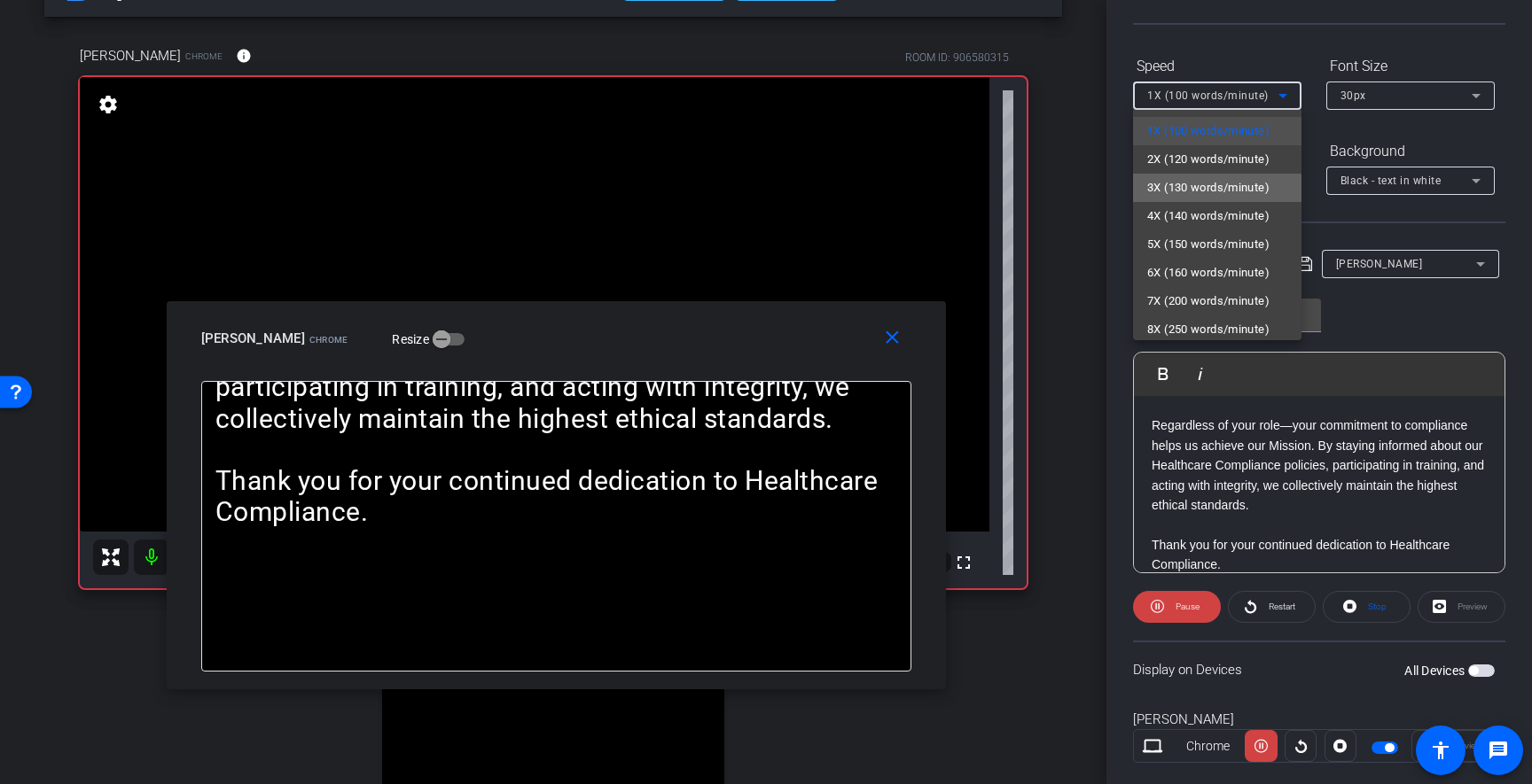
click at [1191, 190] on span "3X (130 words/minute)" at bounding box center [1208, 188] width 122 height 21
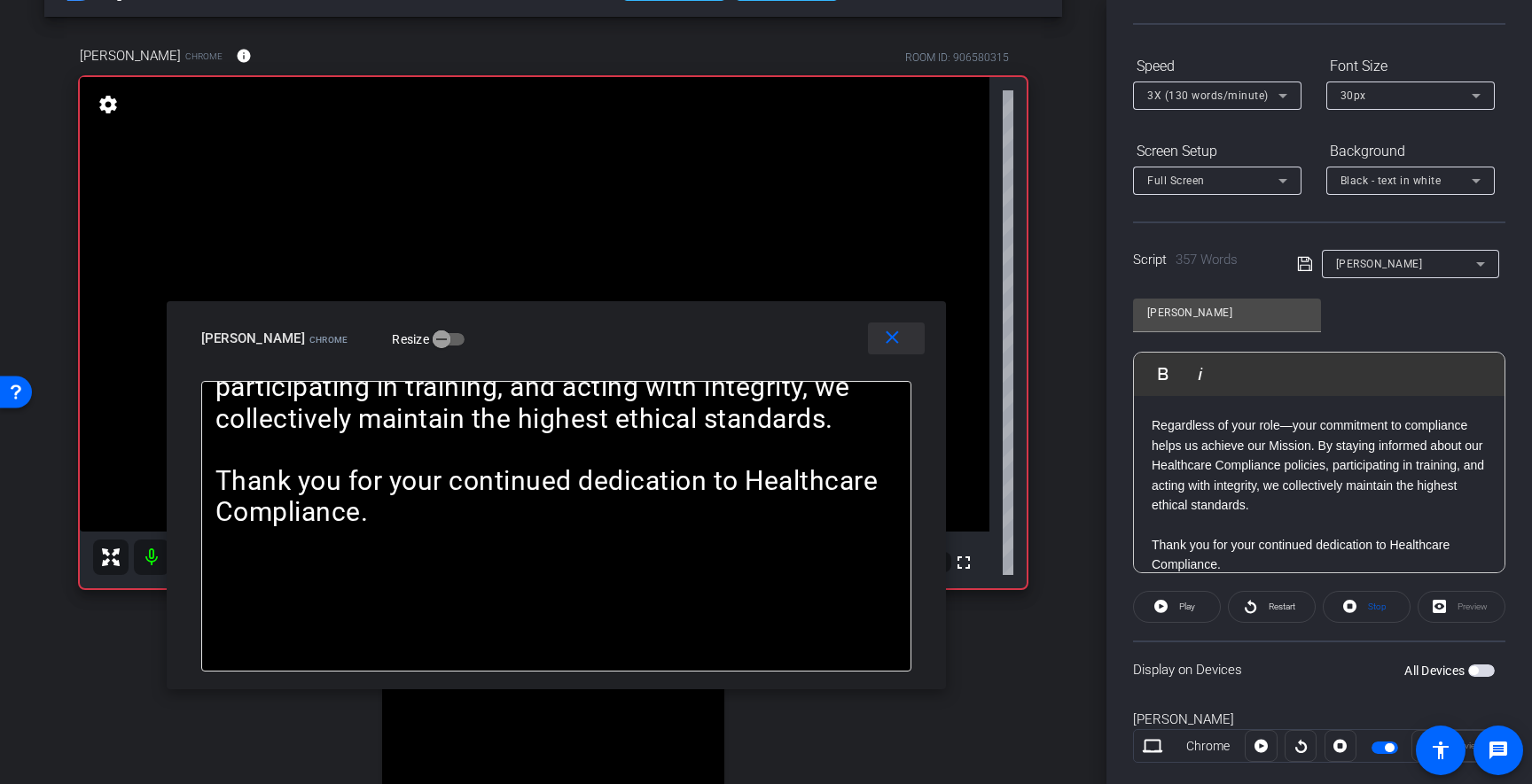
click at [891, 346] on mat-icon "close" at bounding box center [892, 338] width 22 height 22
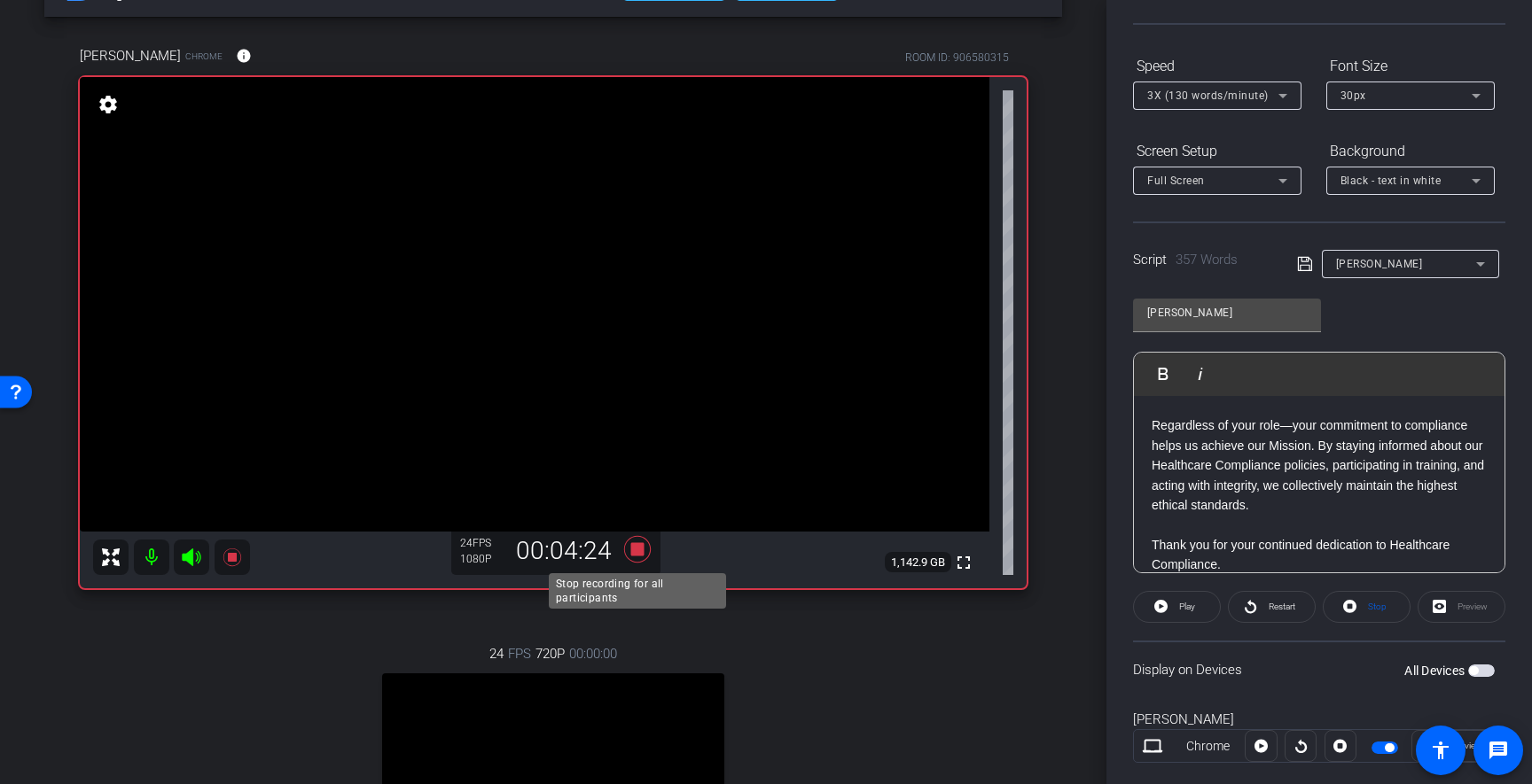
click at [646, 550] on icon at bounding box center [637, 549] width 43 height 32
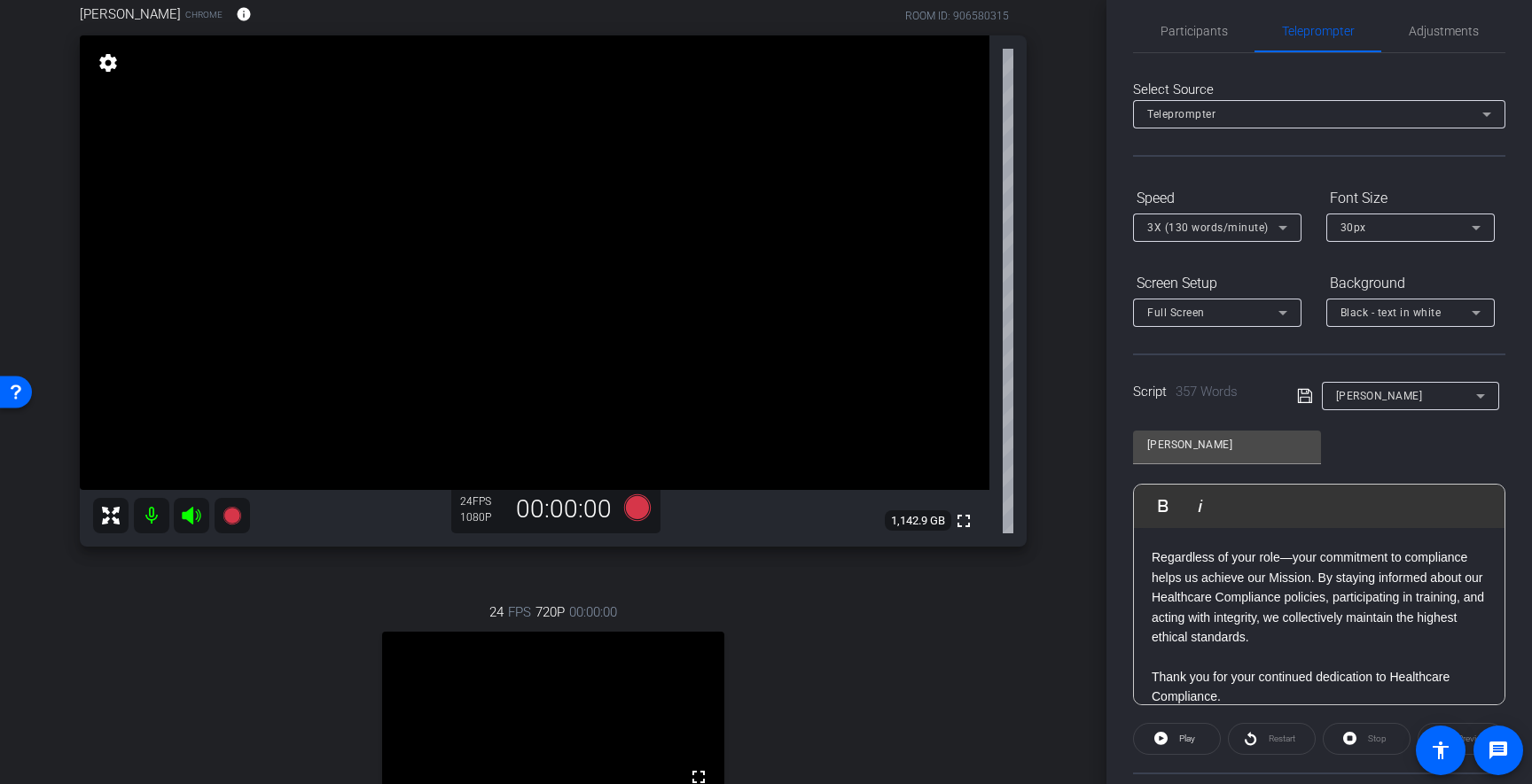
scroll to position [0, 0]
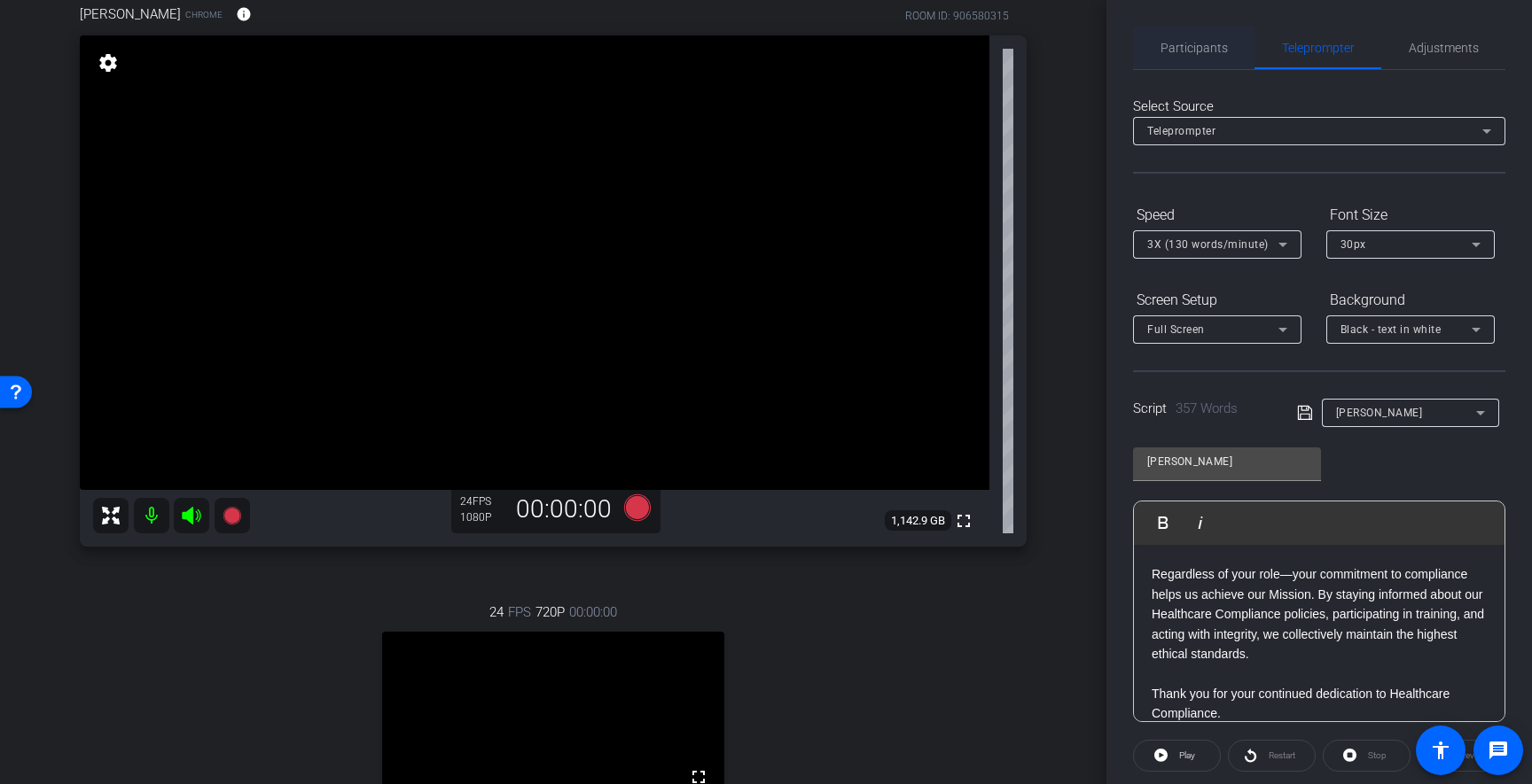
click at [1209, 43] on span "Participants" at bounding box center [1194, 47] width 67 height 12
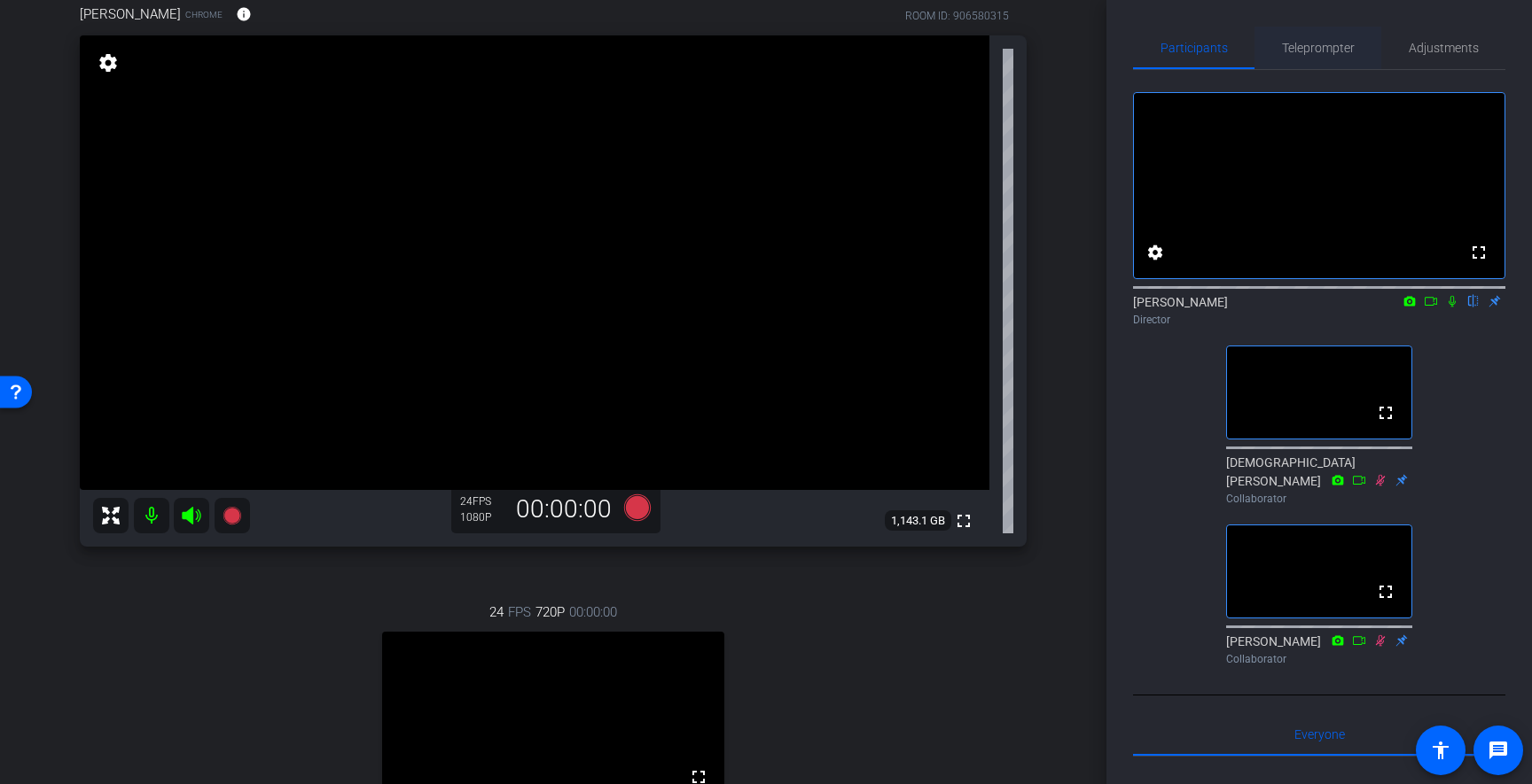
click at [1335, 55] on span "Teleprompter" at bounding box center [1318, 48] width 73 height 43
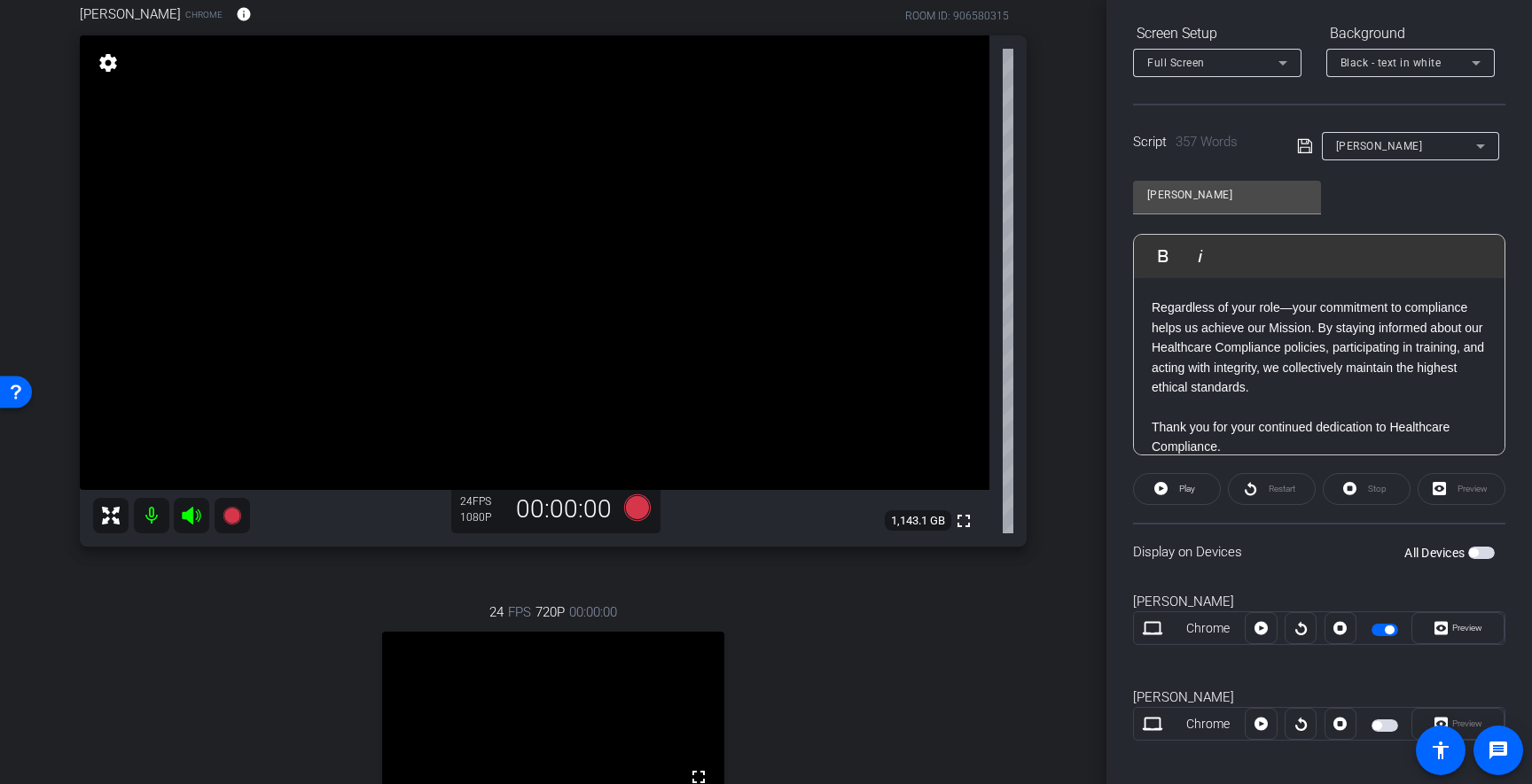
scroll to position [280, 0]
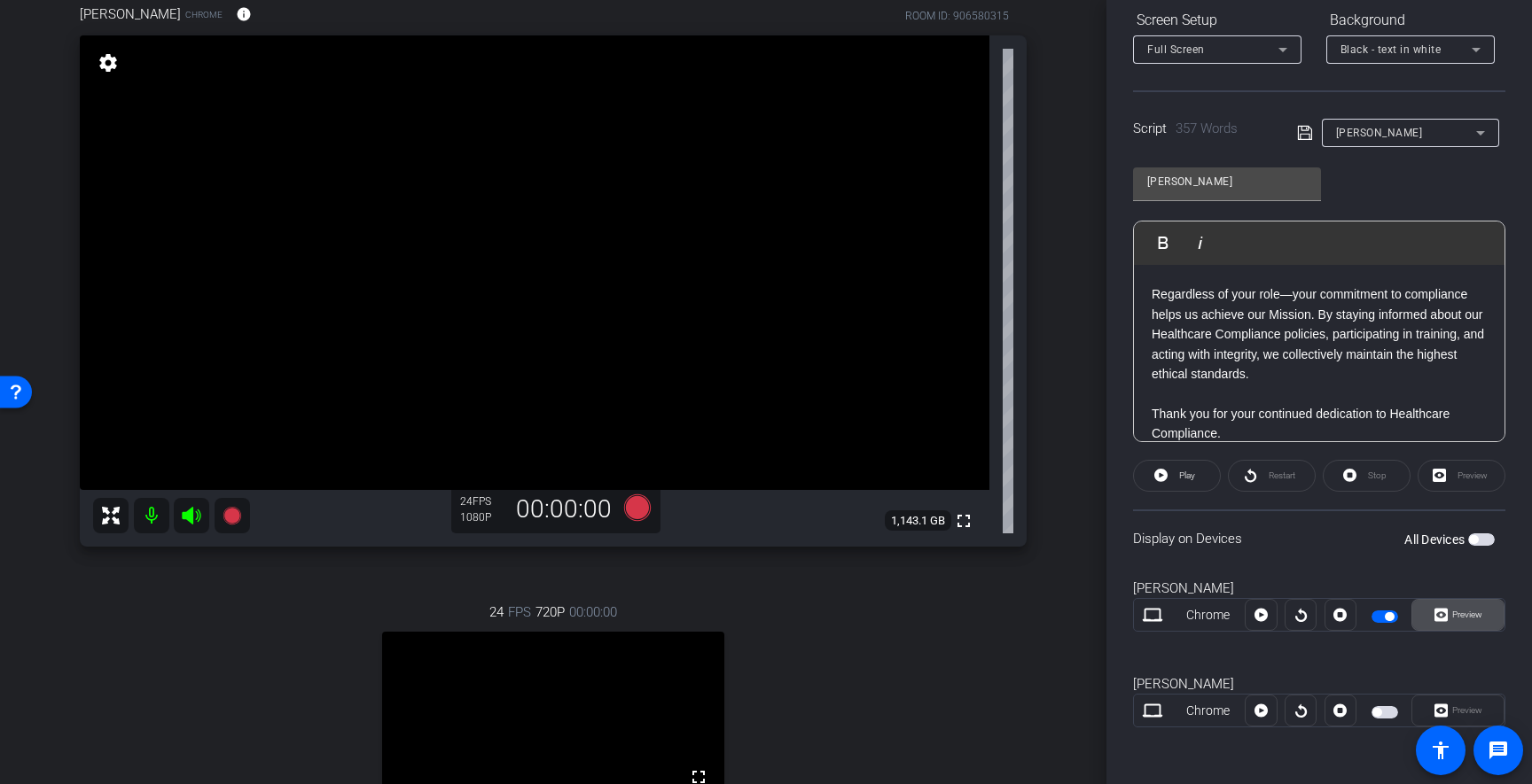
click at [1458, 615] on span "Preview" at bounding box center [1466, 615] width 31 height 10
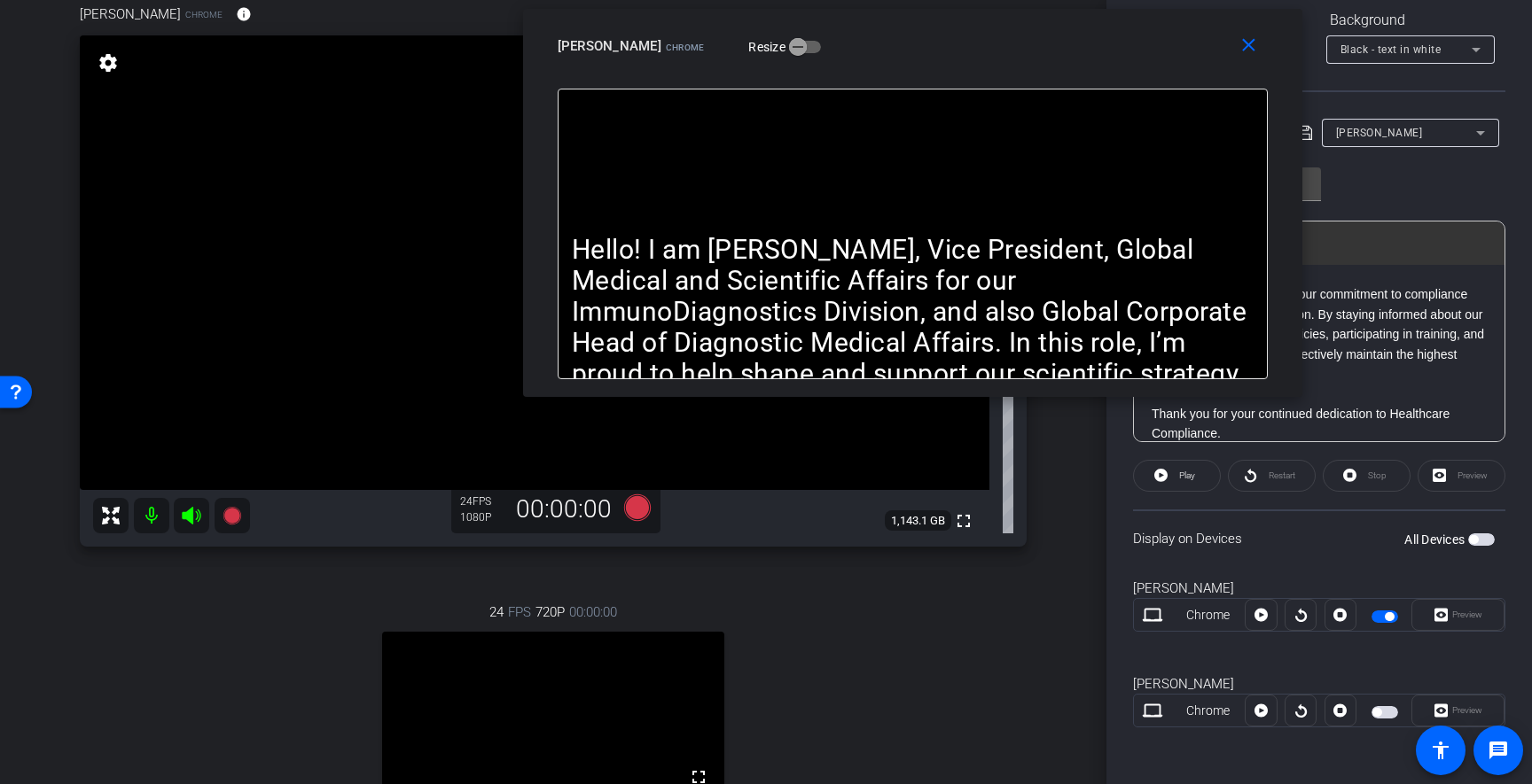
drag, startPoint x: 872, startPoint y: 251, endPoint x: 1018, endPoint y: 62, distance: 238.8
click at [1018, 62] on div "close [PERSON_NAME] Chrome Resize" at bounding box center [913, 49] width 779 height 80
click at [643, 508] on icon at bounding box center [637, 508] width 27 height 27
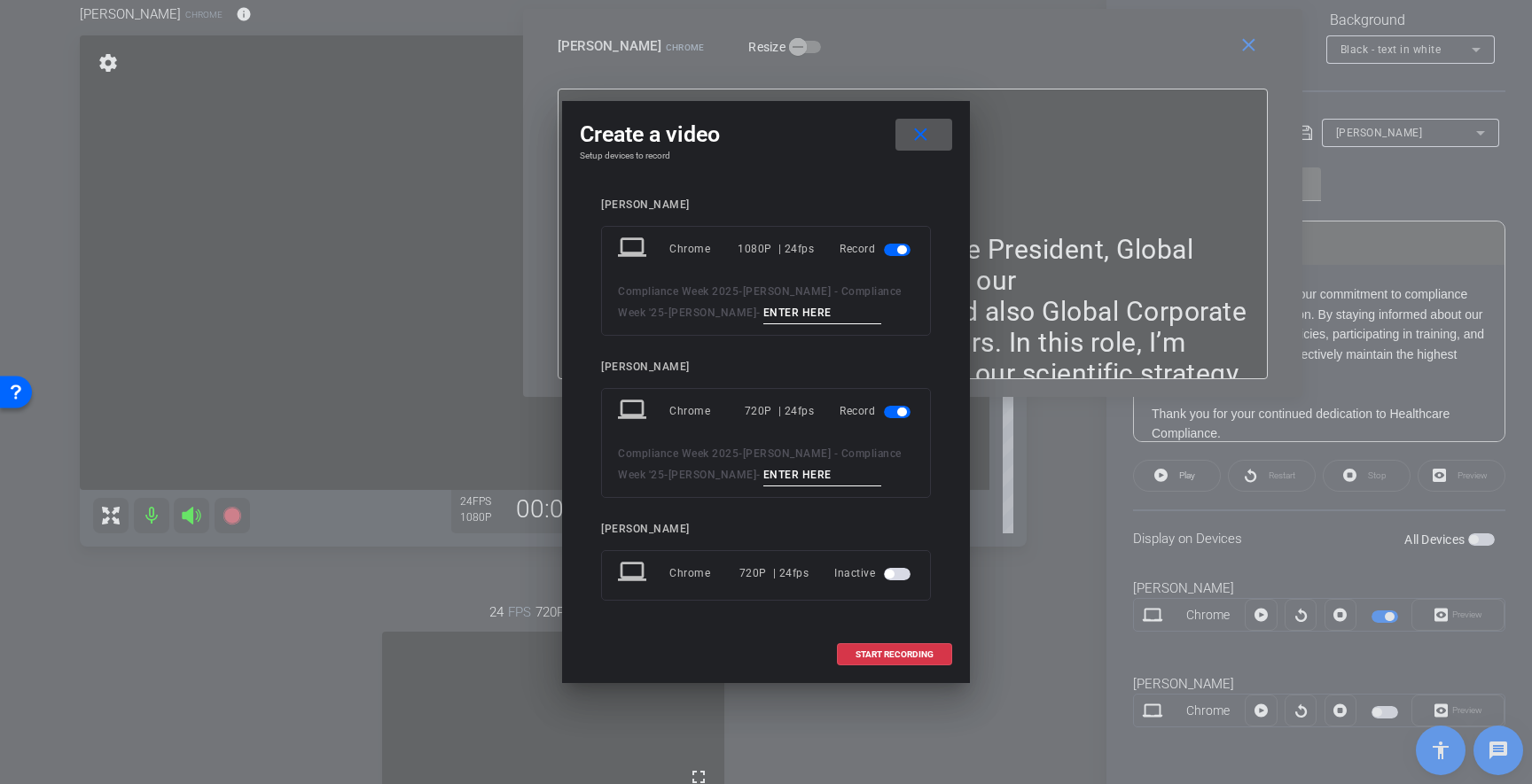
click at [895, 415] on span "button" at bounding box center [897, 411] width 27 height 12
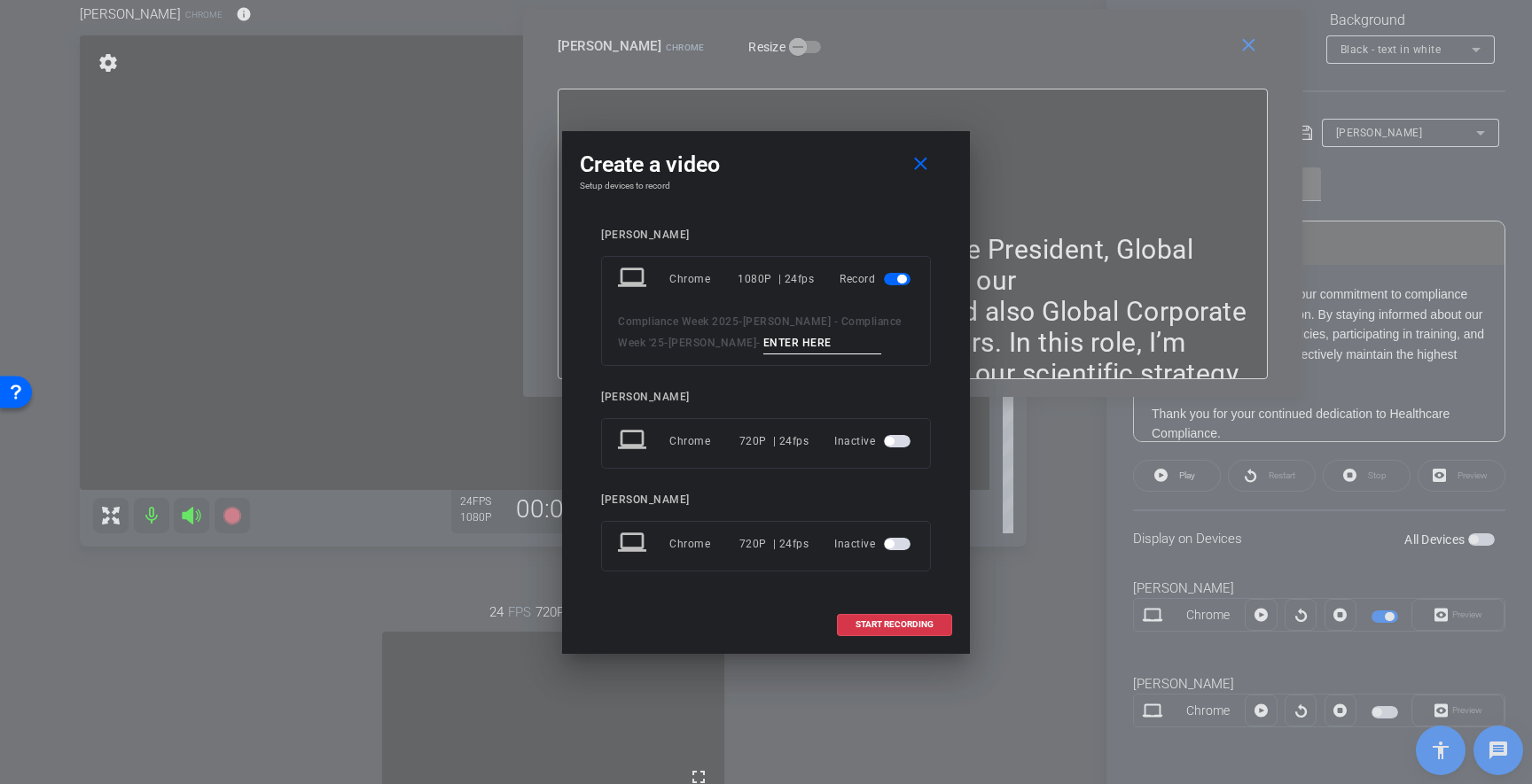
click at [819, 350] on input at bounding box center [822, 343] width 118 height 22
type input "2"
click at [918, 629] on span "START RECORDING" at bounding box center [894, 625] width 78 height 9
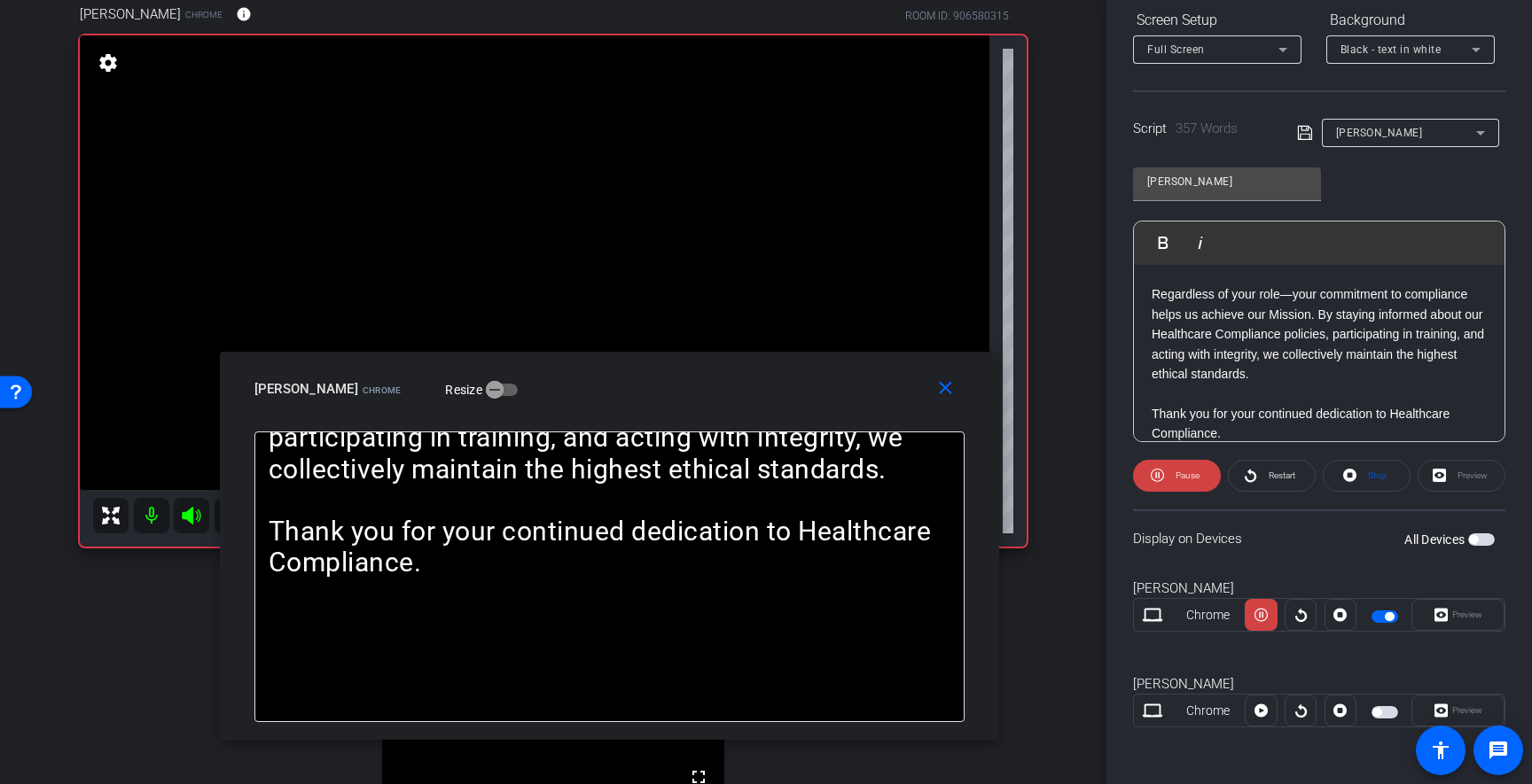
drag, startPoint x: 1095, startPoint y: 54, endPoint x: 790, endPoint y: 395, distance: 457.5
click at [790, 395] on div "[PERSON_NAME] Chrome Resize" at bounding box center [616, 389] width 723 height 32
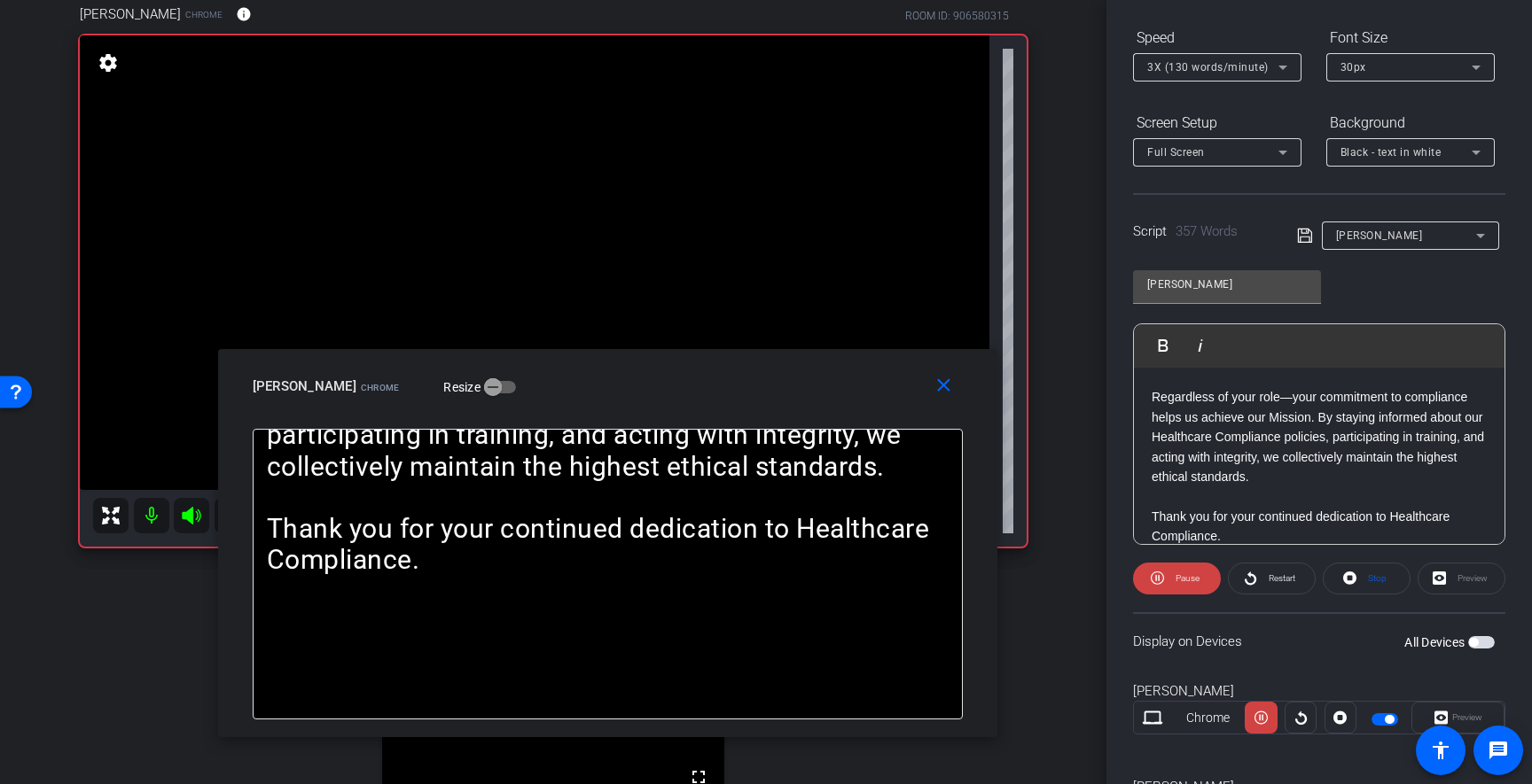
scroll to position [157, 0]
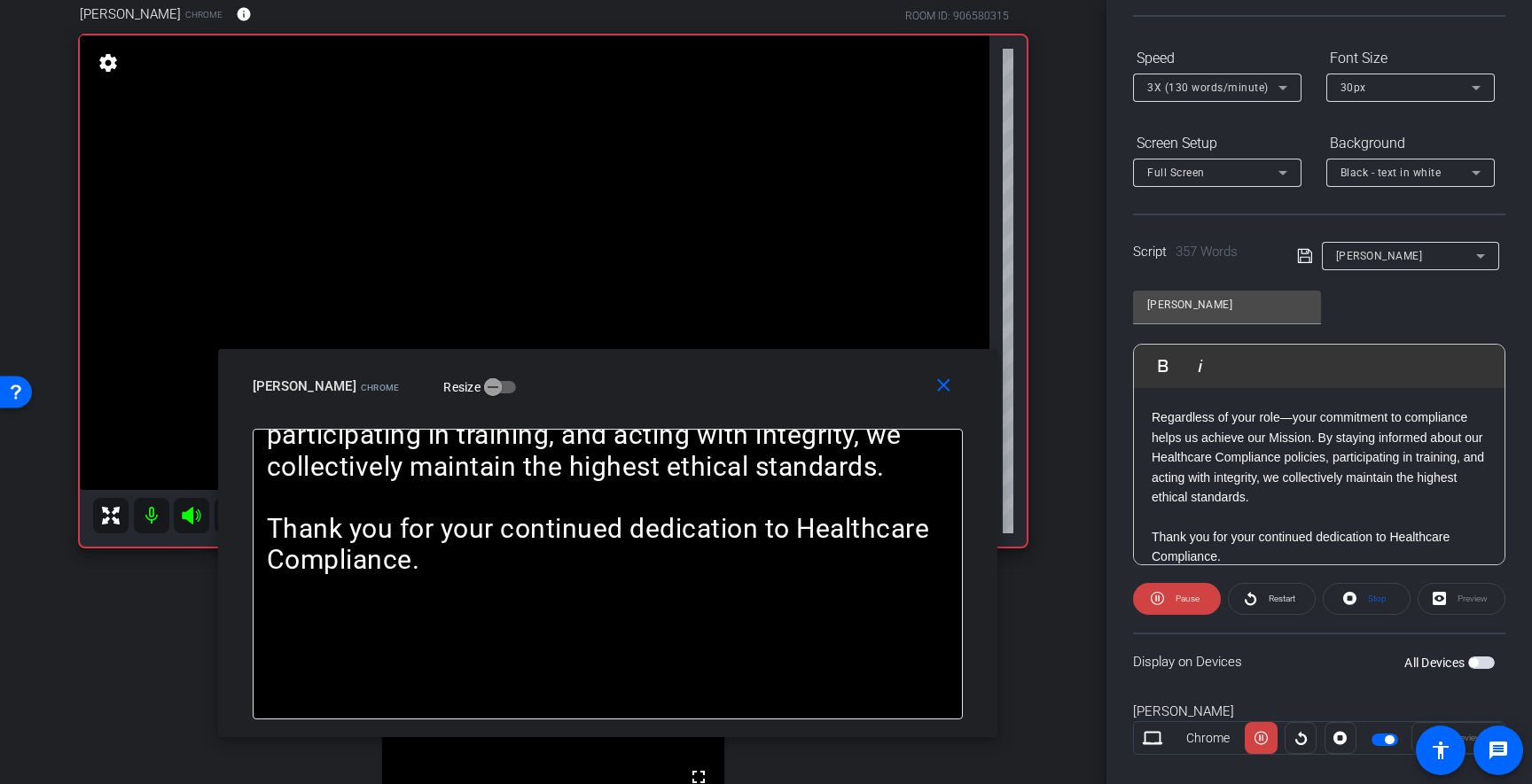
click at [1246, 91] on span "3X (130 words/minute)" at bounding box center [1207, 87] width 121 height 12
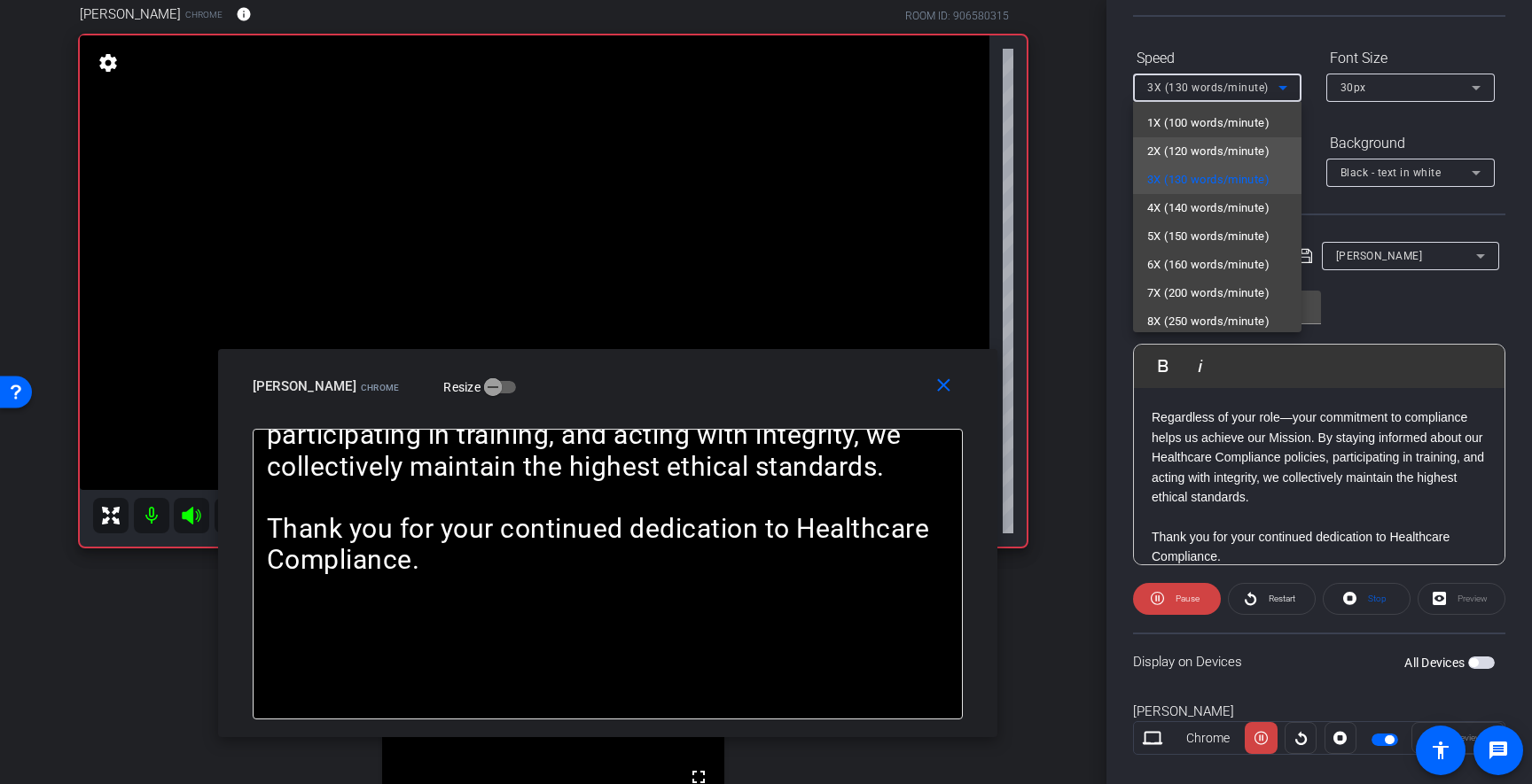
click at [1212, 144] on span "2X (120 words/minute)" at bounding box center [1208, 151] width 122 height 21
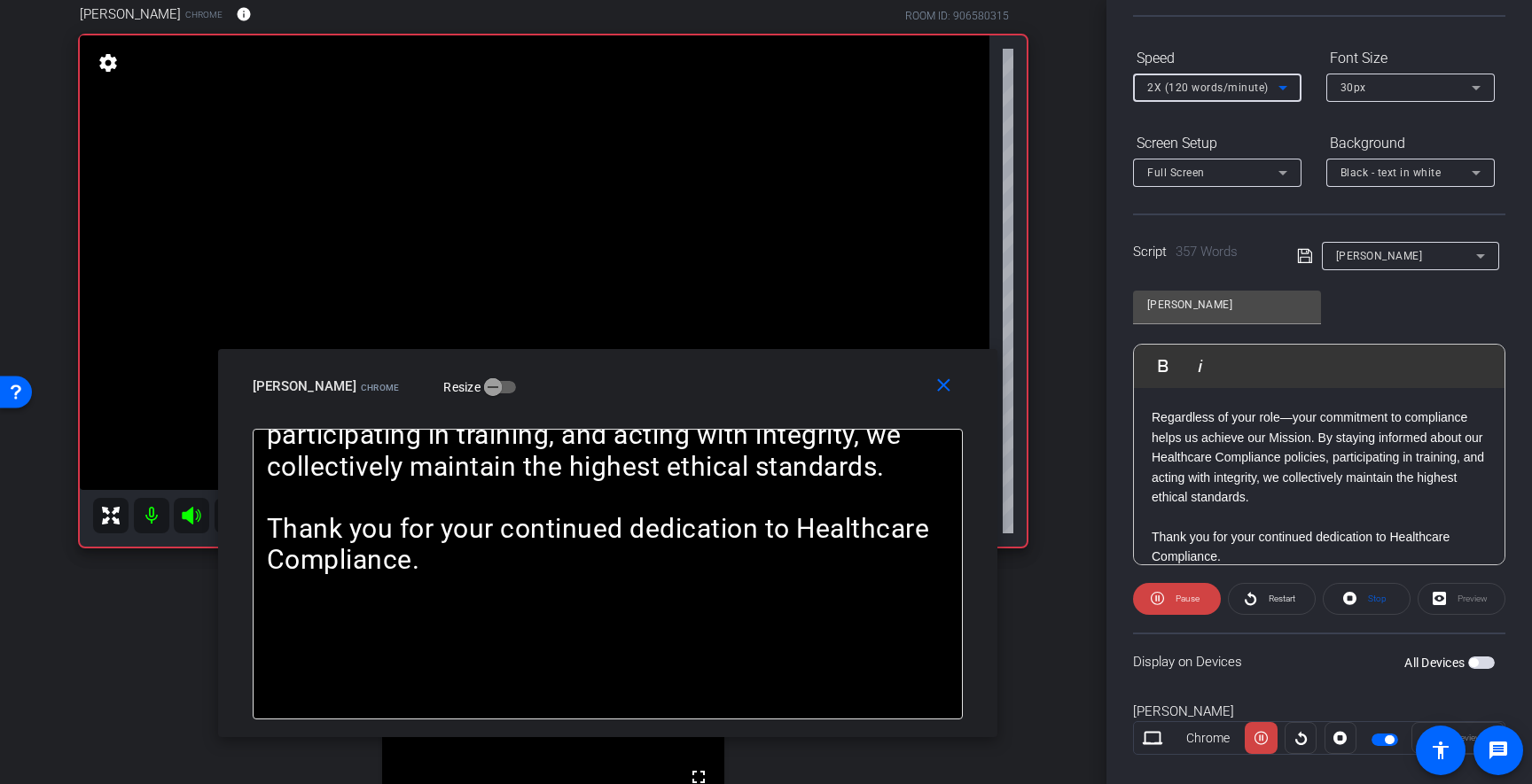
click at [1216, 84] on span "2X (120 words/minute)" at bounding box center [1207, 87] width 121 height 12
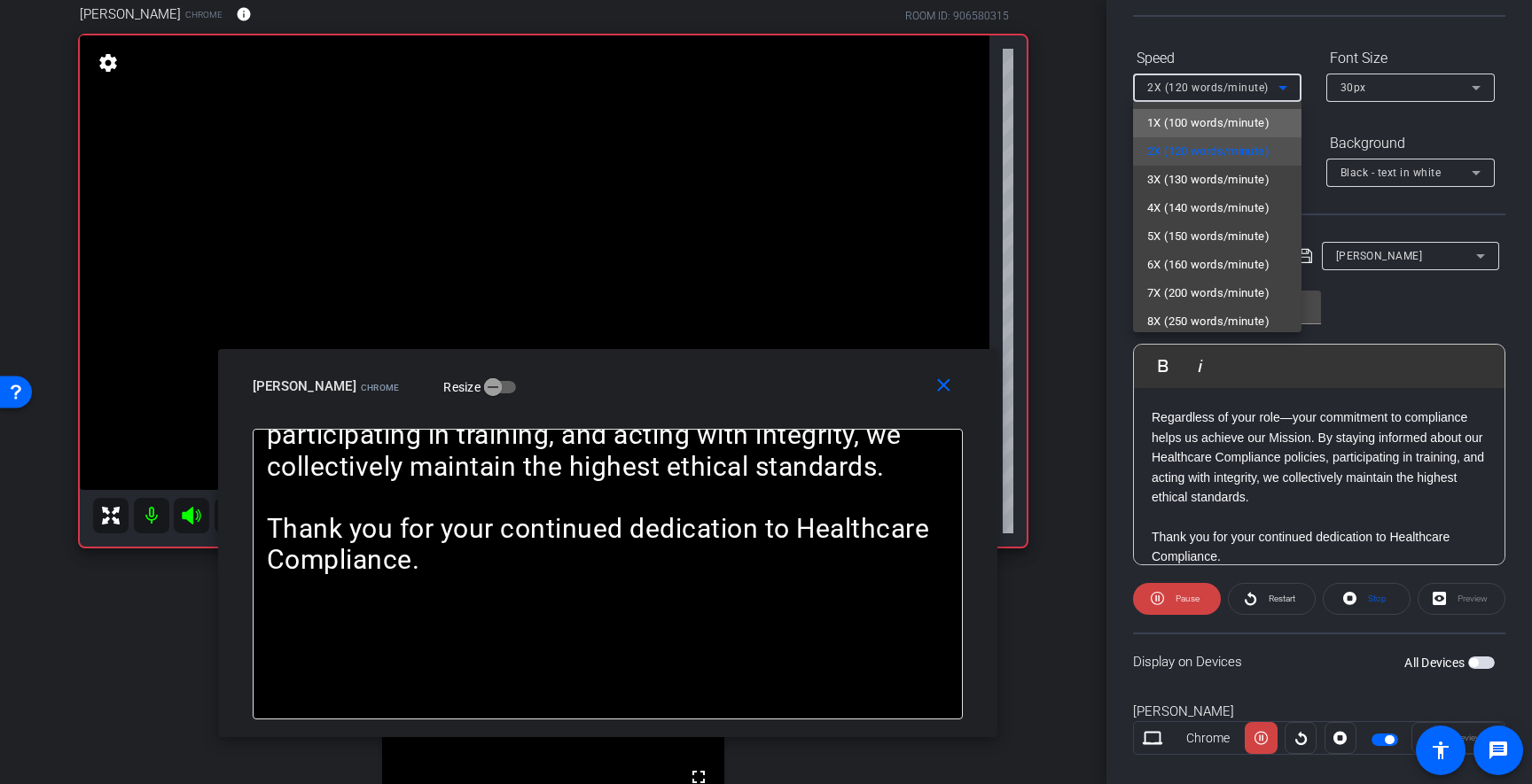
click at [1205, 117] on span "1X (100 words/minute)" at bounding box center [1208, 123] width 122 height 21
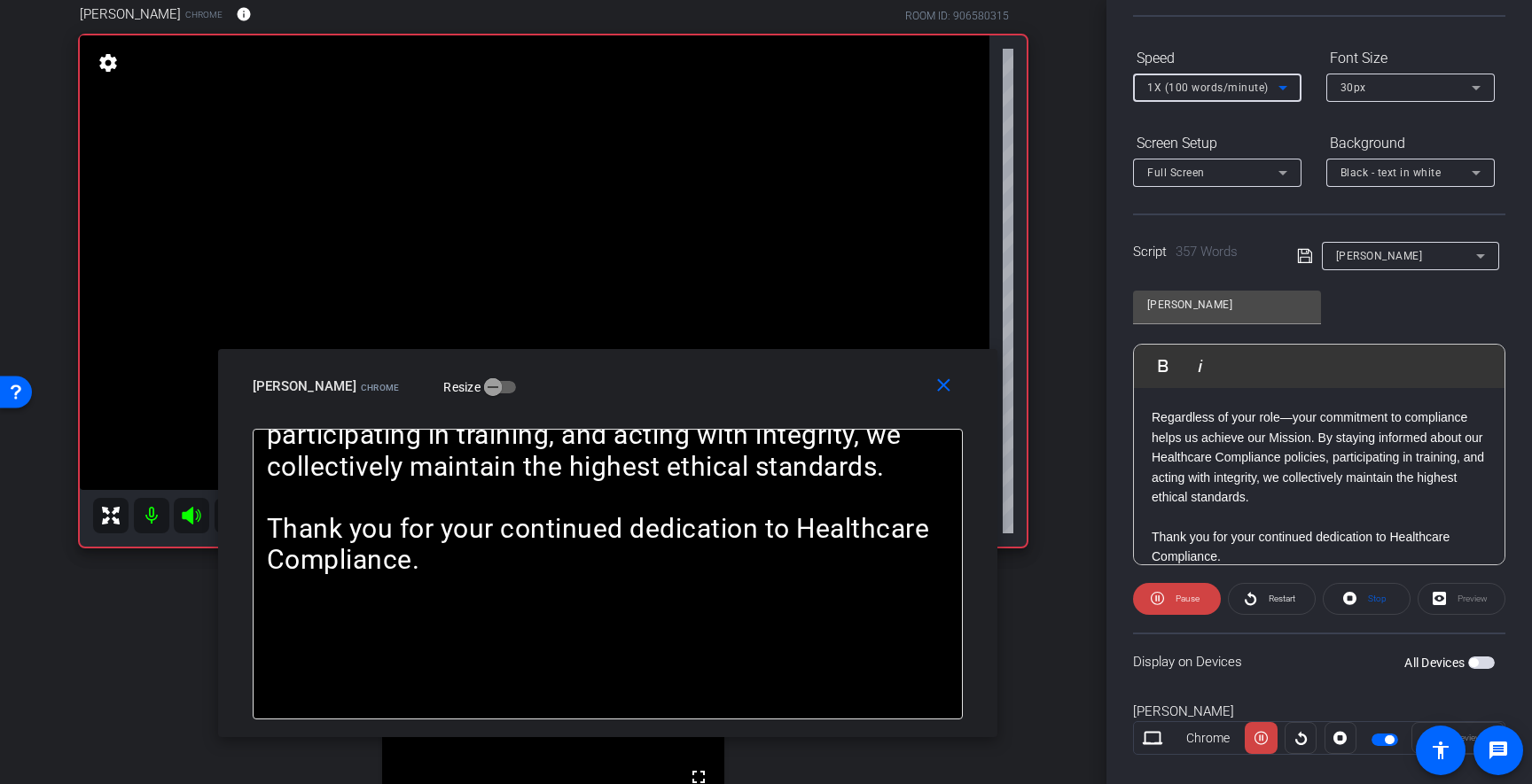
click at [1206, 94] on span "1X (100 words/minute)" at bounding box center [1207, 87] width 121 height 12
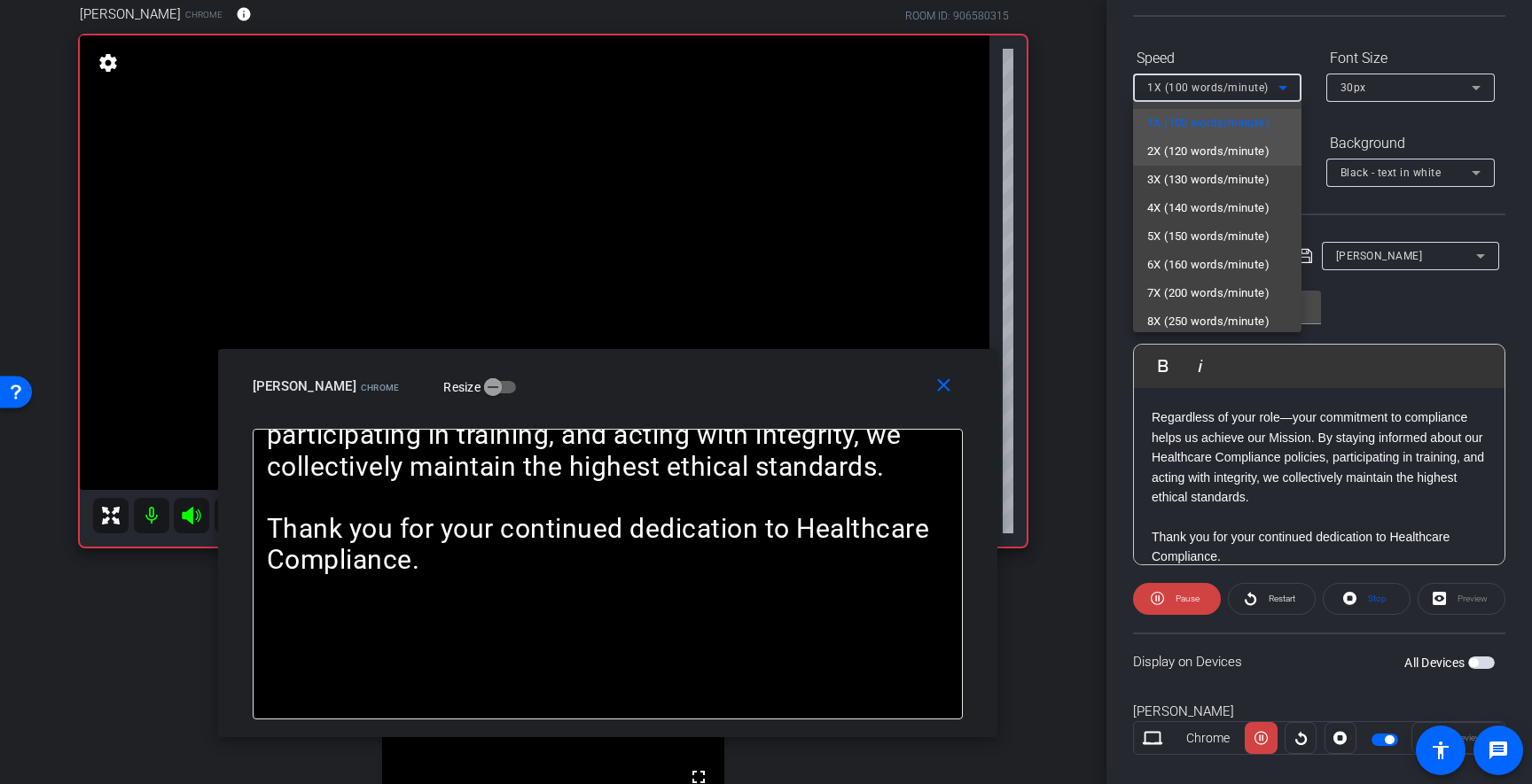
click at [1196, 153] on span "2X (120 words/minute)" at bounding box center [1208, 151] width 122 height 21
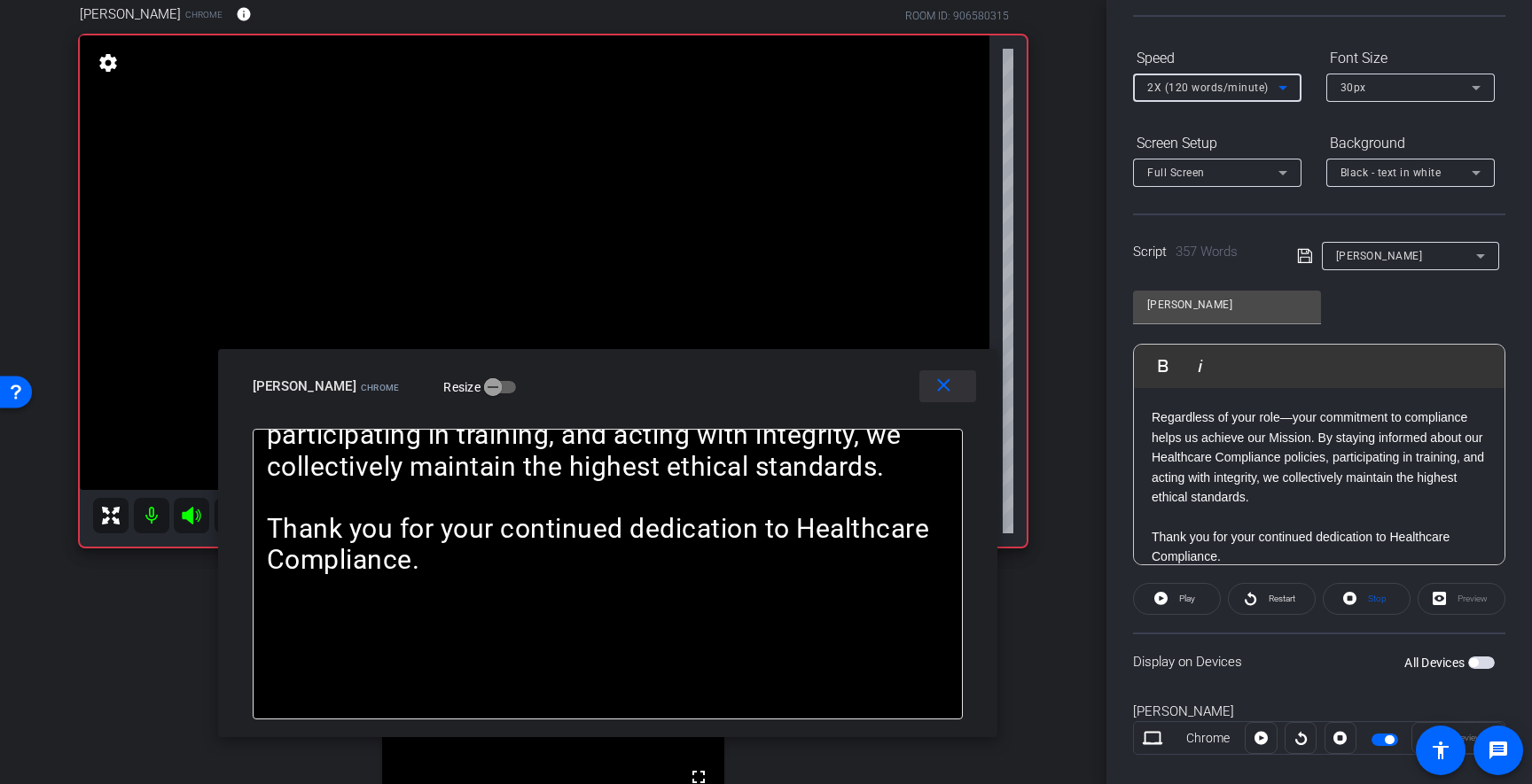
click at [951, 395] on mat-icon "close" at bounding box center [944, 386] width 22 height 22
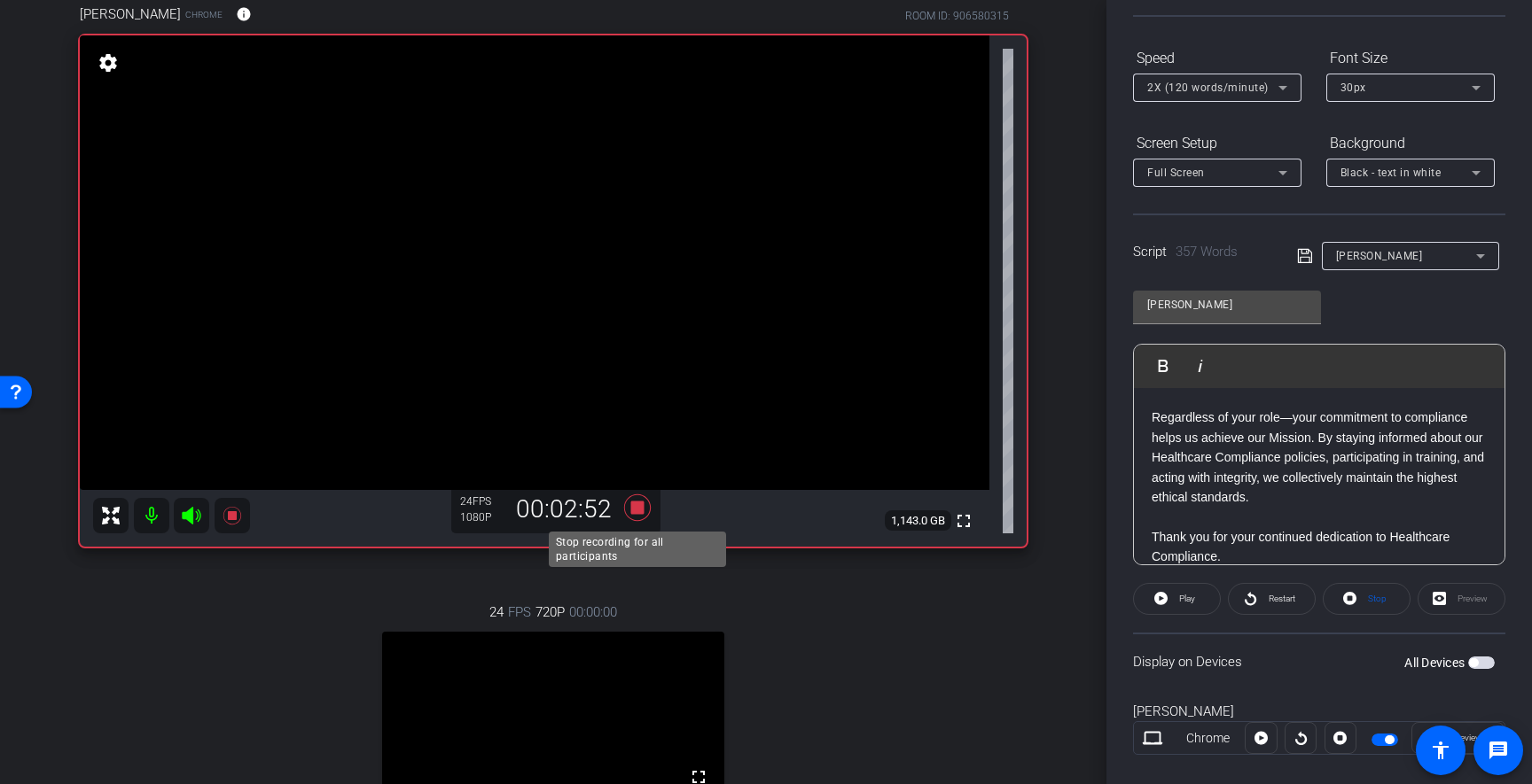
click at [638, 509] on icon at bounding box center [637, 508] width 27 height 27
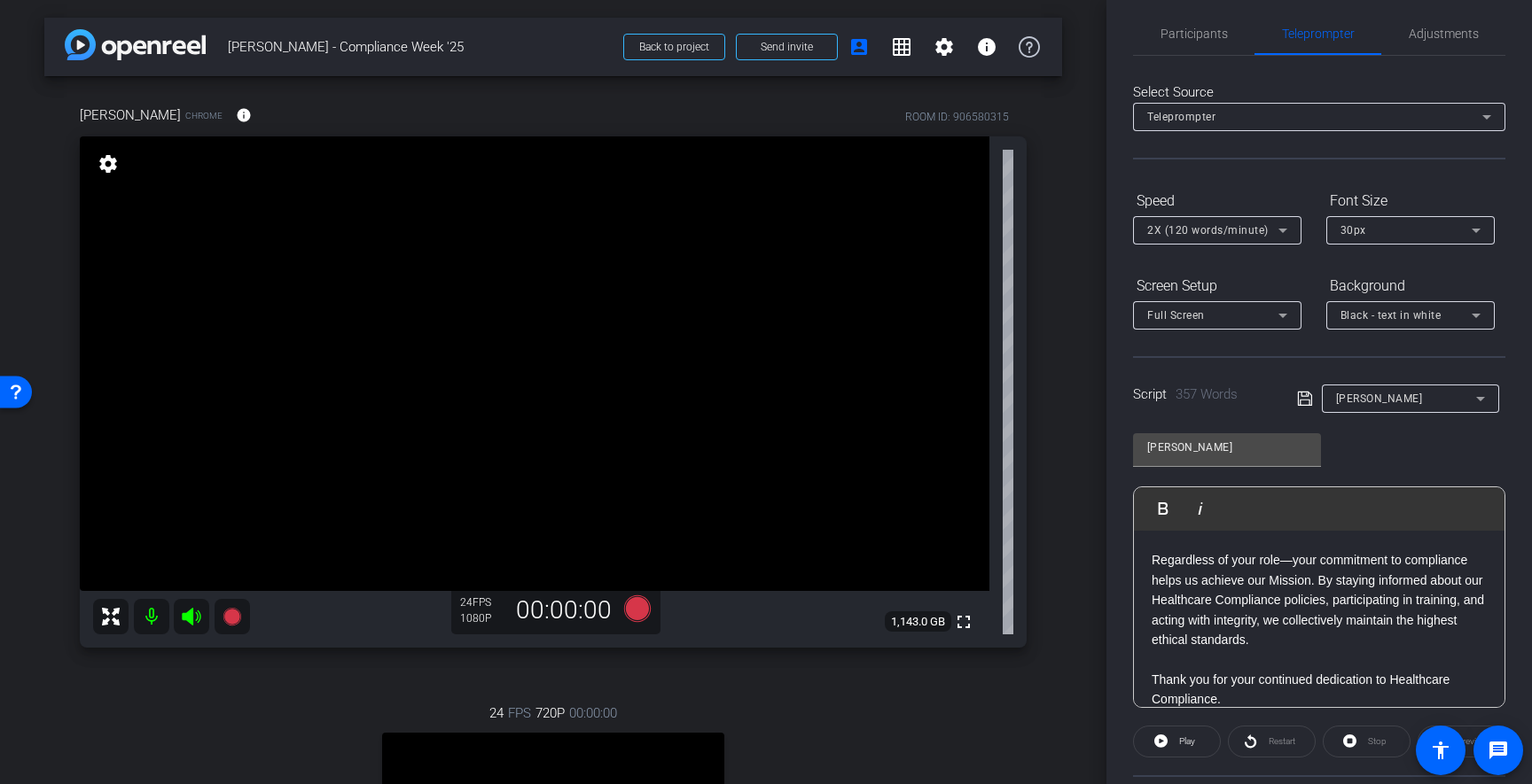
scroll to position [0, 0]
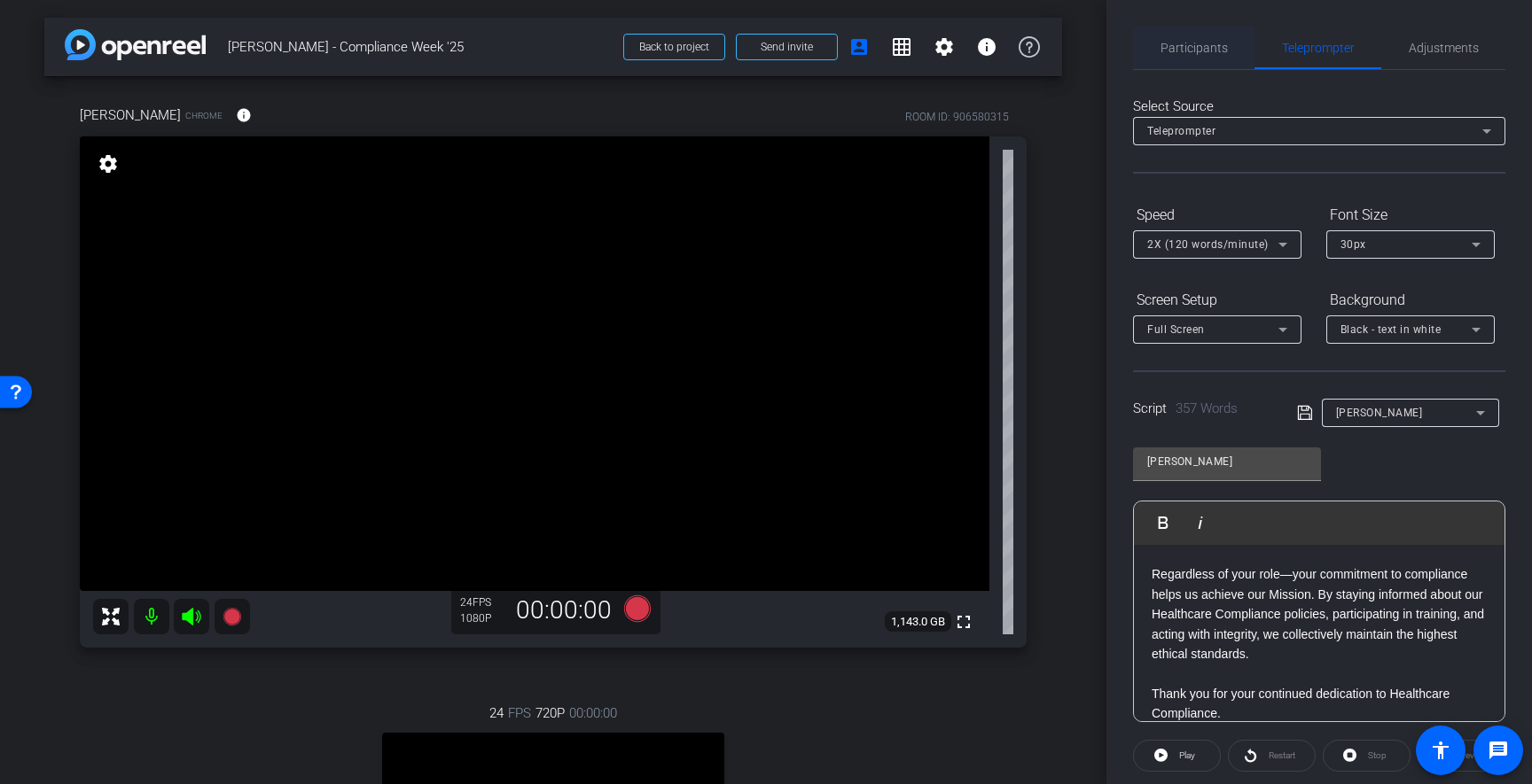
click at [1208, 52] on span "Participants" at bounding box center [1194, 47] width 67 height 12
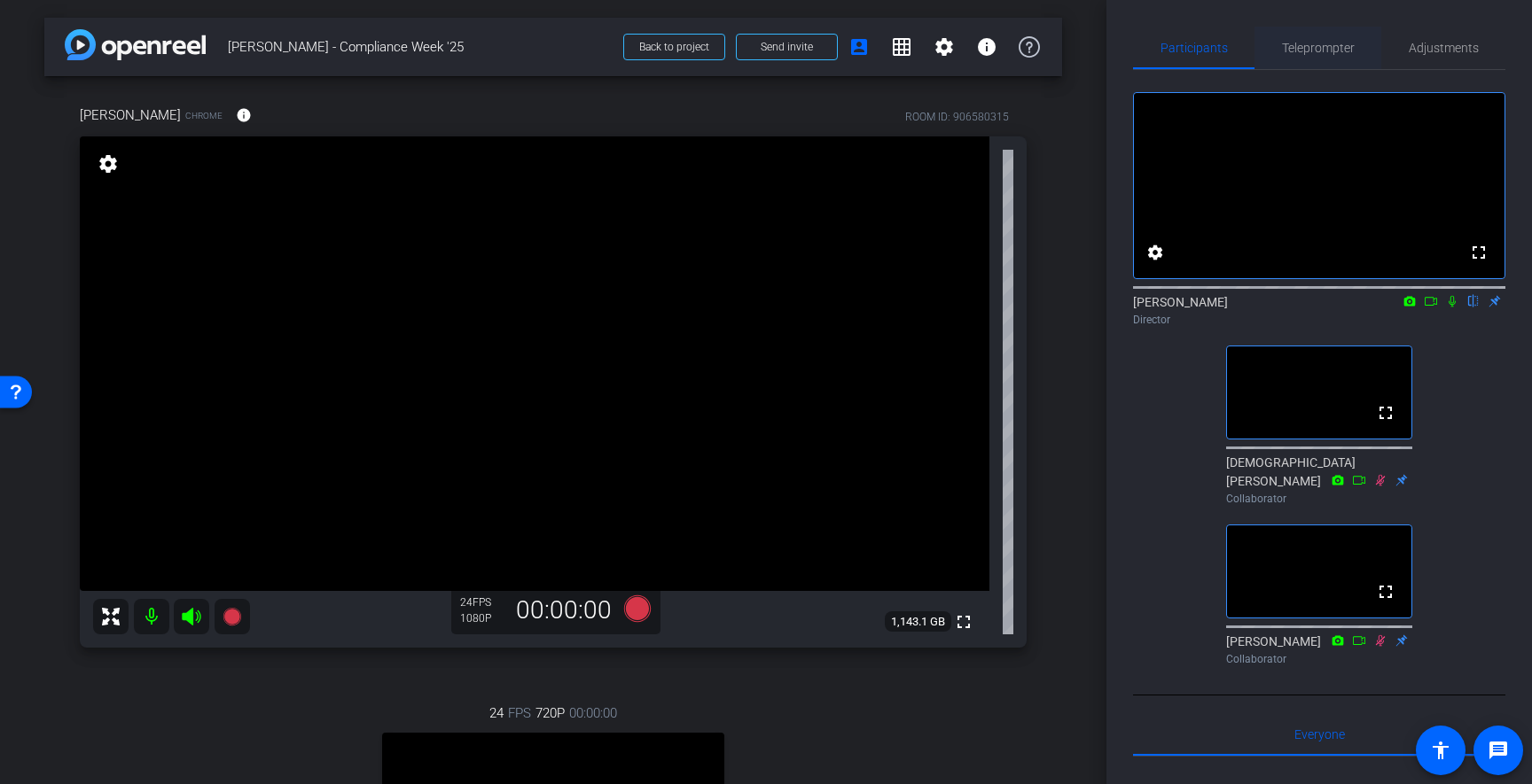
click at [1346, 45] on span "Teleprompter" at bounding box center [1318, 47] width 73 height 12
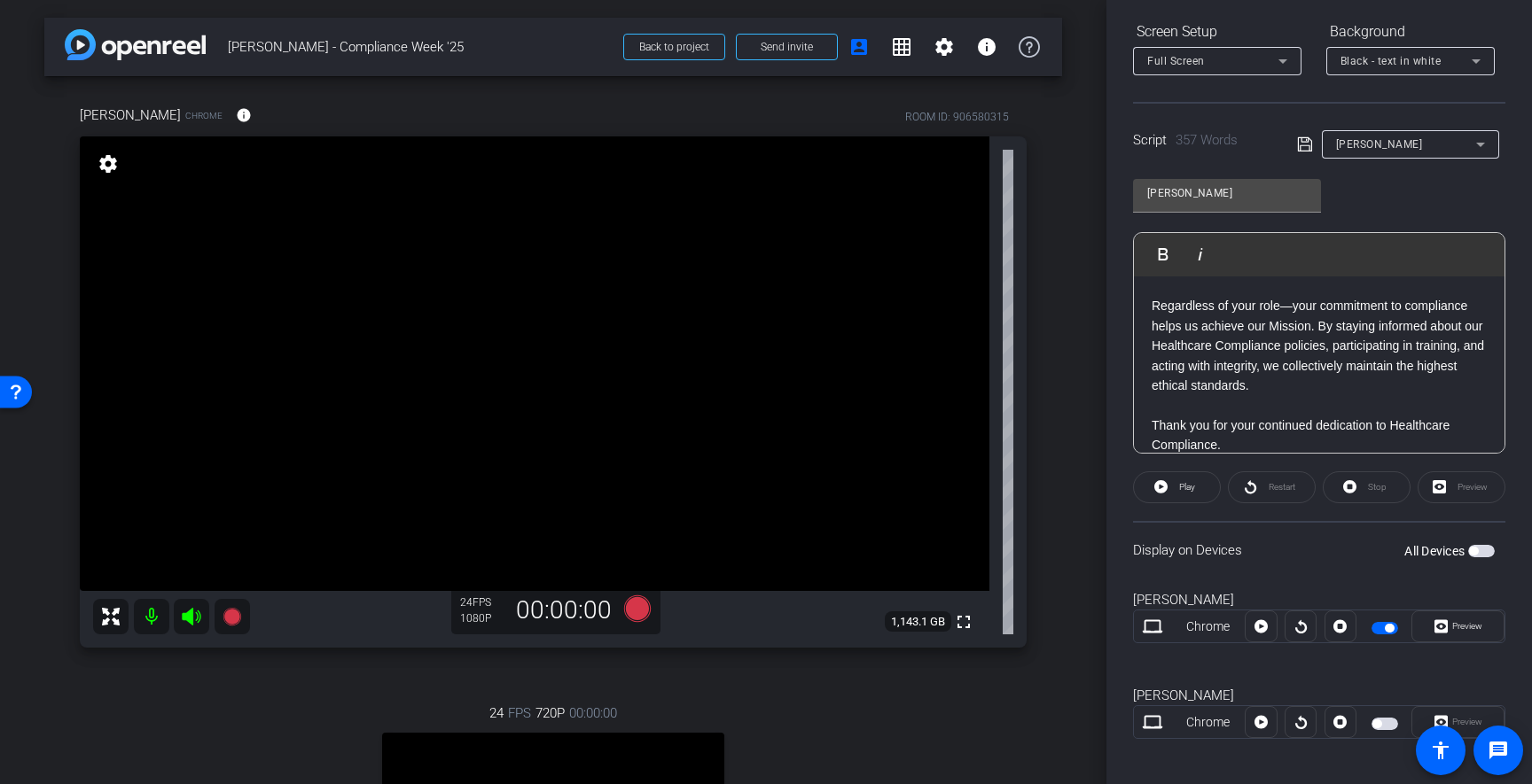
scroll to position [280, 0]
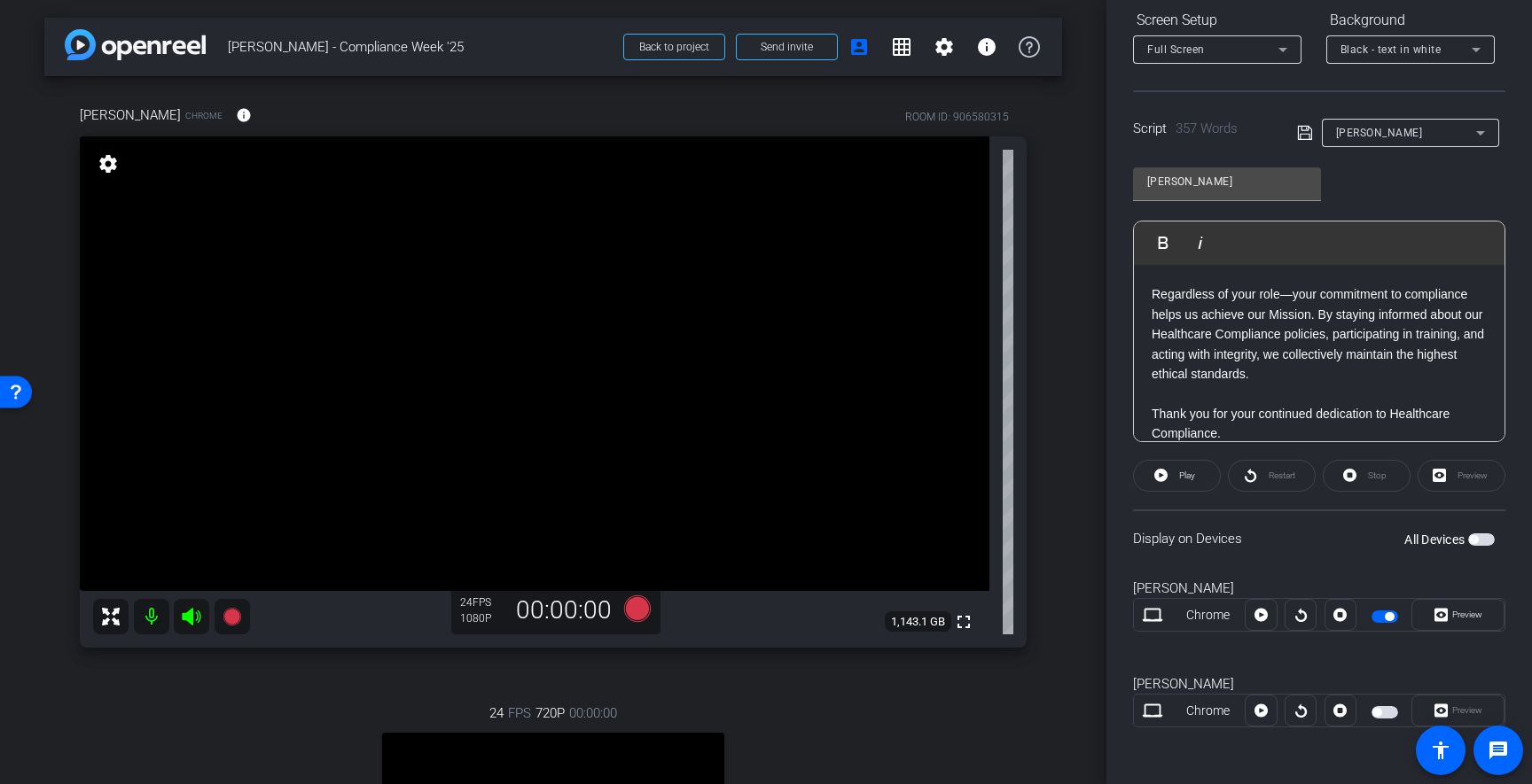
click at [1383, 618] on span "button" at bounding box center [1384, 617] width 27 height 12
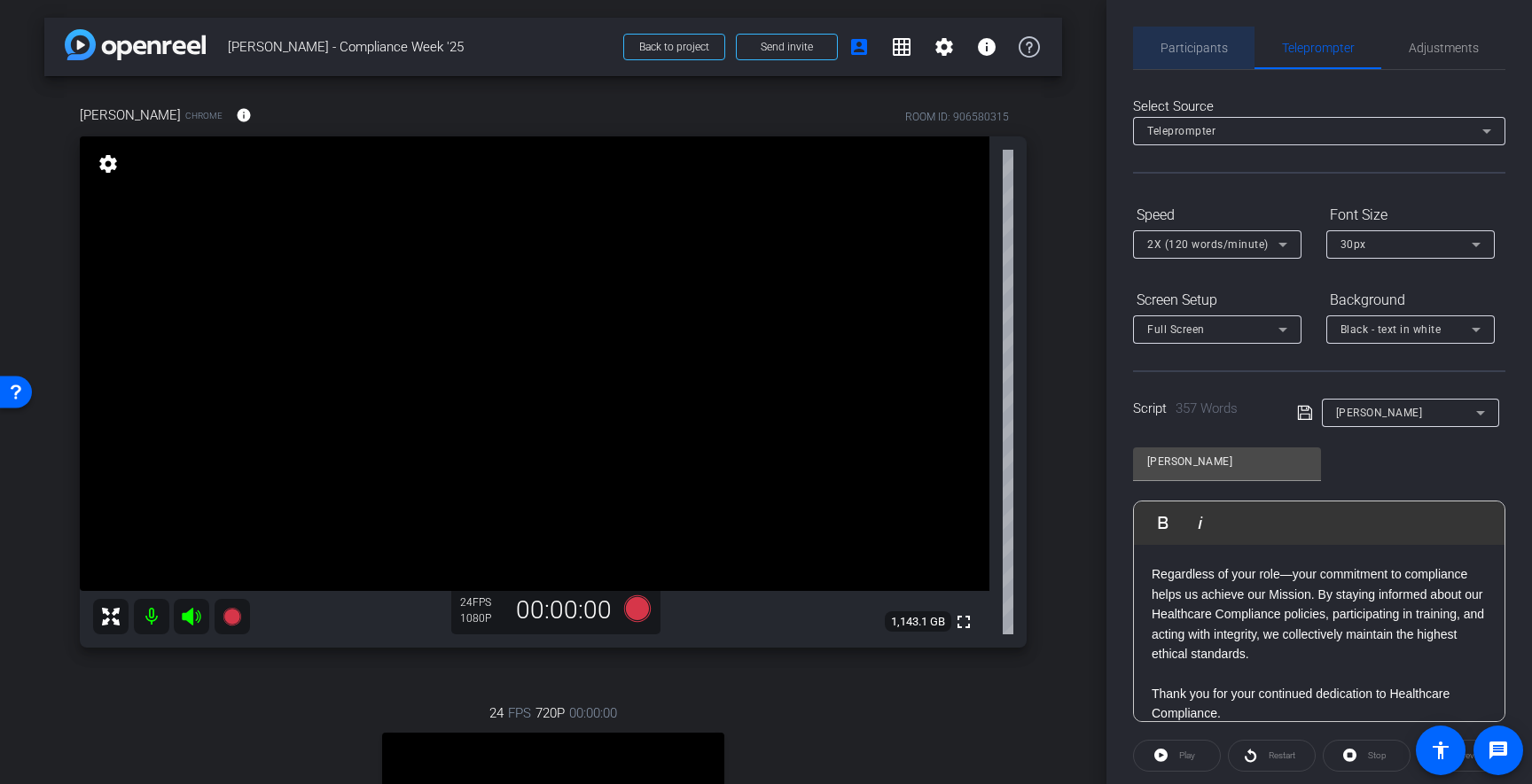
click at [1209, 48] on span "Participants" at bounding box center [1194, 47] width 67 height 12
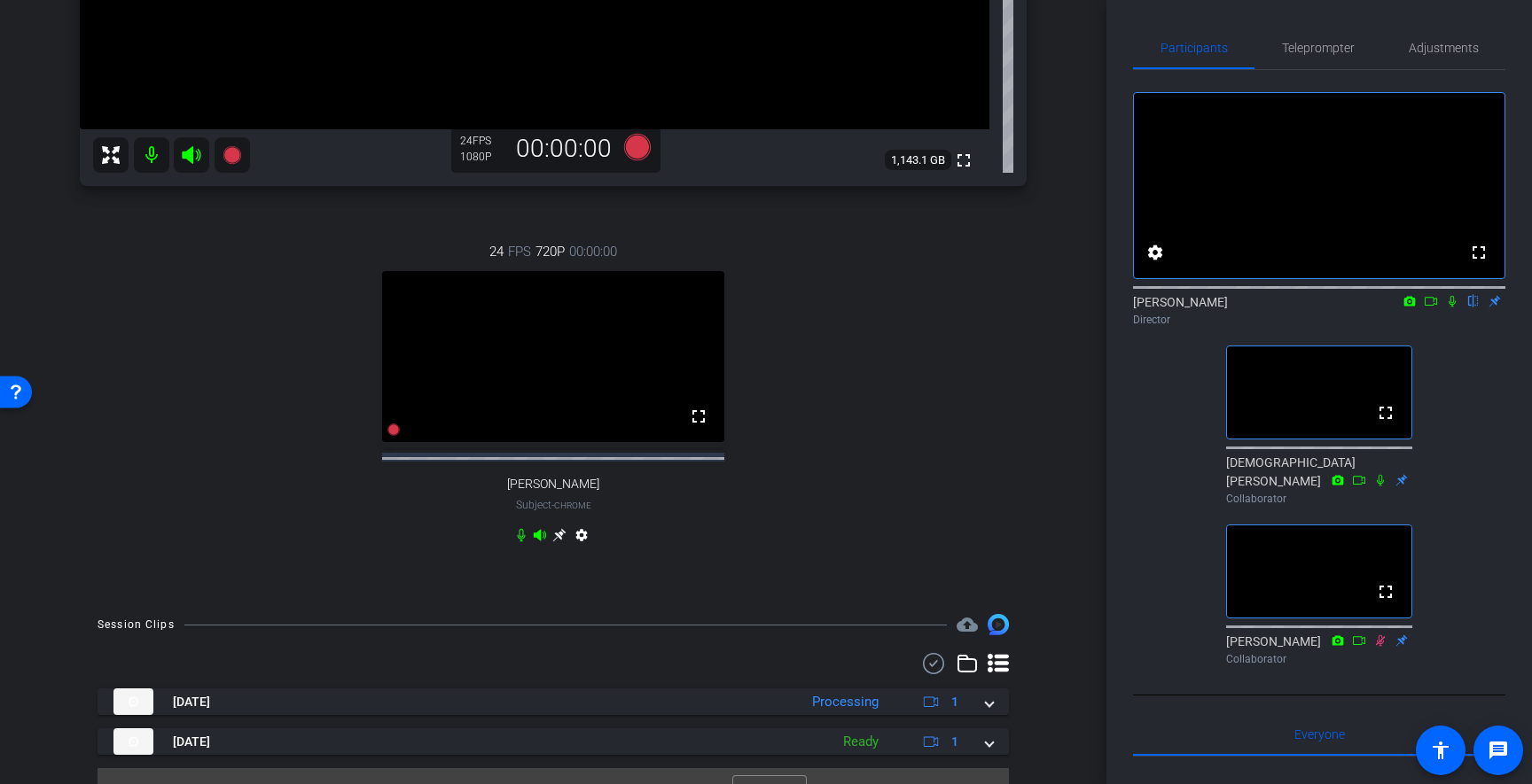
scroll to position [511, 0]
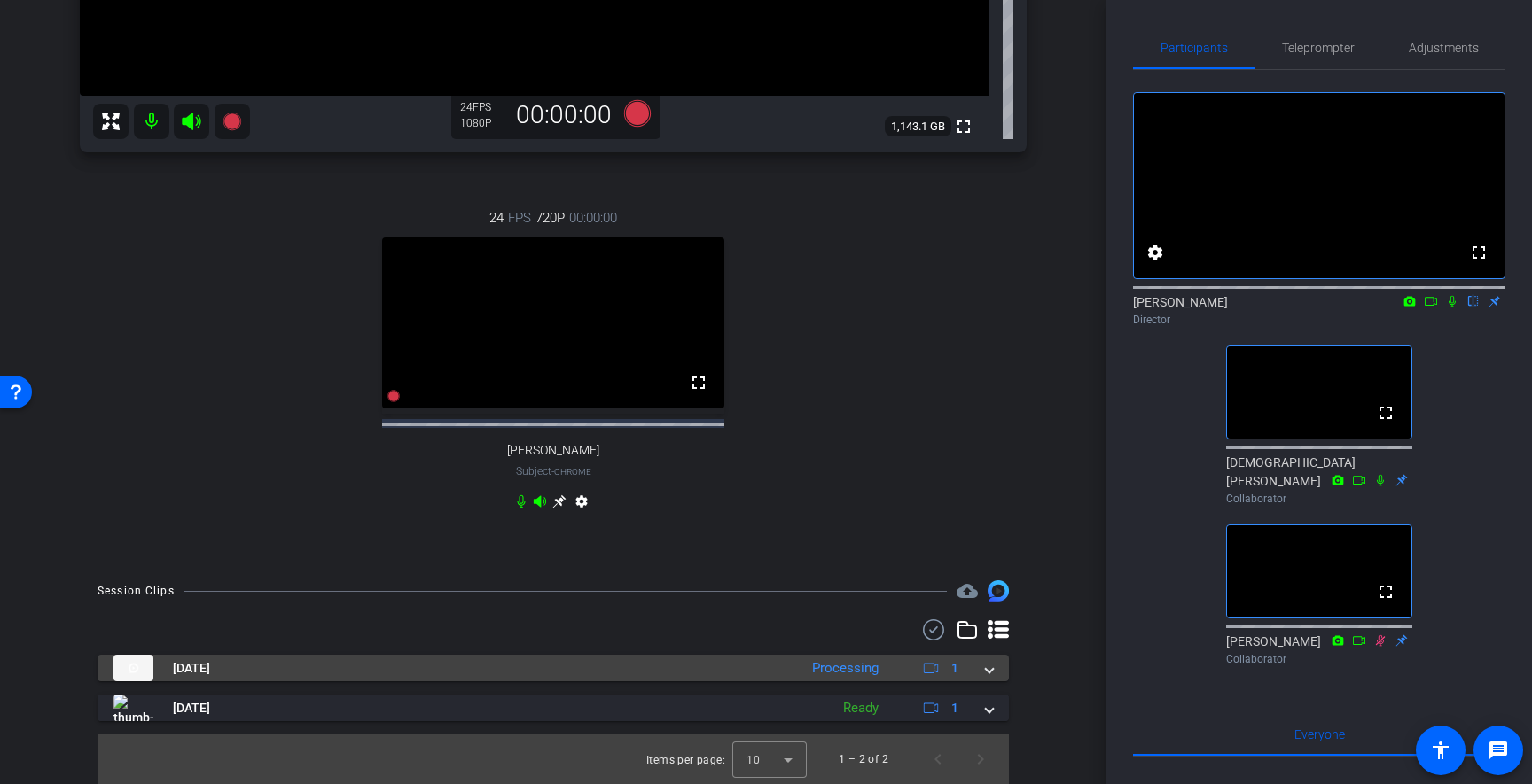
click at [986, 671] on span at bounding box center [989, 668] width 7 height 18
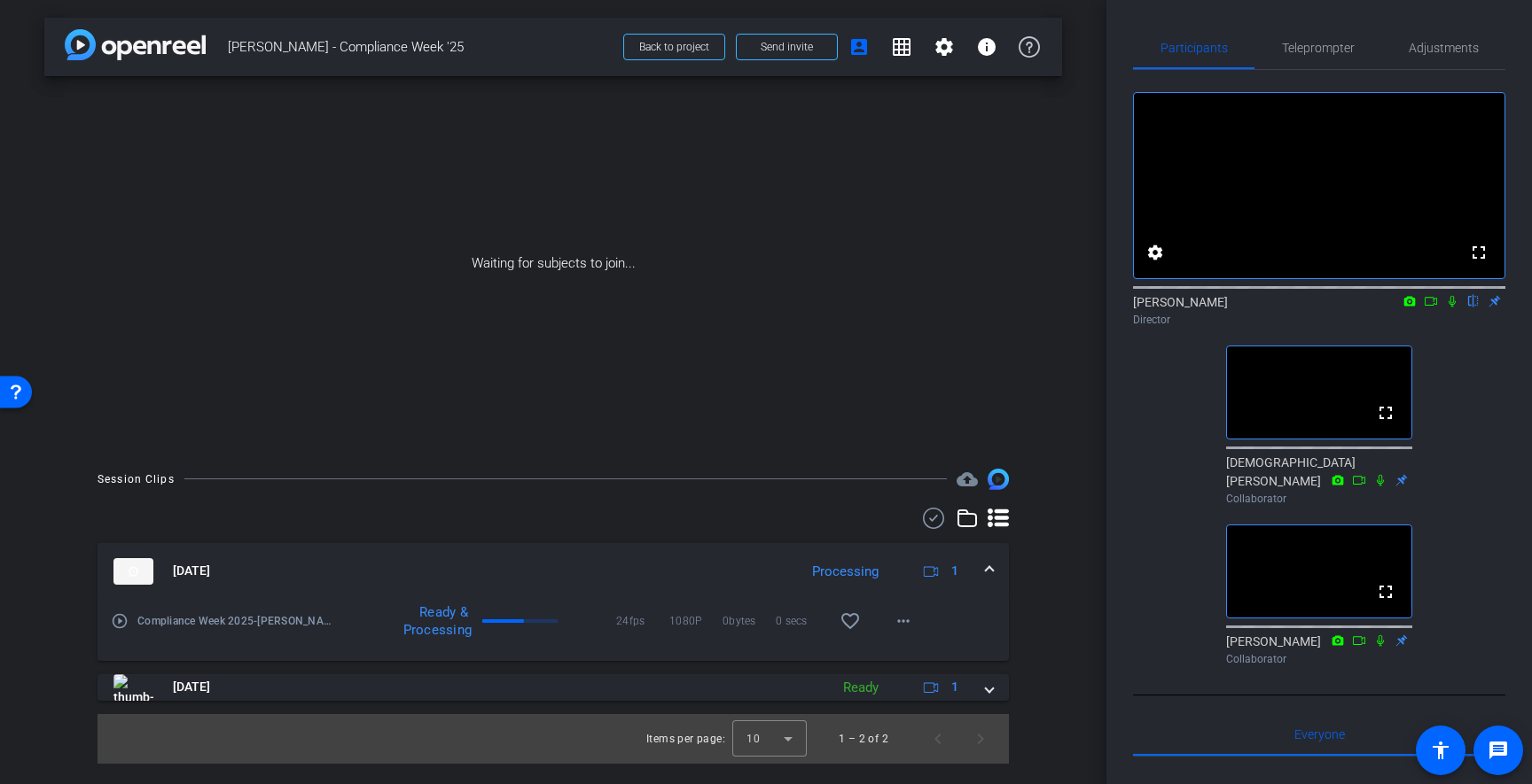
scroll to position [0, 0]
click at [854, 619] on mat-icon "favorite_border" at bounding box center [850, 621] width 21 height 21
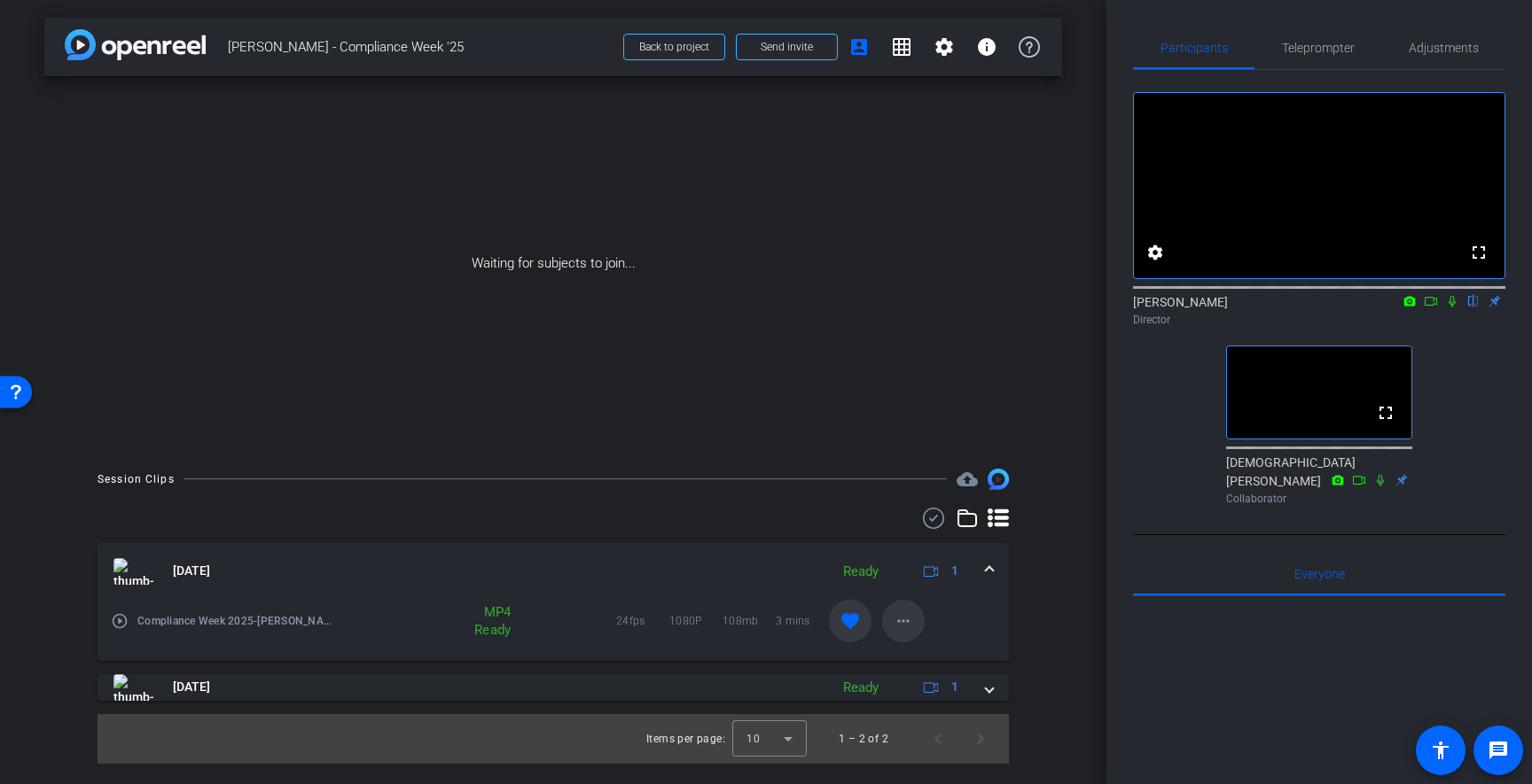
click at [907, 618] on mat-icon "more_horiz" at bounding box center [902, 621] width 21 height 21
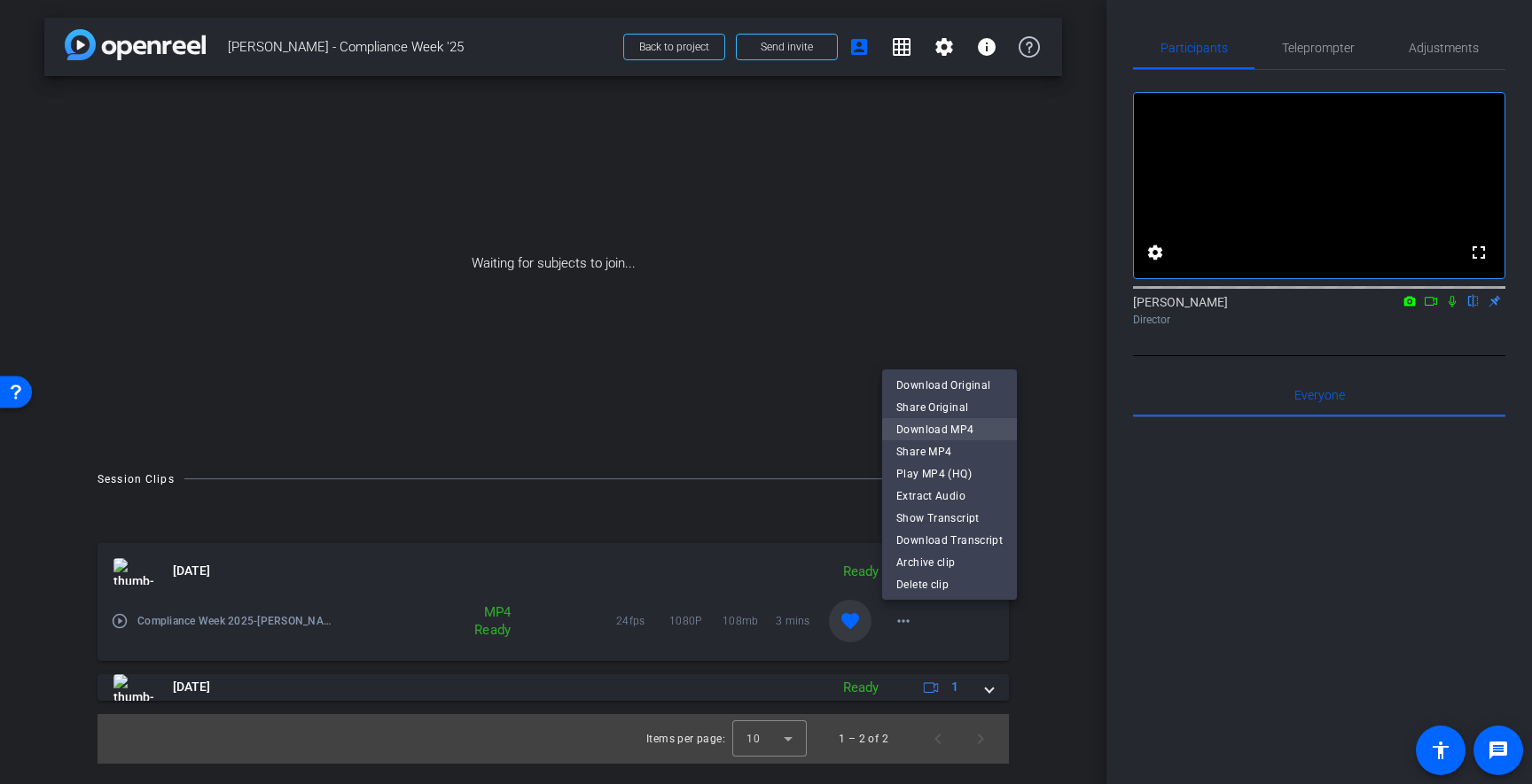
click at [962, 430] on span "Download MP4" at bounding box center [949, 429] width 106 height 21
